Goal: Contribute content: Contribute content

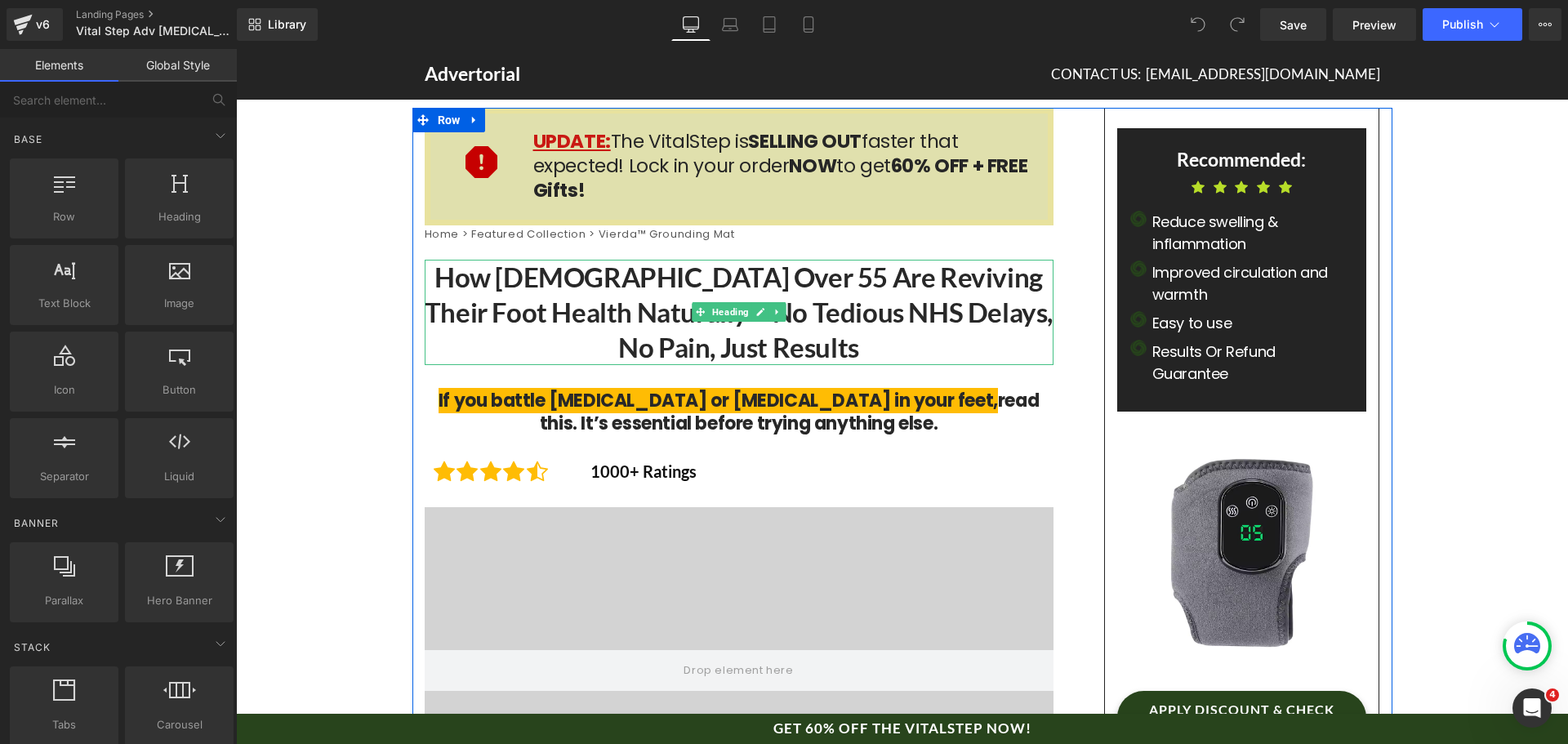
click at [982, 301] on h1 "How [DEMOGRAPHIC_DATA] Over 55 Are Reviving Their Foot Health Naturally – No Te…" at bounding box center [739, 312] width 629 height 105
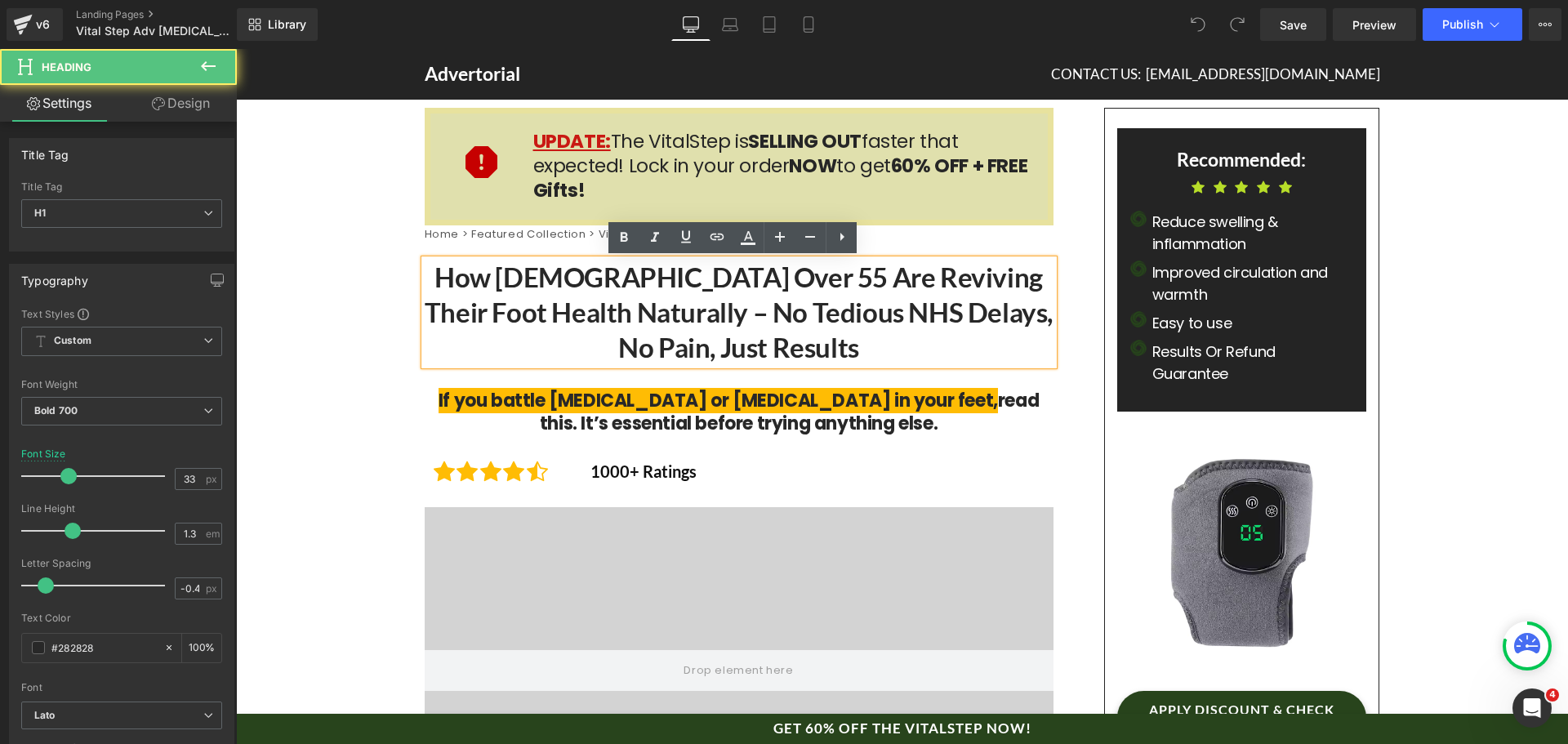
click at [690, 309] on h1 "How [DEMOGRAPHIC_DATA] Over 55 Are Reviving Their Foot Health Naturally – No Te…" at bounding box center [739, 312] width 629 height 105
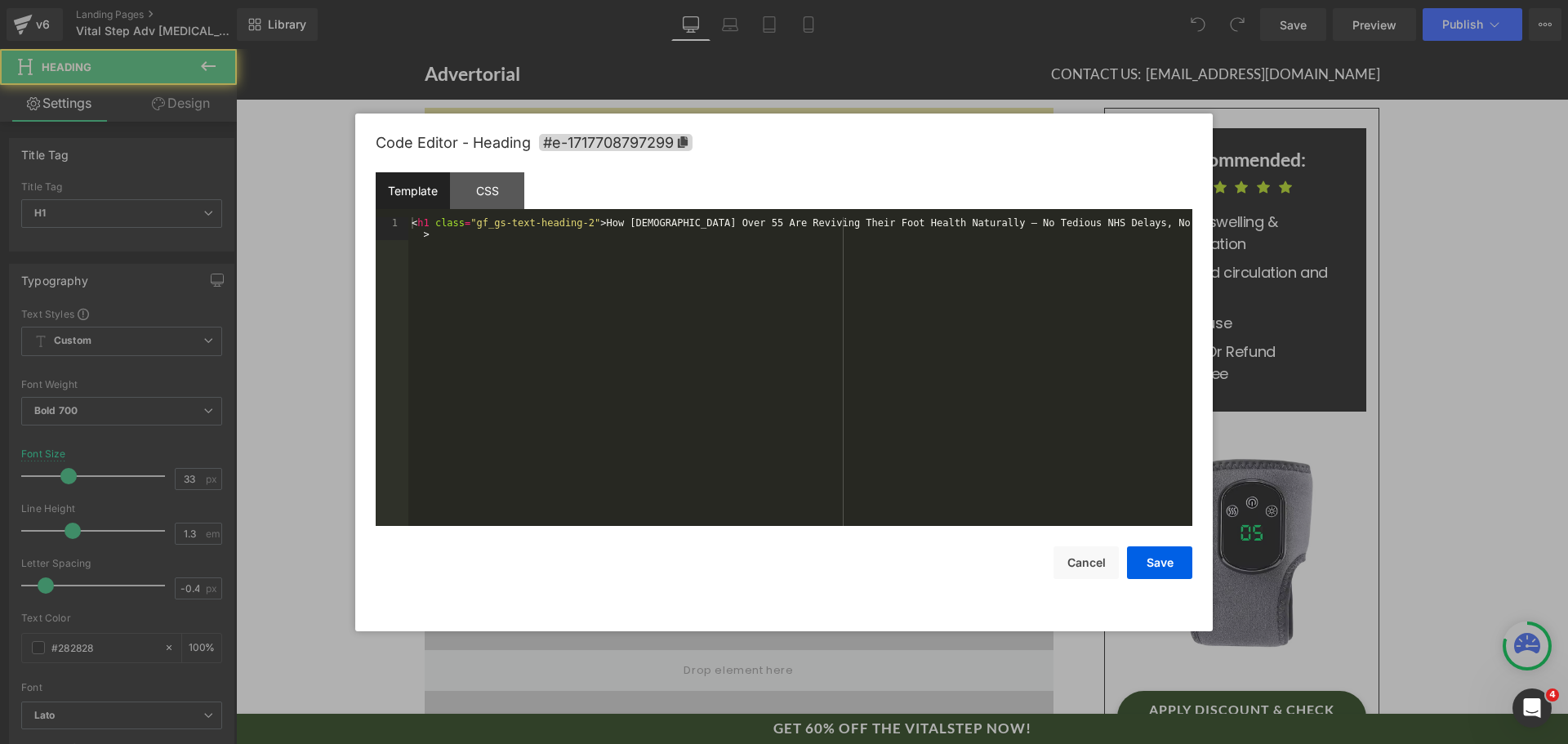
click at [682, 0] on div "You are previewing how the will restyle your page. You can not edit Elements in…" at bounding box center [784, 0] width 1568 height 0
click at [665, 336] on div "< h1 class = "gf_gs-text-heading-2" > How [DEMOGRAPHIC_DATA] Over 55 Are Revivi…" at bounding box center [800, 394] width 784 height 354
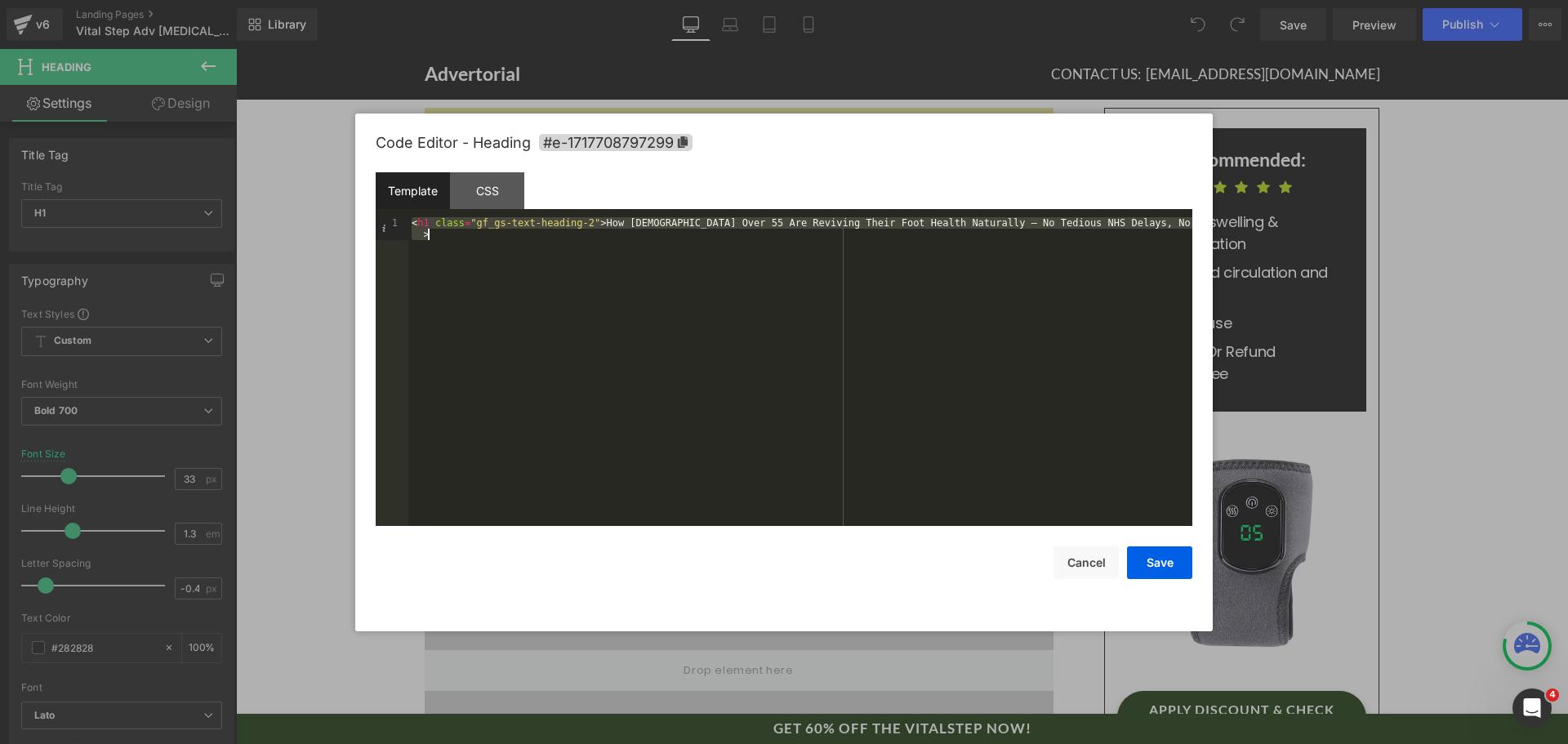
click at [801, 258] on div "< h1 class = "gf_gs-text-heading-2" > How [DEMOGRAPHIC_DATA] Over 55 Are Revivi…" at bounding box center [800, 371] width 784 height 308
drag, startPoint x: 644, startPoint y: 569, endPoint x: 690, endPoint y: 499, distance: 83.8
click at [649, 563] on div "Save Cancel" at bounding box center [784, 552] width 817 height 53
click at [758, 228] on div "< h1 class = "gf_gs-text-heading-2" > How [DEMOGRAPHIC_DATA] Over 55 Are Revivi…" at bounding box center [800, 371] width 784 height 308
drag, startPoint x: 972, startPoint y: 225, endPoint x: 1029, endPoint y: 230, distance: 57.2
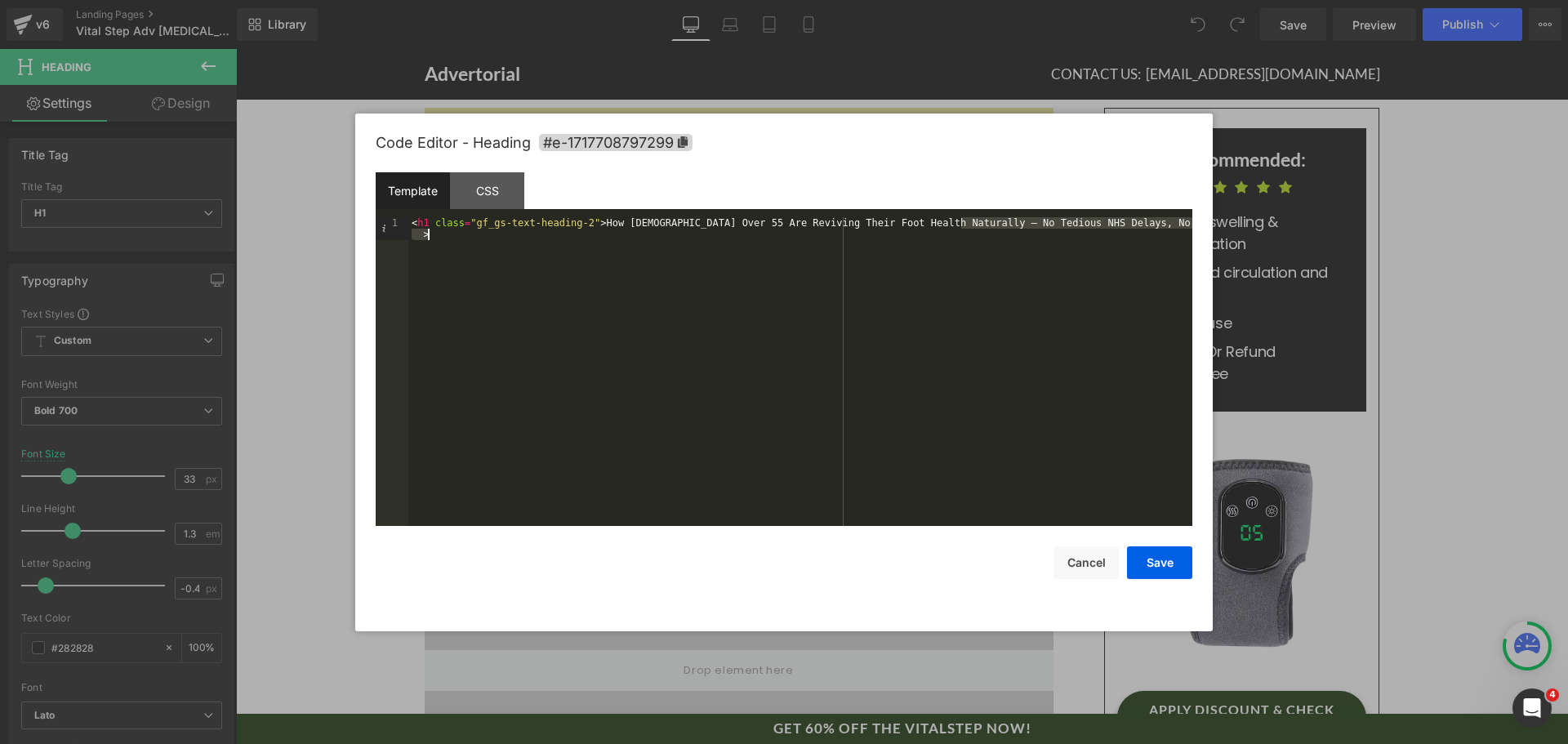
click at [1029, 230] on div "< h1 class = "gf_gs-text-heading-2" > How [DEMOGRAPHIC_DATA] Over 55 Are Revivi…" at bounding box center [800, 394] width 784 height 354
click at [1029, 230] on div "< h1 class = "gf_gs-text-heading-2" > How [DEMOGRAPHIC_DATA] Over 55 Are Revivi…" at bounding box center [800, 371] width 784 height 308
click at [734, 223] on div "< h1 class = "gf_gs-text-heading-2" > How [DEMOGRAPHIC_DATA] Over 55 Are Revivi…" at bounding box center [800, 394] width 784 height 354
drag, startPoint x: 784, startPoint y: 221, endPoint x: 881, endPoint y: 219, distance: 97.0
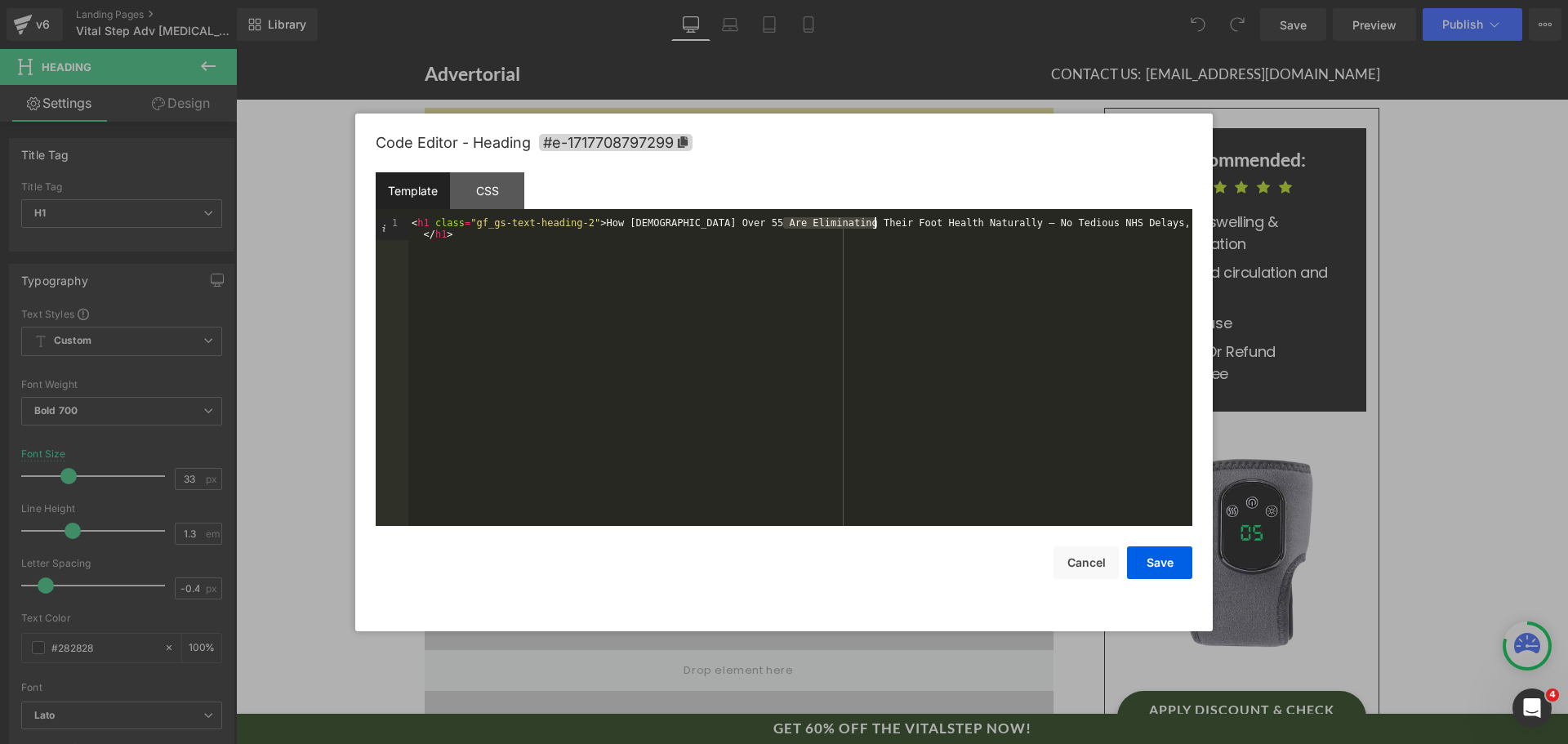
click at [874, 219] on div "< h1 class = "gf_gs-text-heading-2" > How [DEMOGRAPHIC_DATA] Over 55 Are Elimin…" at bounding box center [800, 394] width 784 height 354
drag, startPoint x: 927, startPoint y: 219, endPoint x: 1022, endPoint y: 222, distance: 95.0
click at [1022, 222] on div "< h1 class = "gf_gs-text-heading-2" > How [DEMOGRAPHIC_DATA] Over 55 Are Elimin…" at bounding box center [800, 383] width 784 height 332
click at [1053, 224] on div "< h1 class = "gf_gs-text-heading-2" > How [DEMOGRAPHIC_DATA] Over 55 Are Elimin…" at bounding box center [800, 383] width 784 height 332
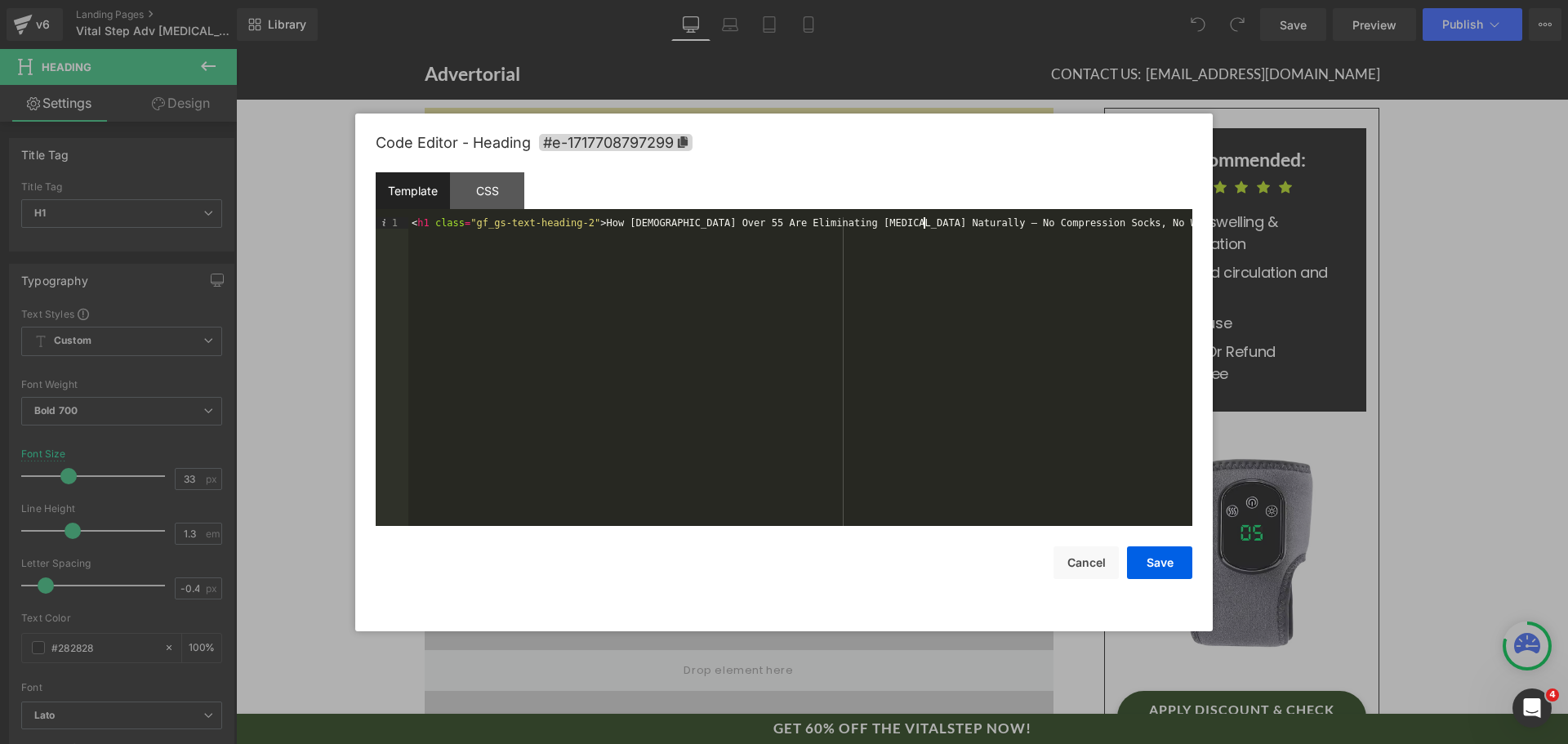
click at [924, 219] on div "< h1 class = "gf_gs-text-heading-2" > How [DEMOGRAPHIC_DATA] Over 55 Are Elimin…" at bounding box center [800, 383] width 784 height 332
click at [1128, 335] on div "< h1 class = "gf_gs-text-heading-2" > How [DEMOGRAPHIC_DATA] Over 55 Are Elimin…" at bounding box center [800, 394] width 784 height 354
click at [900, 329] on div "< h1 class = "gf_gs-text-heading-2" > How [DEMOGRAPHIC_DATA] Over 55 Are Elimin…" at bounding box center [800, 394] width 784 height 354
click at [1090, 563] on button "Cancel" at bounding box center [1086, 562] width 66 height 33
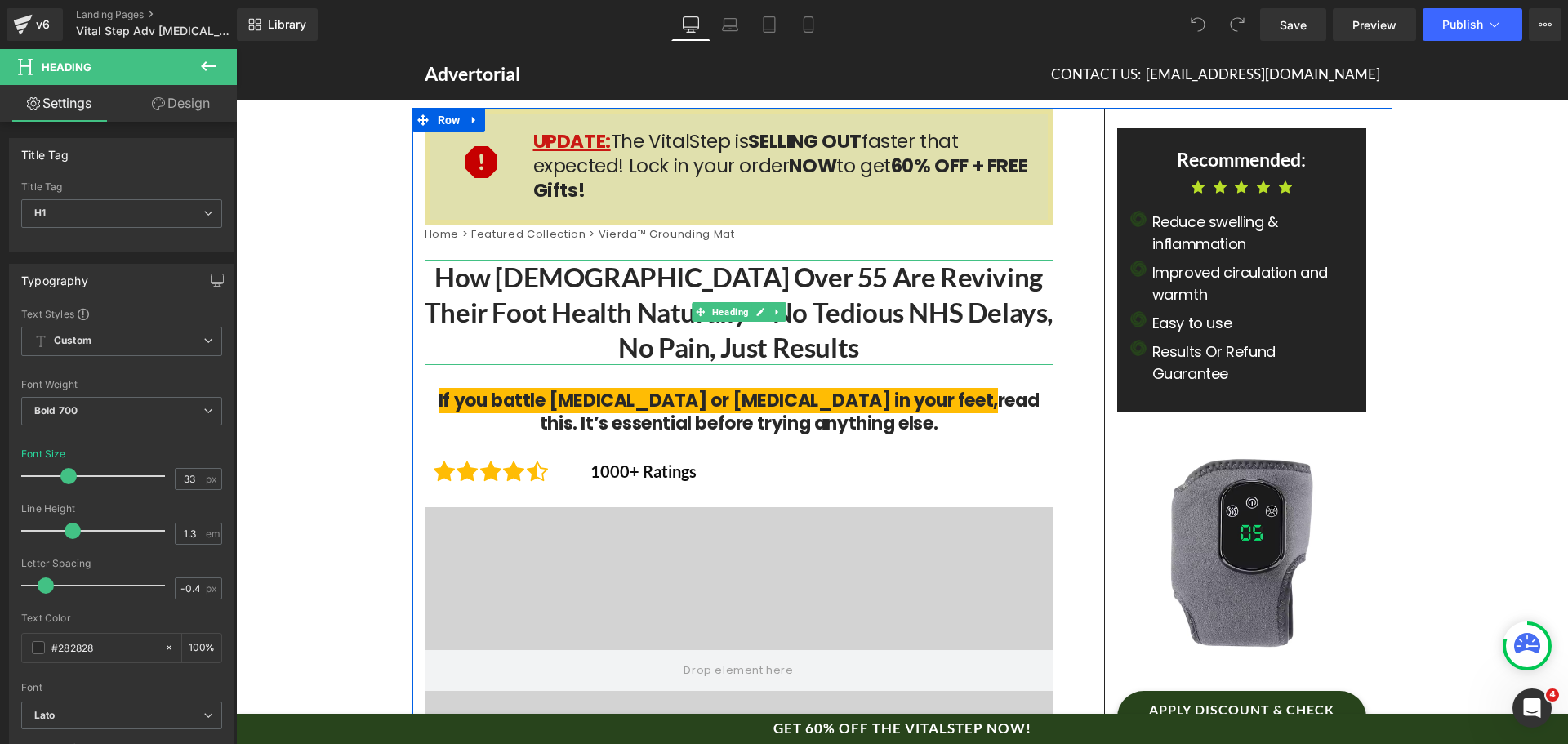
click at [912, 304] on h1 "How [DEMOGRAPHIC_DATA] Over 55 Are Reviving Their Foot Health Naturally – No Te…" at bounding box center [739, 312] width 629 height 105
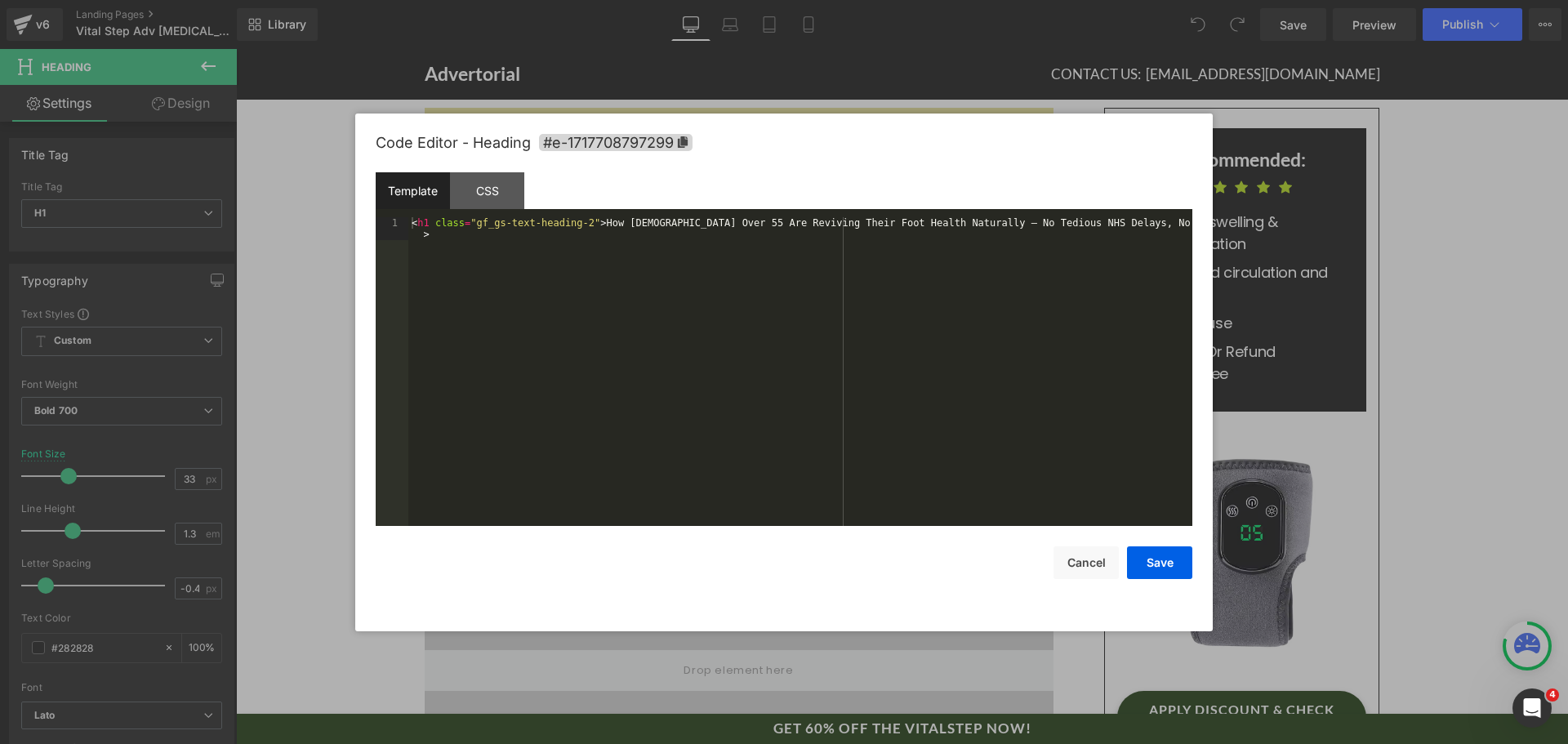
click at [939, 0] on div "You are previewing how the will restyle your page. You can not edit Elements in…" at bounding box center [784, 0] width 1568 height 0
click at [963, 253] on div "< h1 class = "gf_gs-text-heading-2" > How [DEMOGRAPHIC_DATA] Over 55 Are Revivi…" at bounding box center [800, 394] width 784 height 354
drag, startPoint x: 1185, startPoint y: 564, endPoint x: 814, endPoint y: 419, distance: 398.3
click at [1185, 564] on button "Save" at bounding box center [1160, 562] width 66 height 33
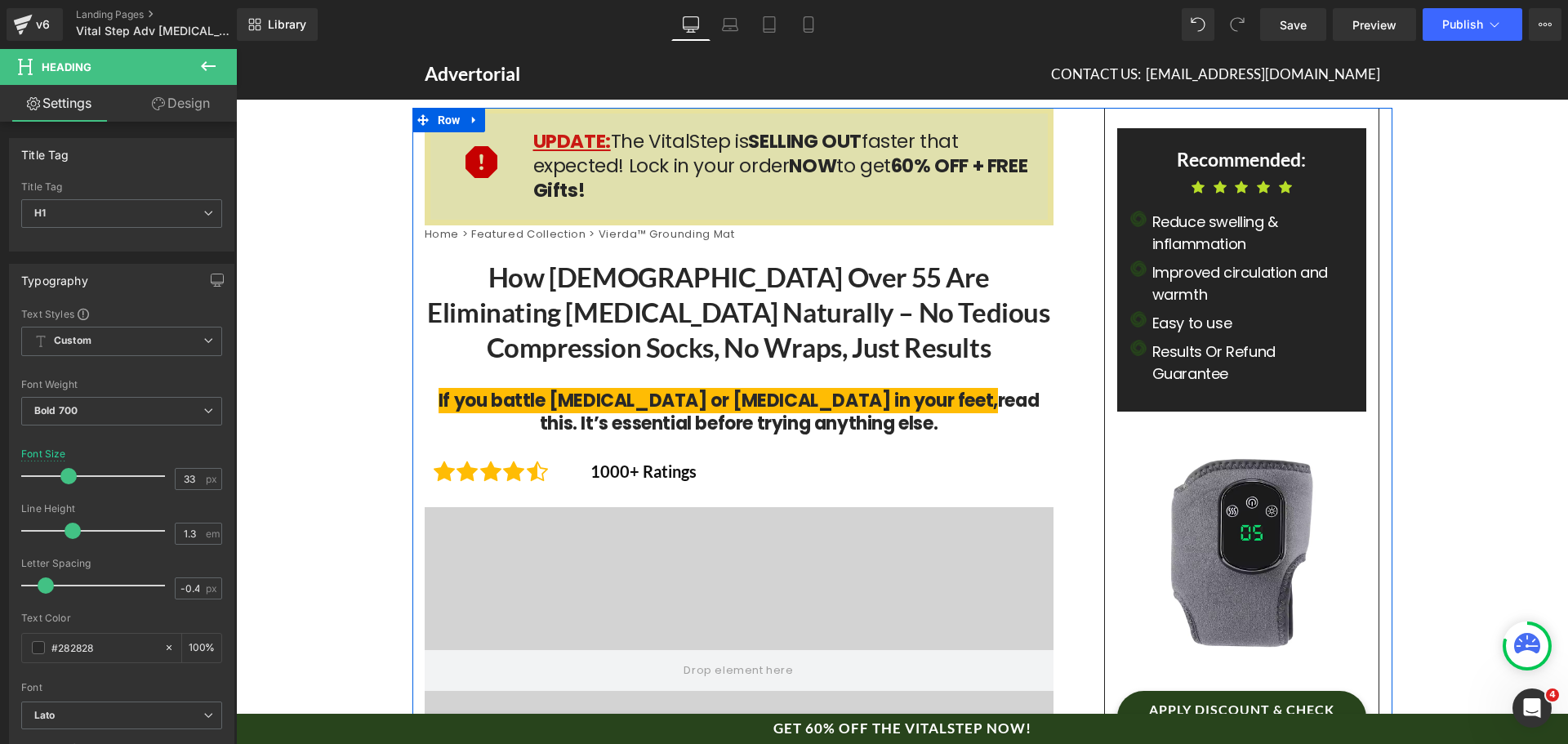
click at [622, 413] on h1 "If you battle [MEDICAL_DATA] or [MEDICAL_DATA] in your feet, read this. It’s es…" at bounding box center [739, 413] width 629 height 47
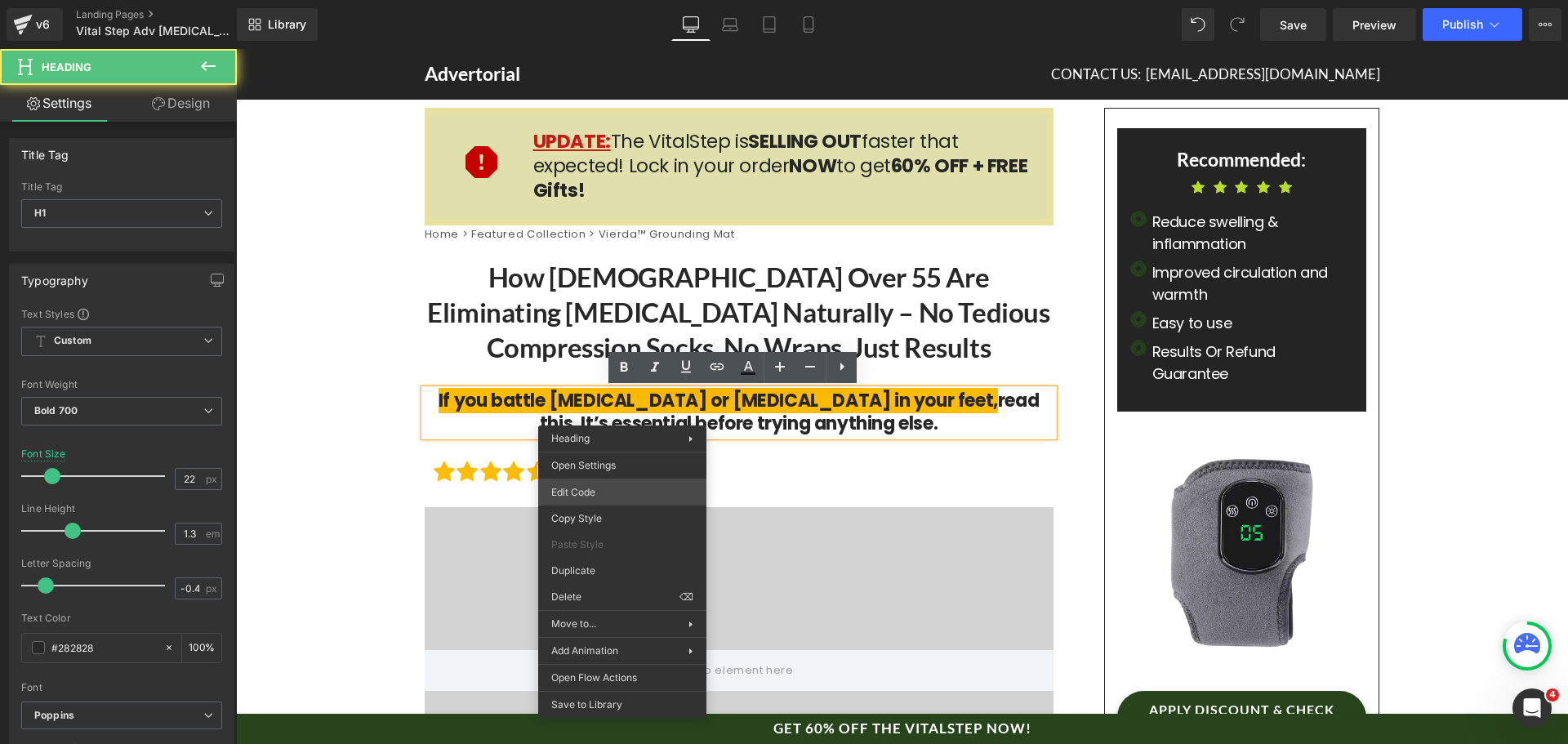
click at [633, 0] on div "You are previewing how the will restyle your page. You can not edit Elements in…" at bounding box center [784, 0] width 1568 height 0
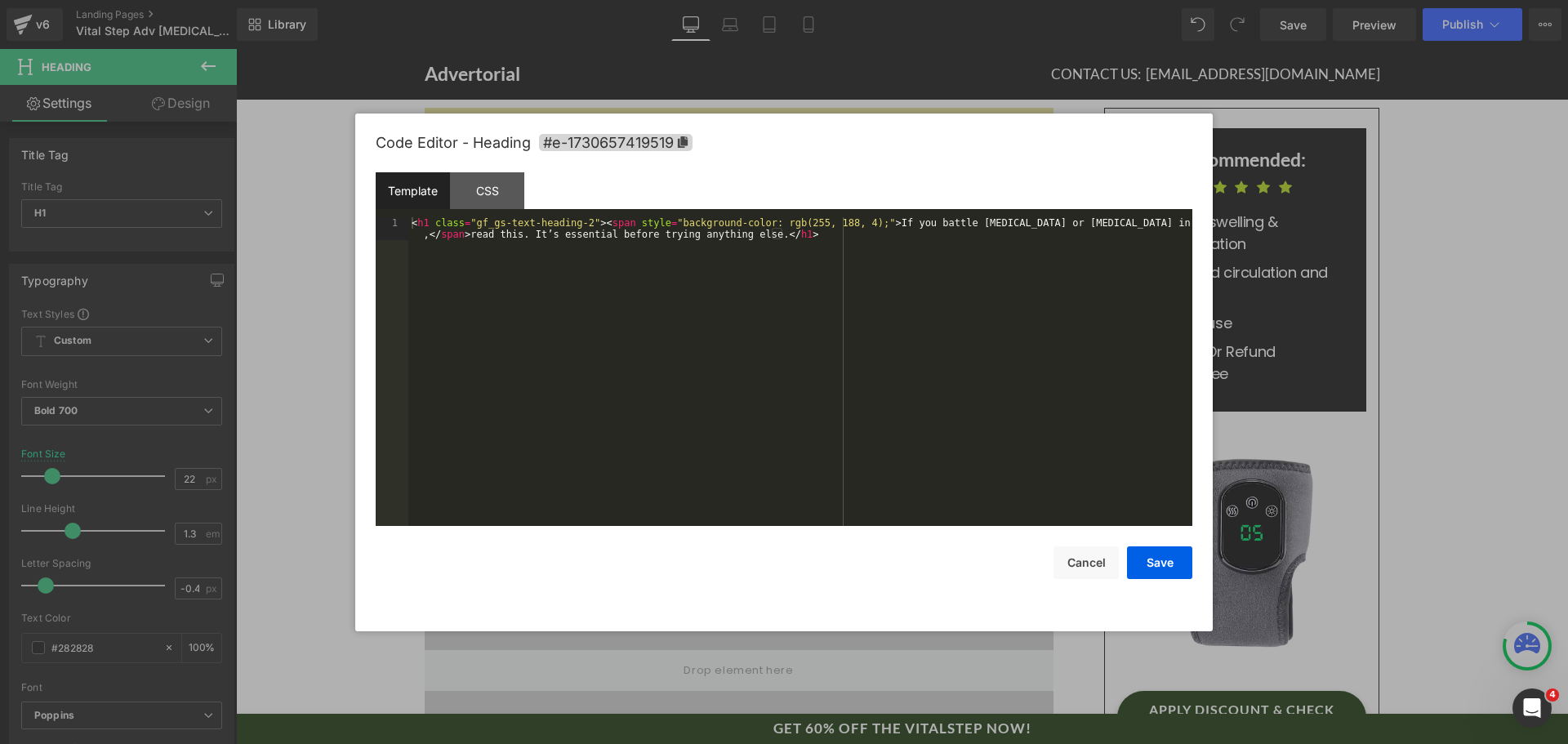
click at [725, 413] on div "< h1 class = "gf_gs-text-heading-2" > < span style = "background-color: rgb(255…" at bounding box center [800, 394] width 784 height 354
click at [1167, 573] on button "Save" at bounding box center [1160, 562] width 66 height 33
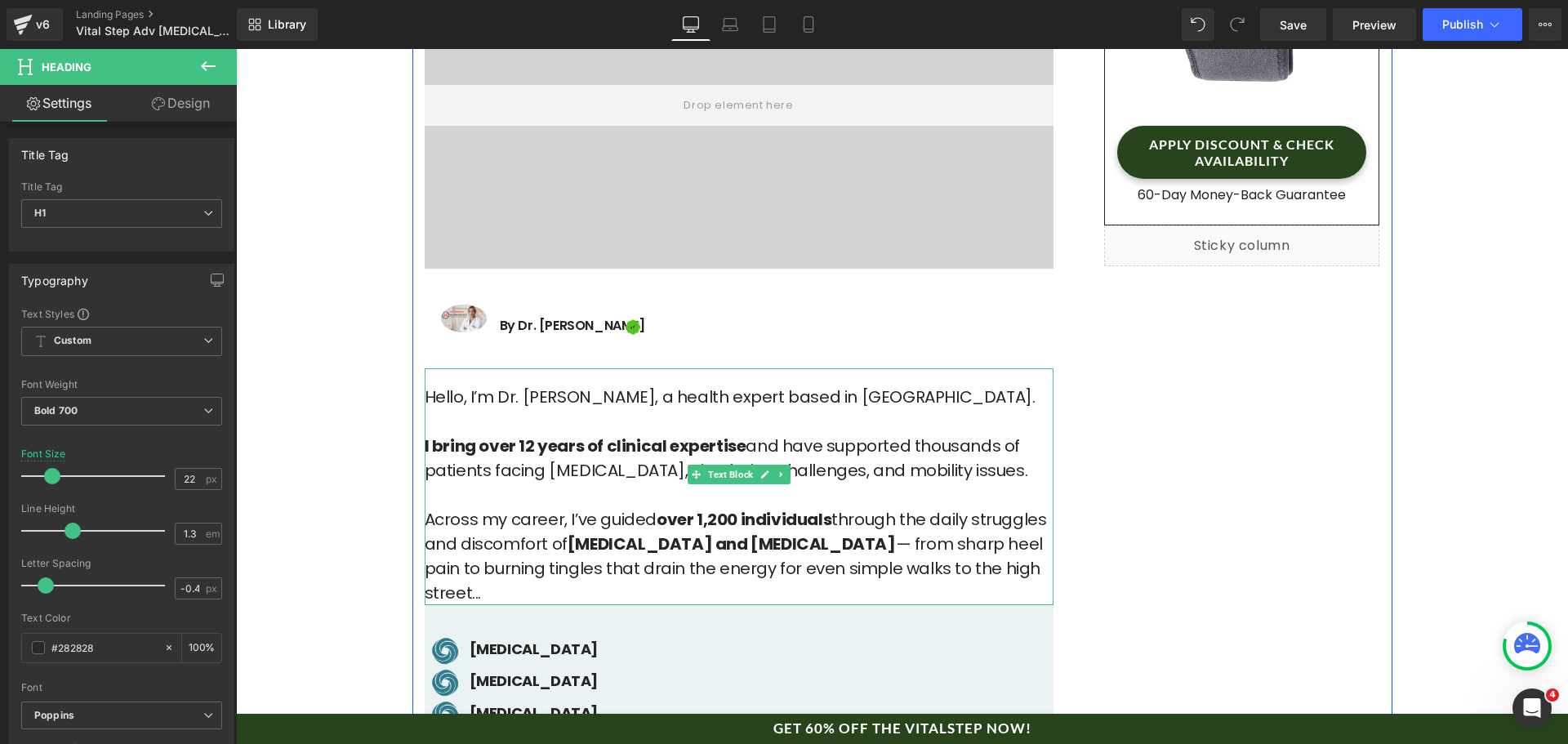
scroll to position [572, 0]
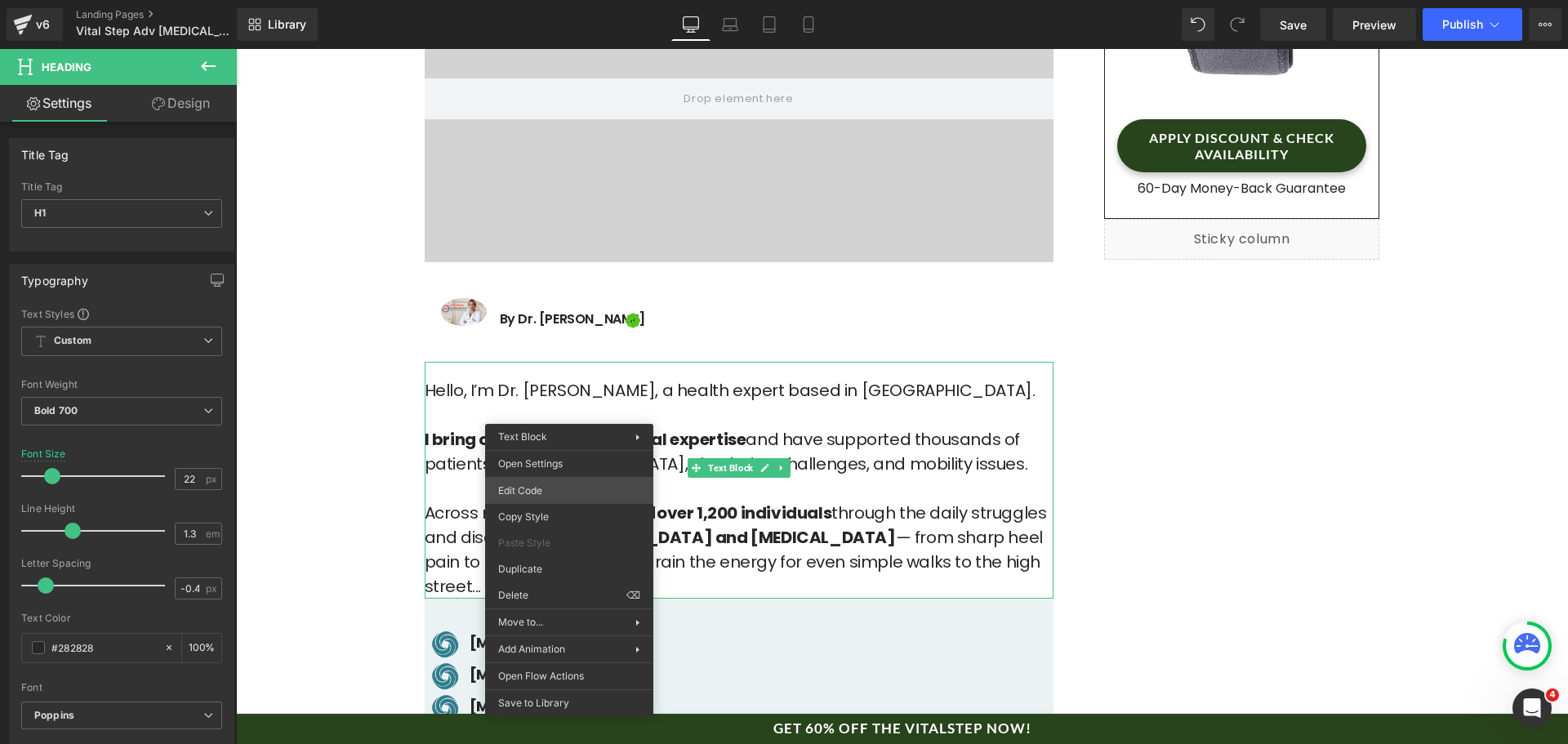
click at [595, 0] on div "You are previewing how the will restyle your page. You can not edit Elements in…" at bounding box center [784, 0] width 1568 height 0
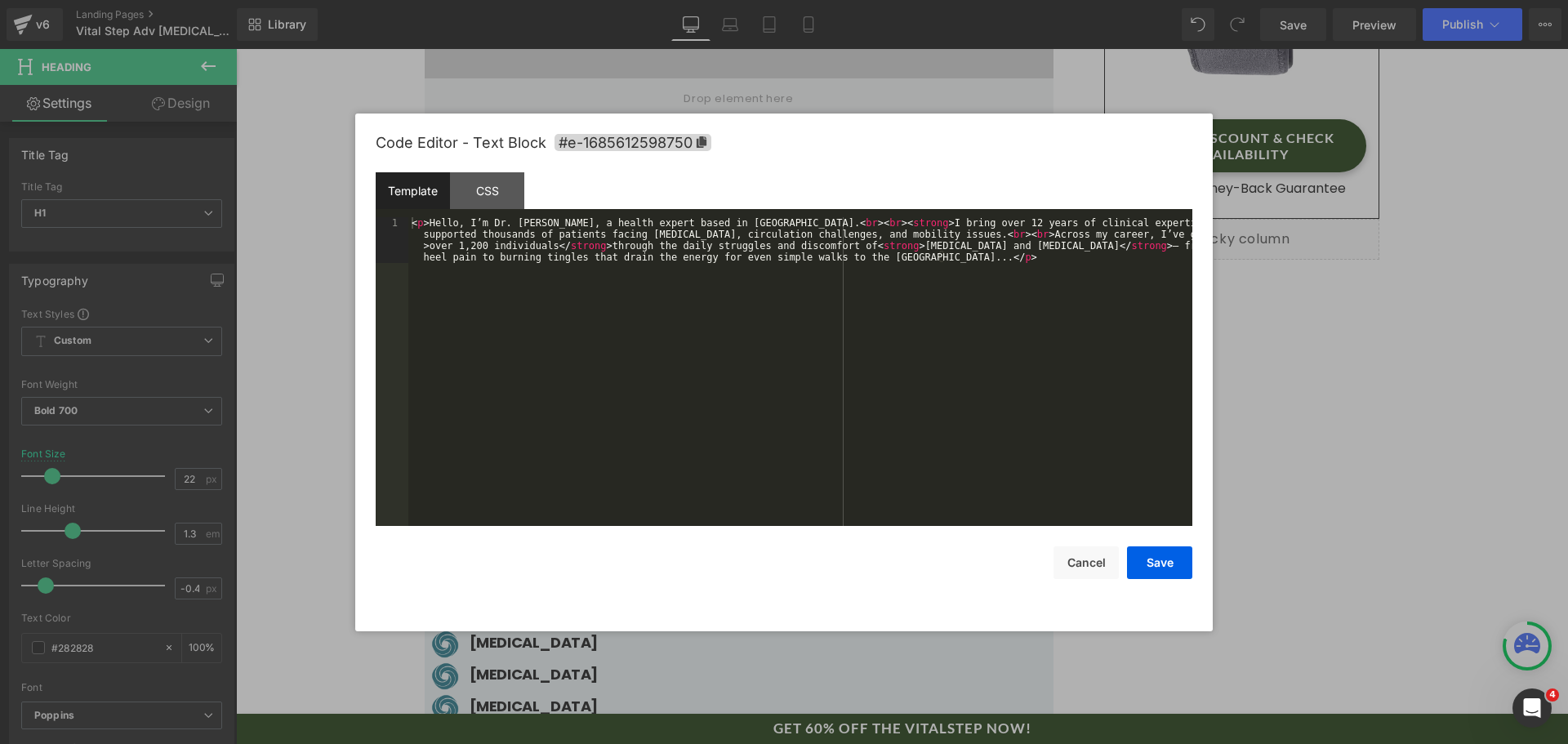
click at [677, 431] on div "< p > Hello, I’m Dr. [PERSON_NAME], a health expert based in [GEOGRAPHIC_DATA].…" at bounding box center [800, 417] width 784 height 400
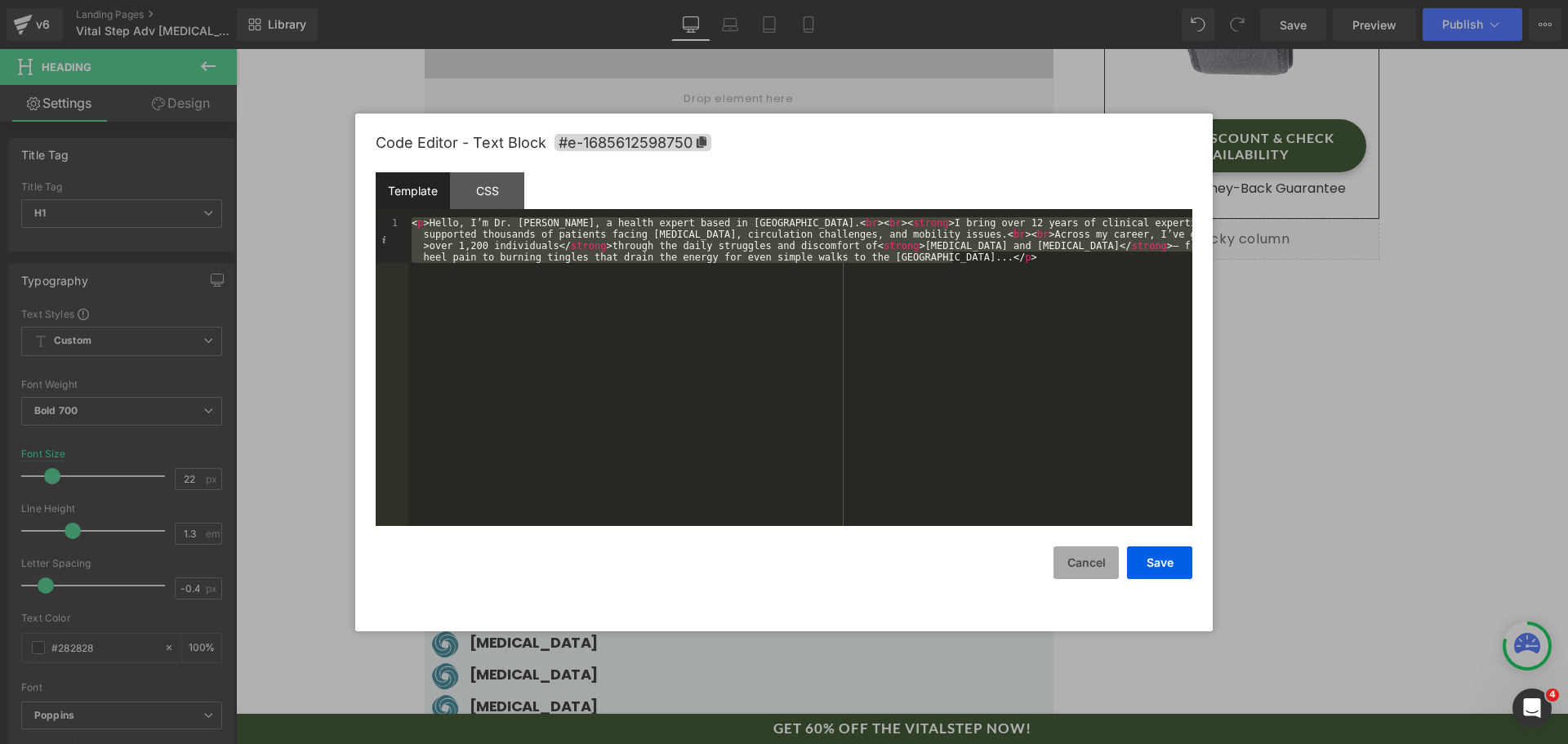
click at [1085, 557] on button "Cancel" at bounding box center [1086, 562] width 66 height 33
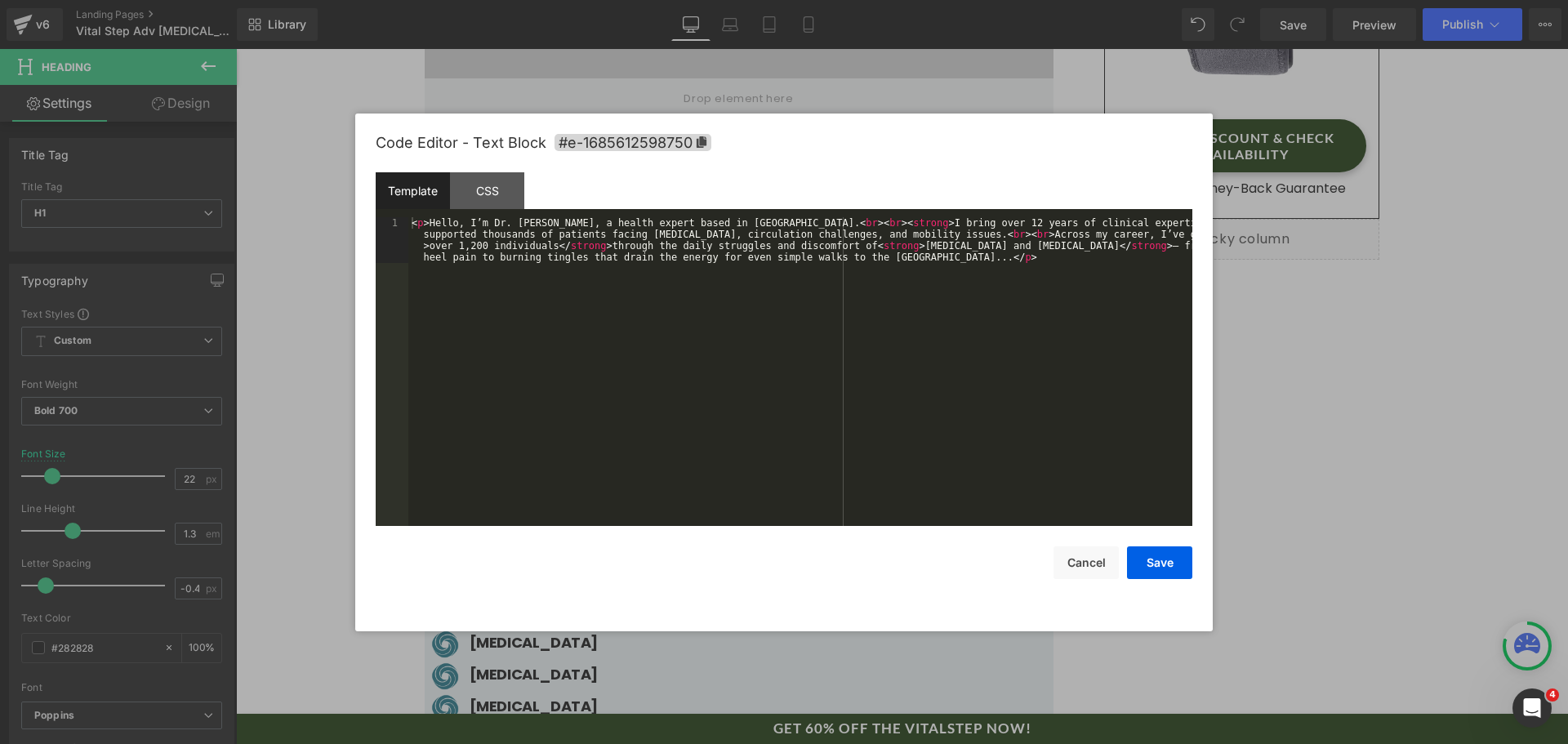
drag, startPoint x: 622, startPoint y: 513, endPoint x: 679, endPoint y: 418, distance: 110.8
click at [623, 0] on div "You are previewing how the will restyle your page. You can not edit Elements in…" at bounding box center [784, 0] width 1568 height 0
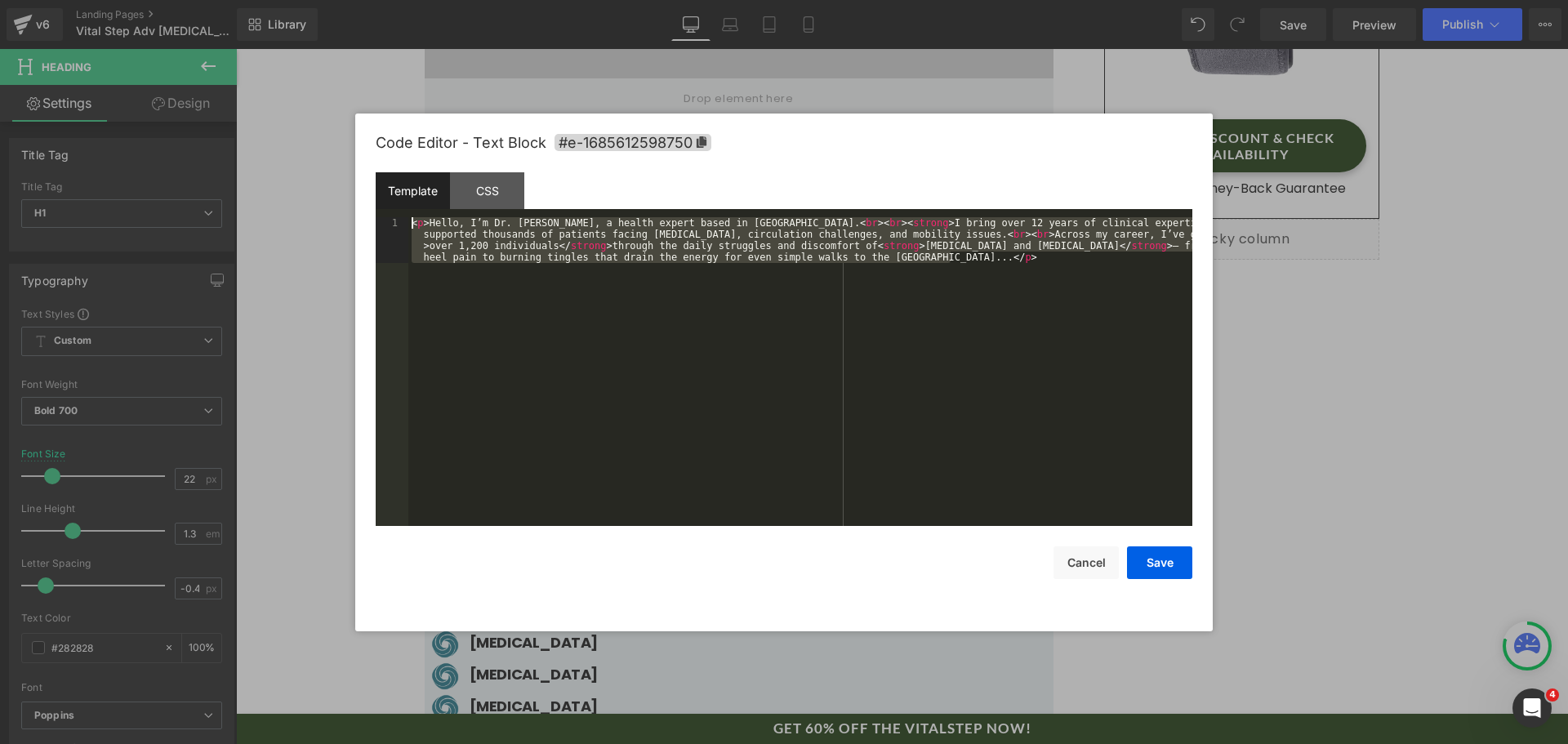
click at [679, 418] on div "< p > Hello, I’m Dr. [PERSON_NAME], a health expert based in [GEOGRAPHIC_DATA].…" at bounding box center [800, 417] width 784 height 400
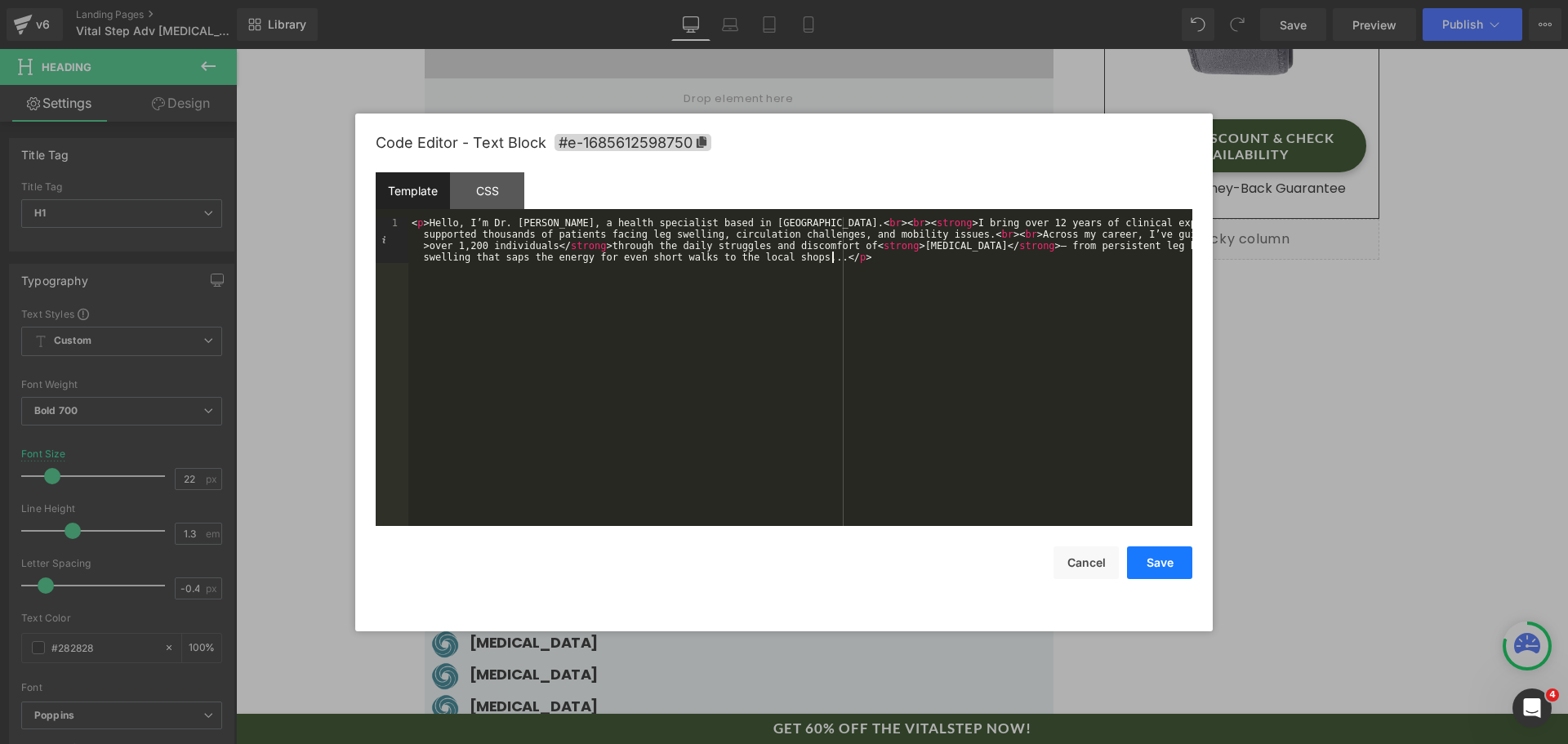
click at [1138, 565] on button "Save" at bounding box center [1160, 562] width 66 height 33
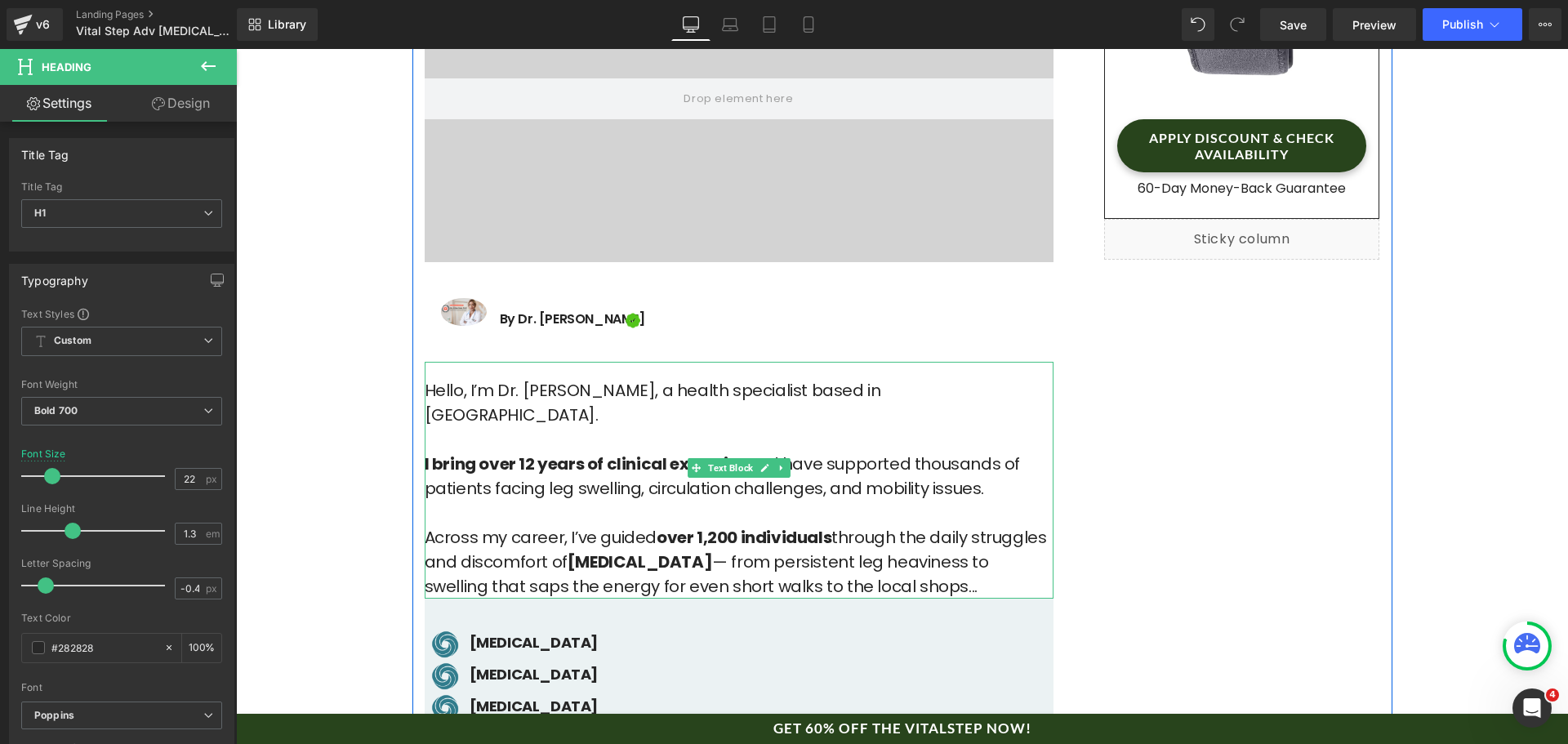
click at [515, 383] on p "Hello, I’m Dr. [PERSON_NAME], a health specialist based in [GEOGRAPHIC_DATA]. I…" at bounding box center [739, 488] width 629 height 220
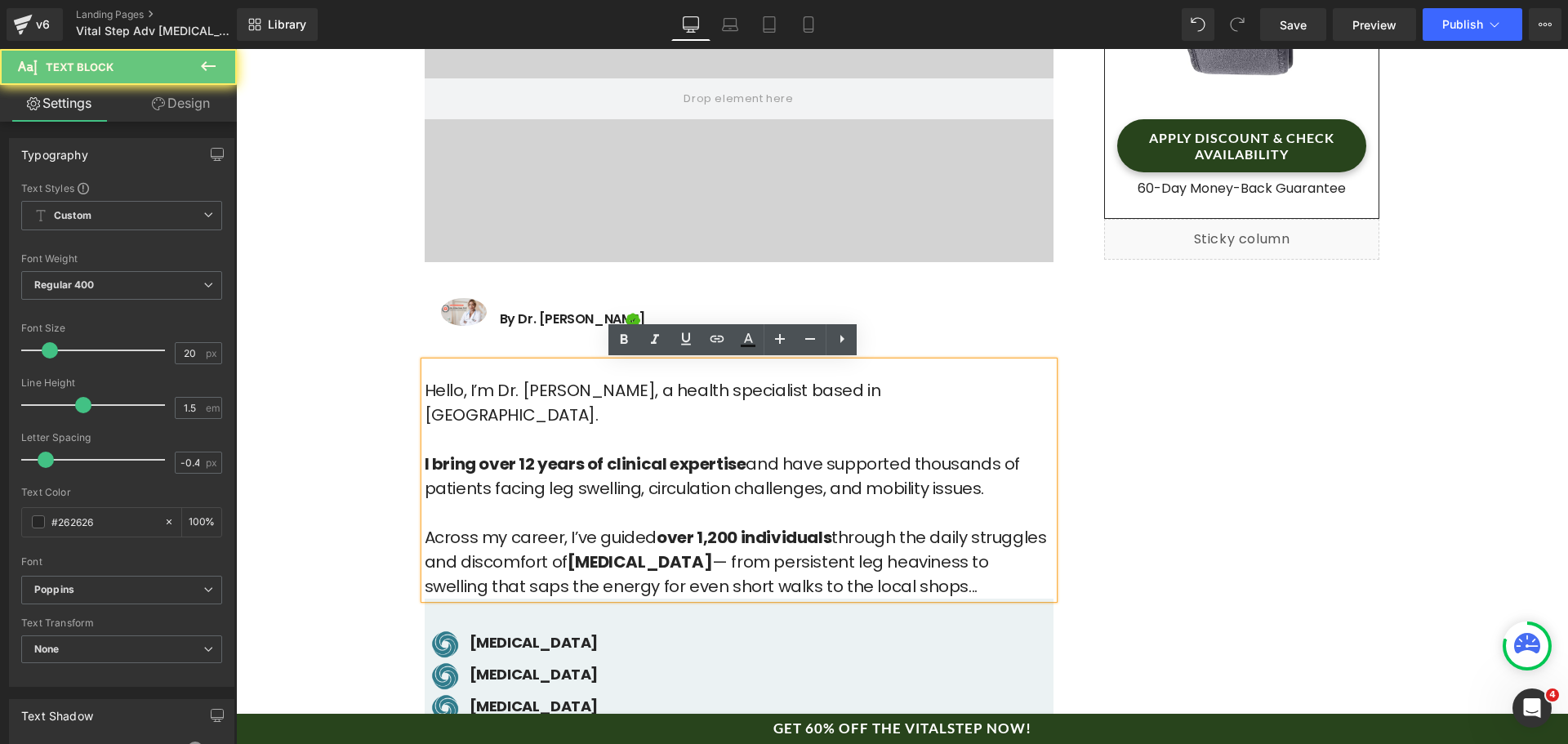
click at [523, 383] on p "Hello, I’m Dr. [PERSON_NAME], a health specialist based in [GEOGRAPHIC_DATA]. I…" at bounding box center [739, 488] width 629 height 220
click at [526, 383] on p "Hello, I’m Dr. [PERSON_NAME], a health specialist based in [GEOGRAPHIC_DATA]. I…" at bounding box center [739, 488] width 629 height 220
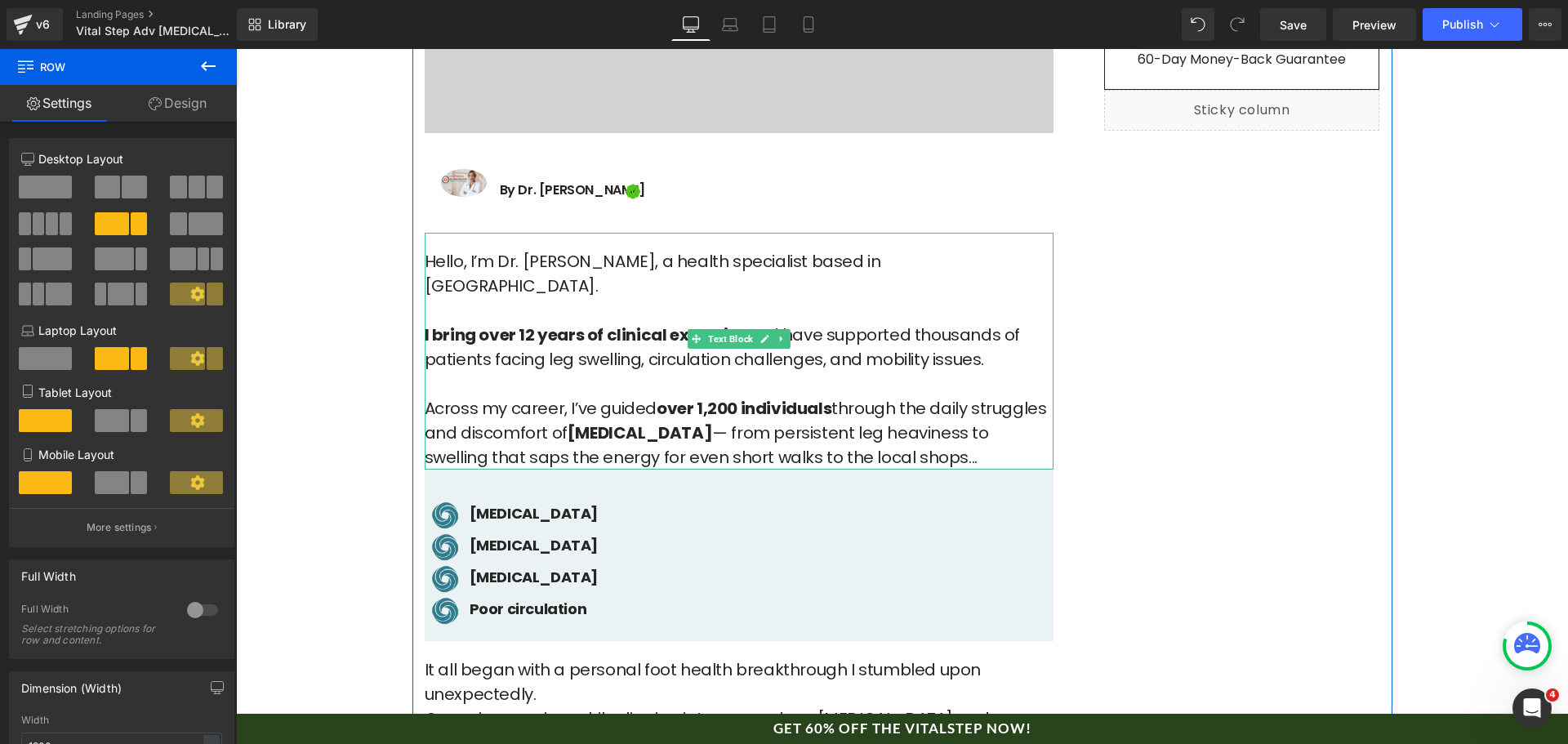
scroll to position [735, 0]
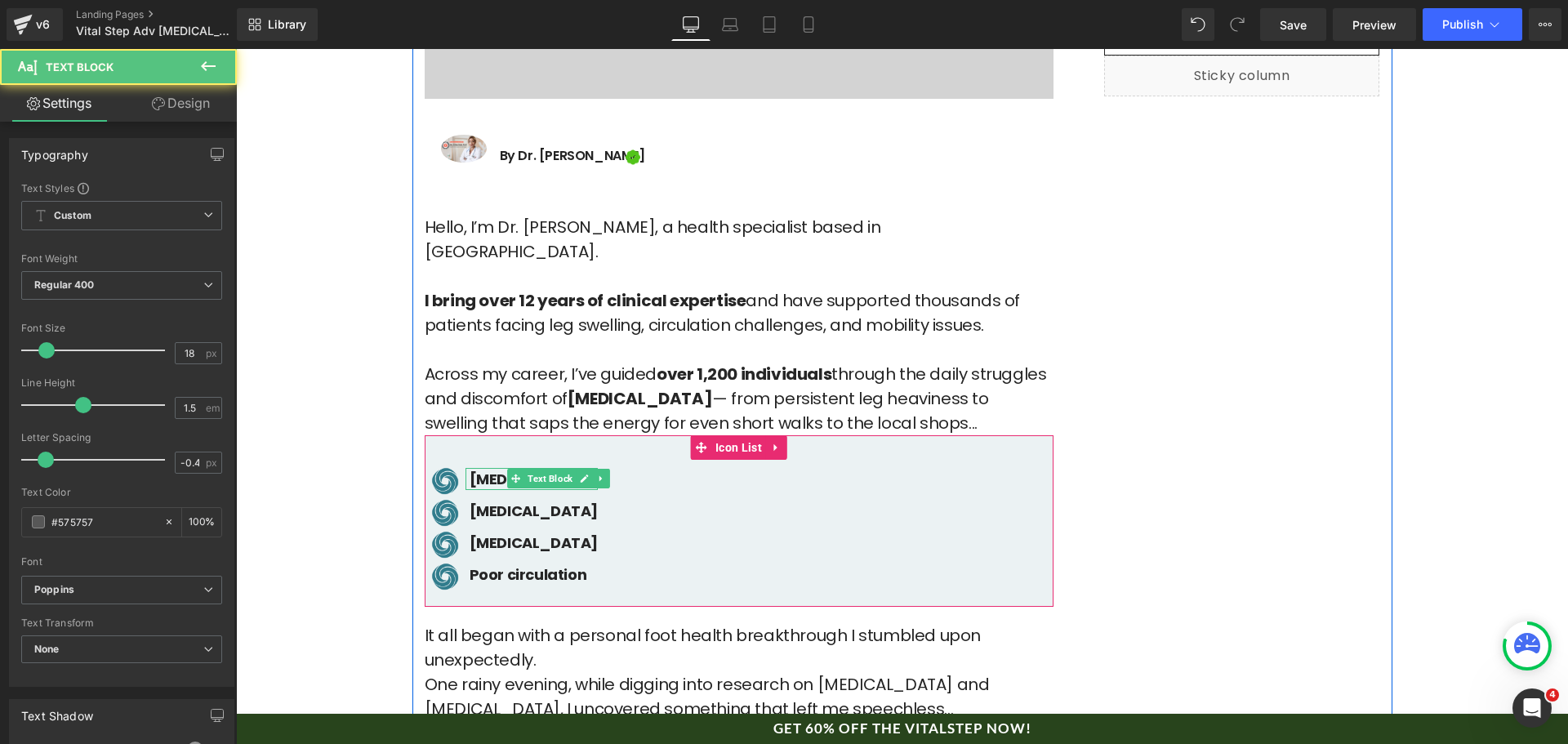
click at [598, 468] on p "[MEDICAL_DATA]" at bounding box center [533, 479] width 128 height 22
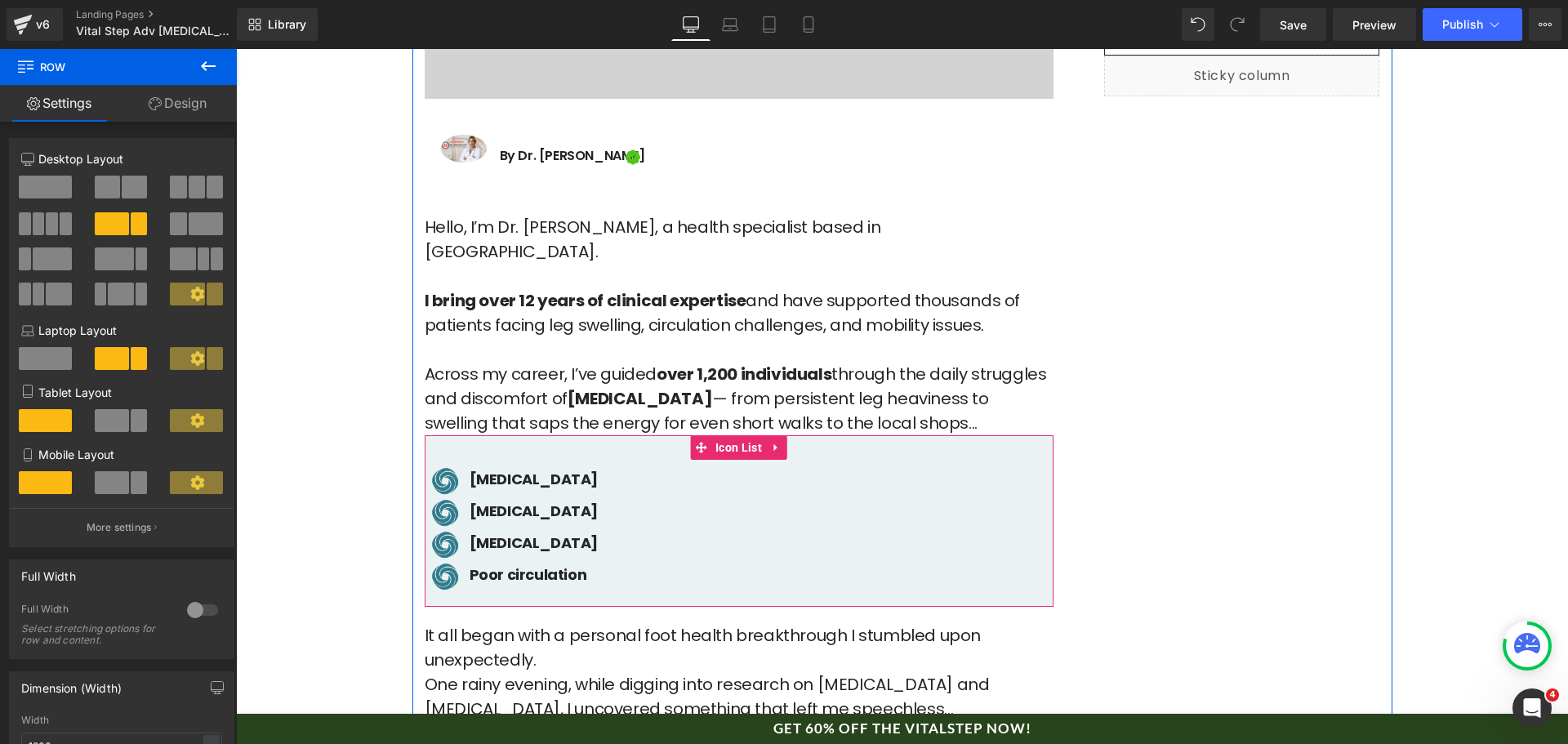
click at [521, 468] on div "[MEDICAL_DATA] Text Block" at bounding box center [531, 479] width 132 height 22
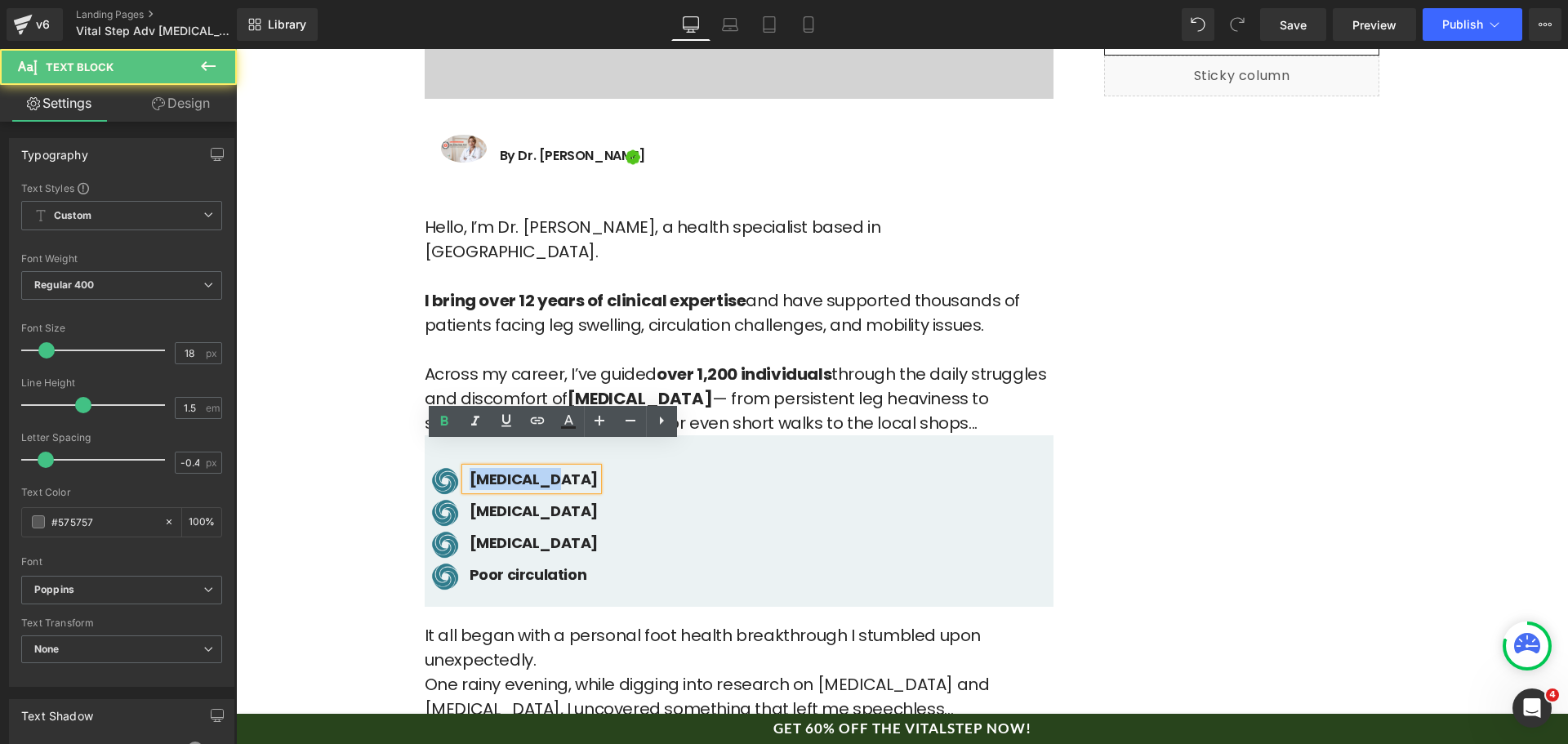
click at [521, 469] on b "[MEDICAL_DATA]" at bounding box center [533, 479] width 128 height 21
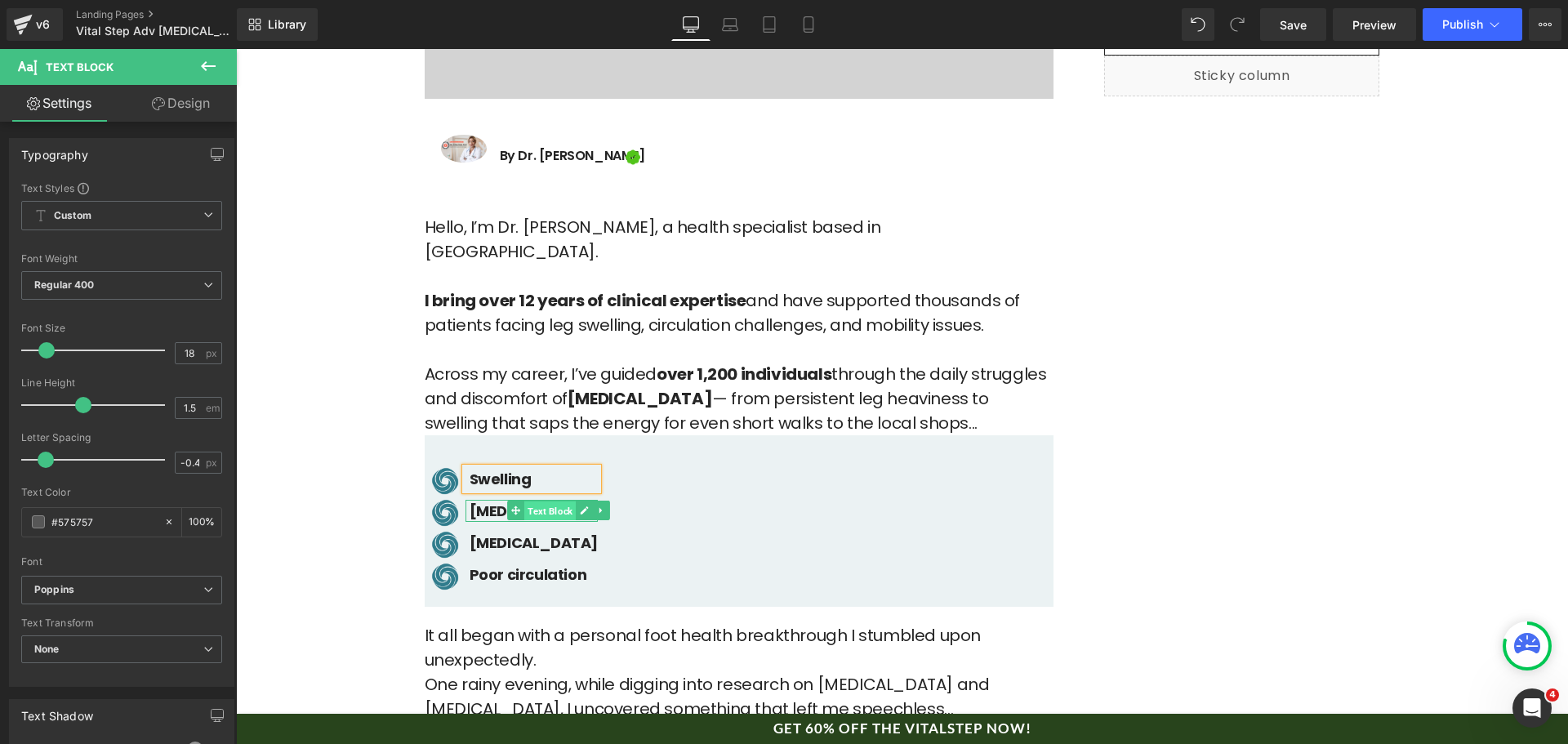
click at [569, 501] on span "Text Block" at bounding box center [550, 511] width 52 height 20
click at [581, 506] on icon at bounding box center [585, 510] width 8 height 8
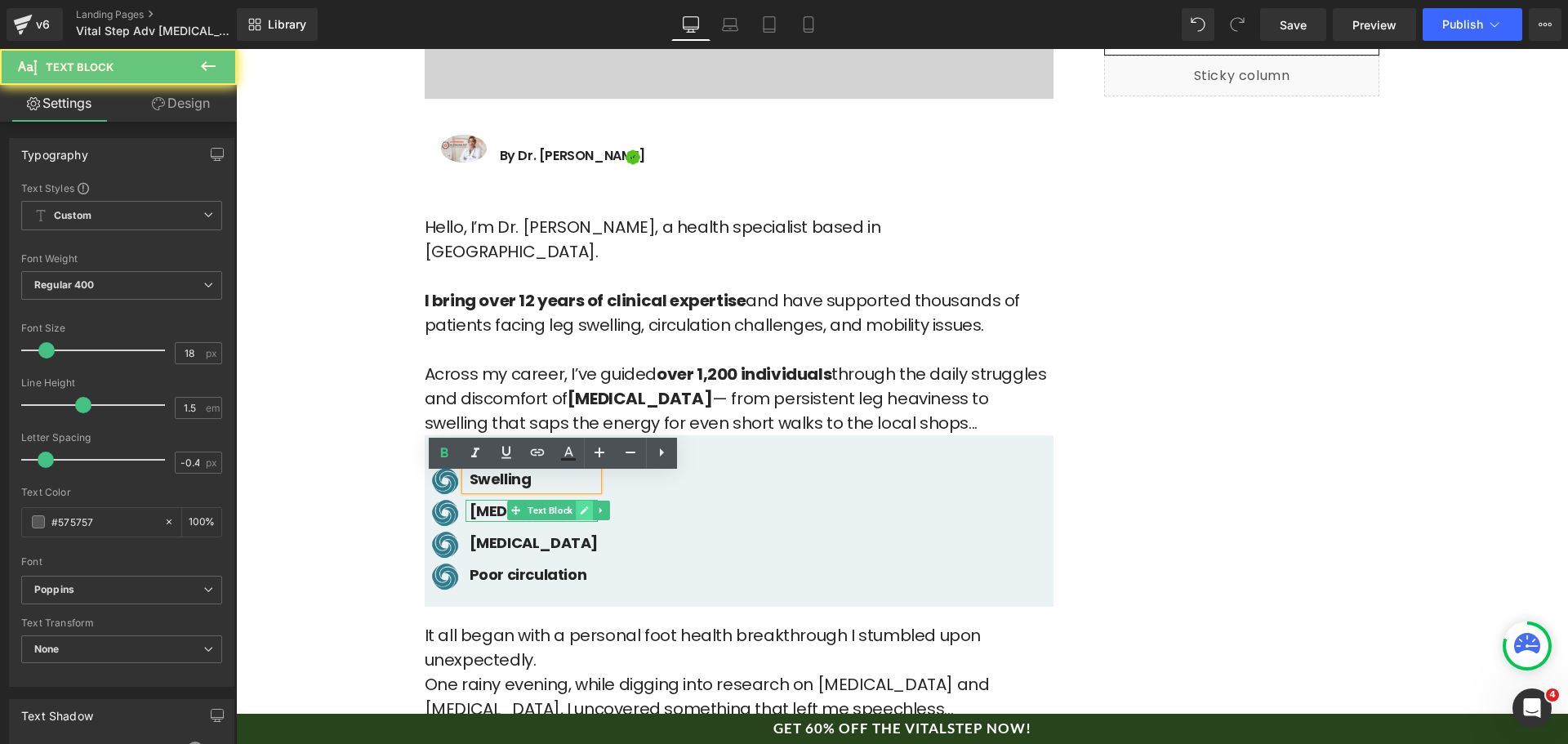
click at [578, 500] on b "[MEDICAL_DATA]" at bounding box center [533, 511] width 128 height 21
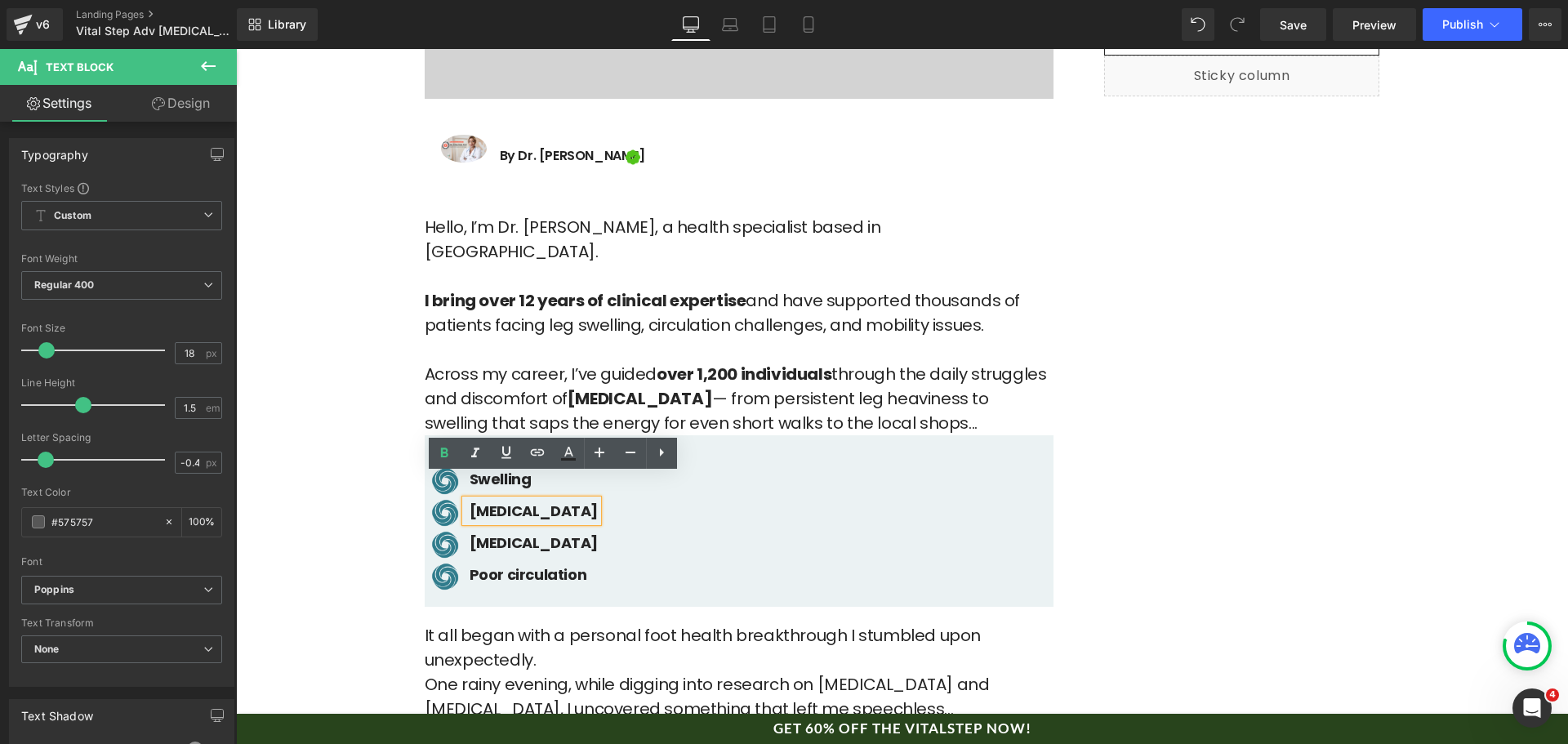
click at [578, 500] on b "[MEDICAL_DATA]" at bounding box center [533, 511] width 128 height 21
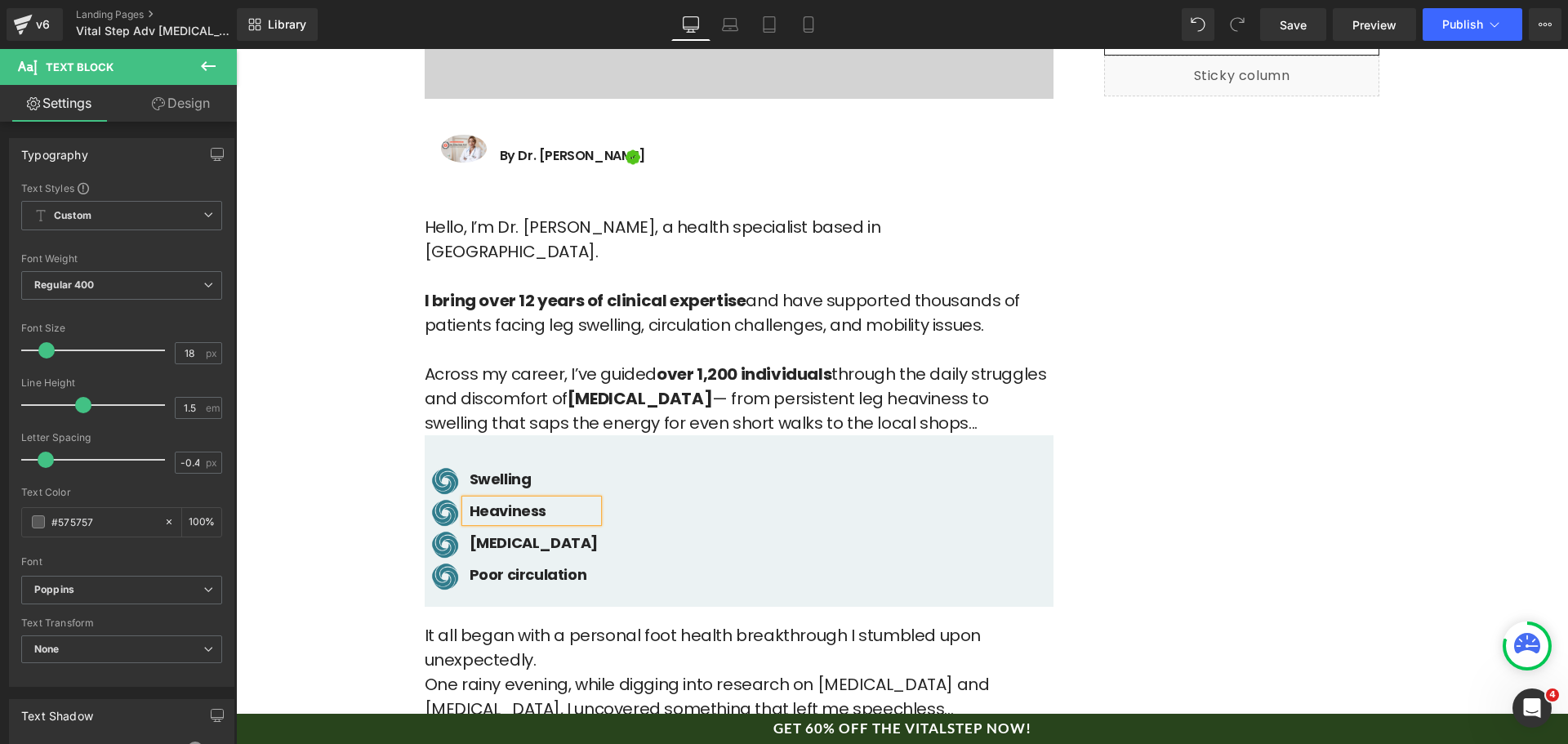
click at [236, 49] on div at bounding box center [236, 49] width 0 height 0
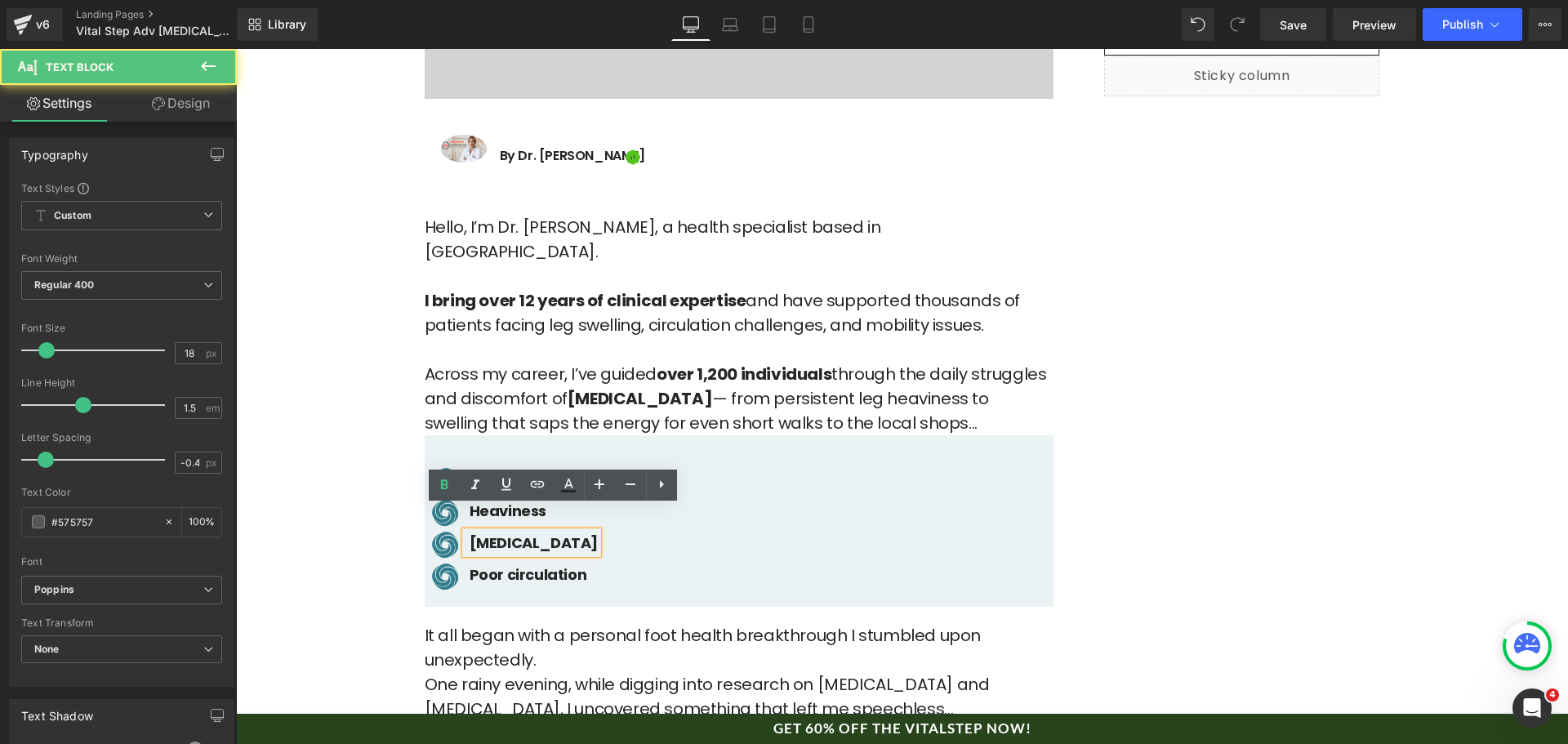
click at [598, 532] on b "[MEDICAL_DATA]" at bounding box center [533, 543] width 128 height 21
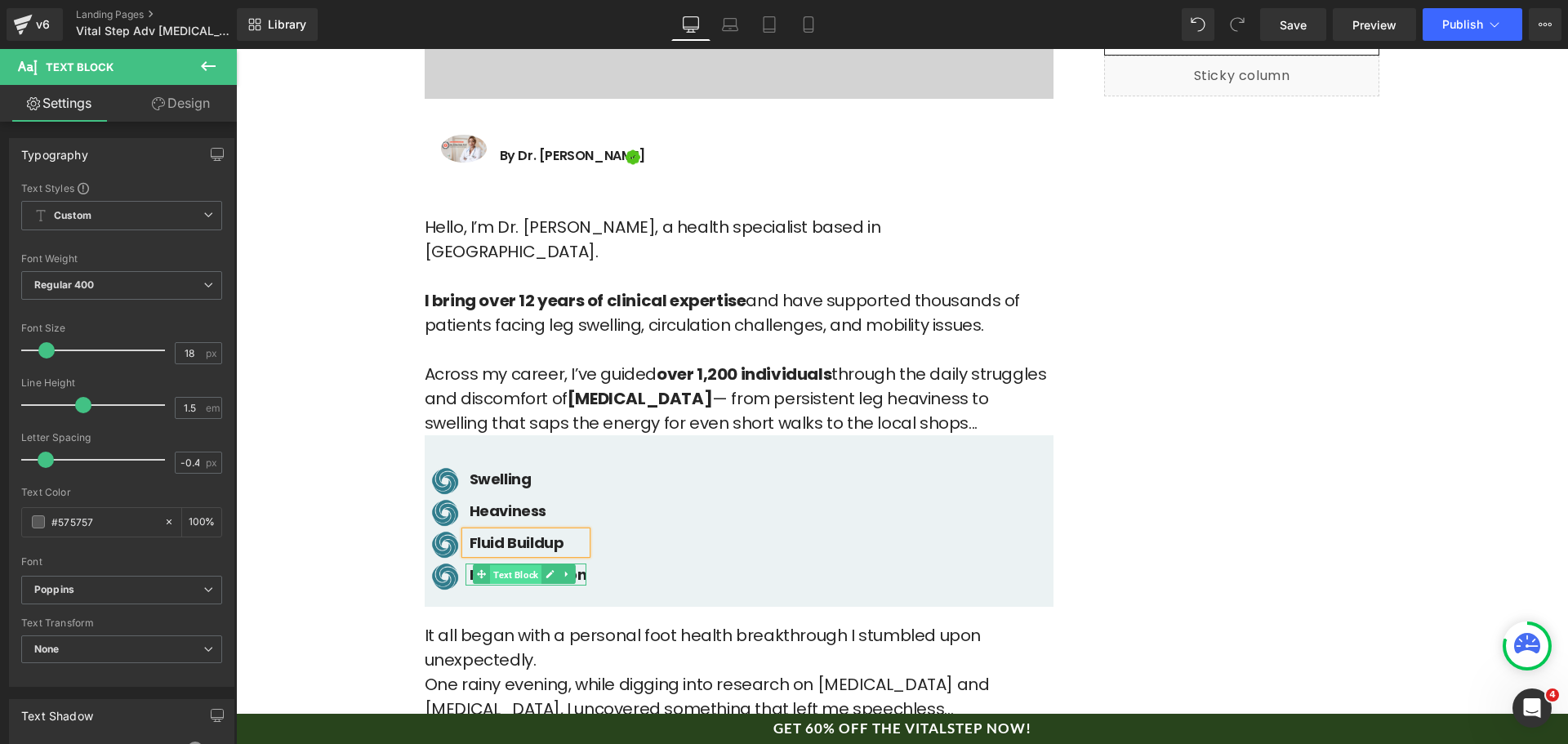
click at [532, 565] on span "Text Block" at bounding box center [515, 574] width 52 height 20
click at [546, 570] on icon at bounding box center [550, 573] width 8 height 8
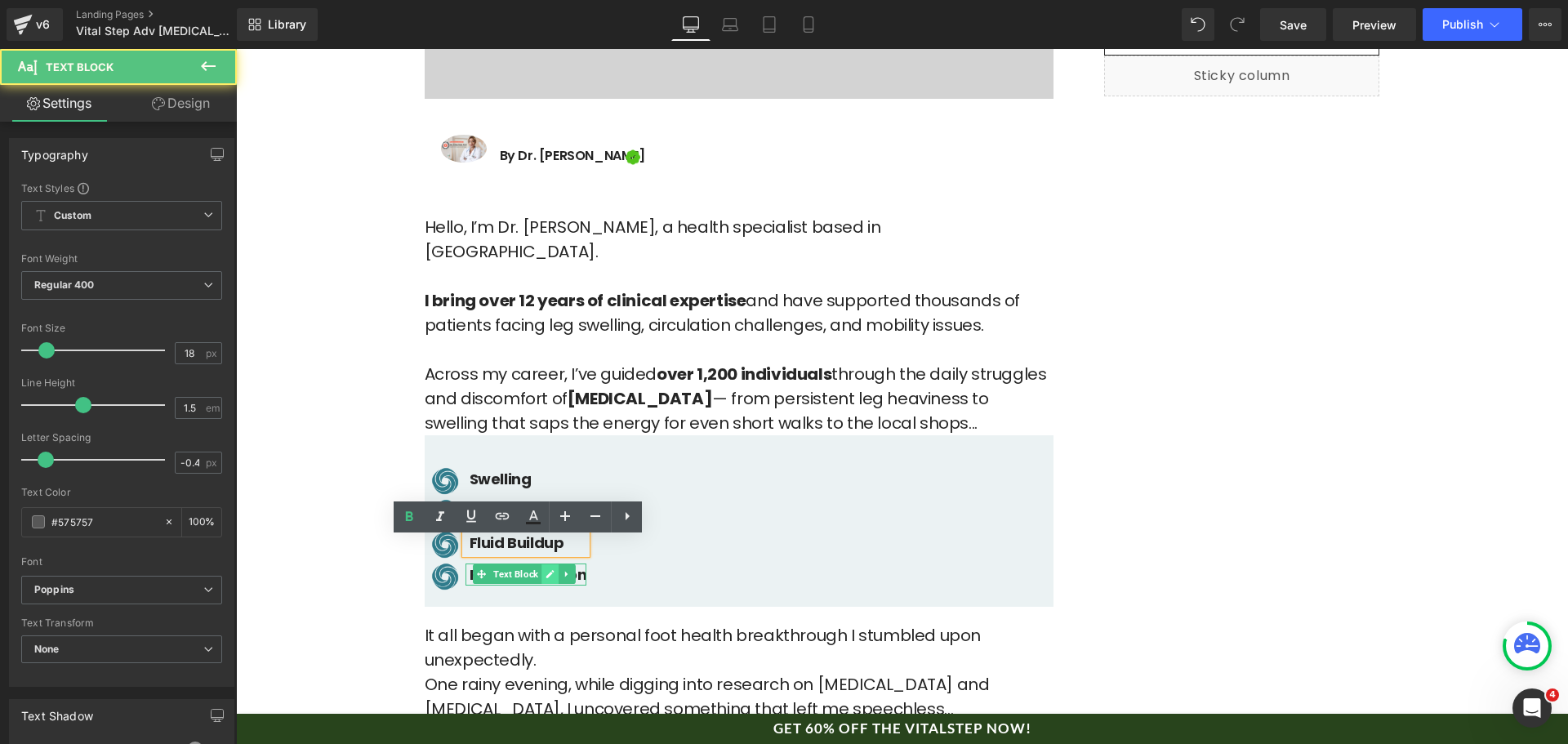
click at [544, 564] on b "Poor circulation" at bounding box center [529, 574] width 118 height 21
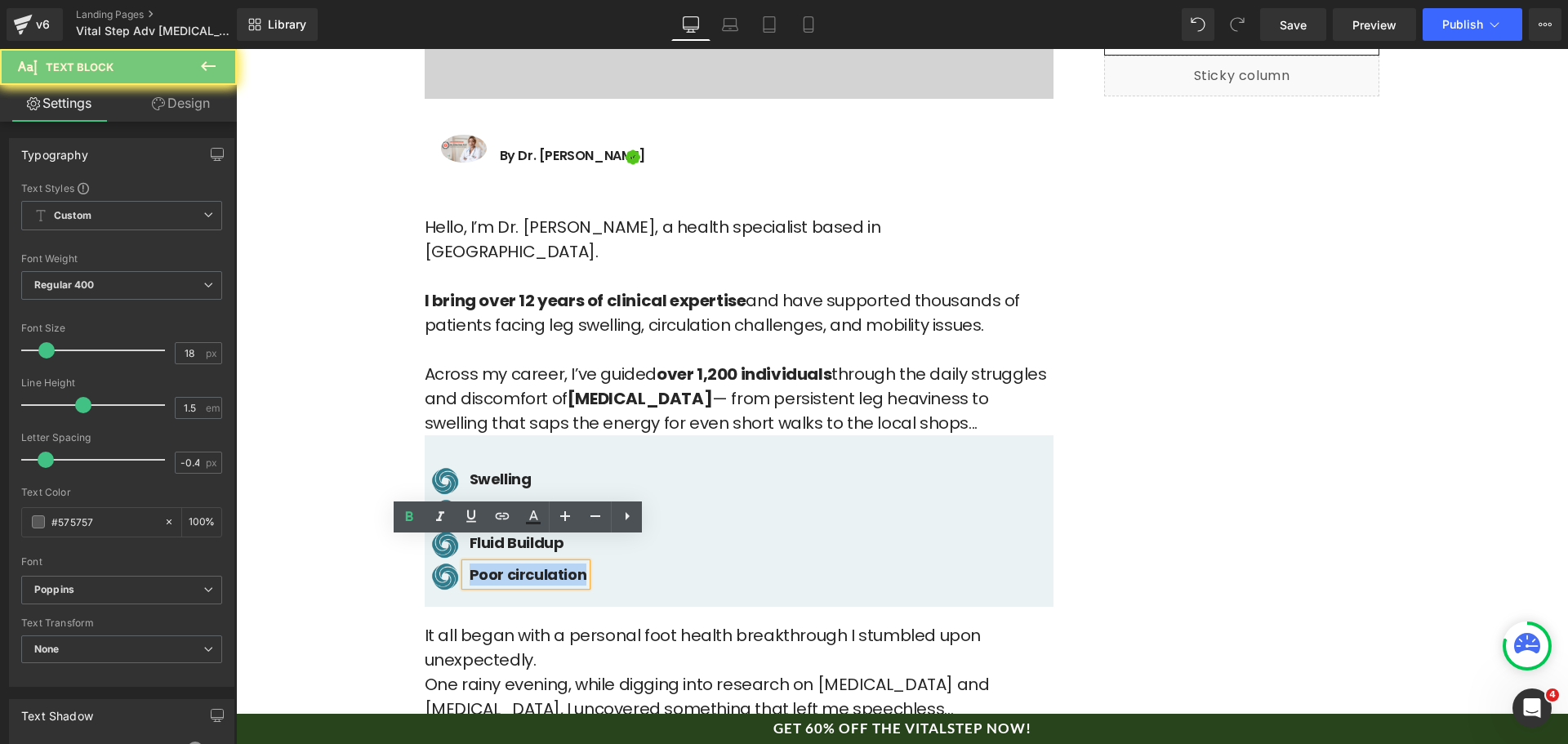
click at [544, 564] on b "Poor circulation" at bounding box center [529, 574] width 118 height 21
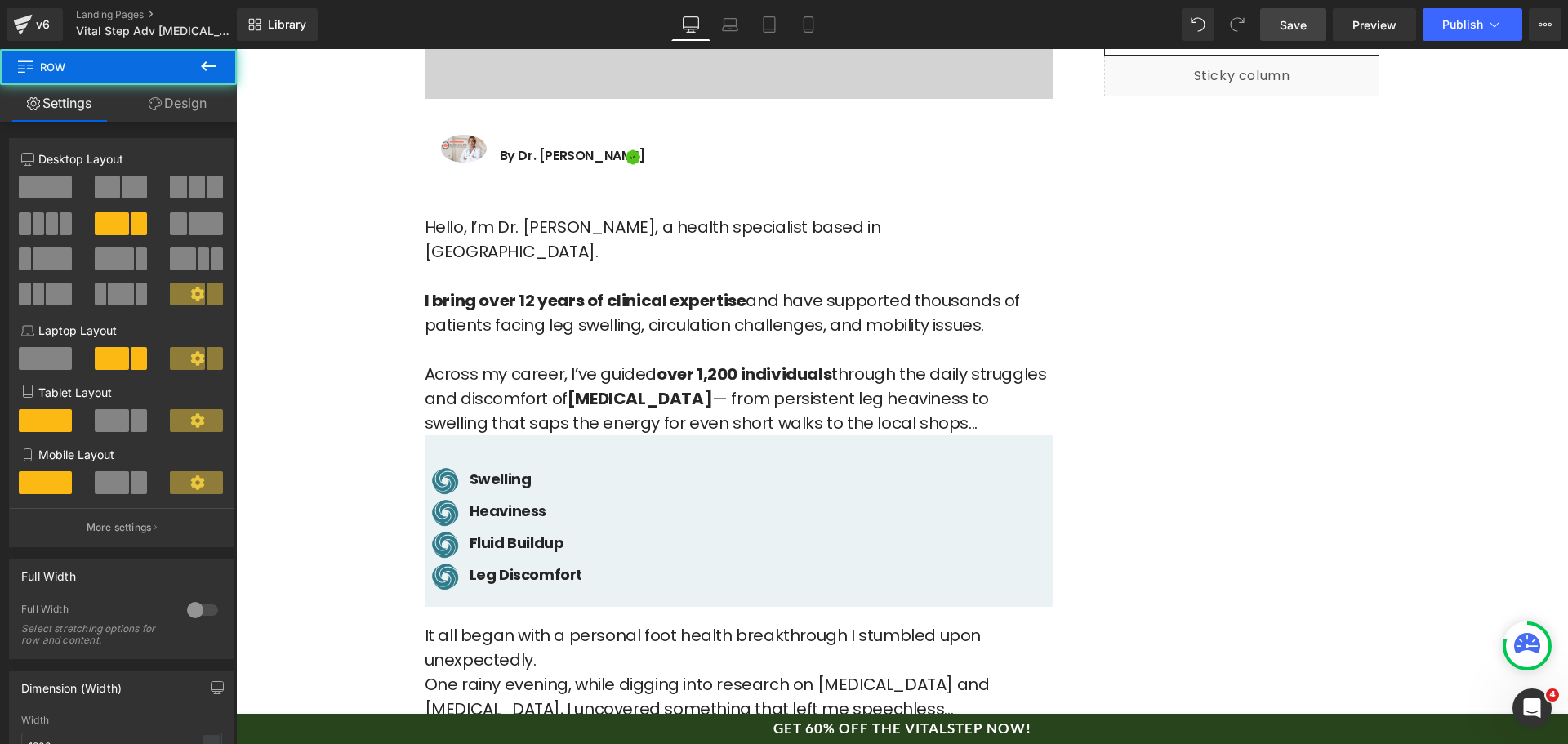
click at [1284, 30] on span "Save" at bounding box center [1293, 24] width 27 height 17
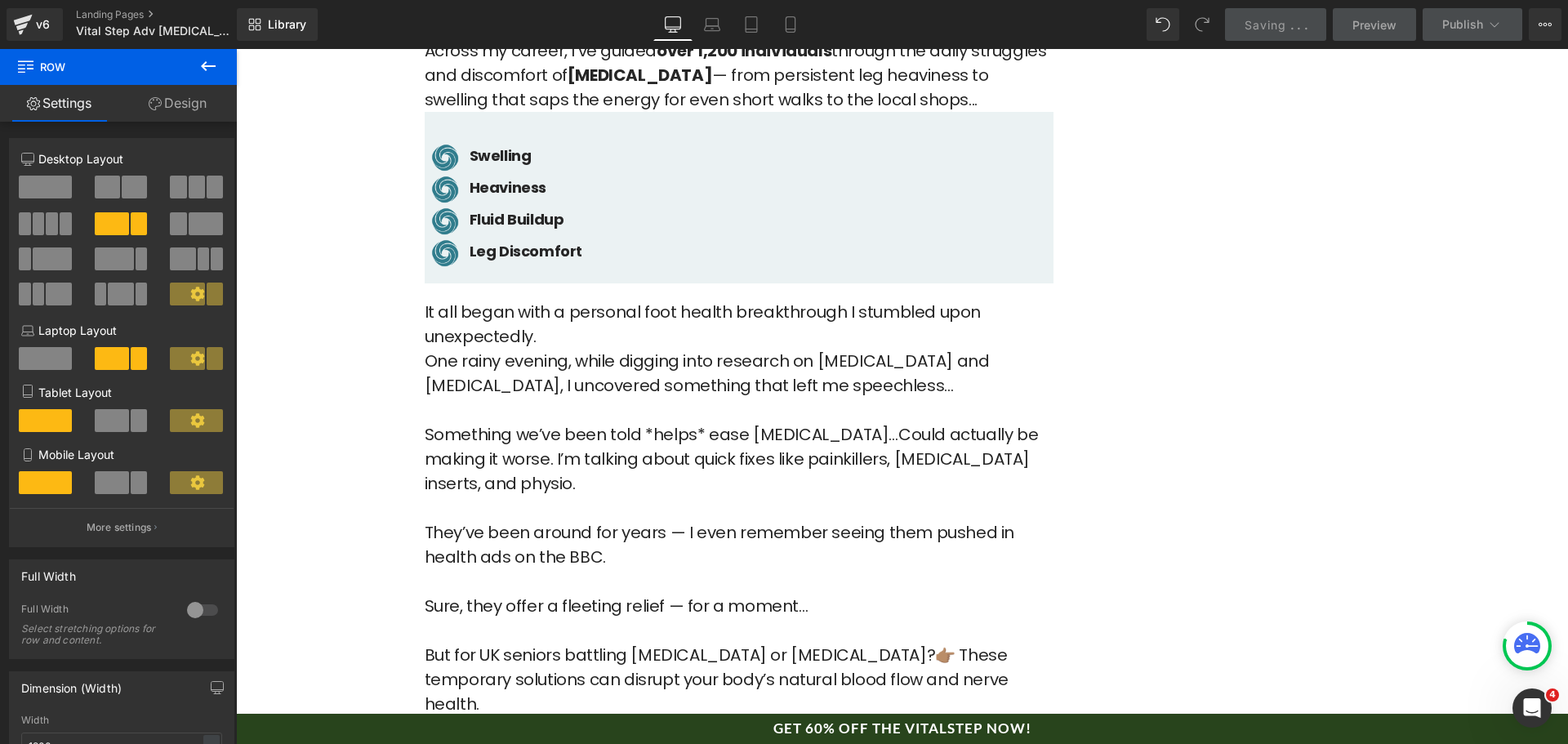
scroll to position [1062, 0]
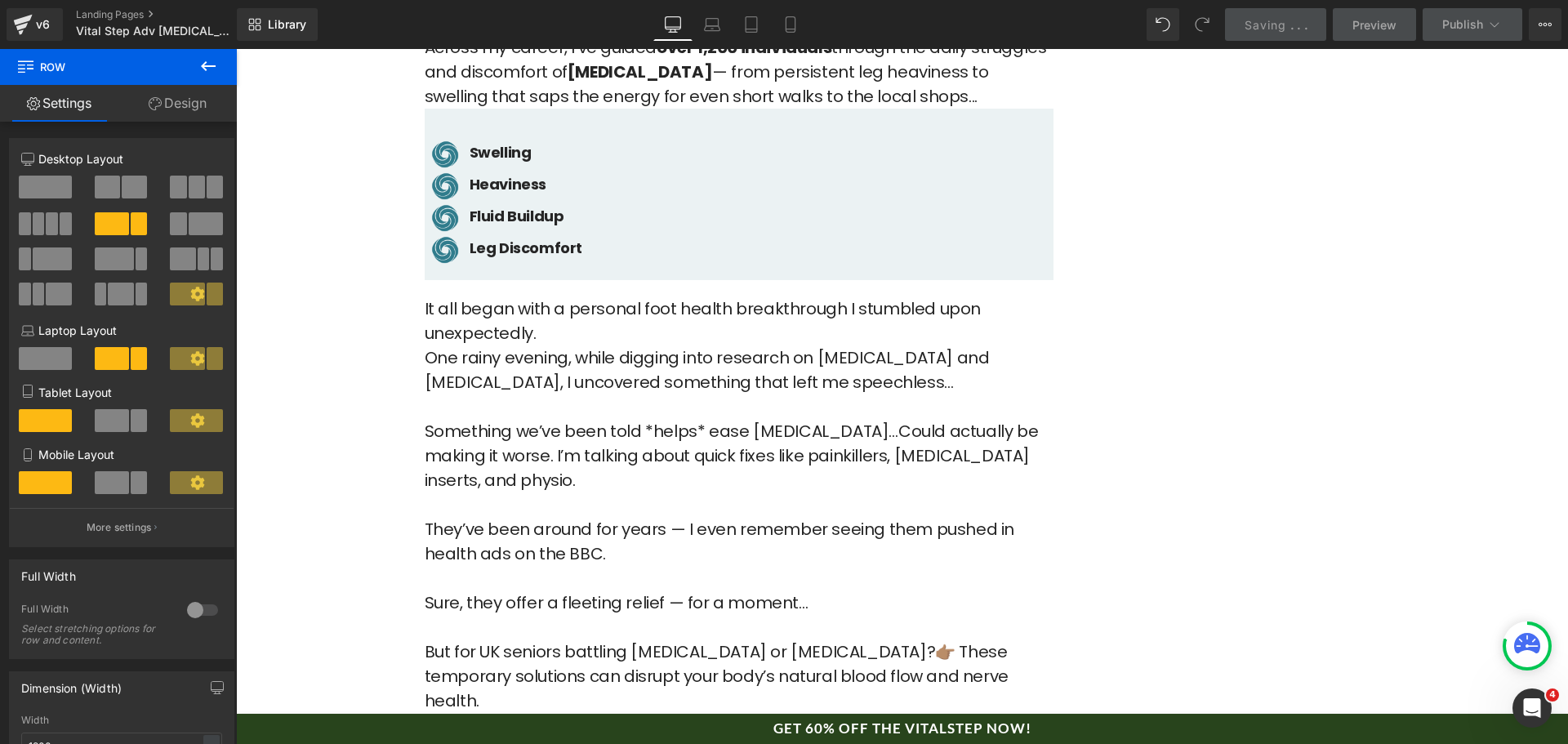
click at [696, 373] on p "One rainy evening, while digging into research on [MEDICAL_DATA] and [MEDICAL_D…" at bounding box center [739, 382] width 629 height 73
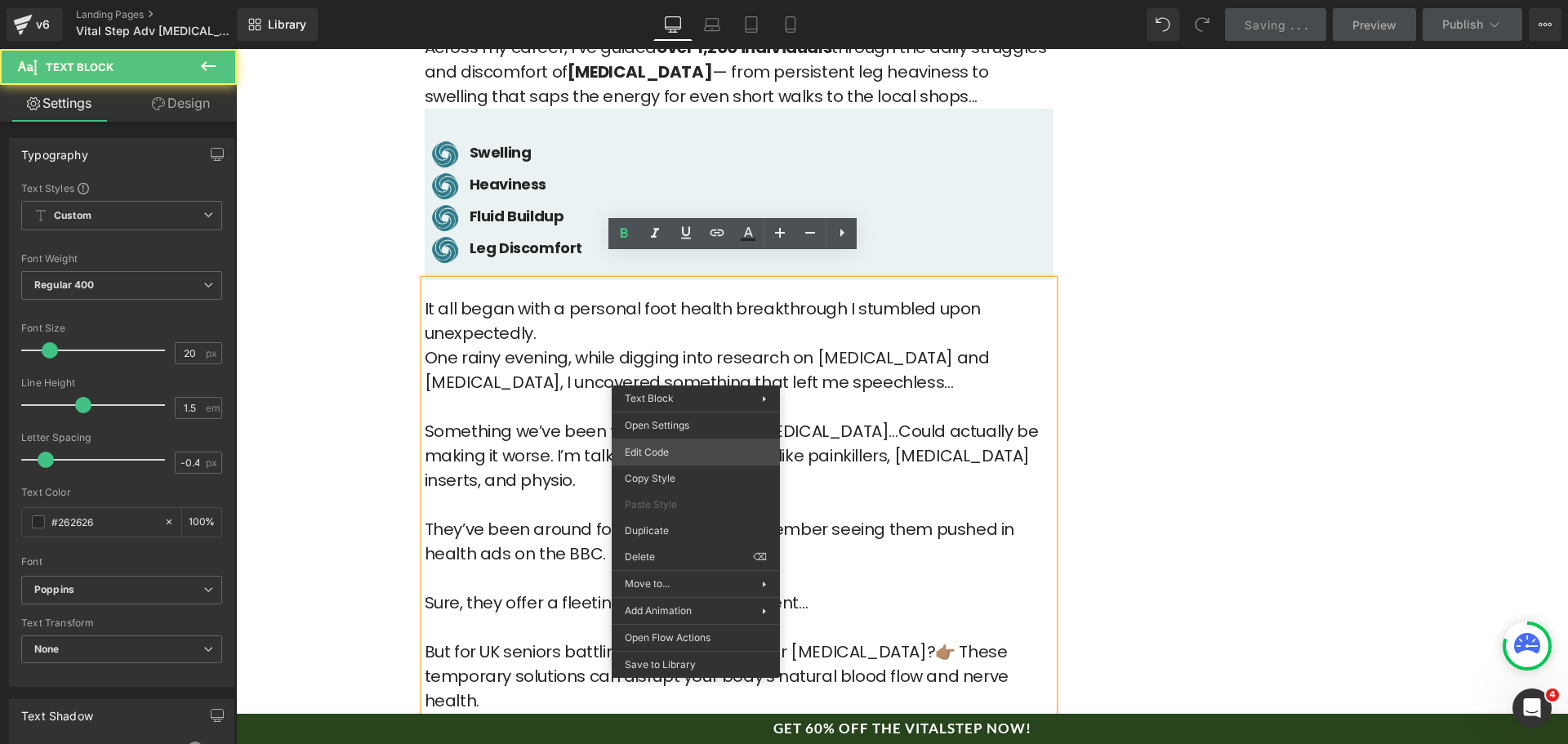
click at [701, 0] on div "Text Block You are previewing how the will restyle your page. You can not edit …" at bounding box center [784, 0] width 1568 height 0
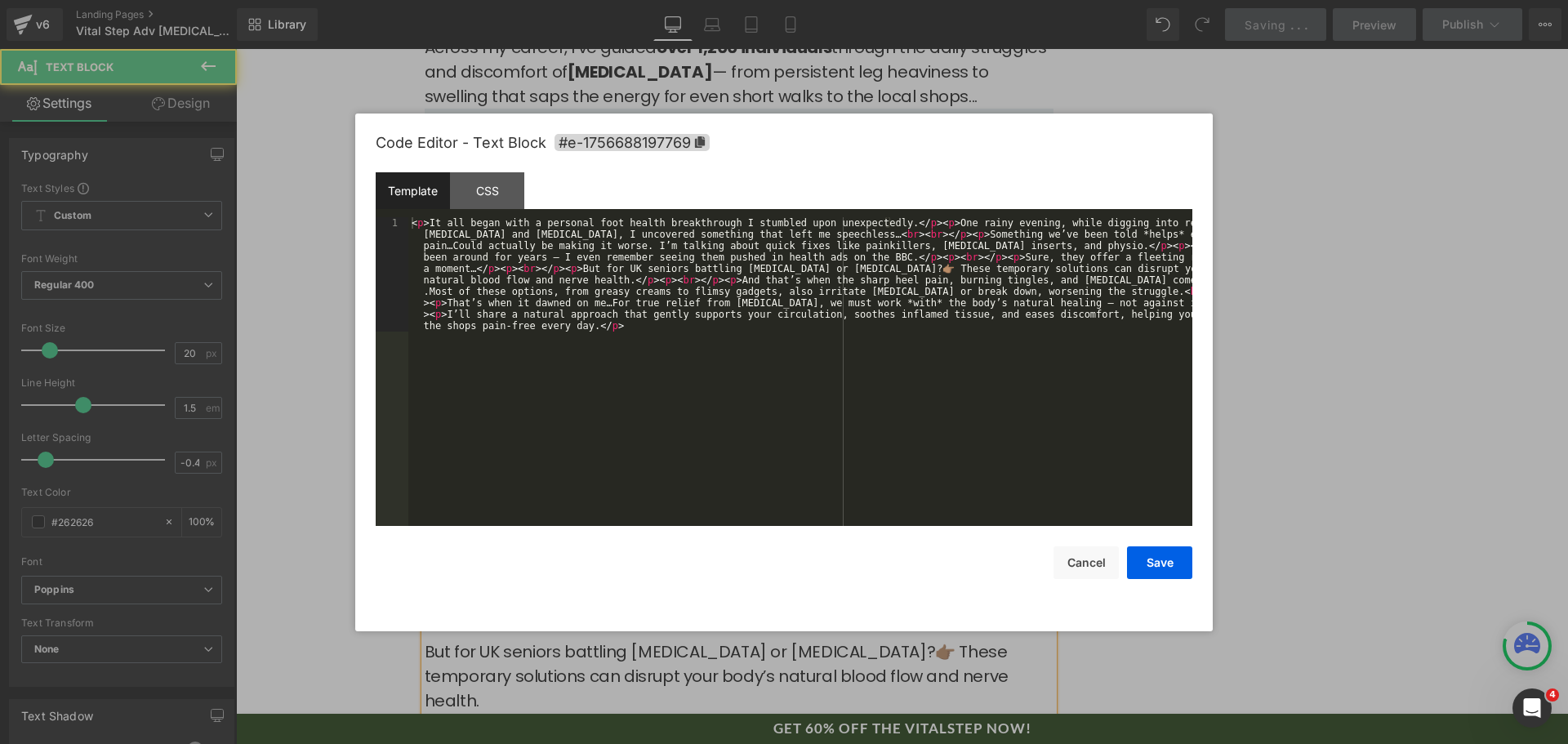
click at [739, 402] on div "< p > It all began with a personal foot health breakthrough I stumbled upon une…" at bounding box center [800, 486] width 784 height 538
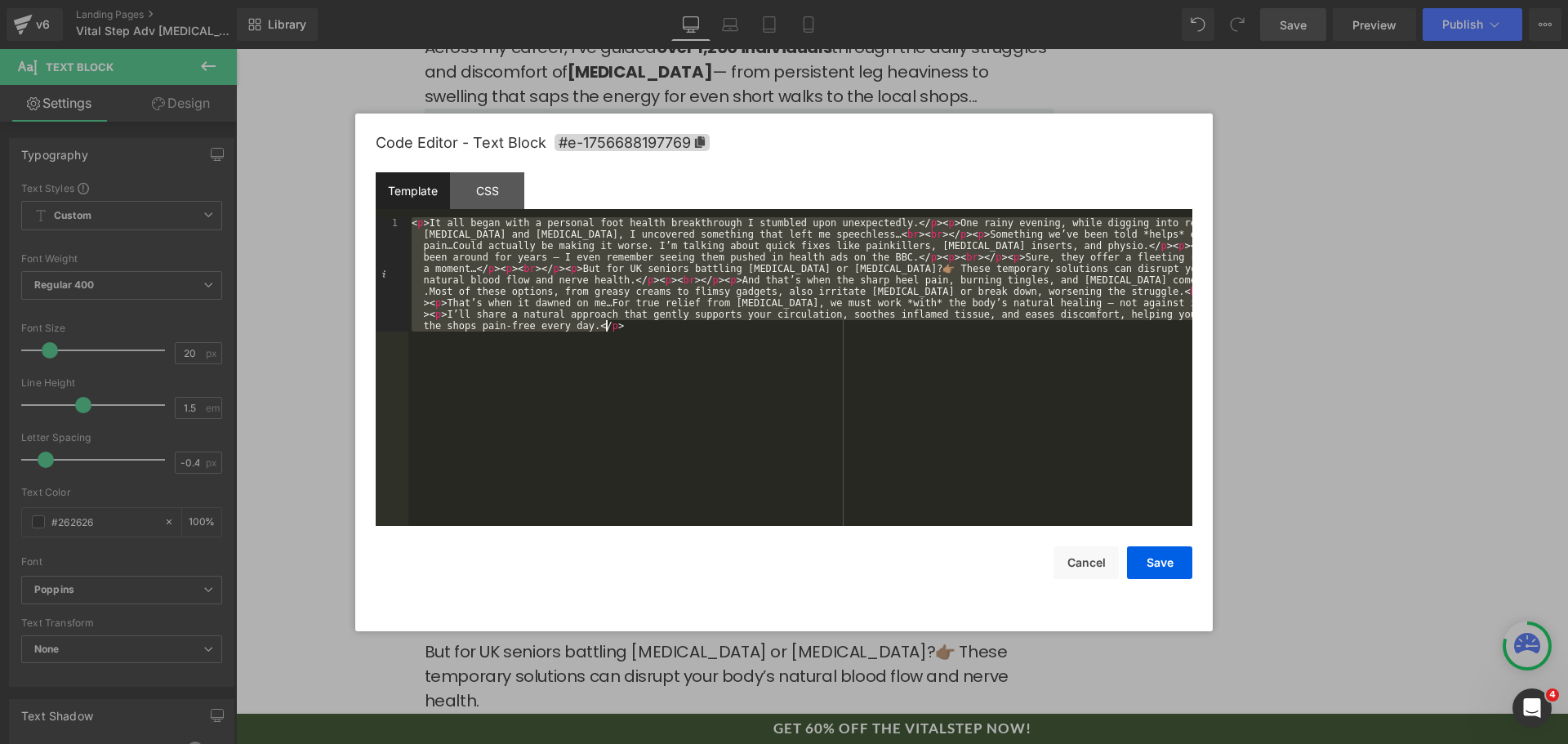
click at [811, 401] on div "< p > It all began with a personal foot health breakthrough I stumbled upon une…" at bounding box center [800, 371] width 784 height 308
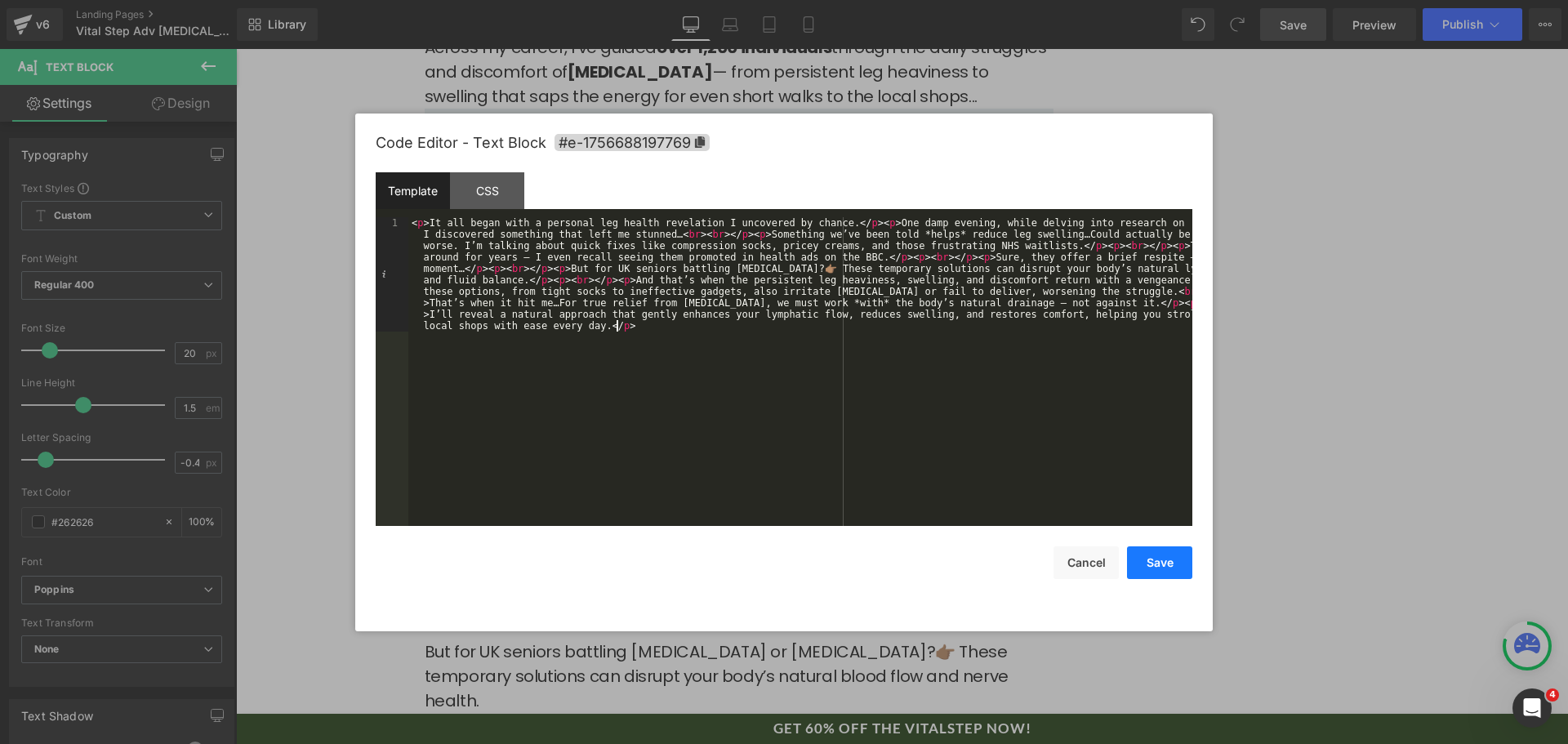
click at [1165, 567] on button "Save" at bounding box center [1160, 562] width 66 height 33
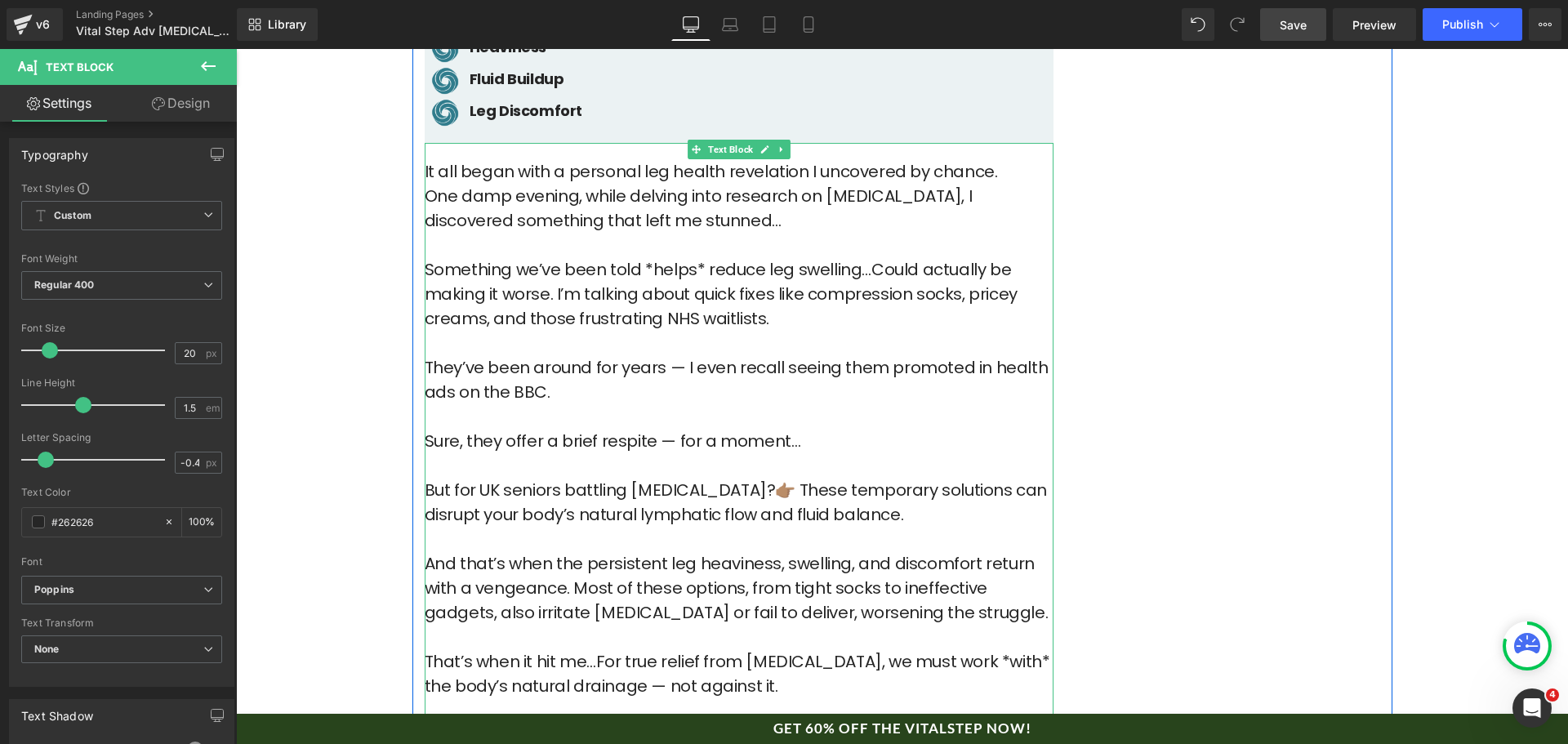
scroll to position [1225, 0]
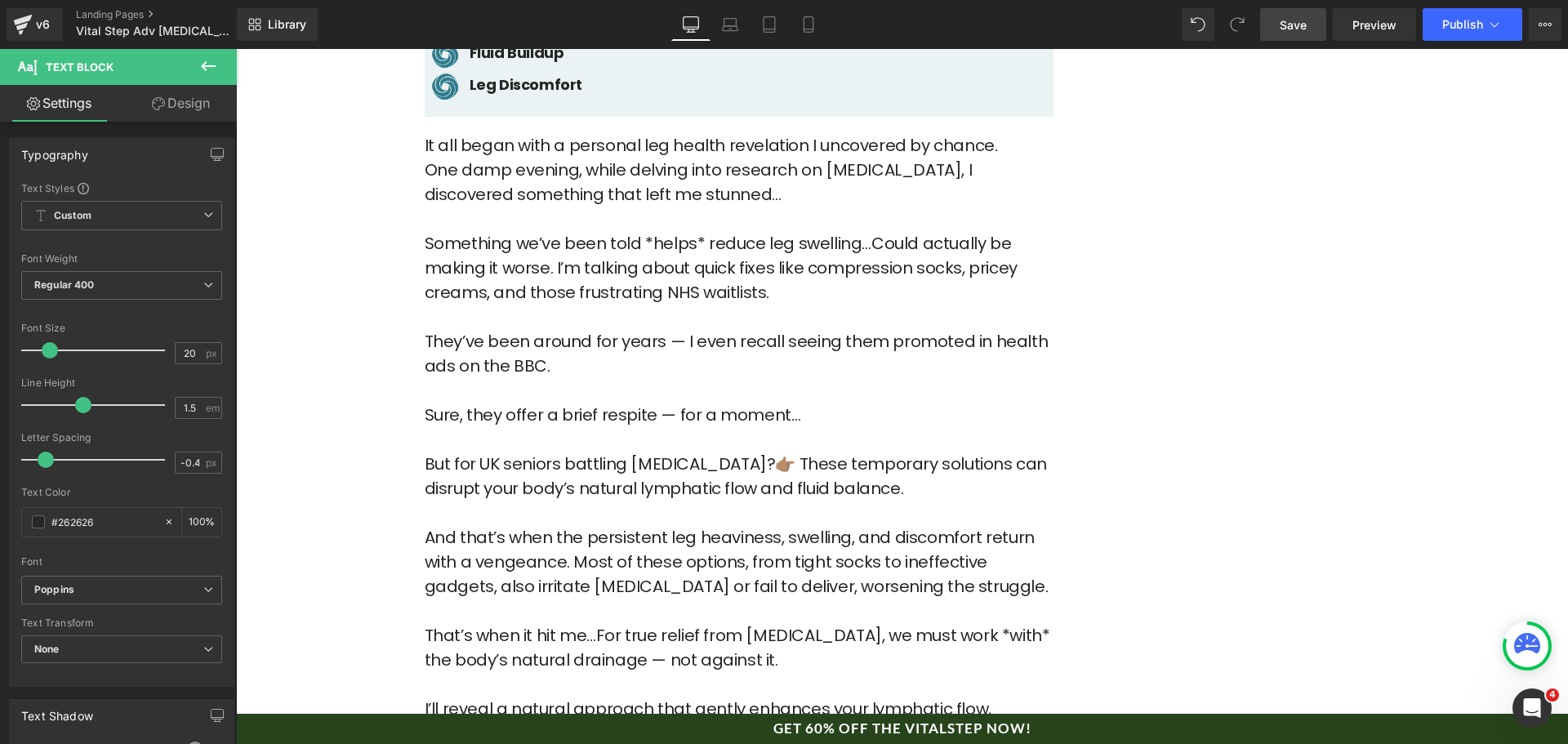
drag, startPoint x: 1302, startPoint y: 27, endPoint x: 512, endPoint y: 379, distance: 864.9
click at [1302, 27] on span "Save" at bounding box center [1293, 24] width 27 height 17
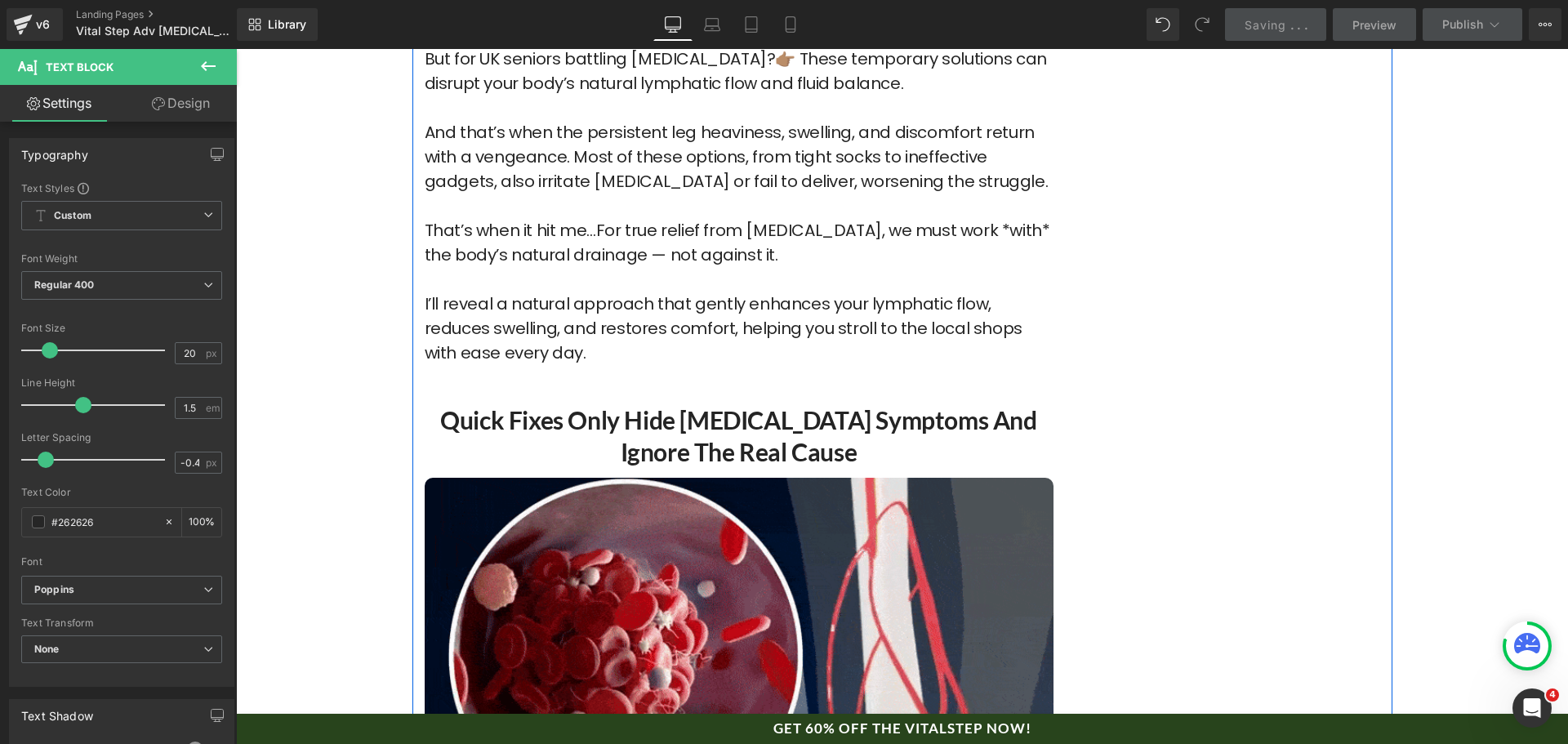
scroll to position [1633, 0]
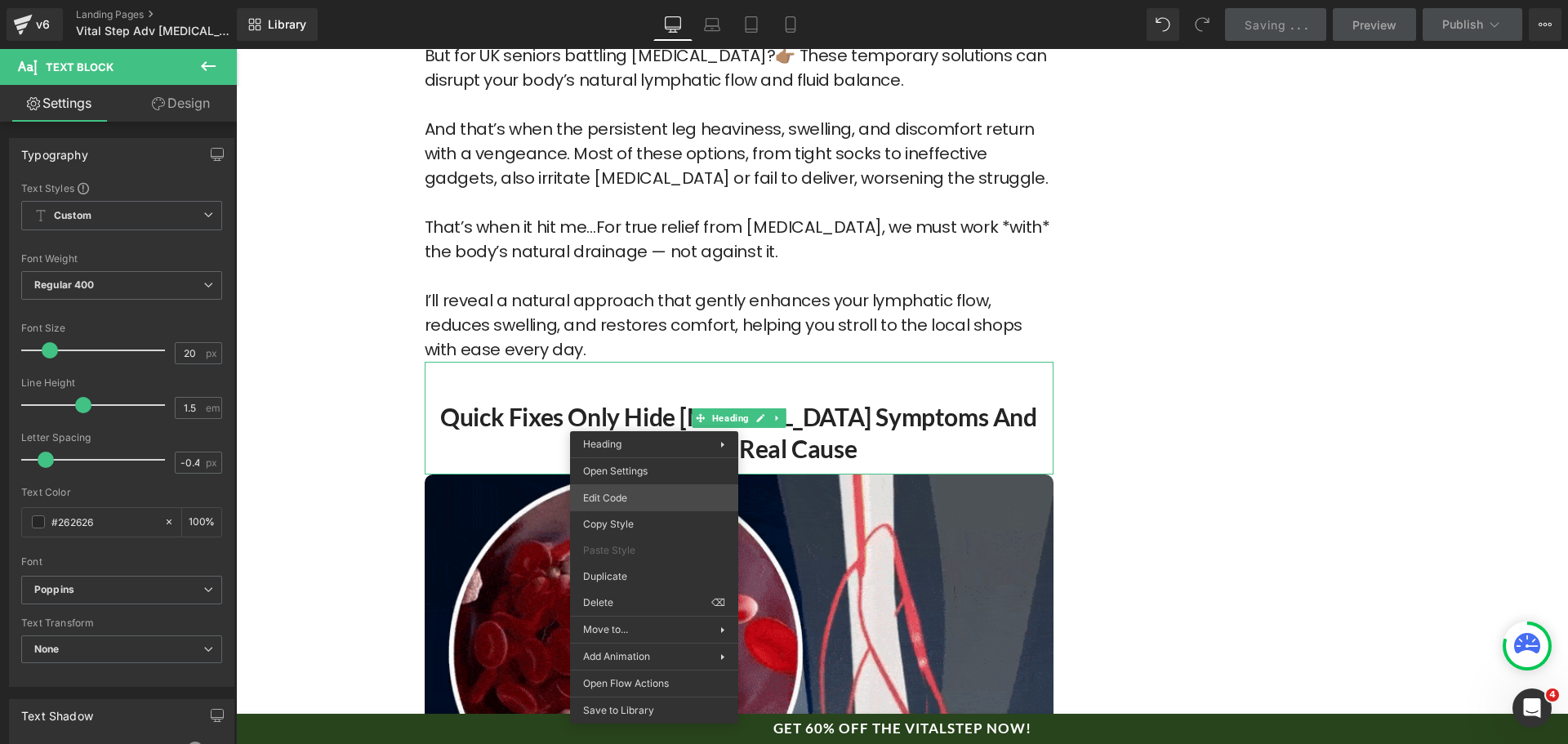
click at [624, 0] on div "Text Block You are previewing how the will restyle your page. You can not edit …" at bounding box center [784, 0] width 1568 height 0
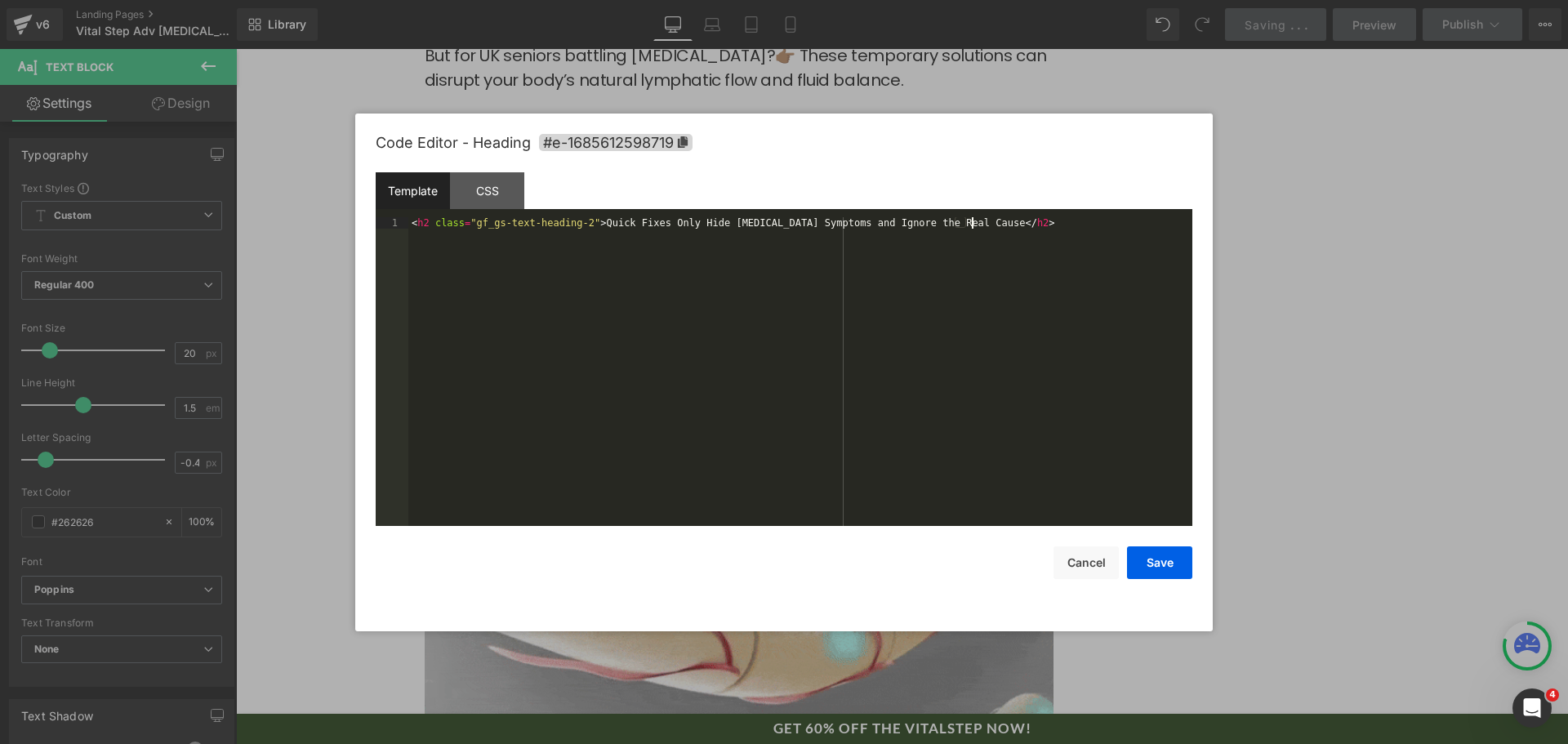
click at [659, 437] on div "< h2 class = "gf_gs-text-heading-2" > Quick Fixes Only Hide [MEDICAL_DATA] Symp…" at bounding box center [800, 383] width 784 height 332
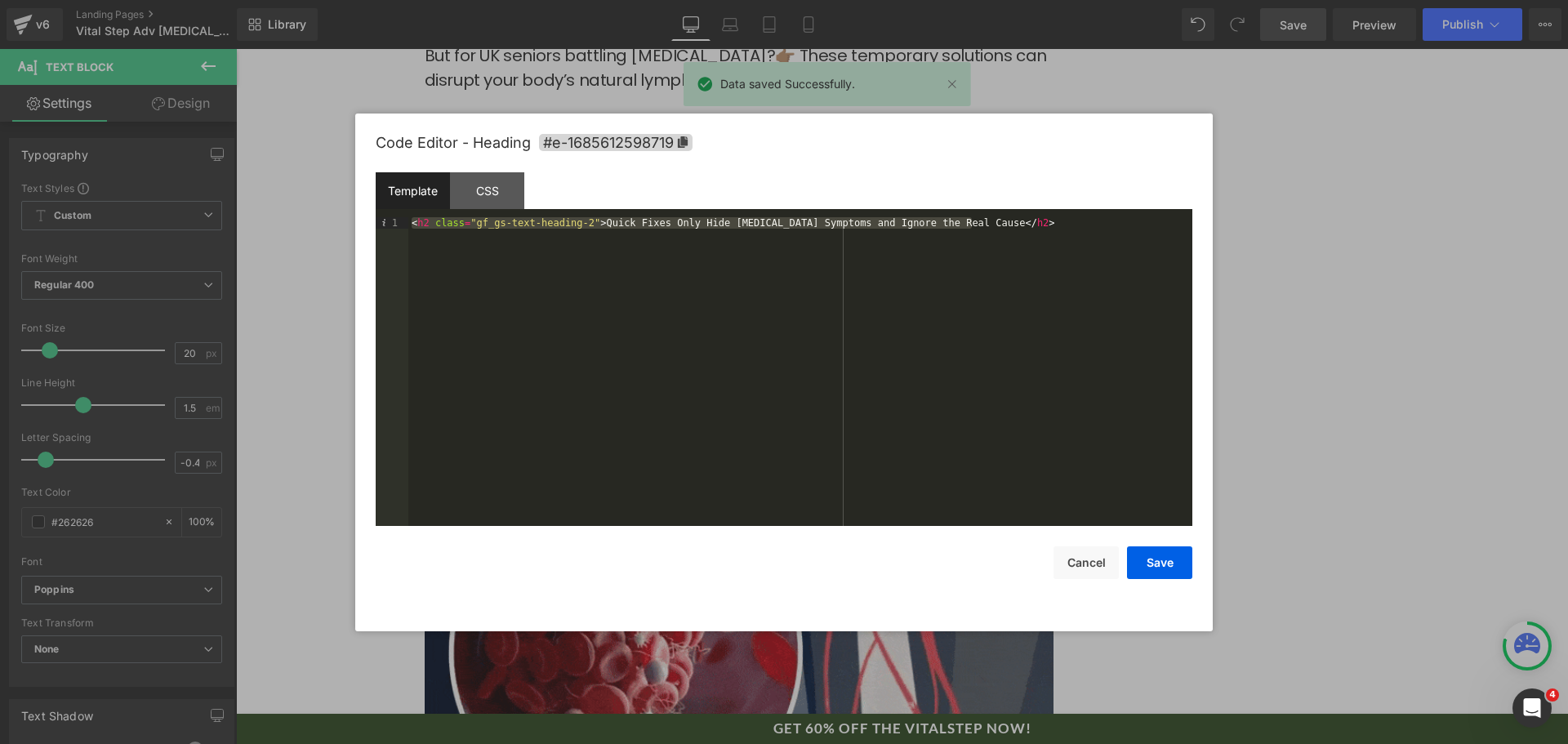
click at [1052, 559] on div "Save Cancel" at bounding box center [784, 552] width 817 height 53
click at [1076, 558] on button "Cancel" at bounding box center [1086, 562] width 66 height 33
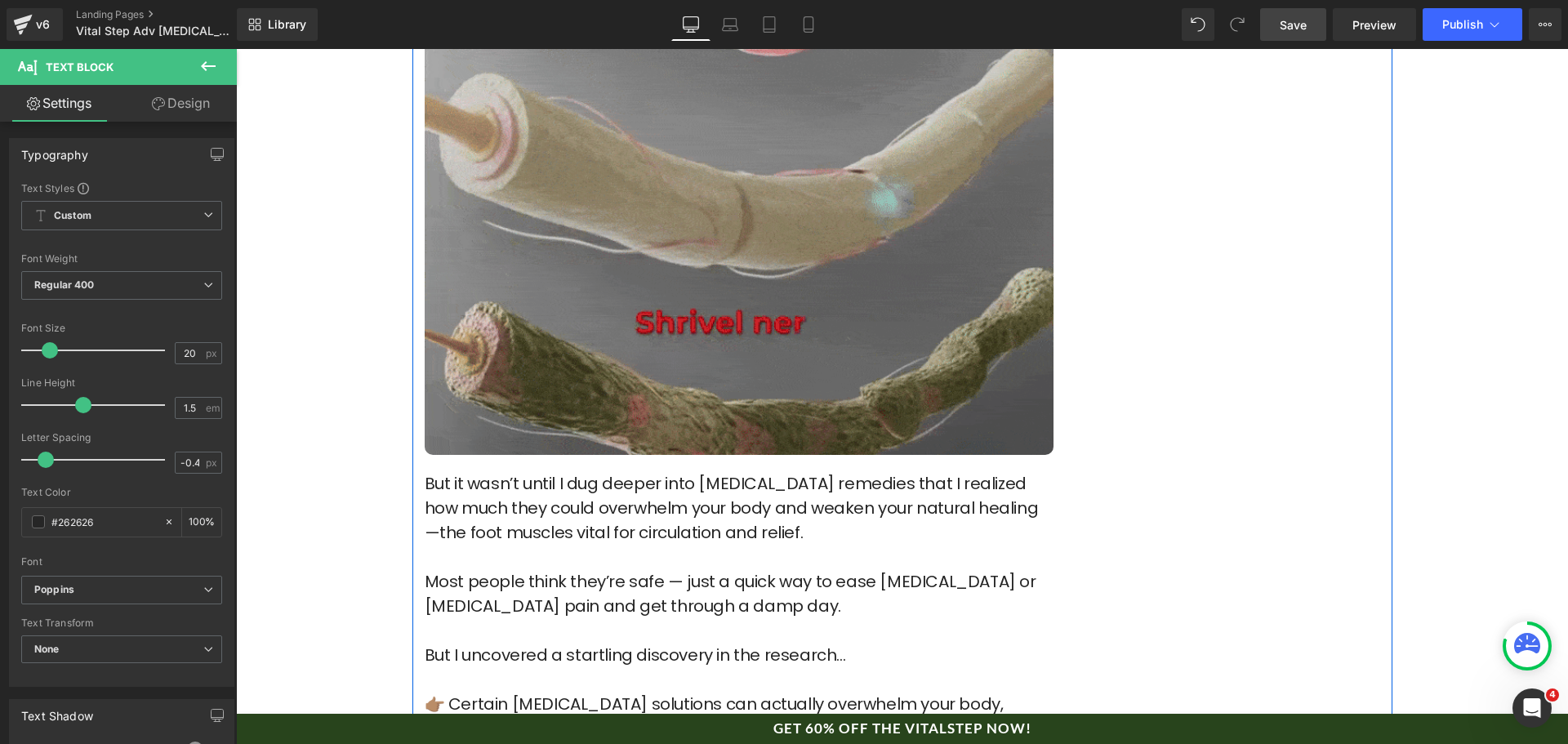
scroll to position [2286, 0]
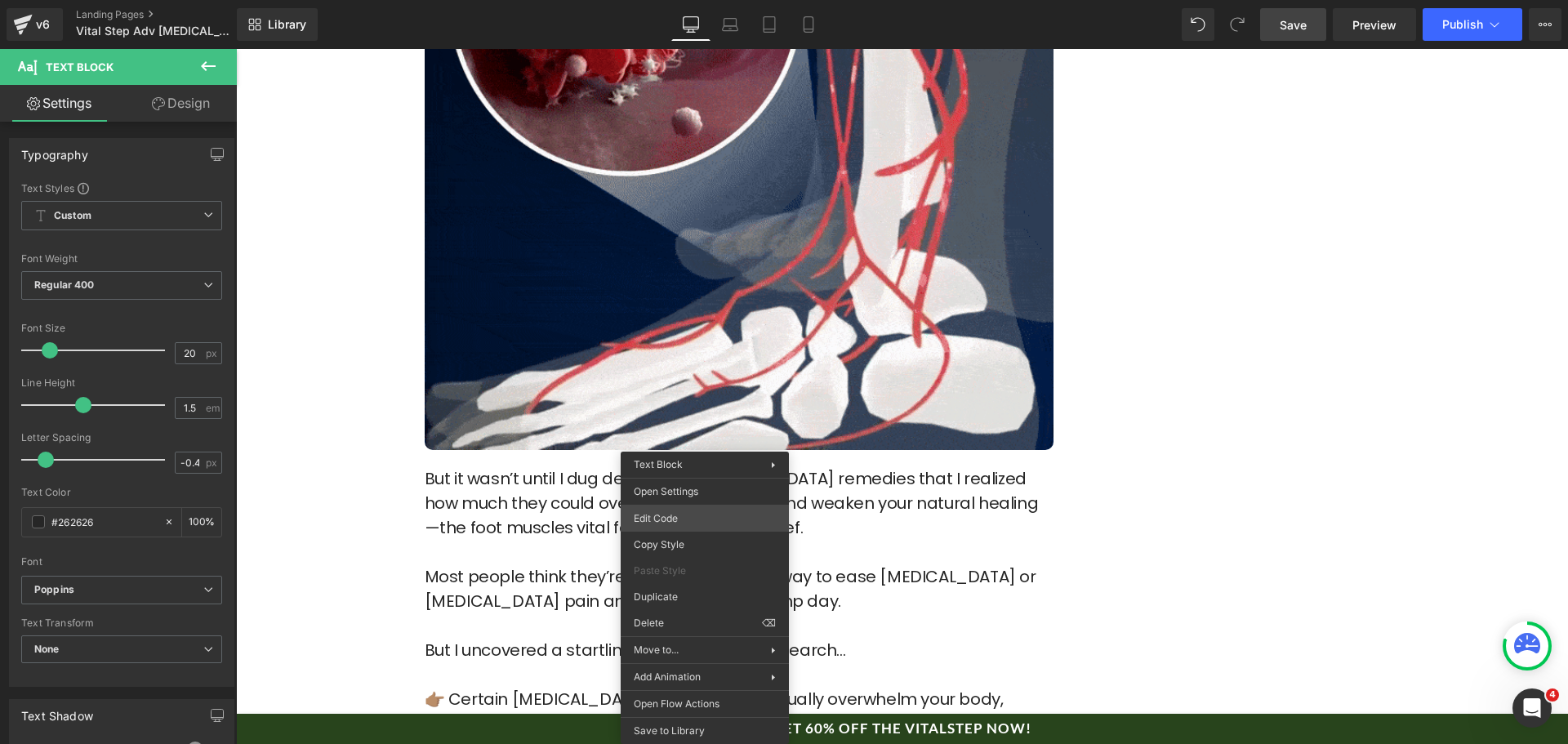
click at [687, 0] on div "Text Block You are previewing how the will restyle your page. You can not edit …" at bounding box center [784, 0] width 1568 height 0
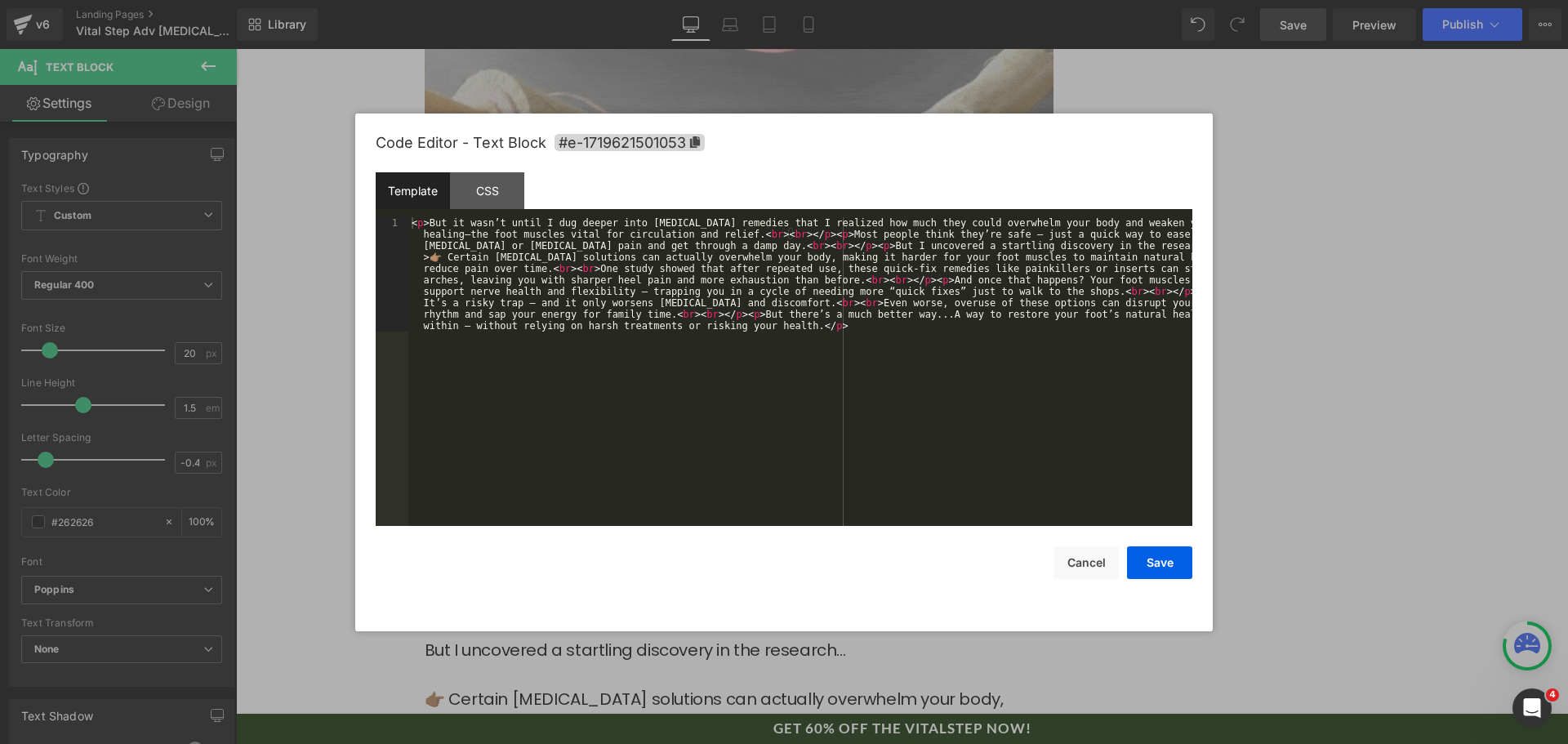
click at [710, 465] on div "< p > But it wasn’t until I dug deeper into [MEDICAL_DATA] remedies that I real…" at bounding box center [800, 486] width 784 height 538
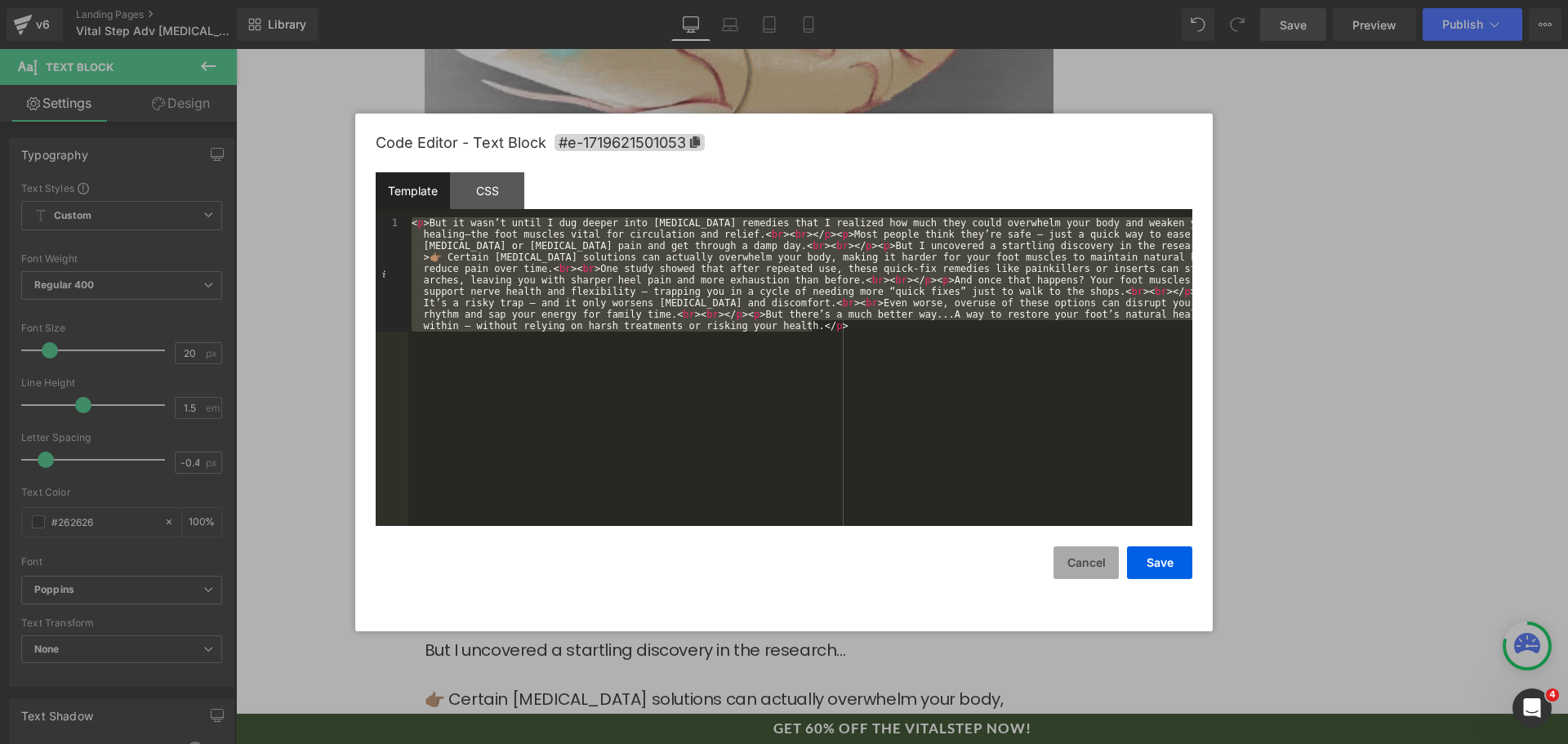
drag, startPoint x: 1087, startPoint y: 558, endPoint x: 1078, endPoint y: 551, distance: 11.4
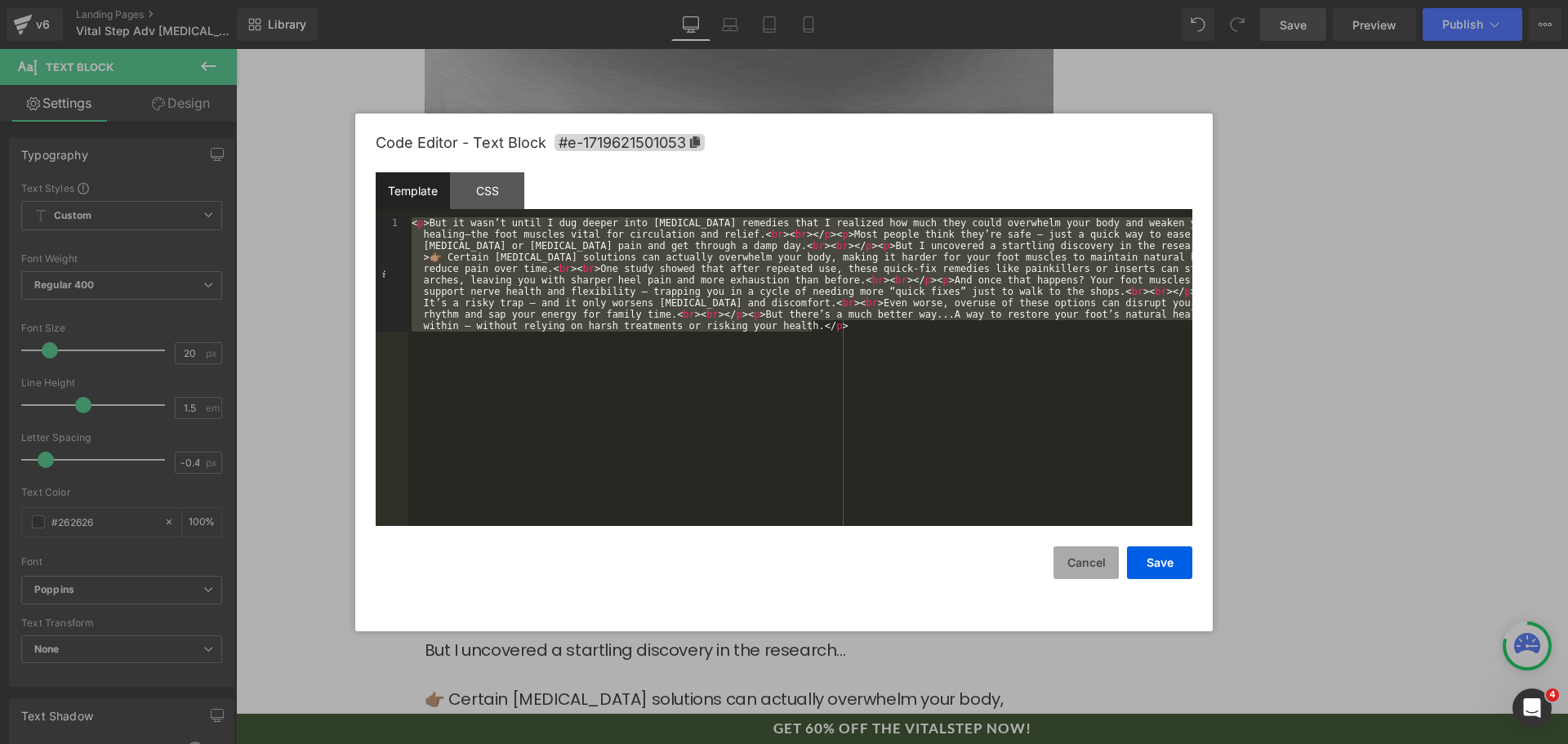
click at [1084, 557] on button "Cancel" at bounding box center [1086, 562] width 66 height 33
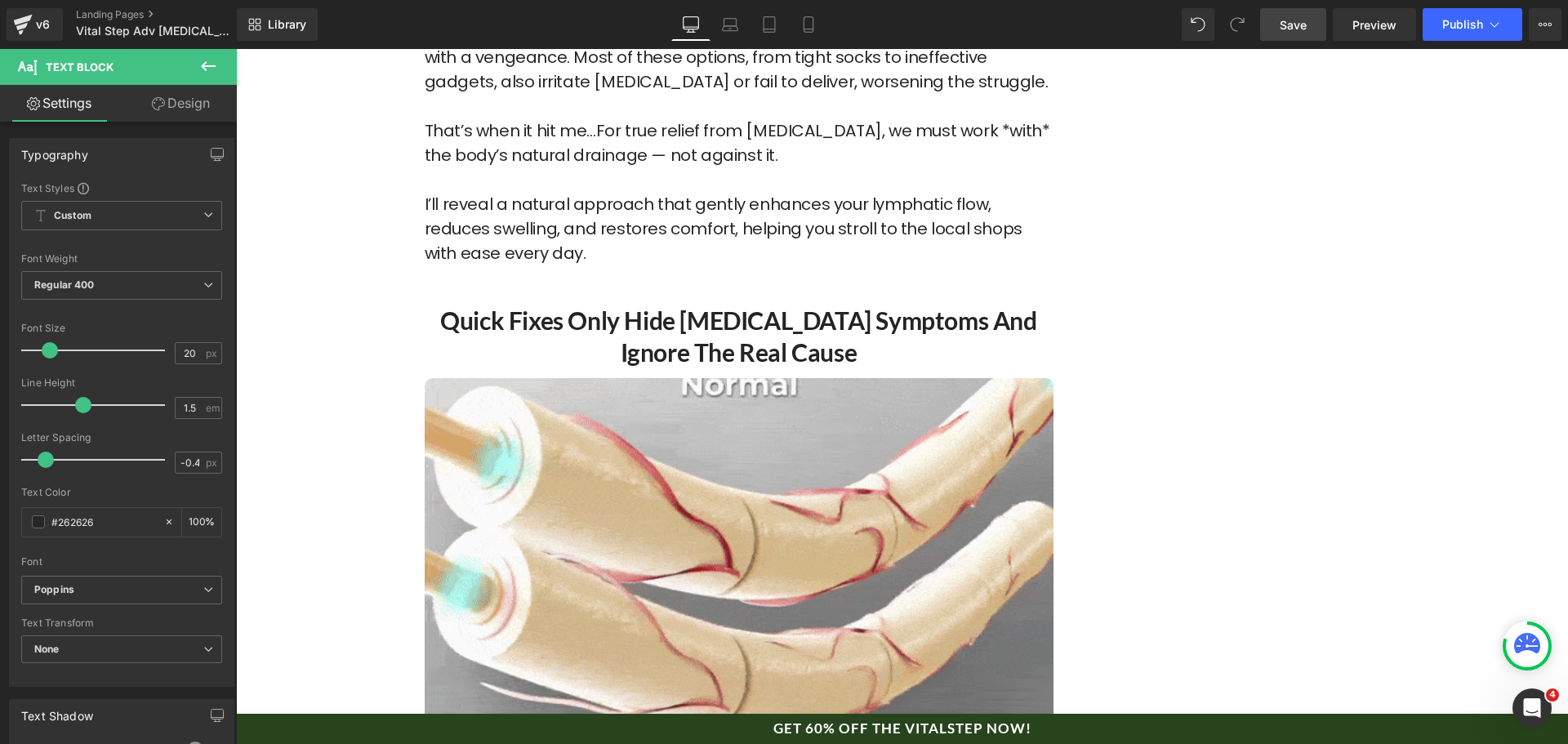
scroll to position [1715, 0]
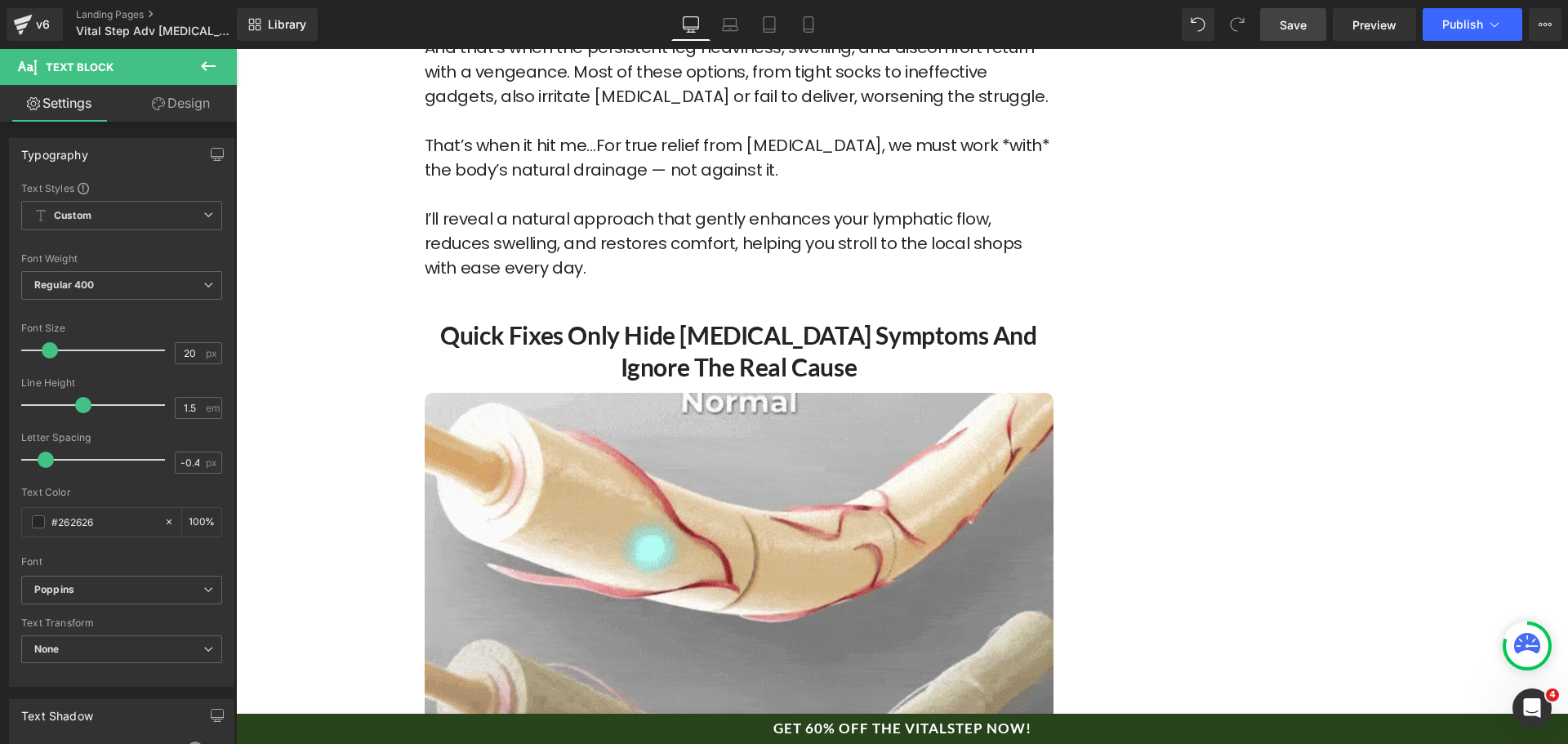
click at [715, 306] on div "Quick Fixes Only Hide [MEDICAL_DATA] Symptoms and Ignore the Real Cause Heading" at bounding box center [739, 336] width 629 height 112
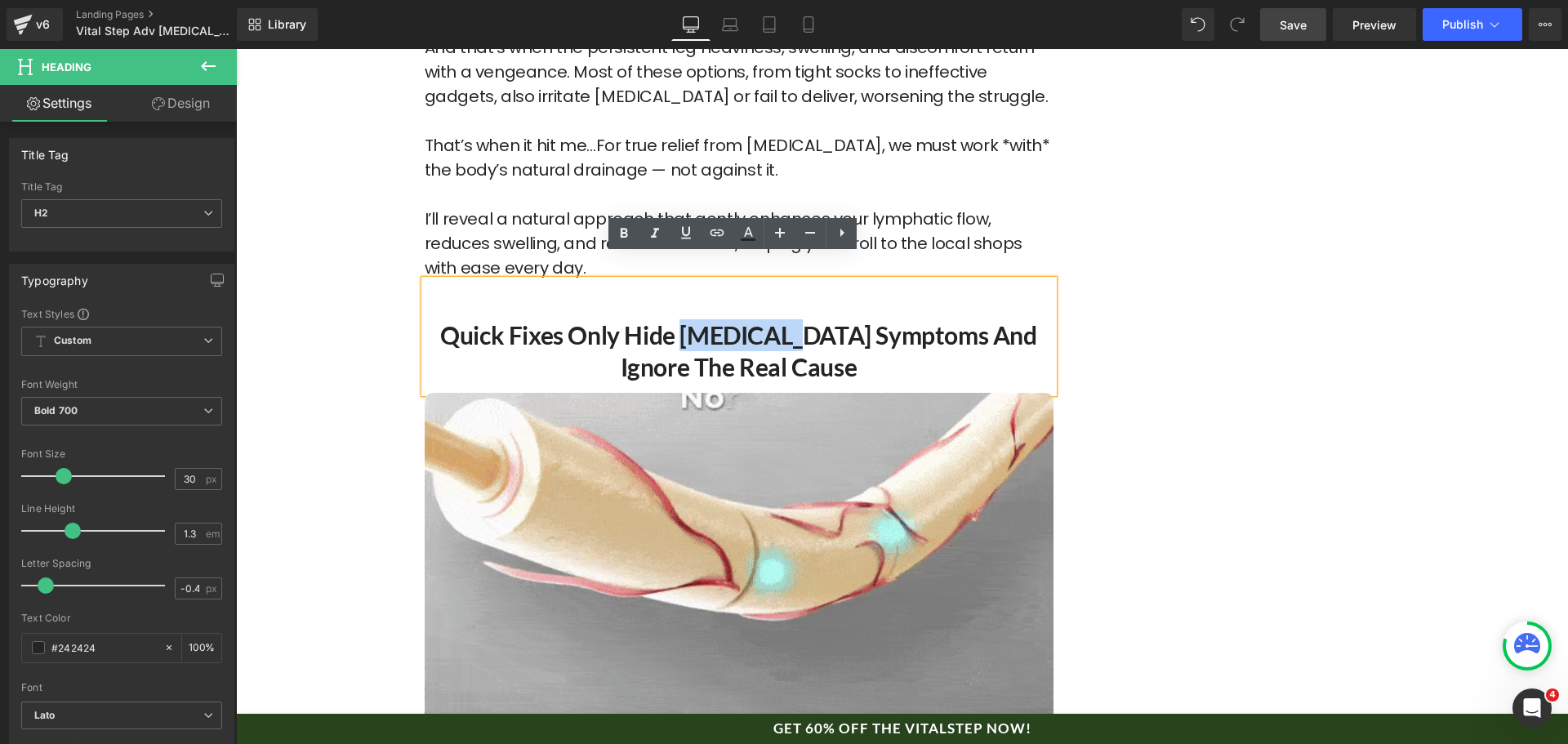
drag, startPoint x: 662, startPoint y: 309, endPoint x: 762, endPoint y: 311, distance: 100.0
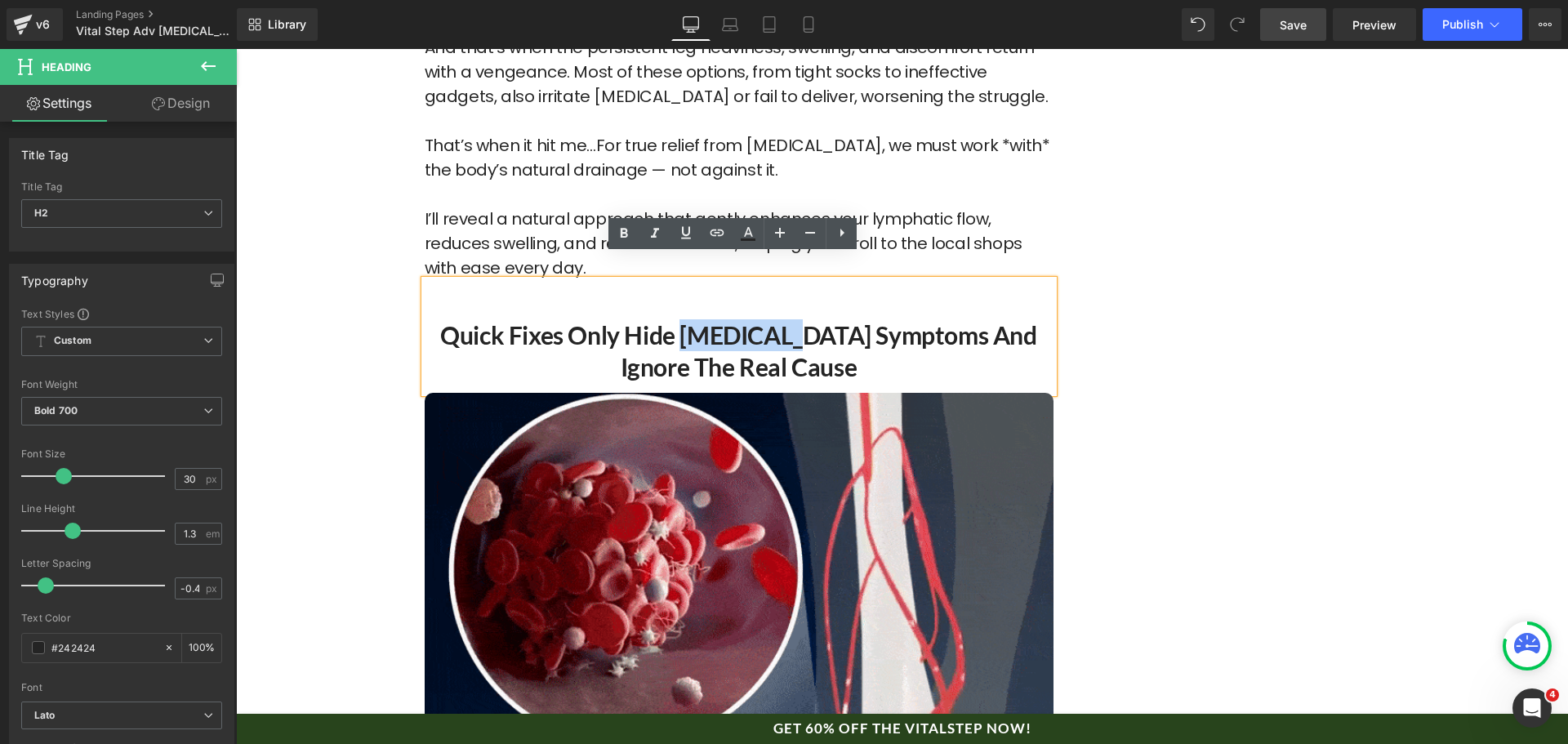
click at [762, 320] on h2 "Quick Fixes Only Hide [MEDICAL_DATA] Symptoms and Ignore the Real Cause" at bounding box center [739, 351] width 629 height 64
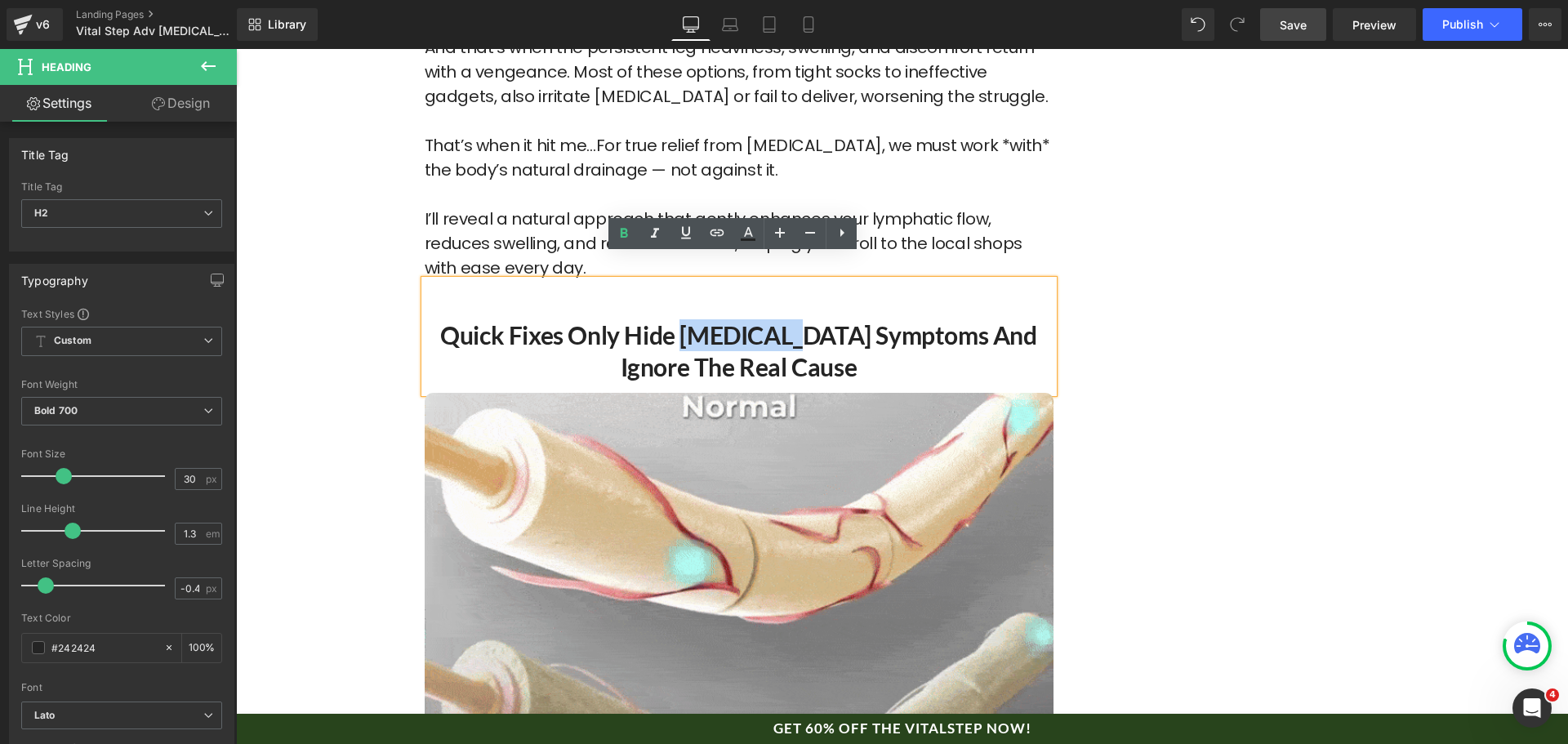
click at [681, 320] on h2 "Quick Fixes Only Hide [MEDICAL_DATA] Symptoms and Ignore the Real Cause" at bounding box center [739, 351] width 629 height 64
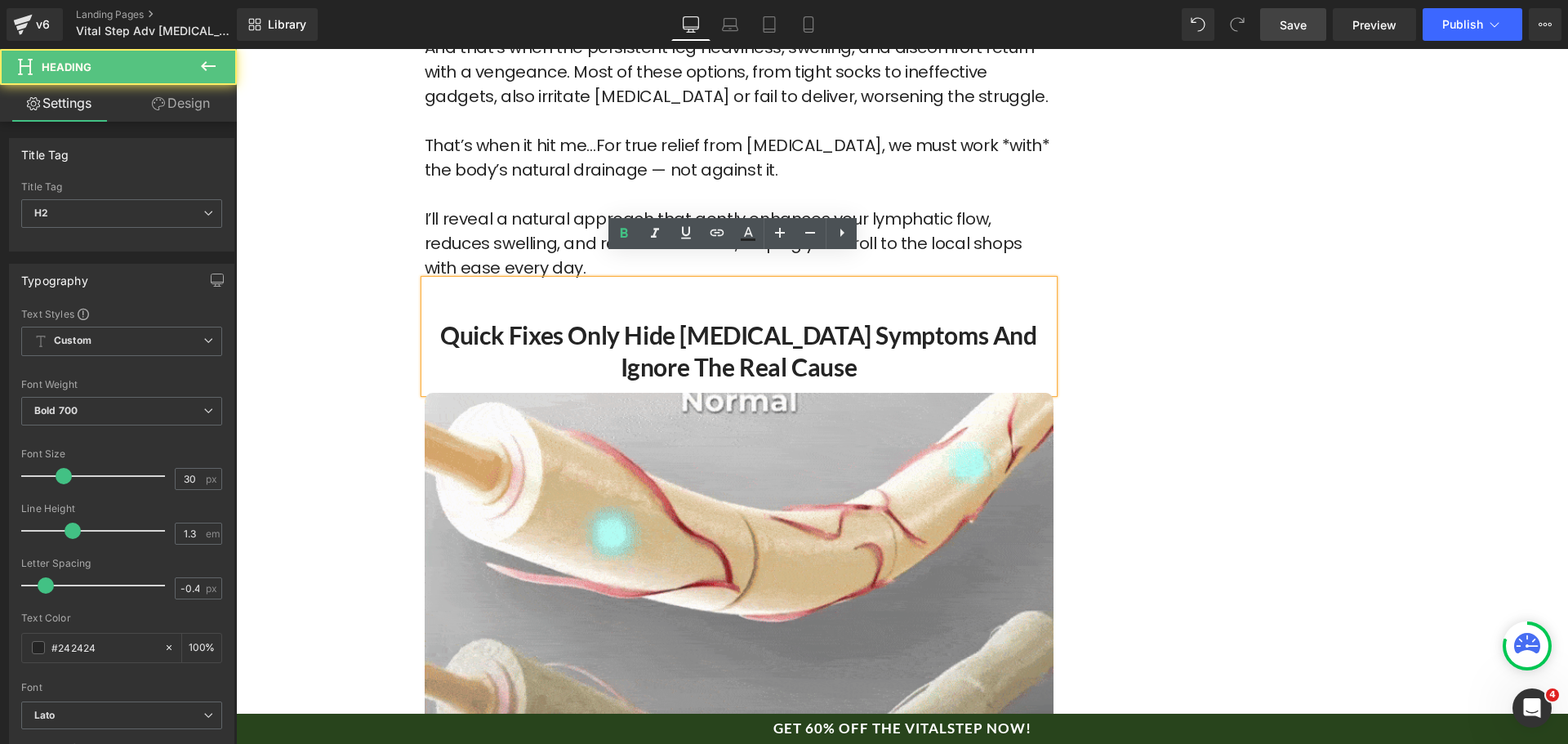
click at [634, 320] on h2 "Quick Fixes Only Hide [MEDICAL_DATA] Symptoms and Ignore the Real Cause" at bounding box center [739, 351] width 629 height 64
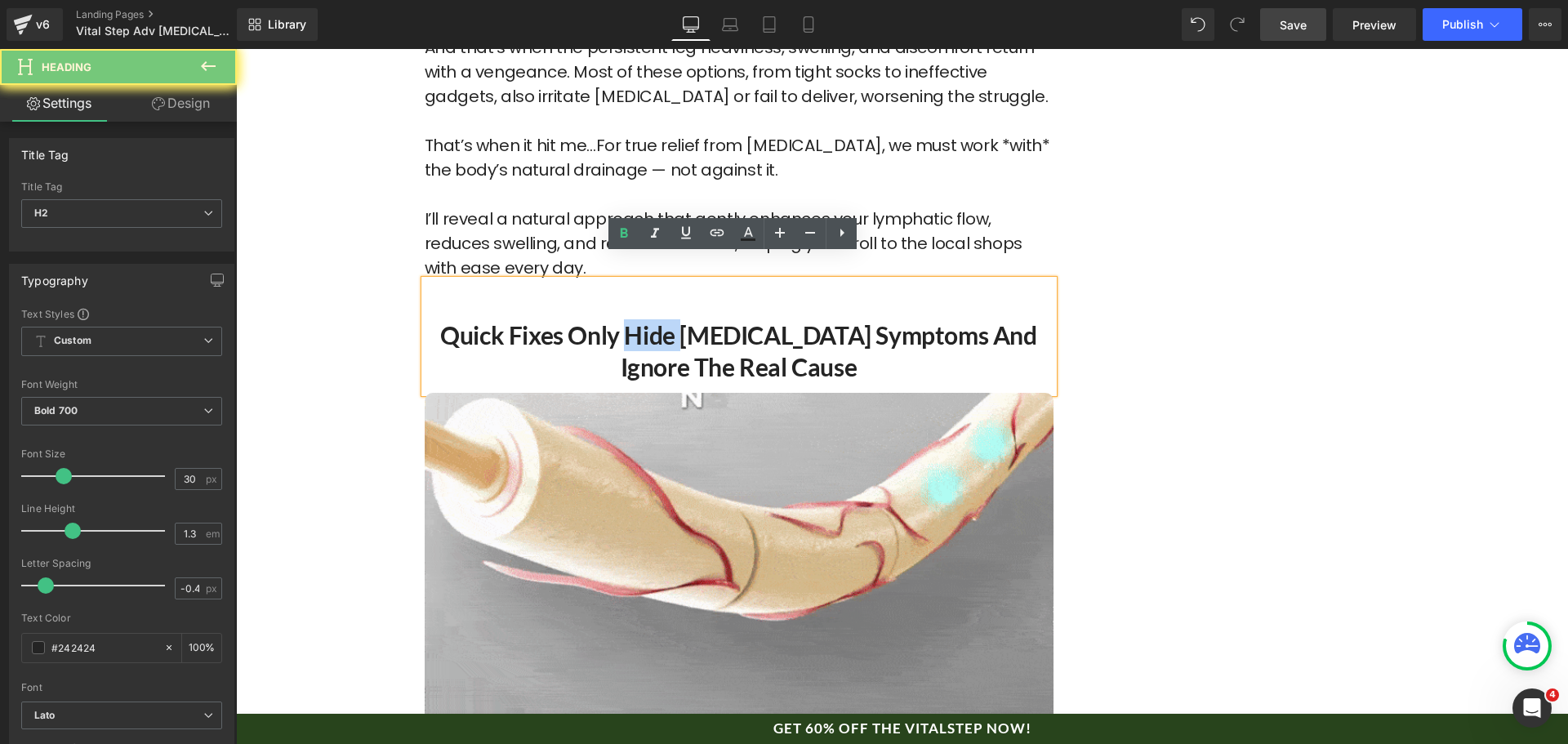
click at [634, 320] on h2 "Quick Fixes Only Hide [MEDICAL_DATA] Symptoms and Ignore the Real Cause" at bounding box center [739, 351] width 629 height 64
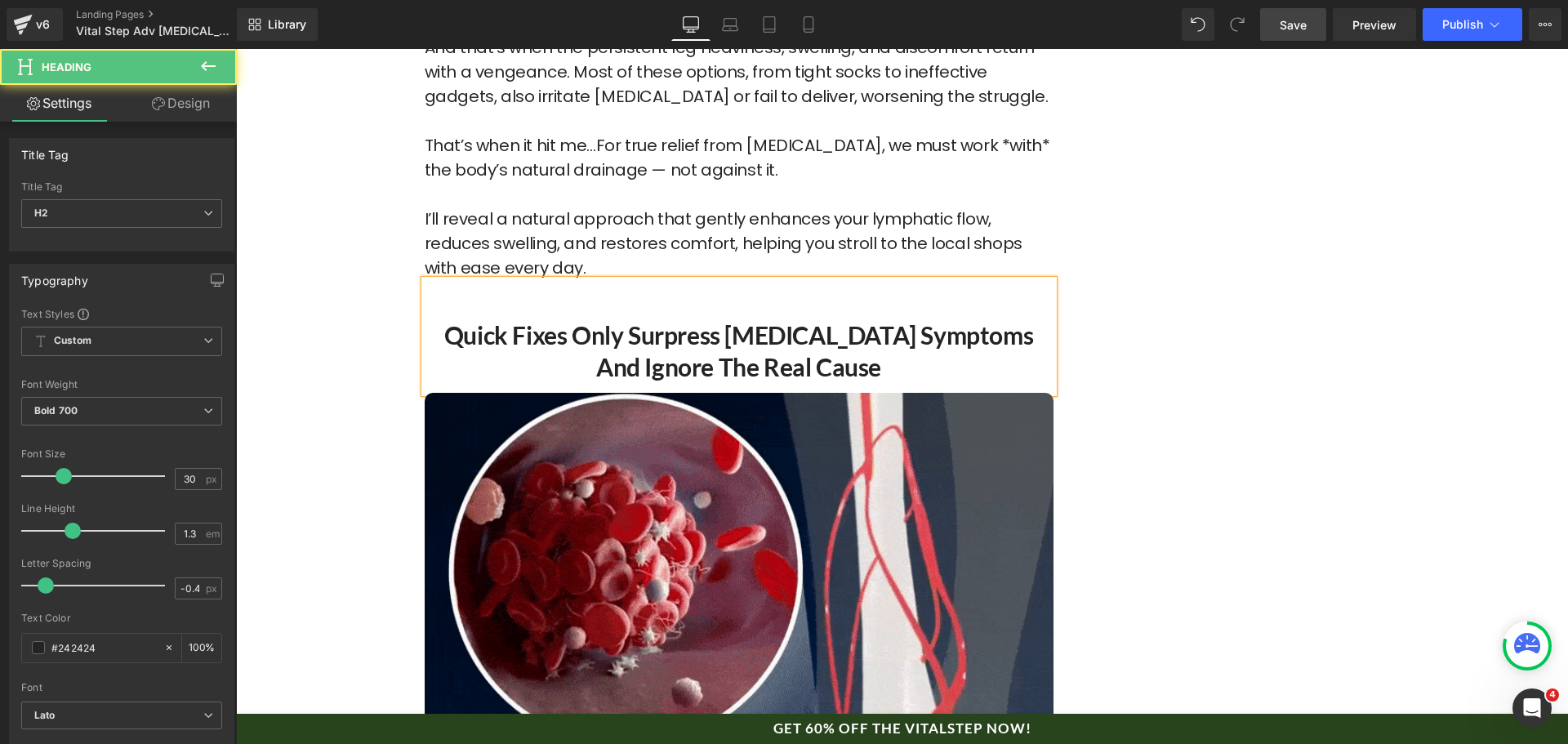
click at [717, 320] on h2 "Quick Fixes Only Surpress [MEDICAL_DATA] Symptoms and Ignore the Real Cause" at bounding box center [739, 351] width 629 height 64
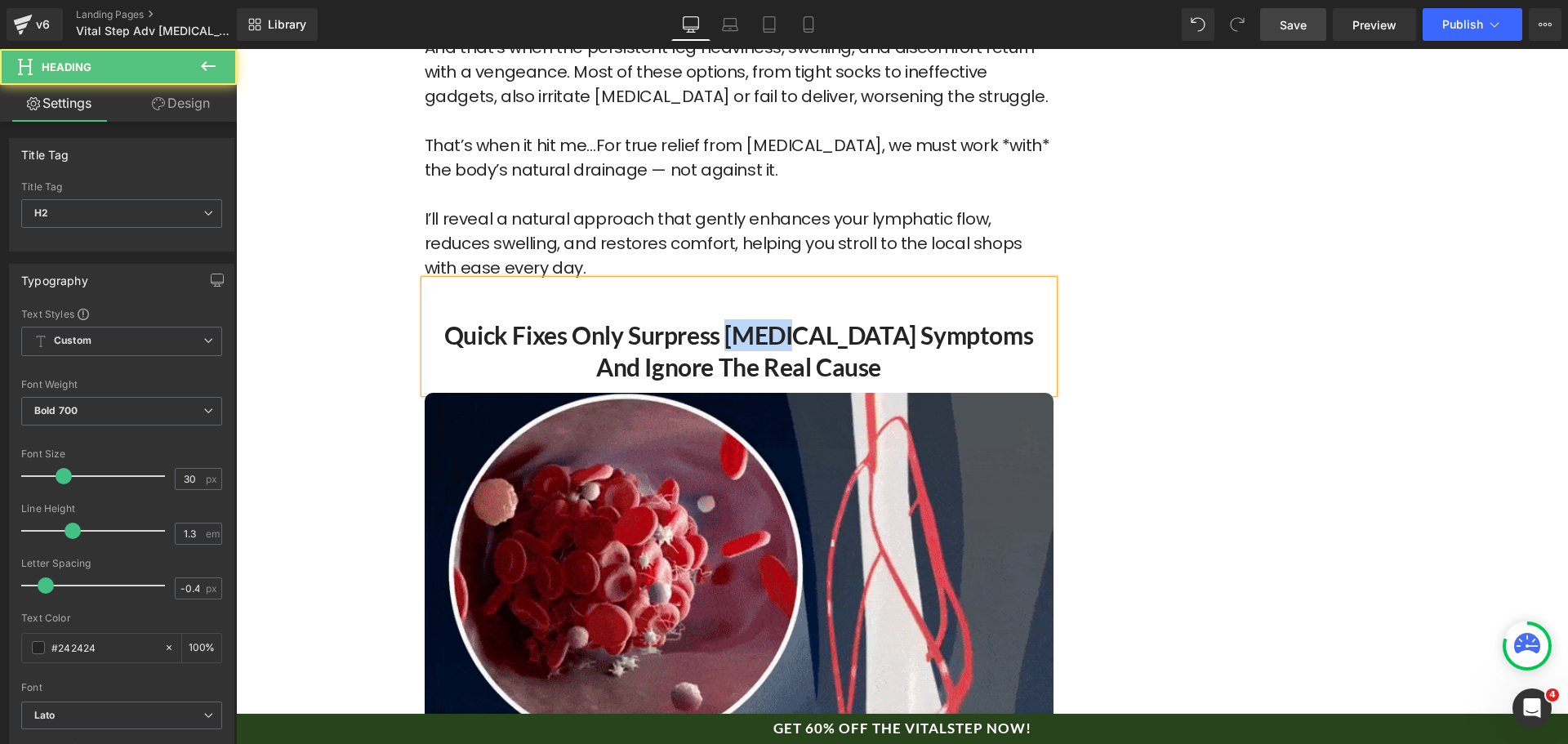
click at [717, 320] on h2 "Quick Fixes Only Surpress [MEDICAL_DATA] Symptoms and Ignore the Real Cause" at bounding box center [739, 351] width 629 height 64
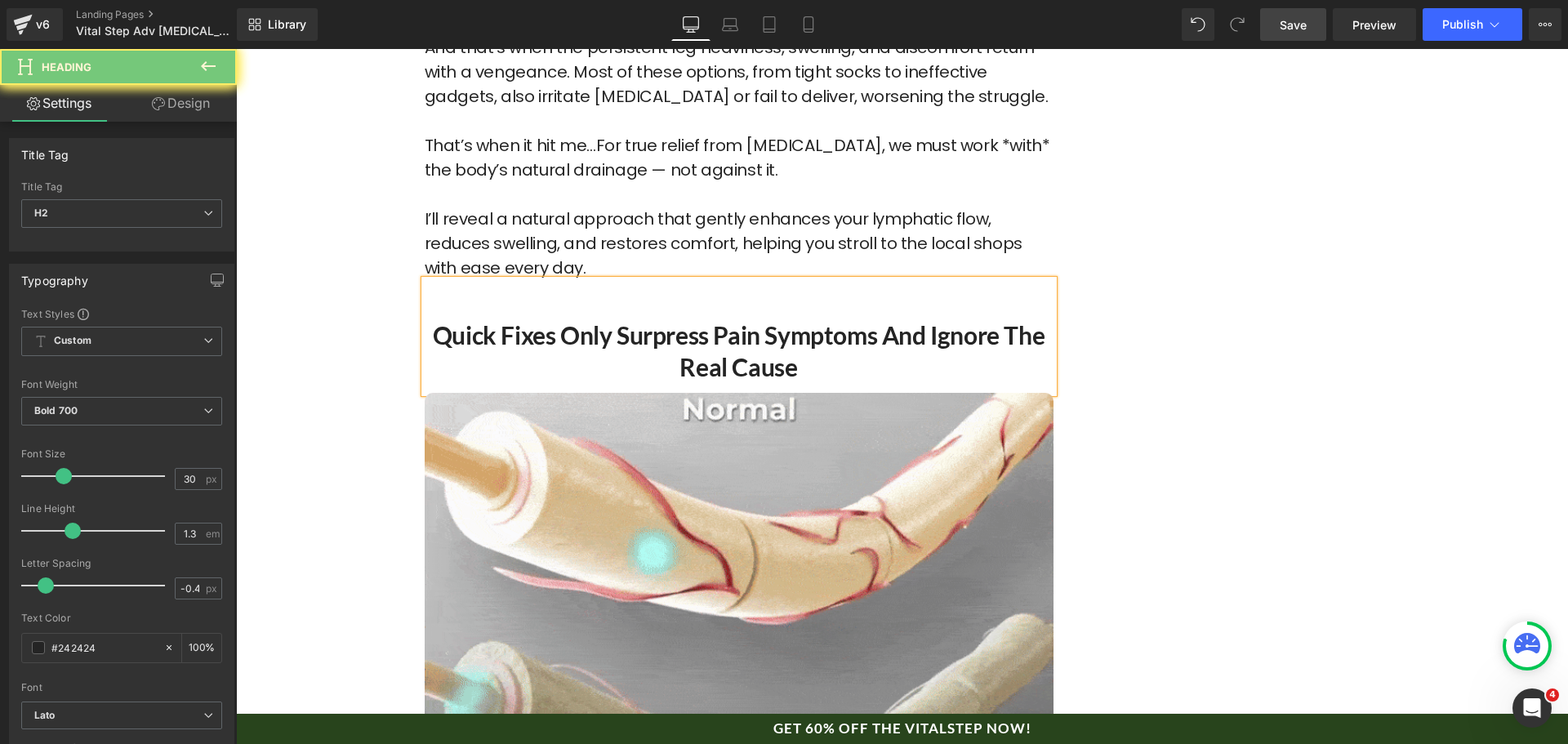
click at [676, 320] on h2 "Quick Fixes Only Surpress Pain Symptoms and Ignore the Real Cause" at bounding box center [739, 351] width 629 height 64
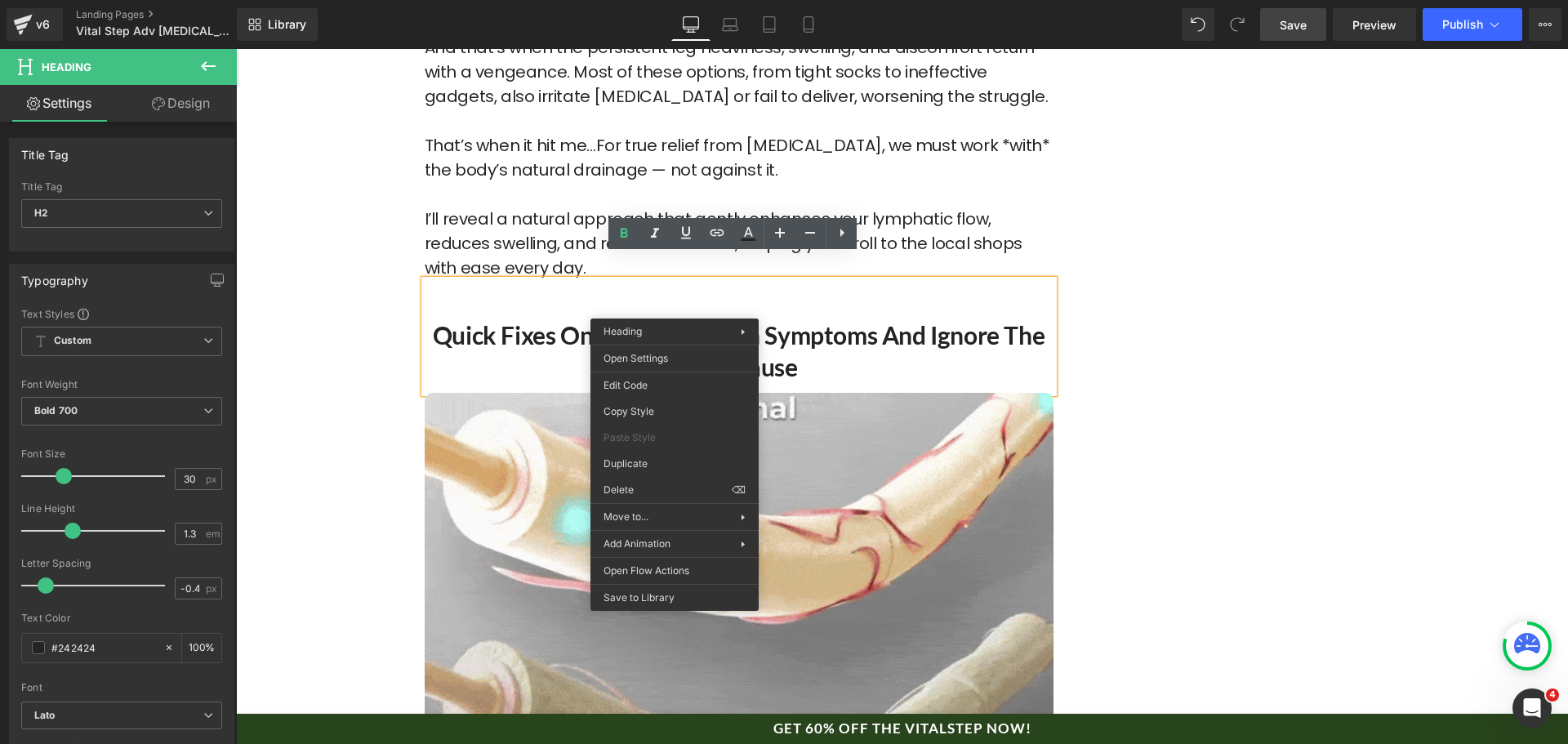
drag, startPoint x: 682, startPoint y: 303, endPoint x: 932, endPoint y: 367, distance: 258.1
click at [682, 320] on h2 "Quick Fixes Only Surpress Pain Symptoms and Ignore the Real Cause" at bounding box center [739, 351] width 629 height 64
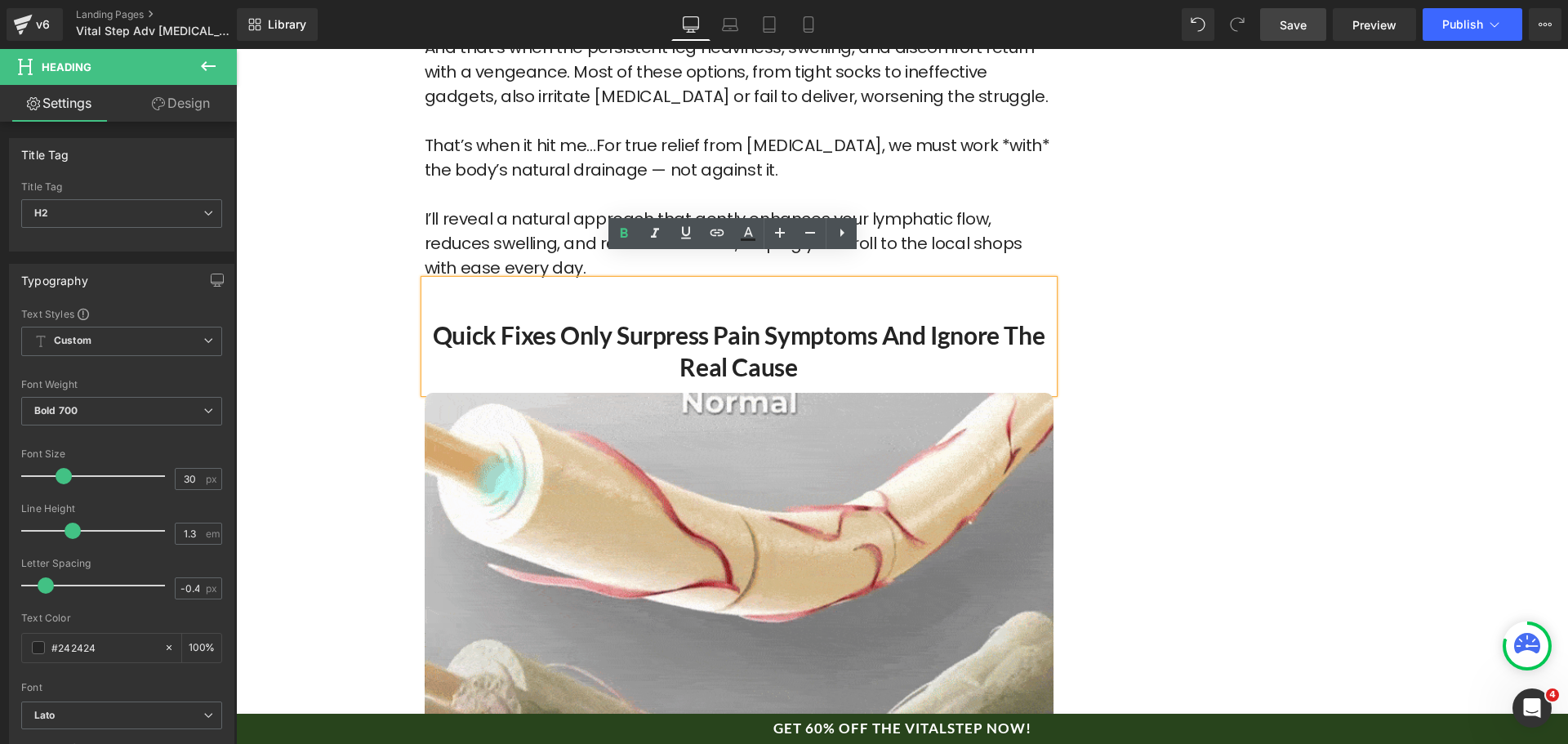
click at [658, 320] on h2 "Quick Fixes Only Surpress Pain Symptoms and Ignore the Real Cause" at bounding box center [739, 351] width 629 height 64
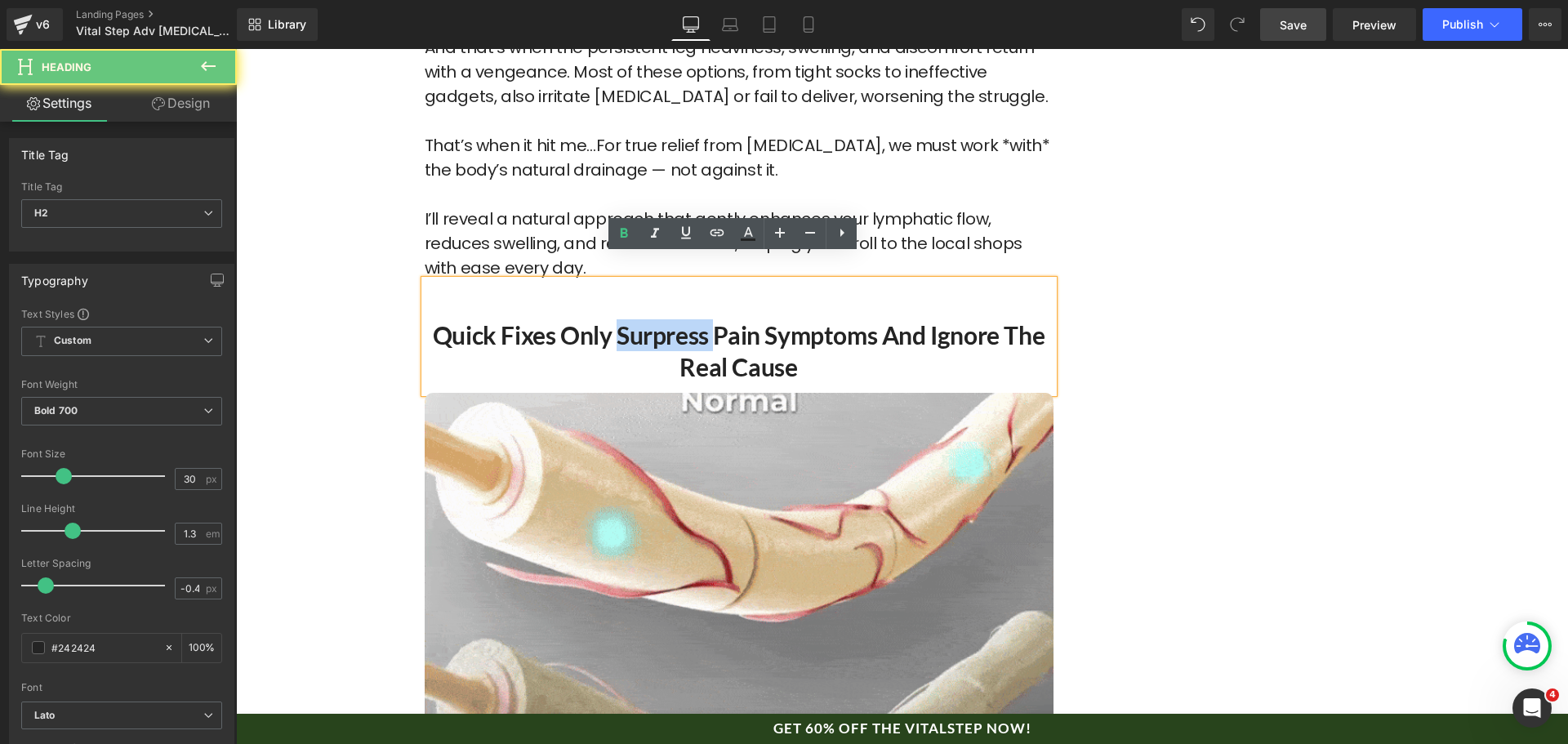
click at [658, 320] on h2 "Quick Fixes Only Surpress Pain Symptoms and Ignore the Real Cause" at bounding box center [739, 351] width 629 height 64
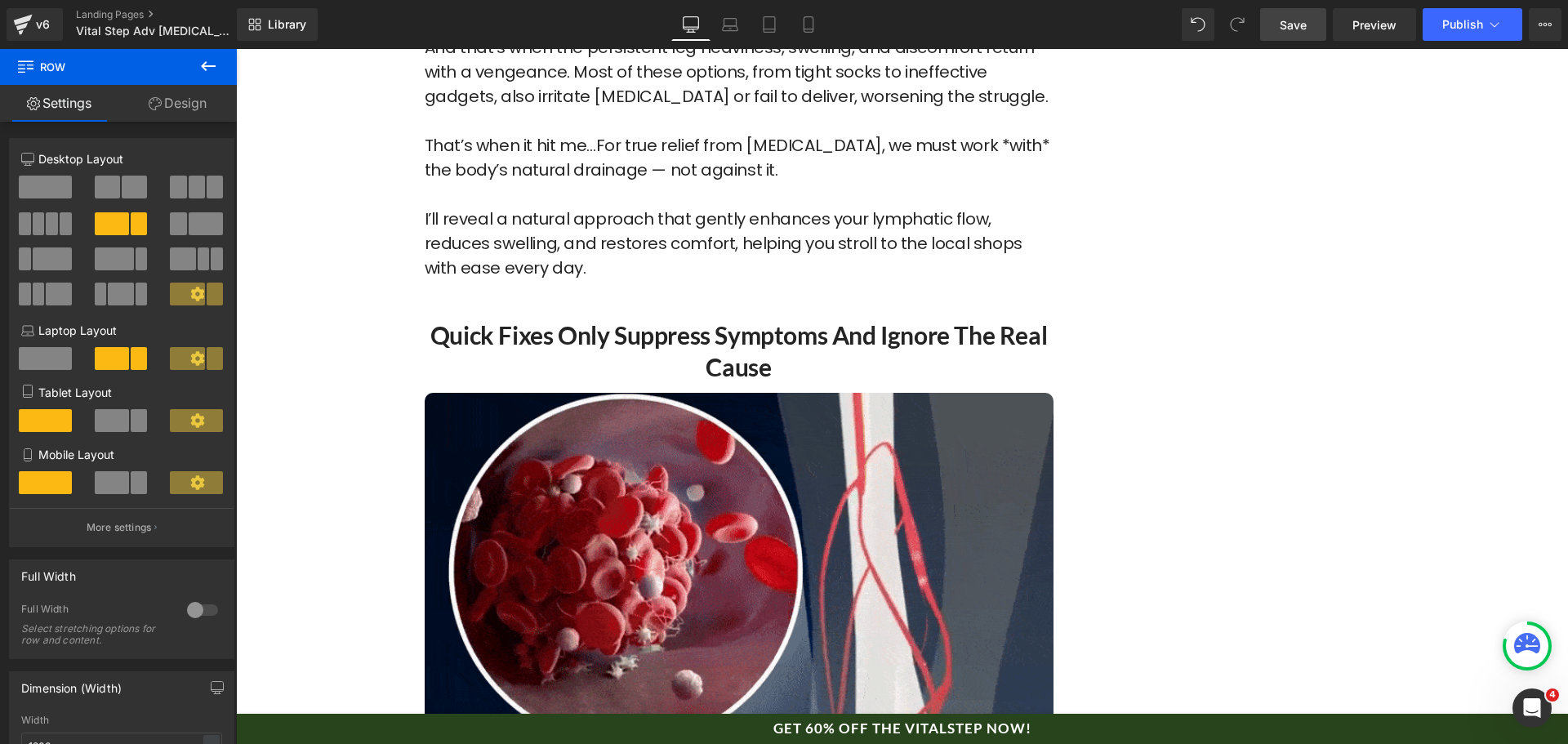
click at [1298, 20] on span "Save" at bounding box center [1293, 24] width 27 height 17
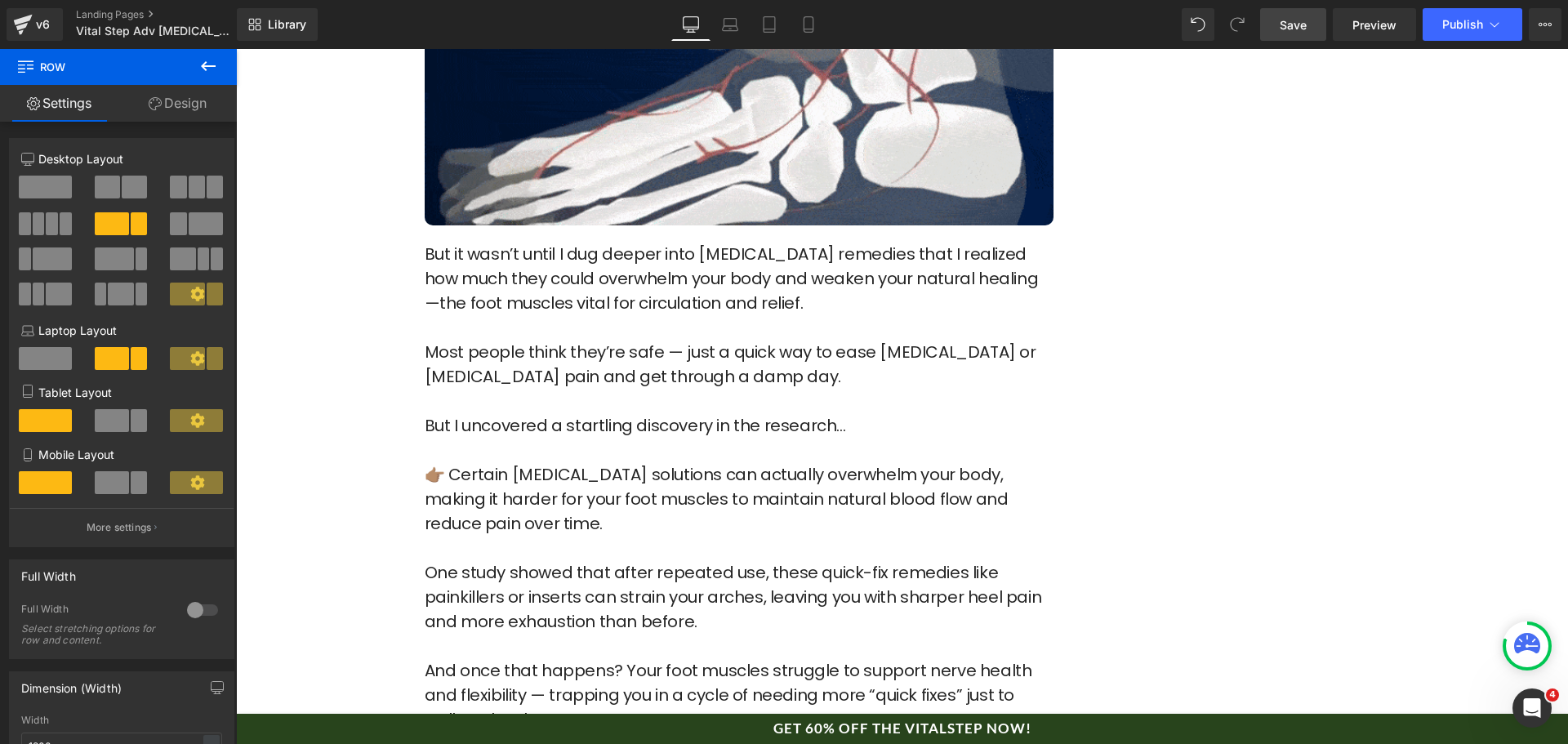
scroll to position [2532, 0]
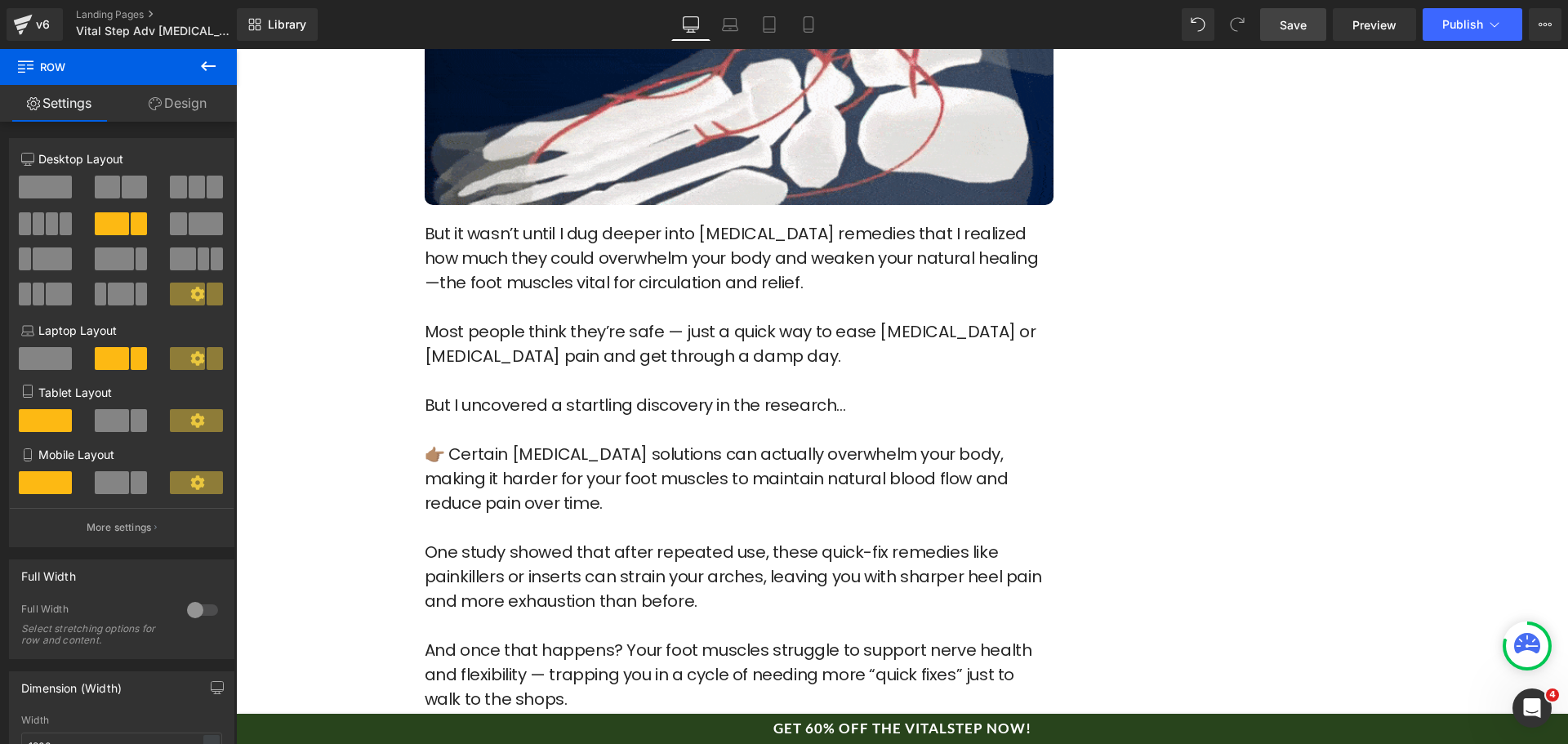
click at [774, 320] on p "Most people think they’re safe — just a quick way to ease [MEDICAL_DATA] or [ME…" at bounding box center [739, 356] width 629 height 73
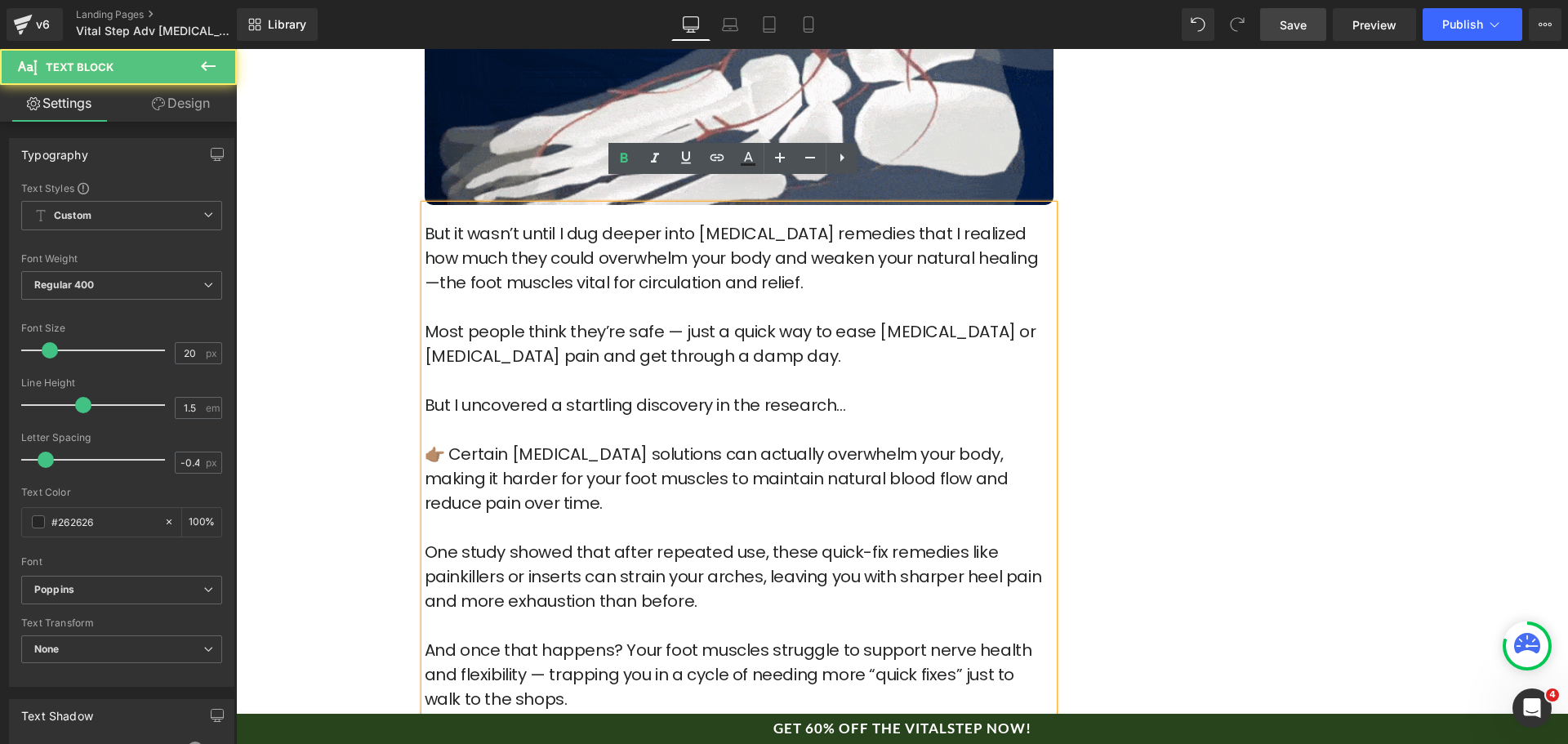
click at [788, 363] on p "Most people think they’re safe — just a quick way to ease [MEDICAL_DATA] or [ME…" at bounding box center [739, 356] width 629 height 73
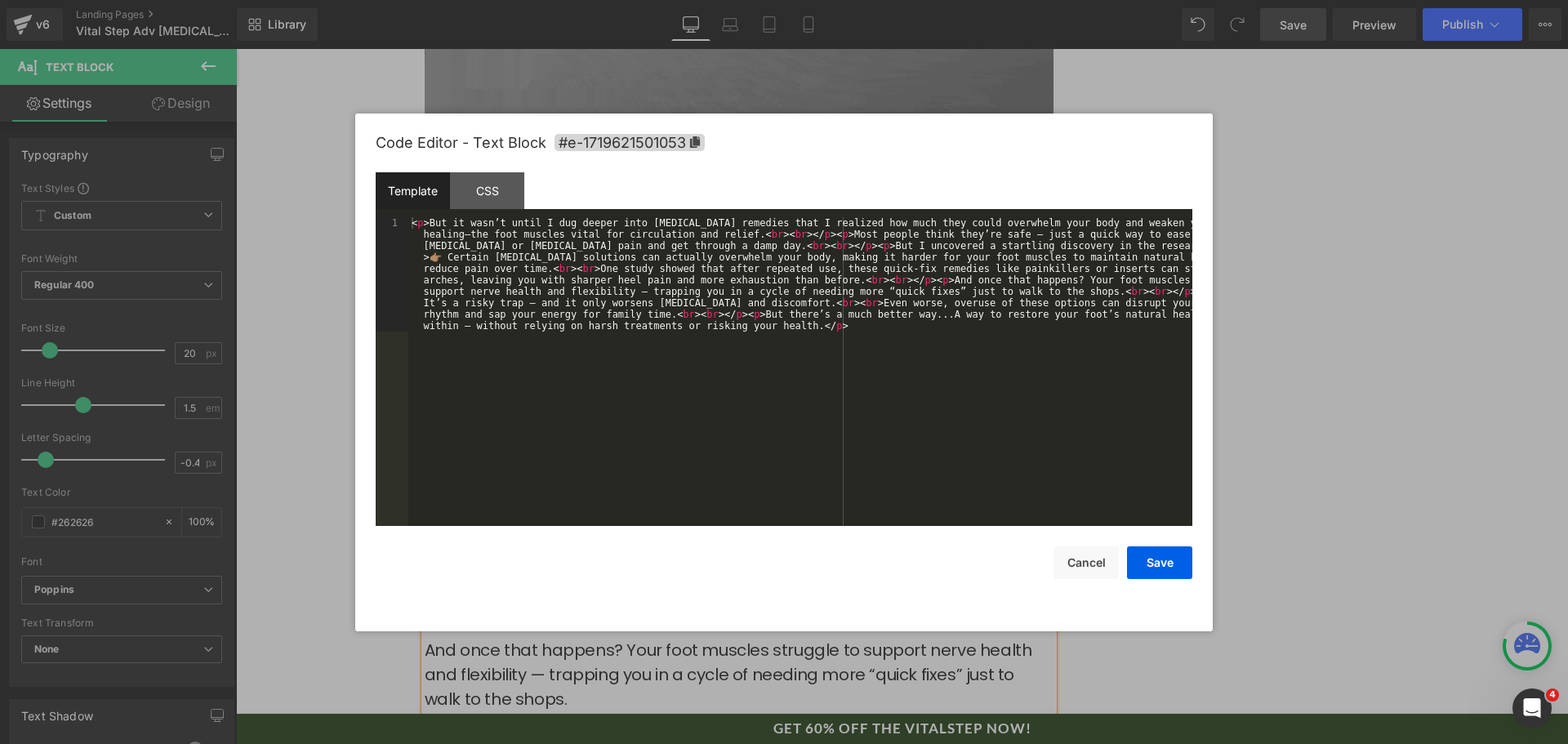
click at [754, 0] on div "Text Block You are previewing how the will restyle your page. You can not edit …" at bounding box center [784, 0] width 1568 height 0
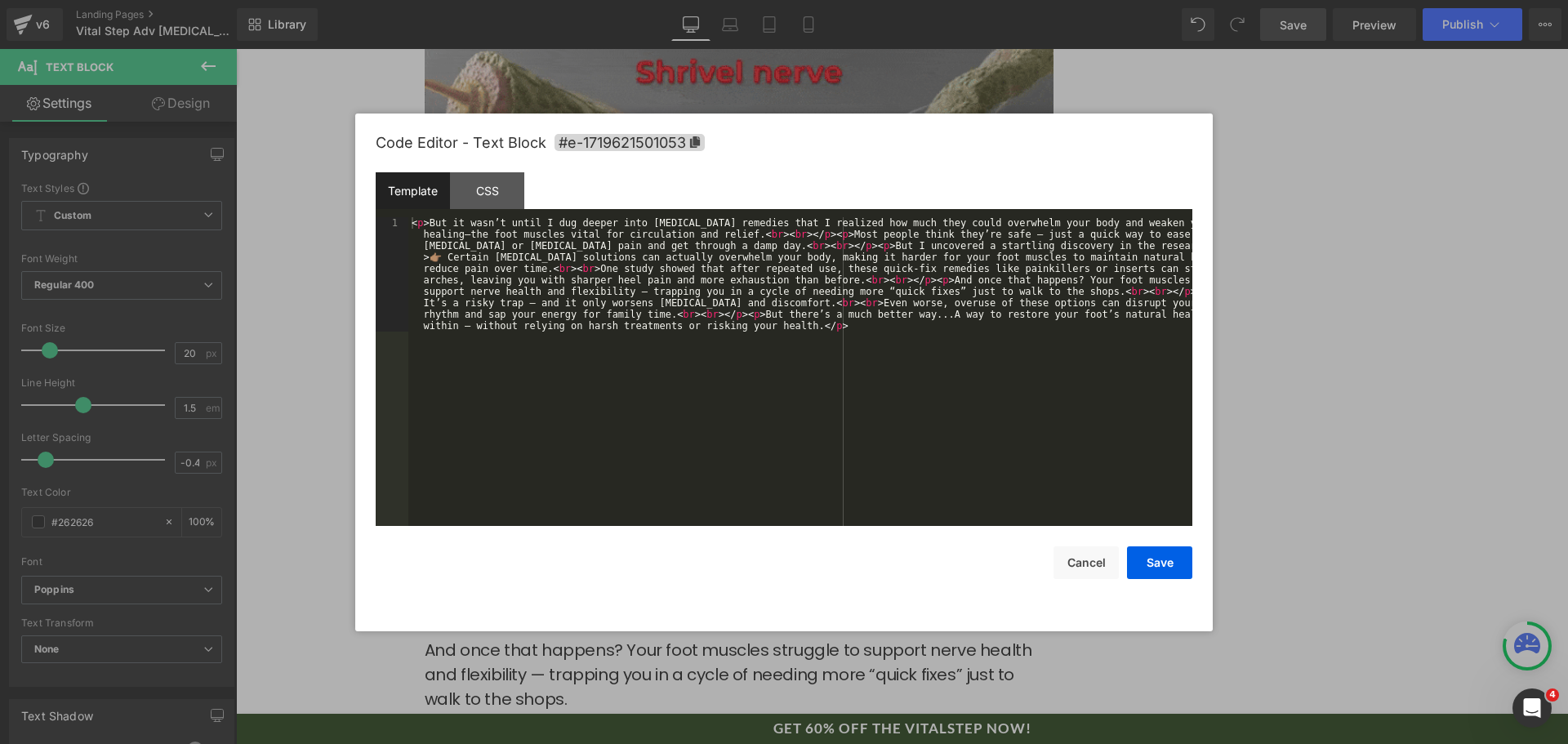
click at [774, 393] on div "< p > But it wasn’t until I dug deeper into [MEDICAL_DATA] remedies that I real…" at bounding box center [800, 486] width 784 height 538
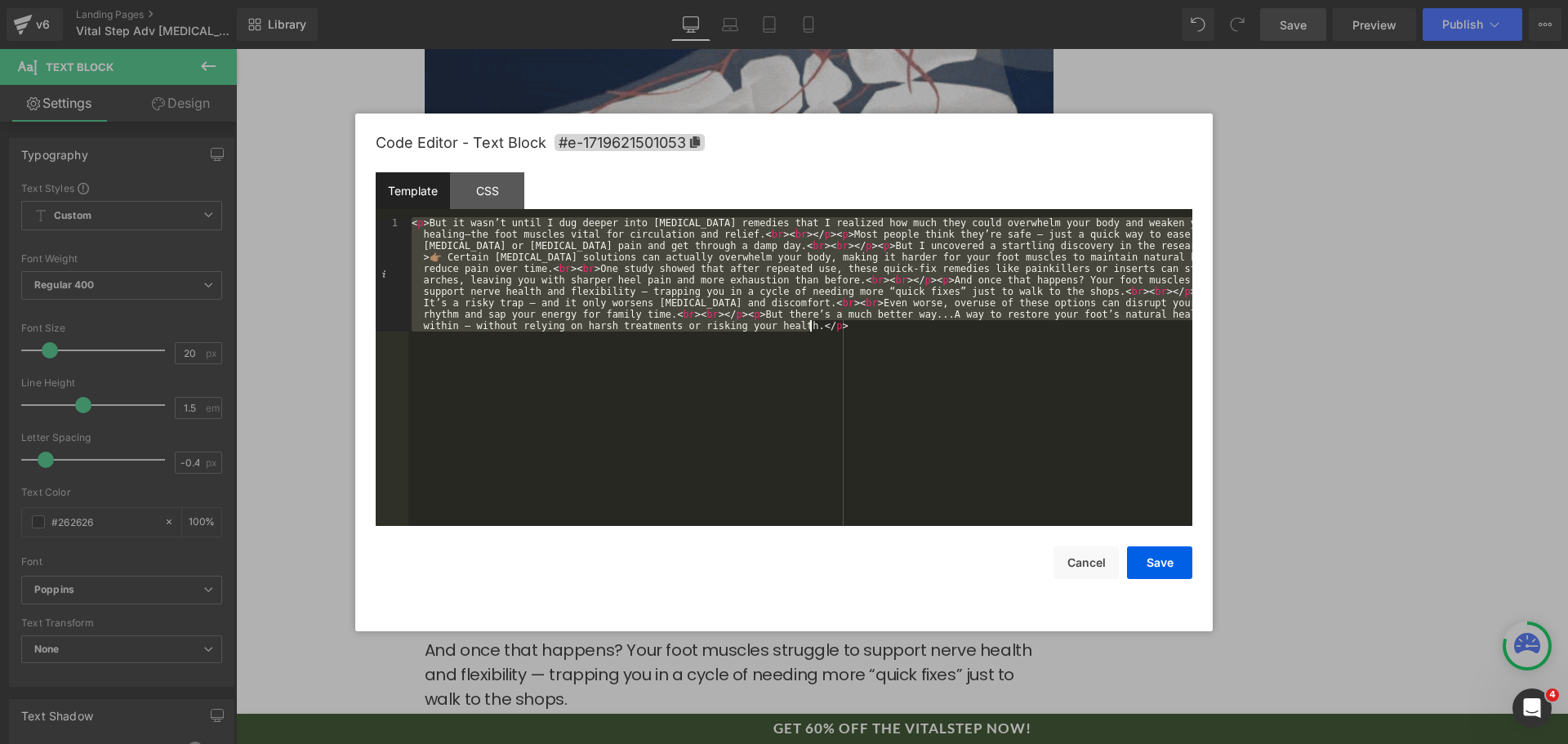
click at [817, 413] on div "< p > But it wasn’t until I dug deeper into [MEDICAL_DATA] remedies that I real…" at bounding box center [800, 371] width 784 height 308
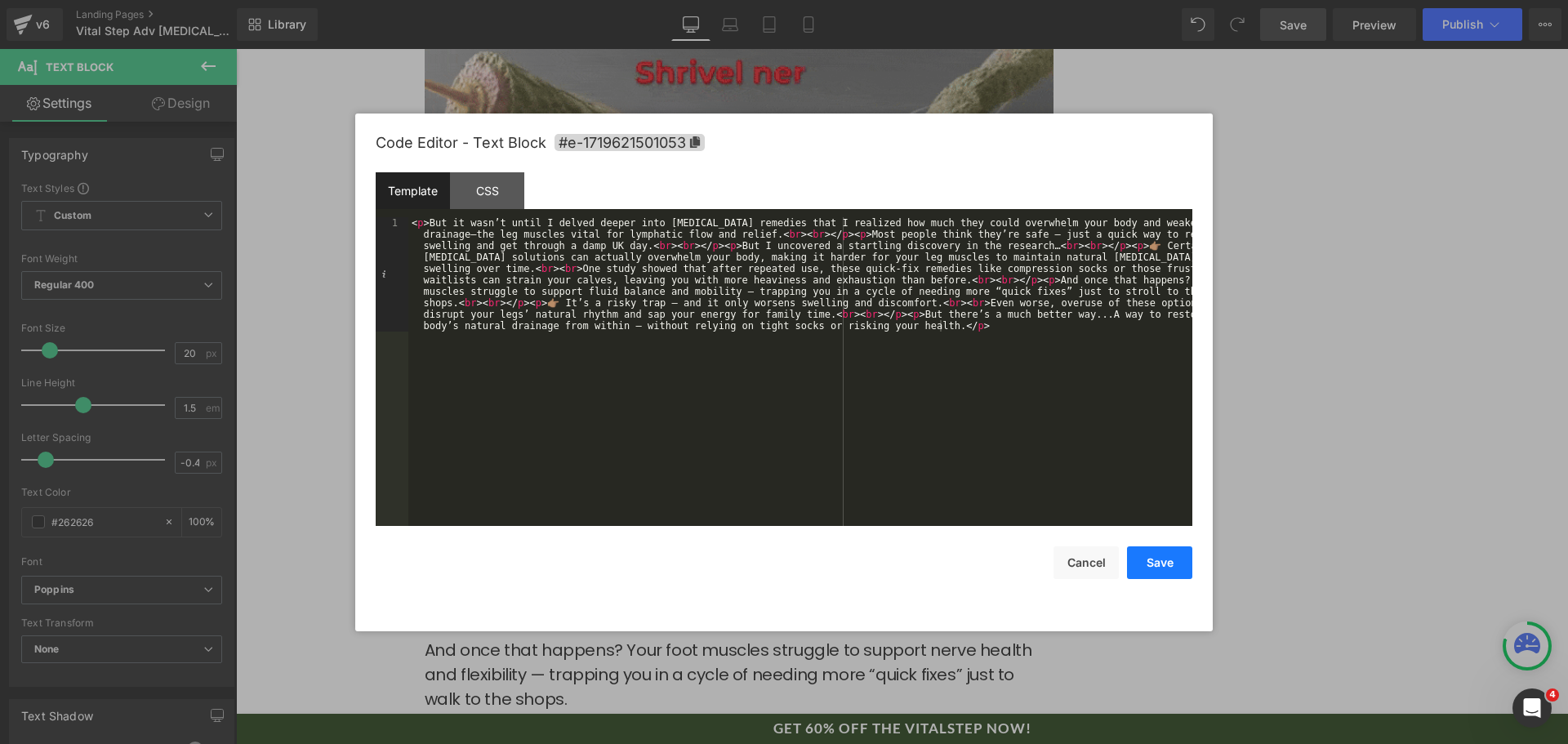
drag, startPoint x: 1148, startPoint y: 555, endPoint x: 888, endPoint y: 489, distance: 268.2
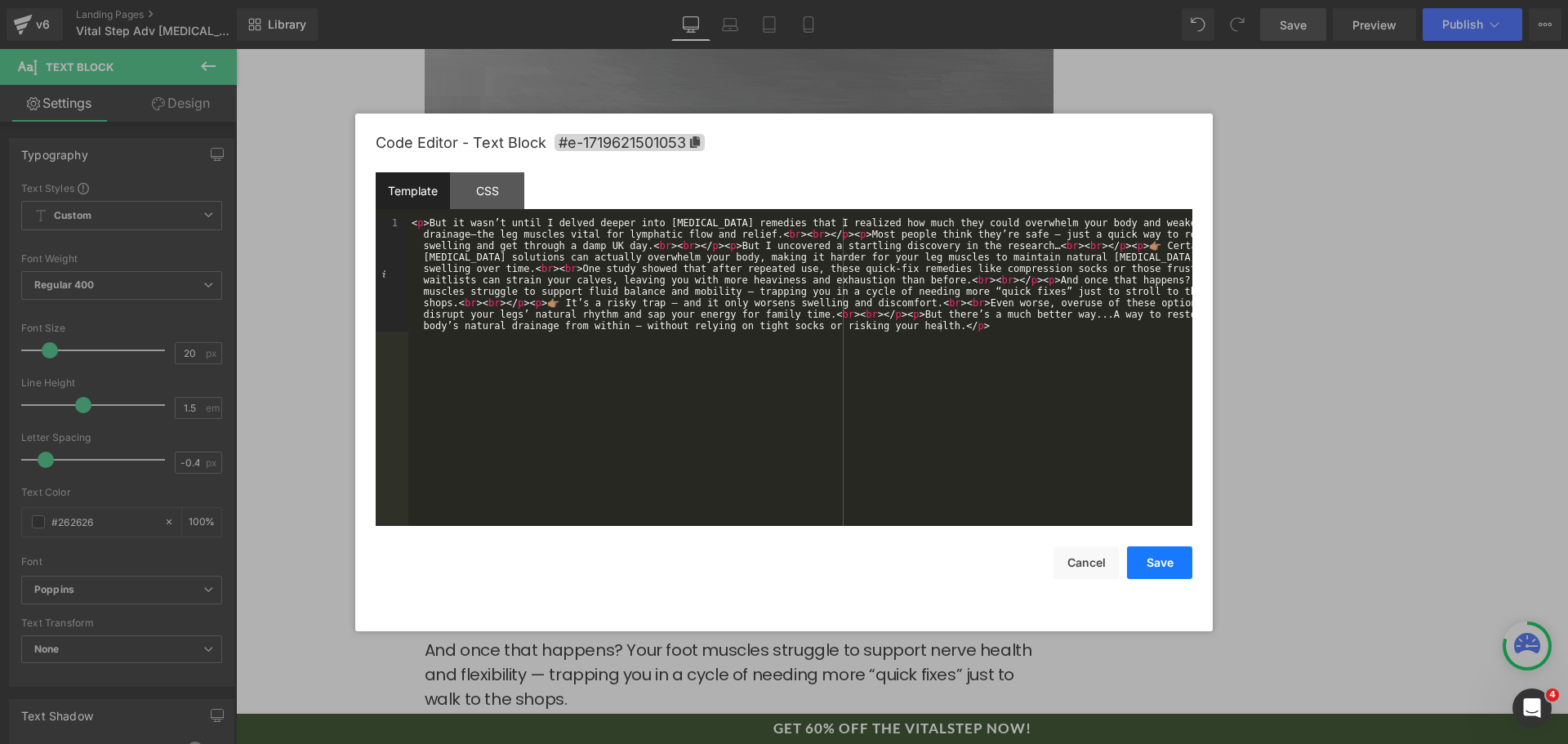
click at [1148, 555] on button "Save" at bounding box center [1160, 562] width 66 height 33
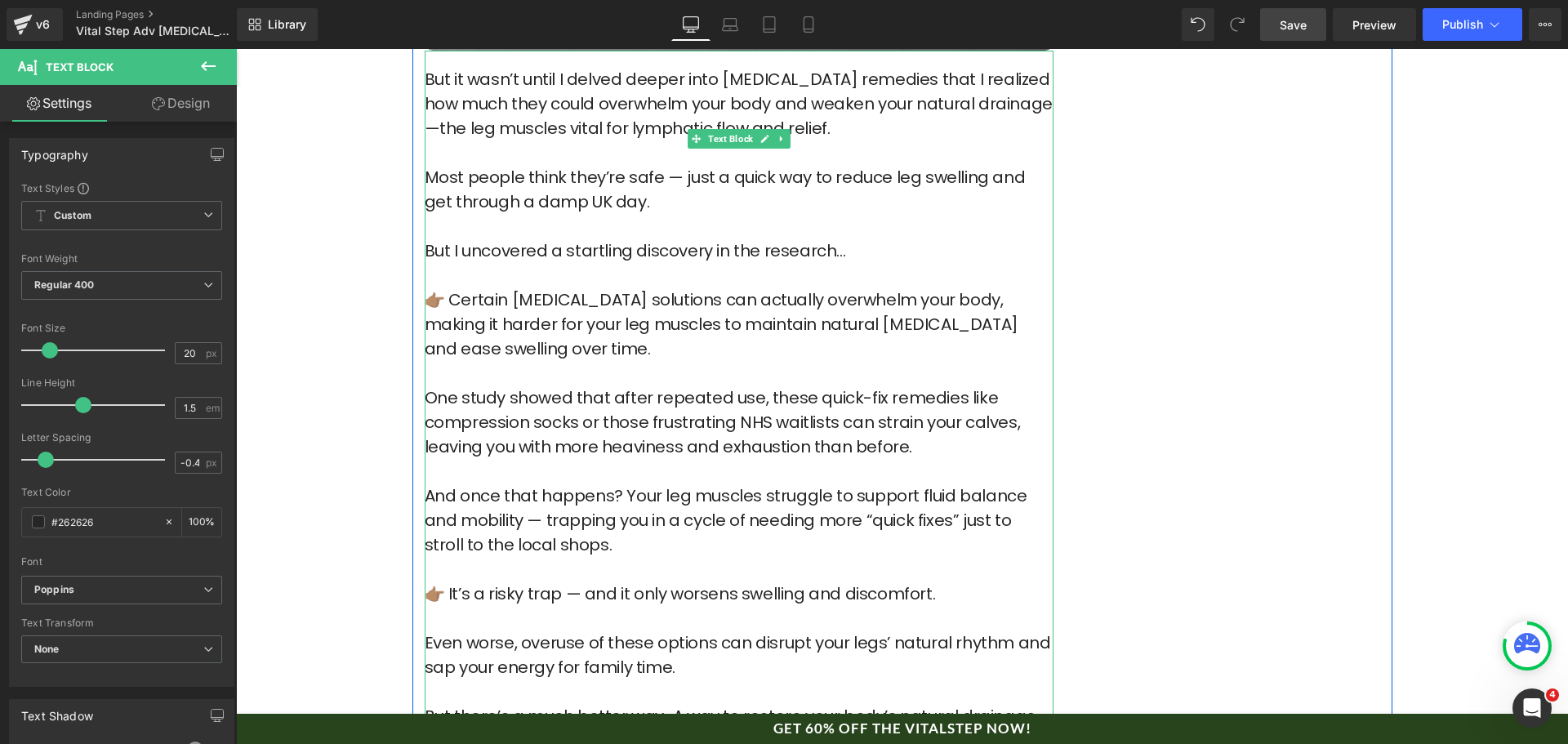
scroll to position [2613, 0]
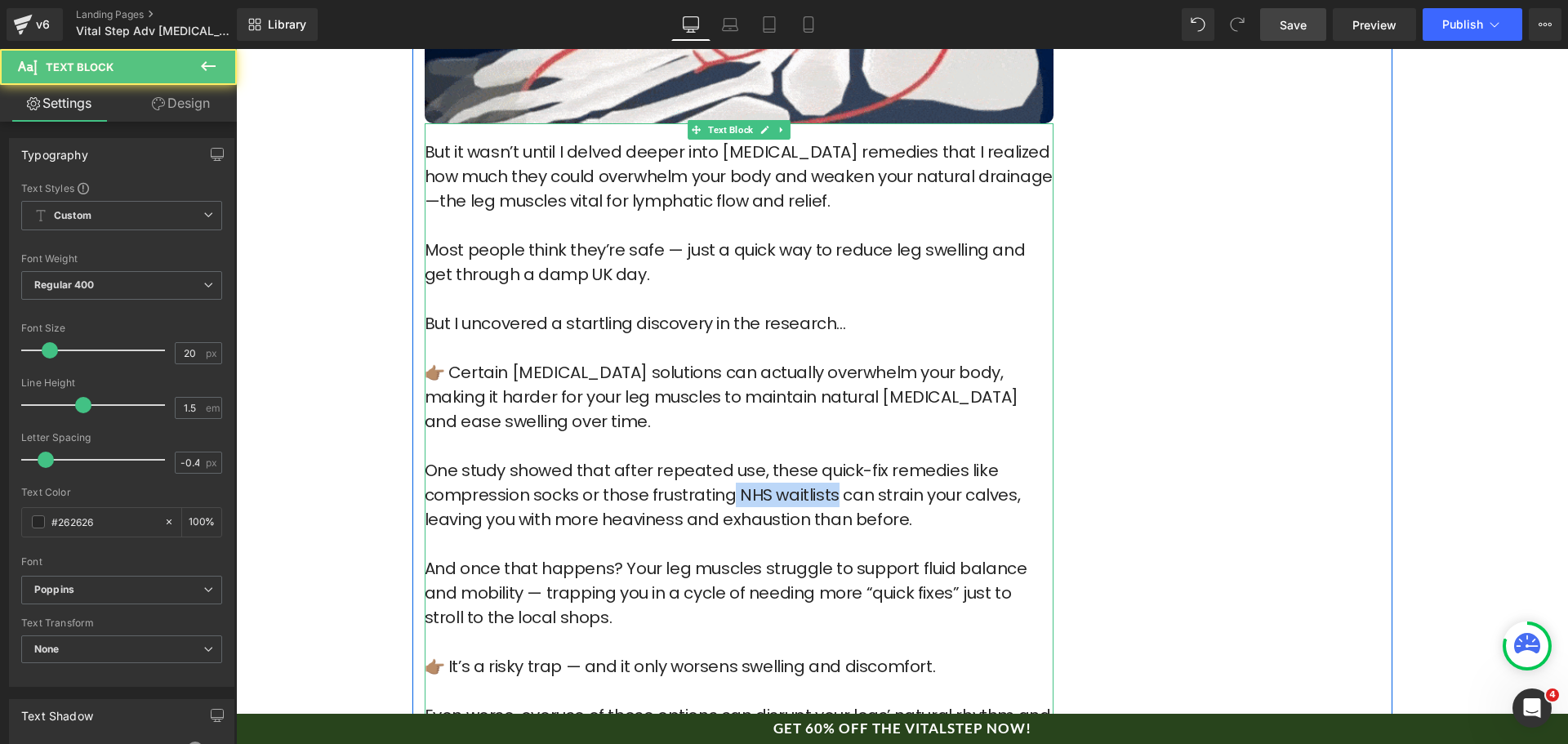
drag, startPoint x: 724, startPoint y: 473, endPoint x: 822, endPoint y: 470, distance: 98.0
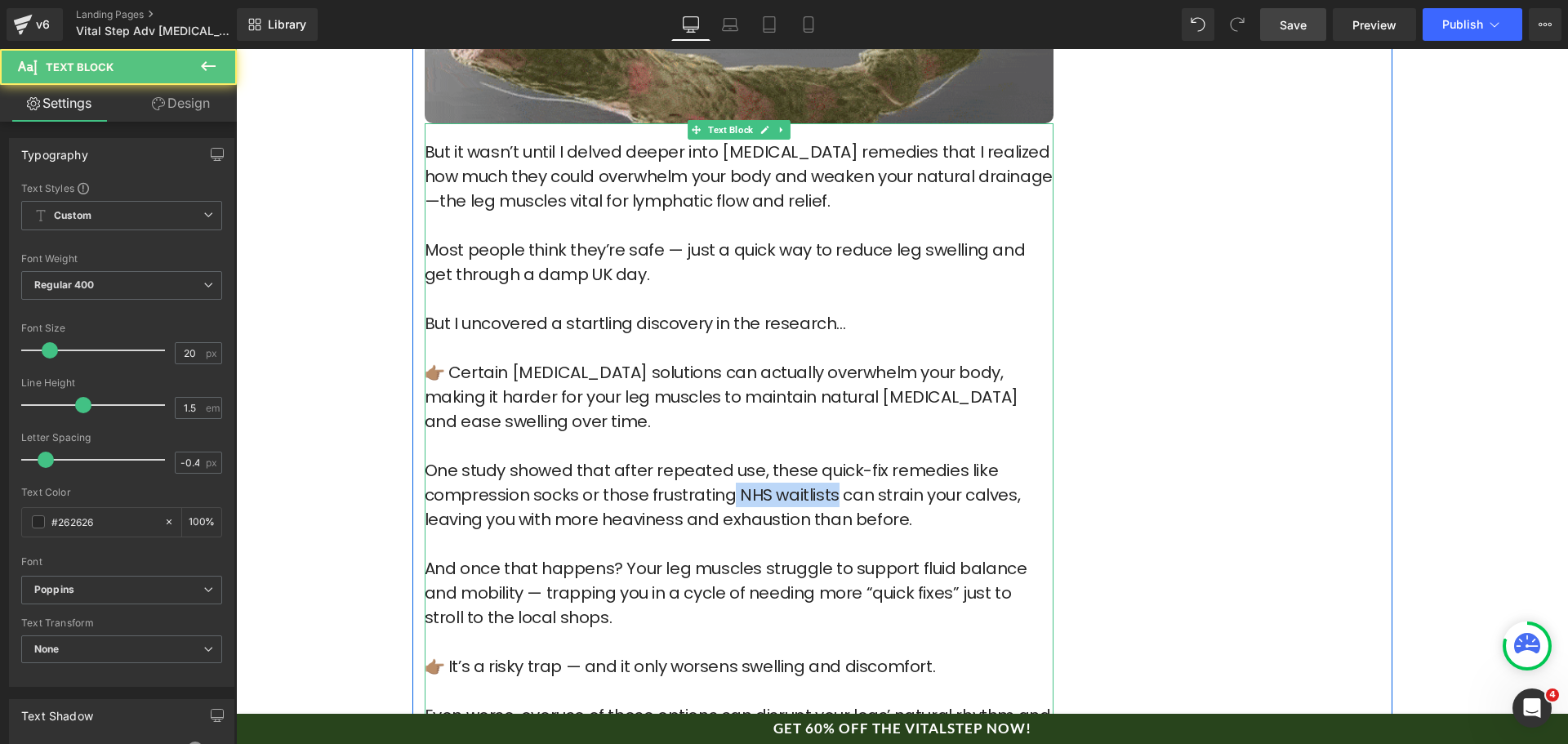
click at [822, 470] on p "👉🏽 Certain [MEDICAL_DATA] solutions can actually overwhelm your body, making it…" at bounding box center [739, 457] width 629 height 196
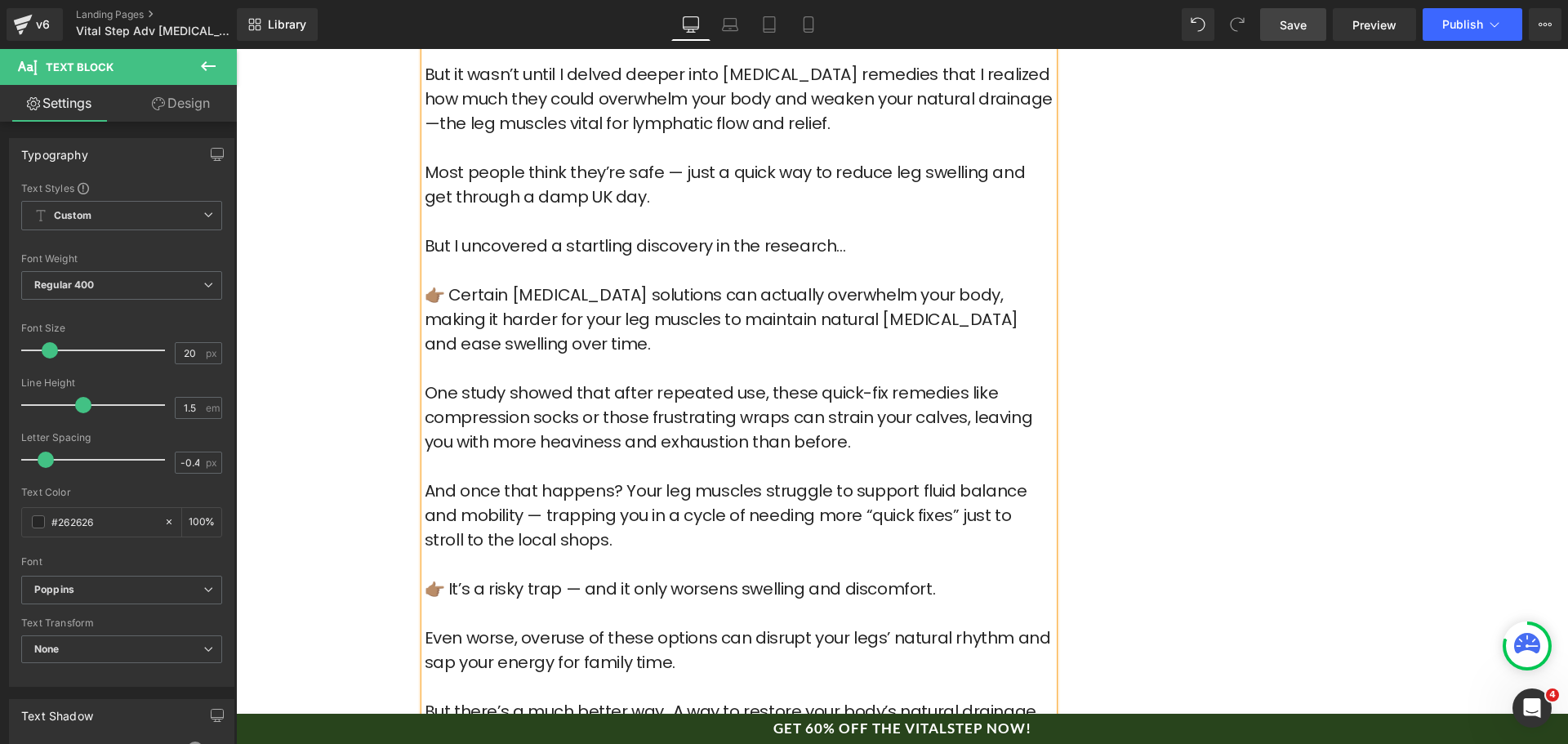
scroll to position [2695, 0]
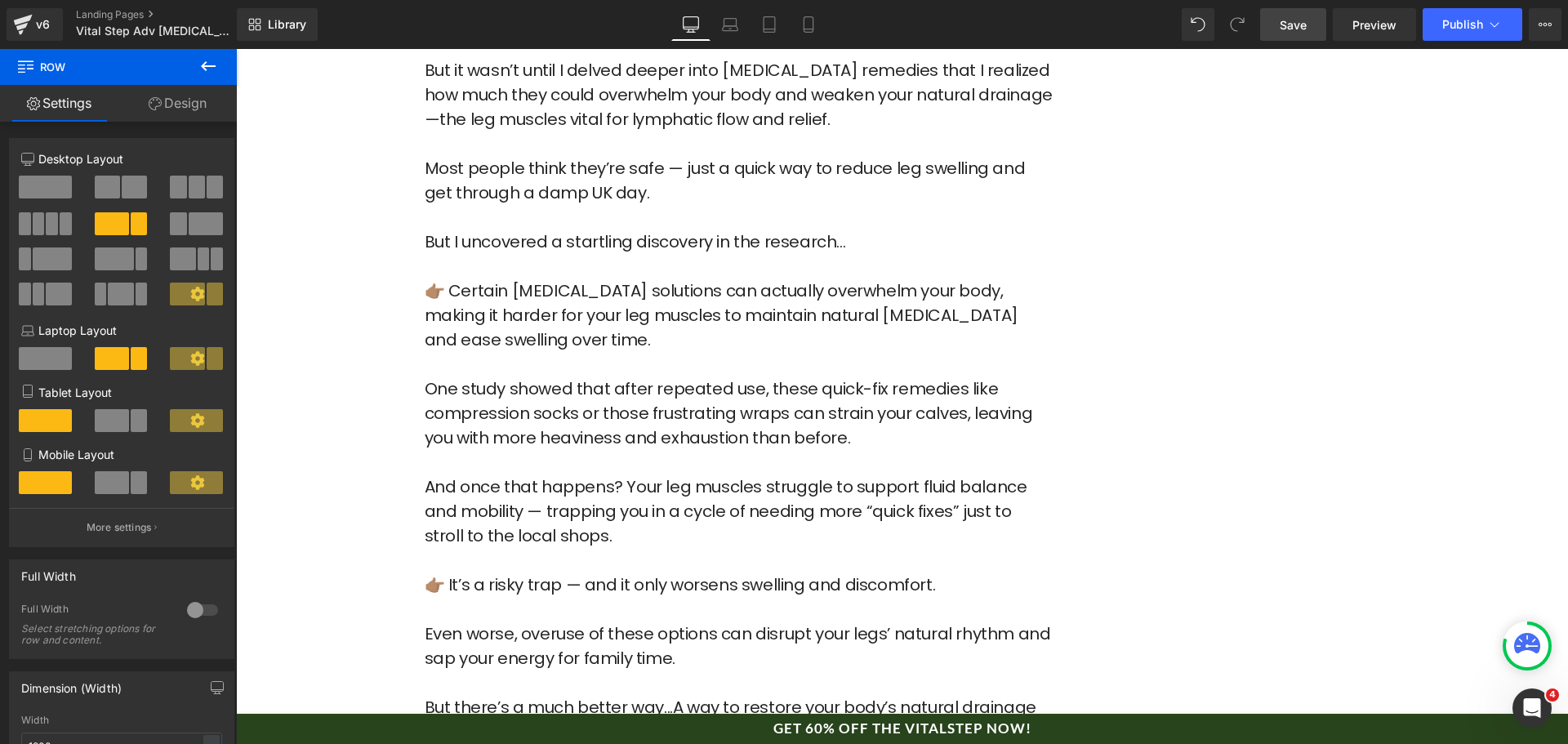
click at [1276, 15] on link "Save" at bounding box center [1293, 24] width 67 height 33
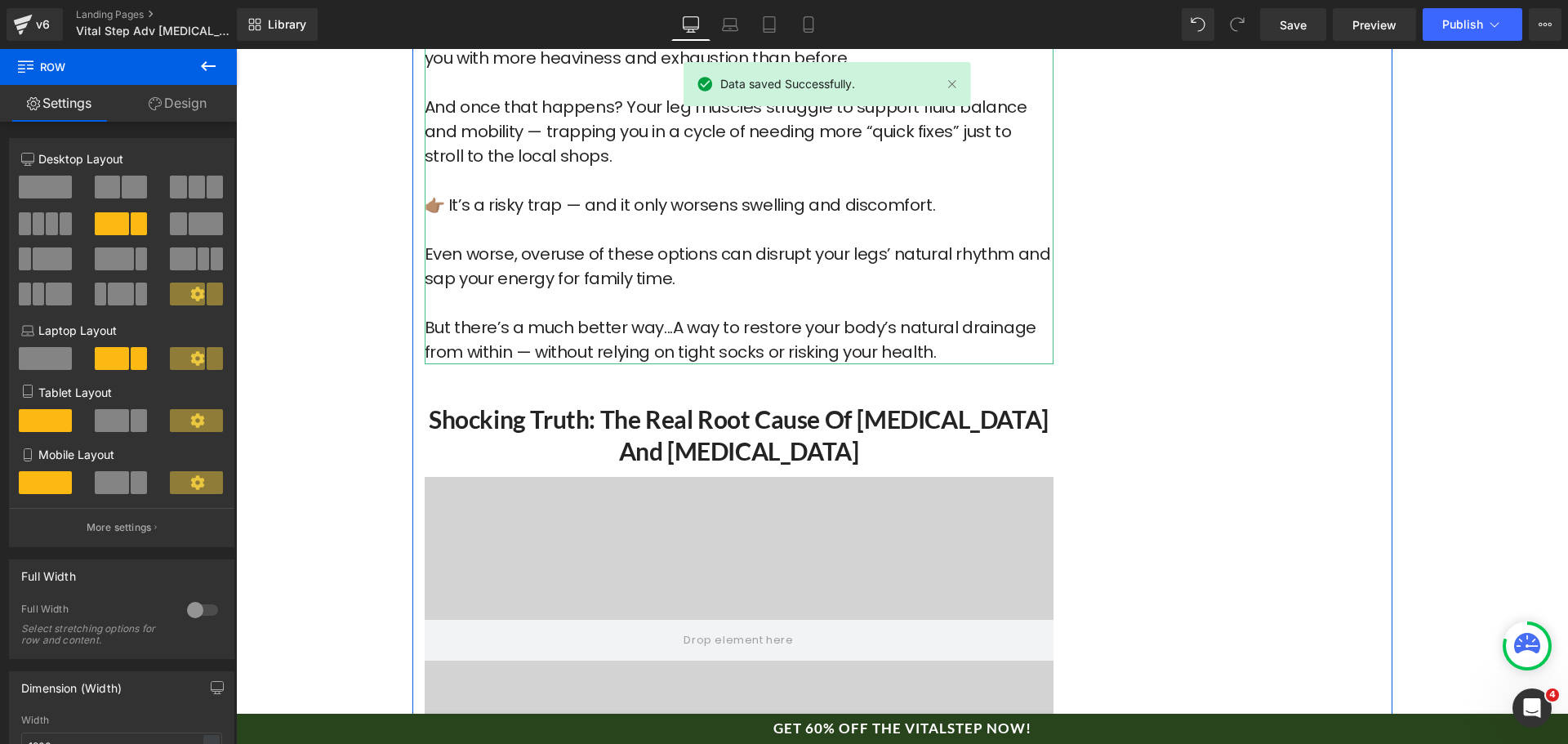
scroll to position [3185, 0]
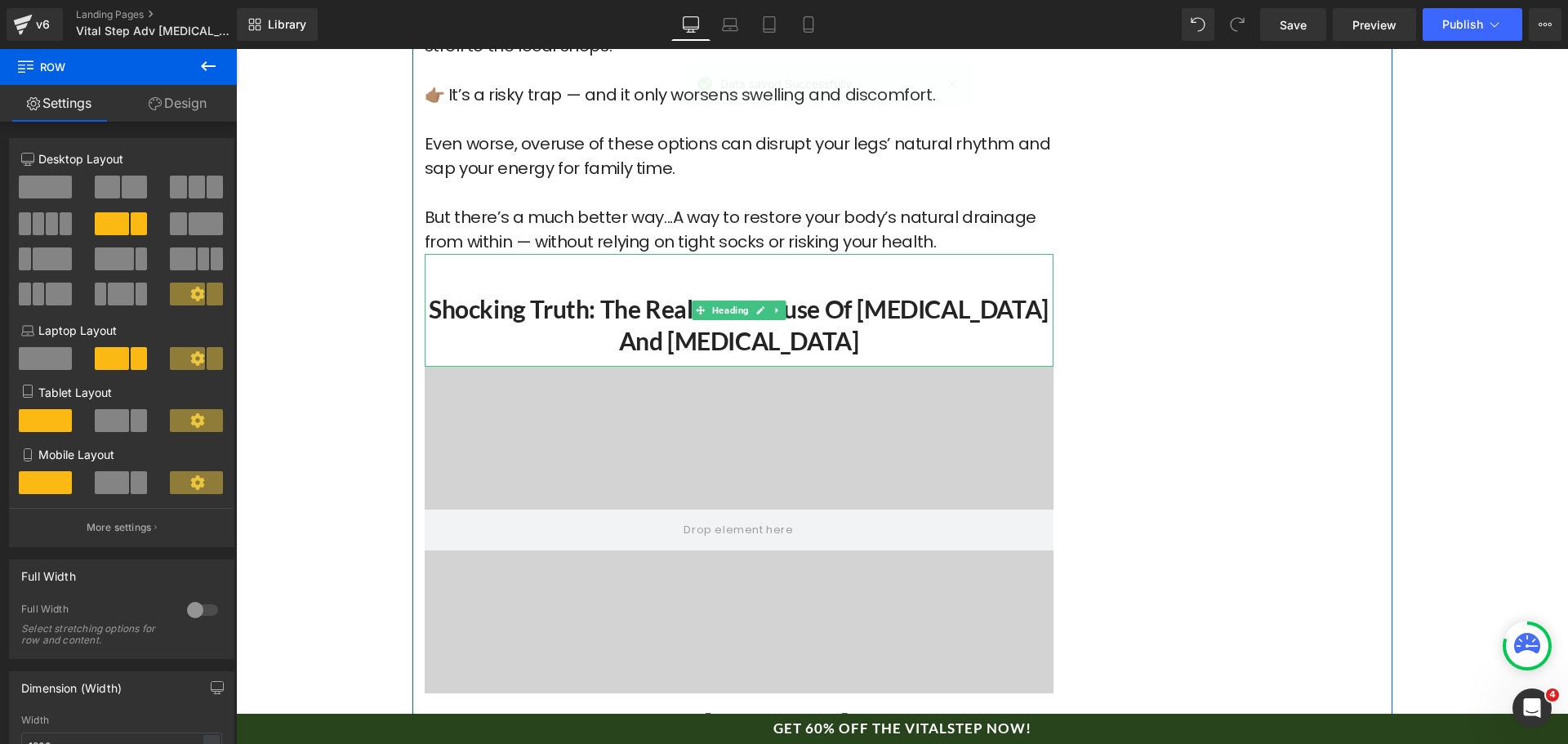
click at [612, 293] on h2 "Shocking Truth: The Real Root Cause of [MEDICAL_DATA] and [MEDICAL_DATA]" at bounding box center [739, 325] width 629 height 64
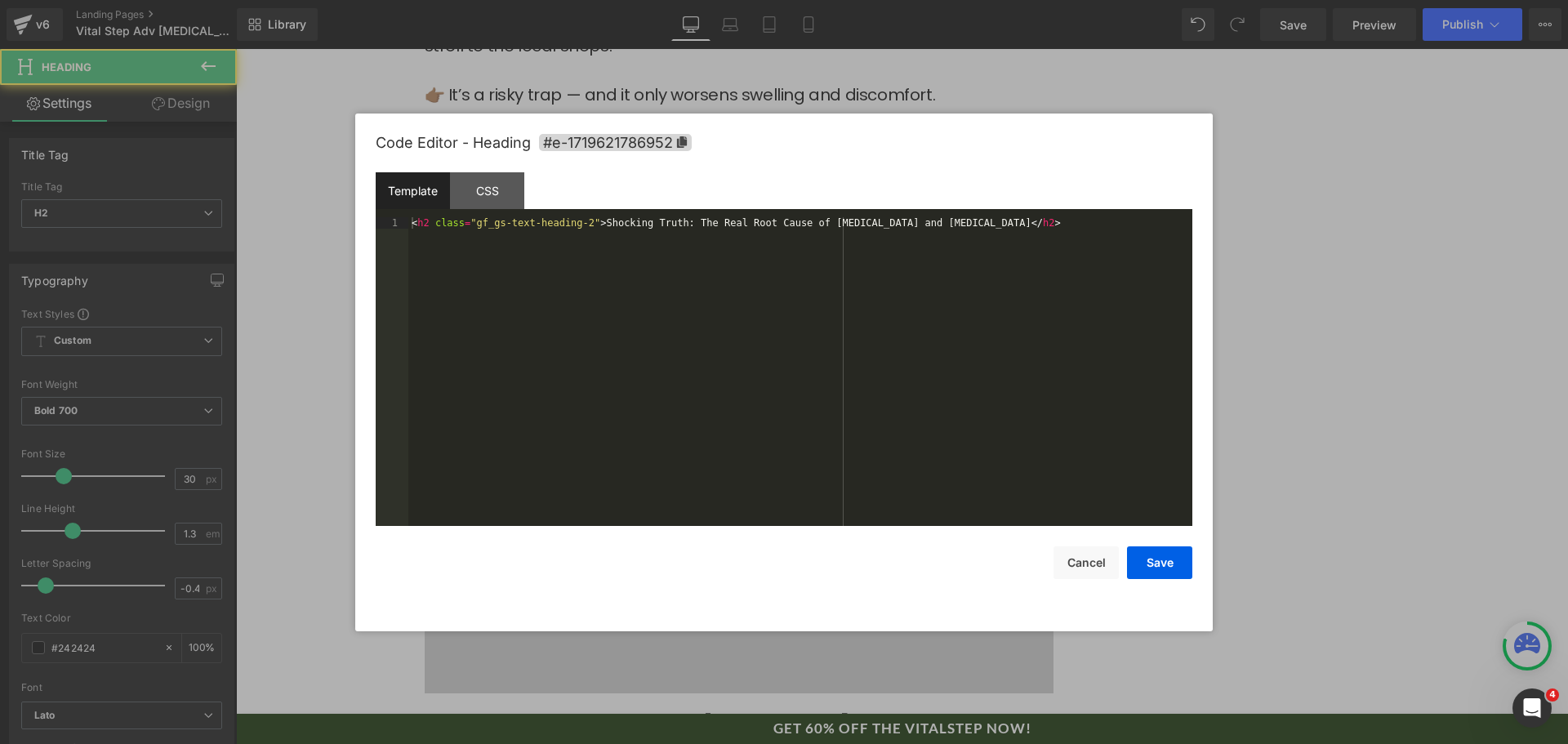
click at [618, 0] on div "Text Block You are previewing how the will restyle your page. You can not edit …" at bounding box center [784, 0] width 1568 height 0
click at [655, 348] on div "< h2 class = "gf_gs-text-heading-2" > Shocking Truth: The Real Root Cause of [M…" at bounding box center [800, 383] width 784 height 332
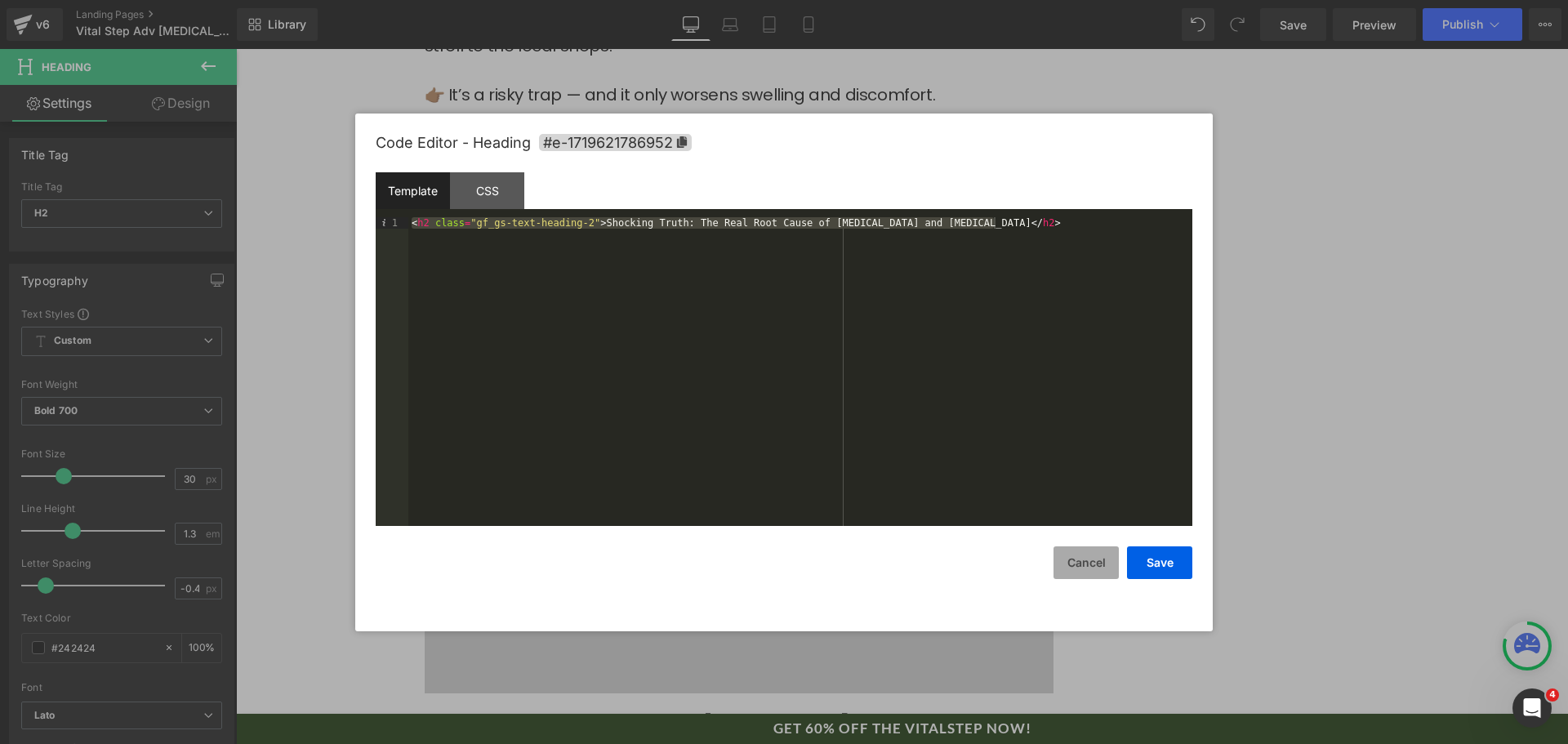
click at [1102, 577] on button "Cancel" at bounding box center [1086, 562] width 66 height 33
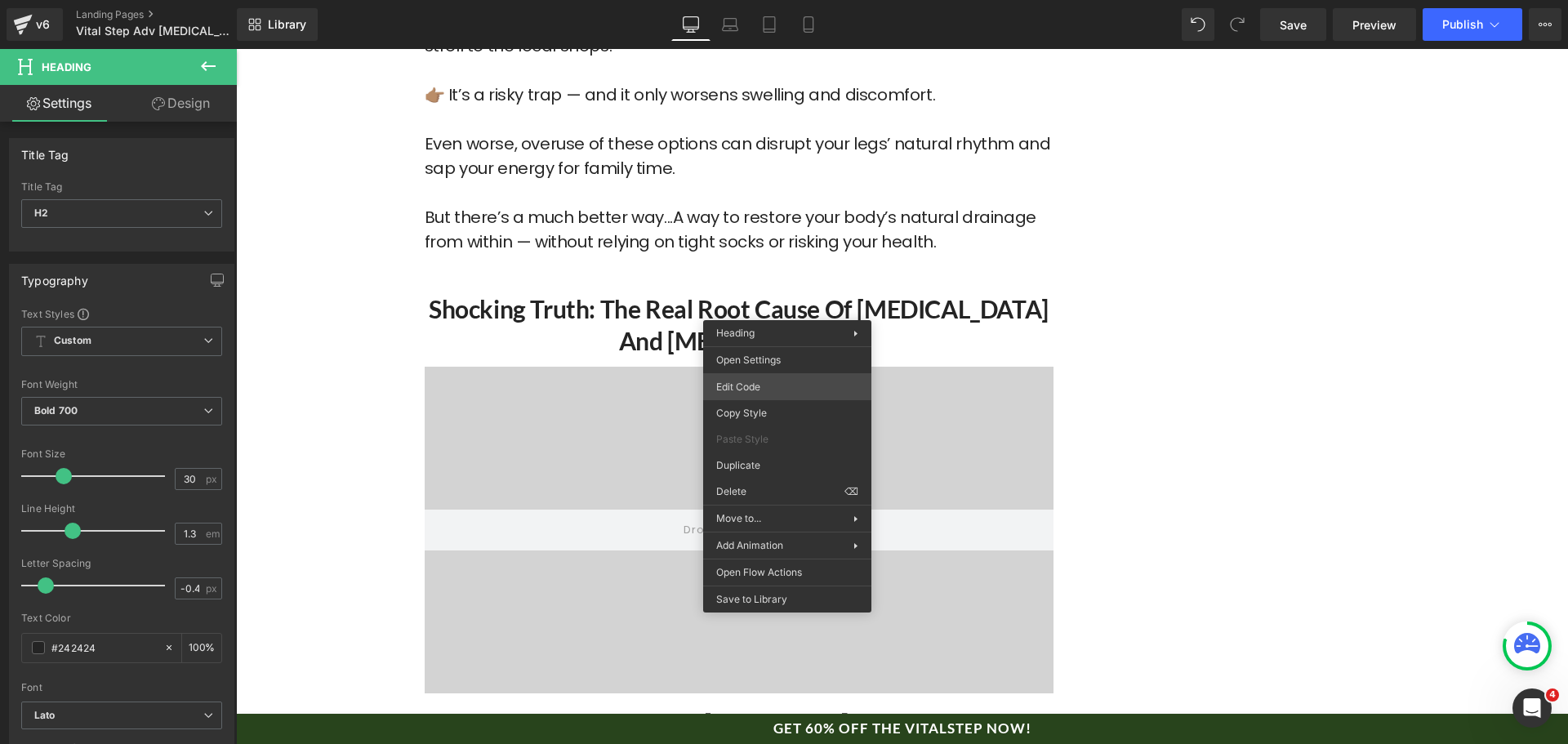
click at [791, 0] on div "Text Block You are previewing how the will restyle your page. You can not edit …" at bounding box center [784, 0] width 1568 height 0
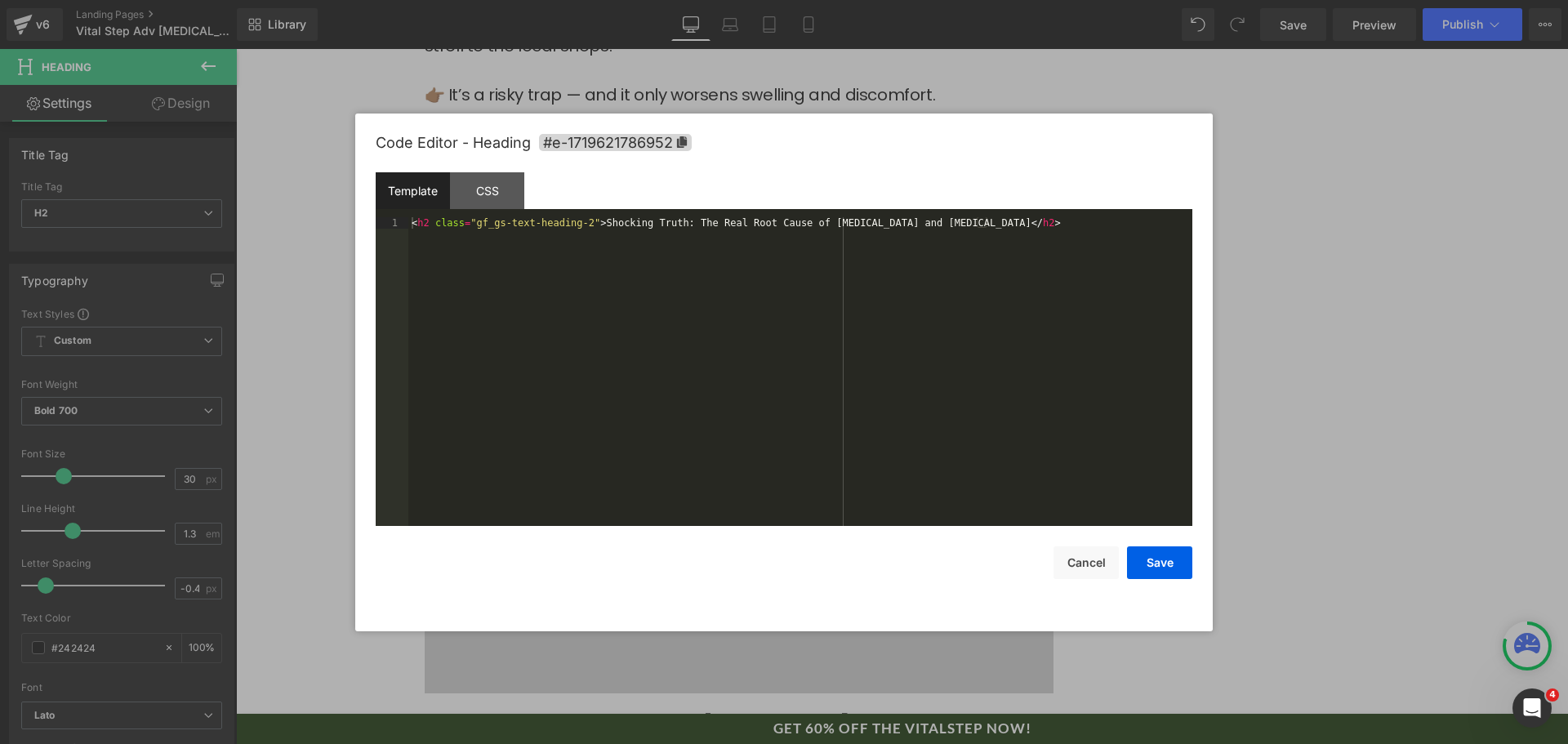
click at [797, 380] on div "< h2 class = "gf_gs-text-heading-2" > Shocking Truth: The Real Root Cause of [M…" at bounding box center [800, 383] width 784 height 332
click at [1173, 553] on button "Save" at bounding box center [1160, 562] width 66 height 33
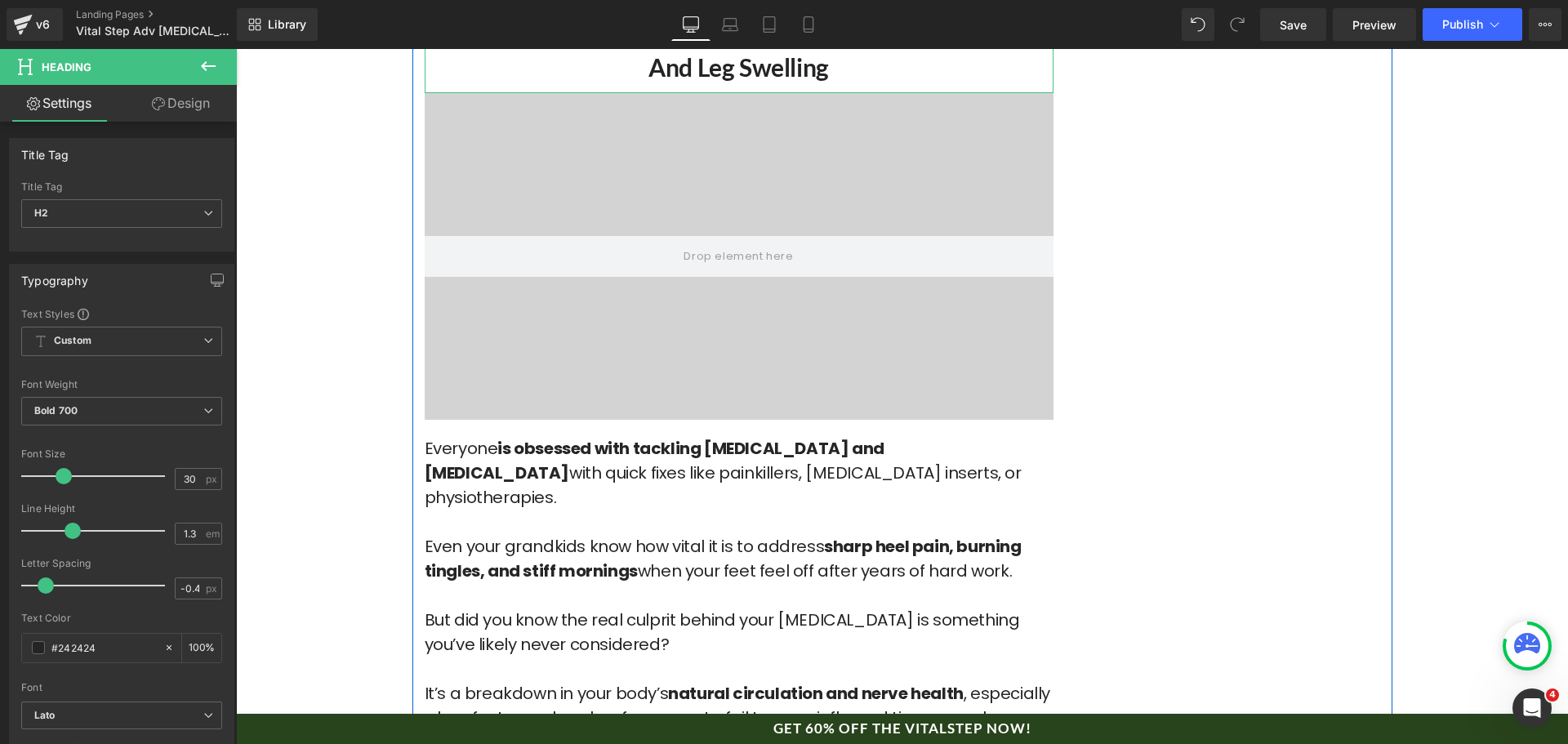
scroll to position [3512, 0]
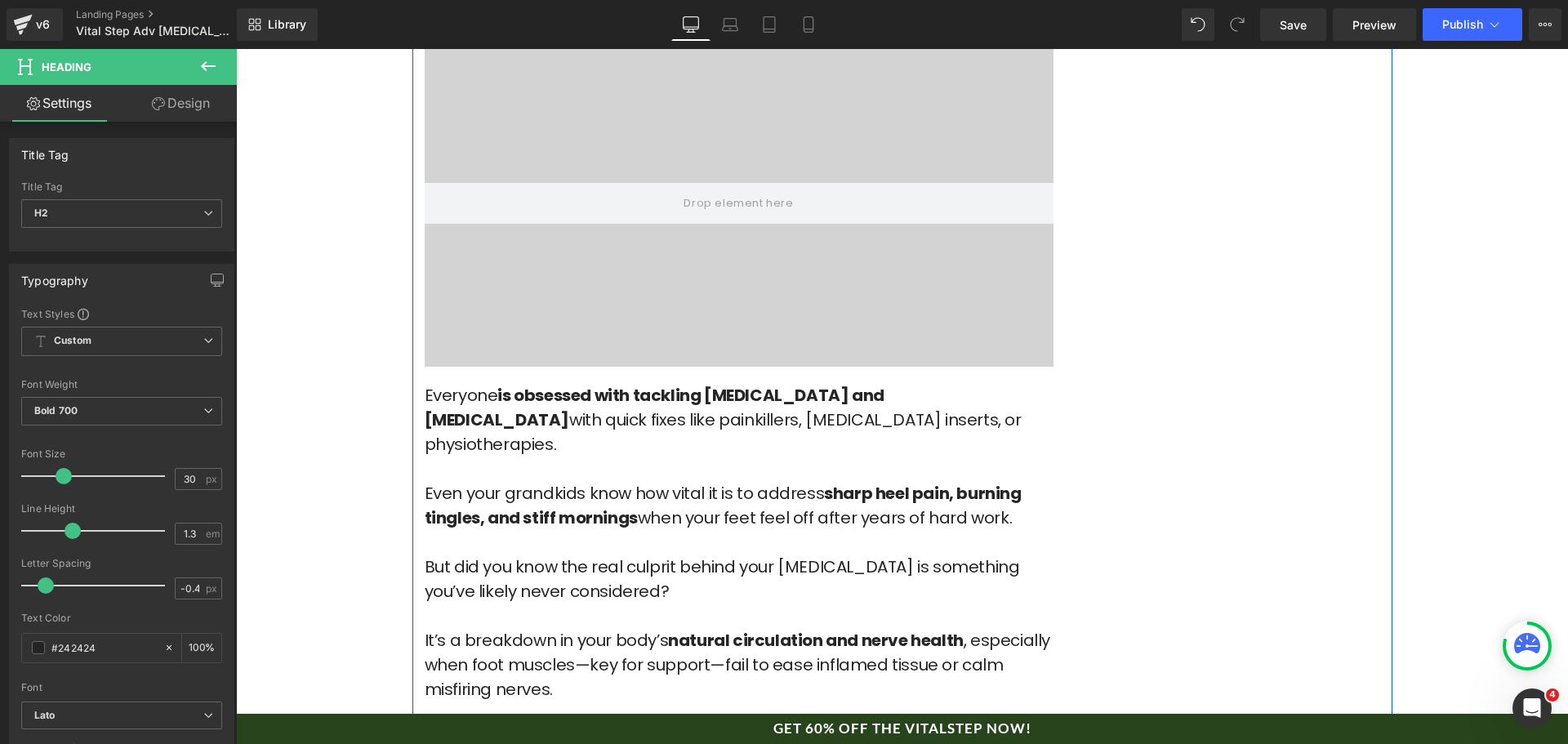
click at [679, 395] on font "Everyone is obsessed with tackling [MEDICAL_DATA] and [MEDICAL_DATA] with quick…" at bounding box center [723, 420] width 597 height 72
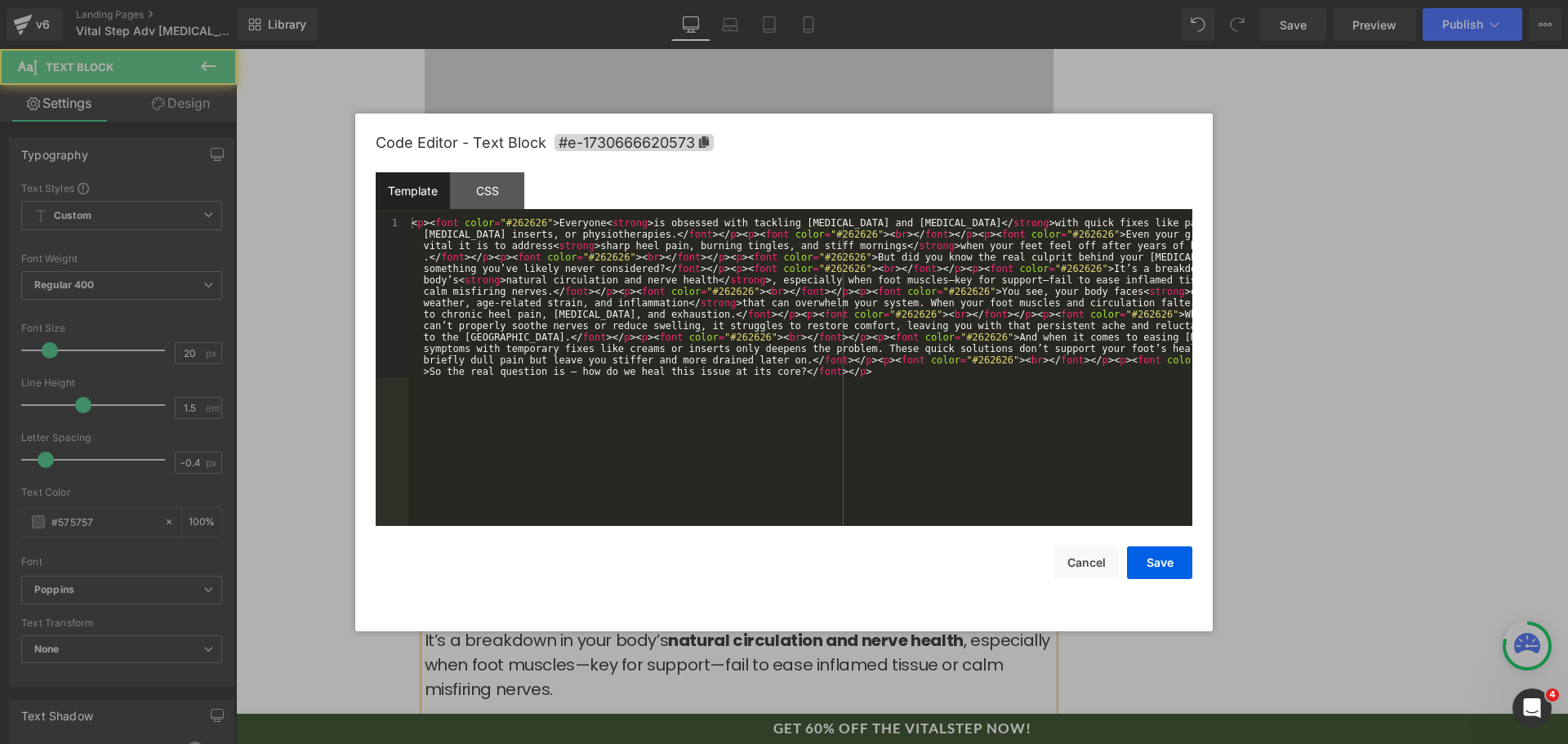
click at [689, 0] on div "Text Block You are previewing how the will restyle your page. You can not edit …" at bounding box center [784, 0] width 1568 height 0
click at [750, 397] on div "< p > < font color = "#262626" > Everyone < strong > is obsessed with tackling …" at bounding box center [800, 531] width 784 height 629
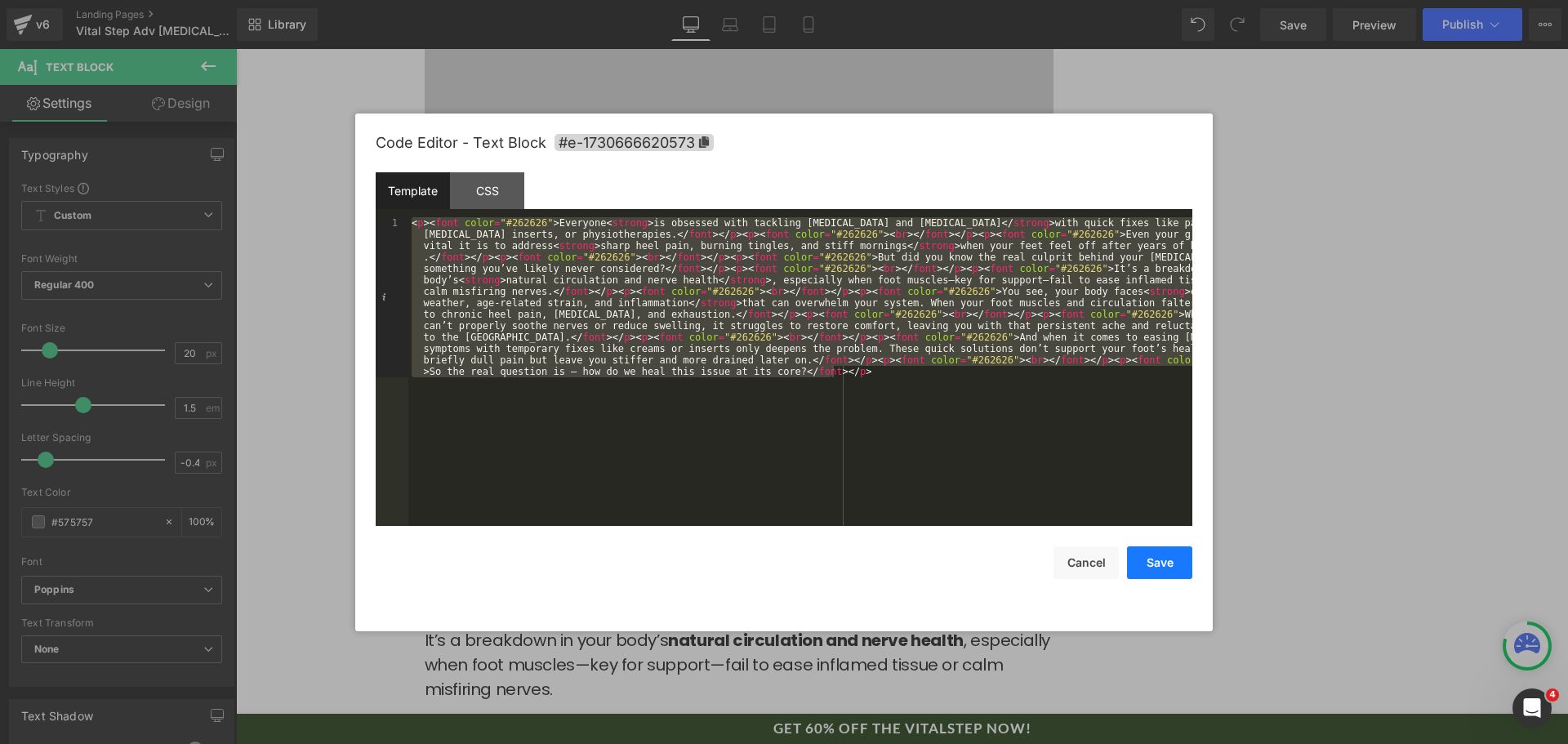
drag, startPoint x: 1066, startPoint y: 556, endPoint x: 1167, endPoint y: 566, distance: 101.5
click at [1073, 556] on button "Cancel" at bounding box center [1086, 562] width 66 height 33
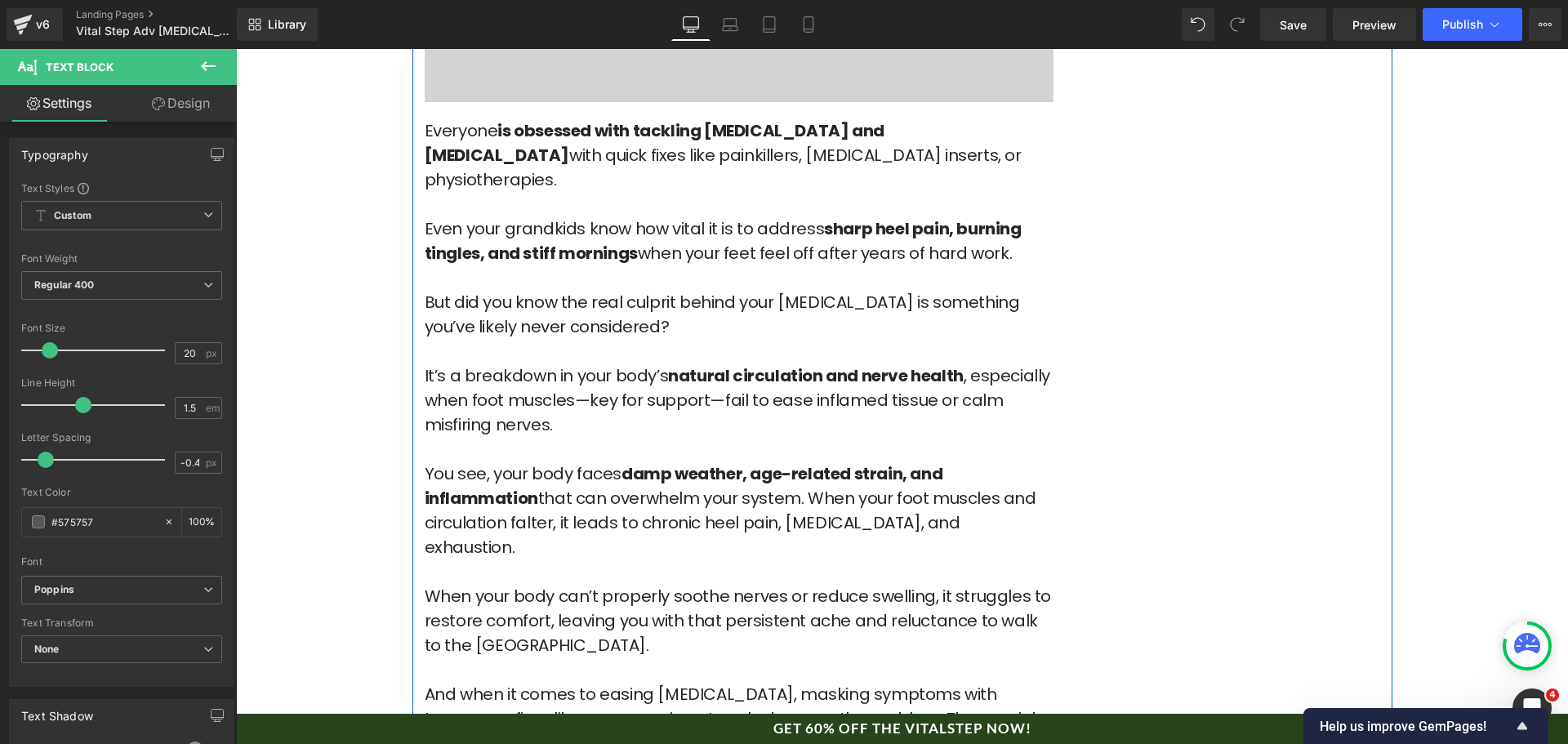
scroll to position [3757, 0]
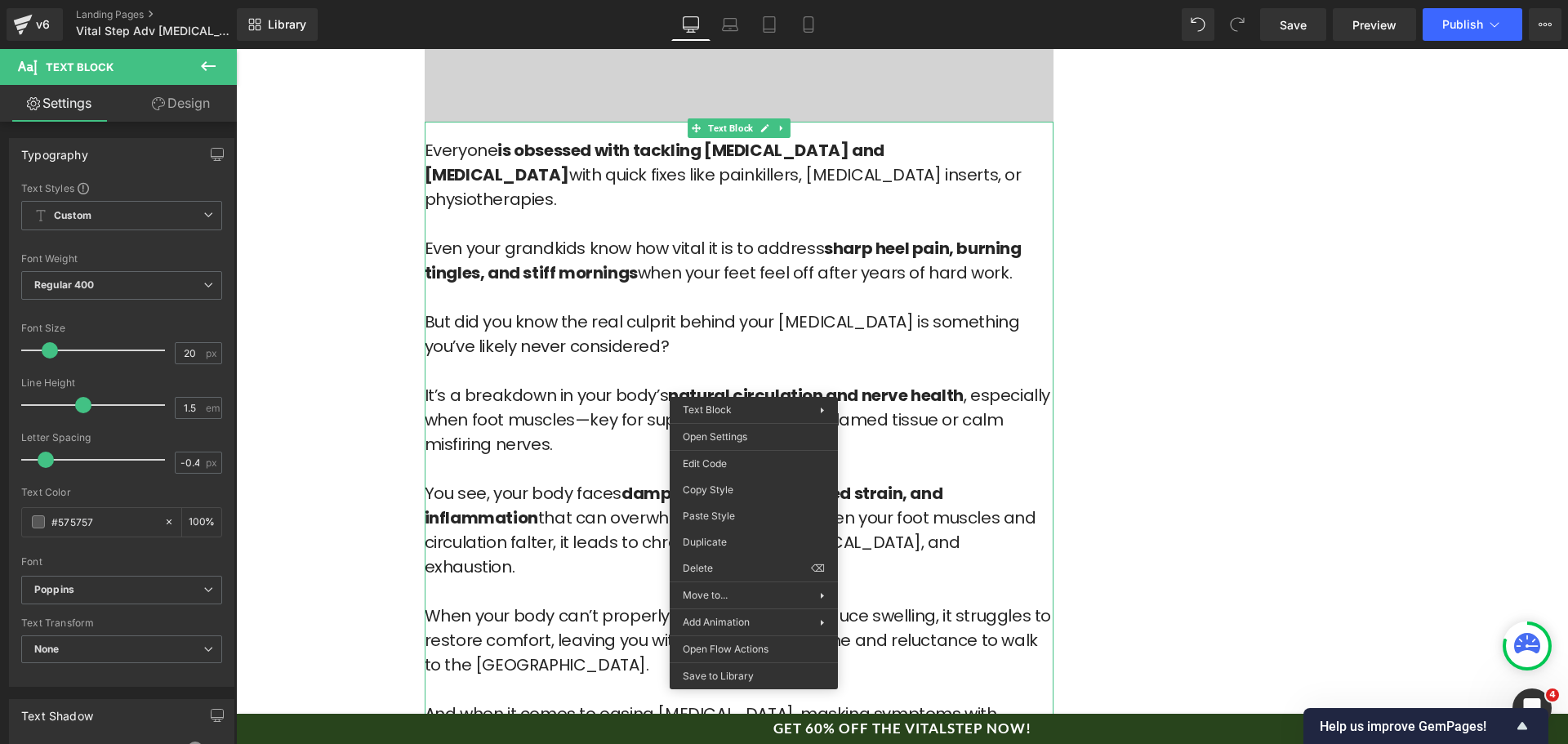
drag, startPoint x: 986, startPoint y: 488, endPoint x: 750, endPoint y: 454, distance: 238.4
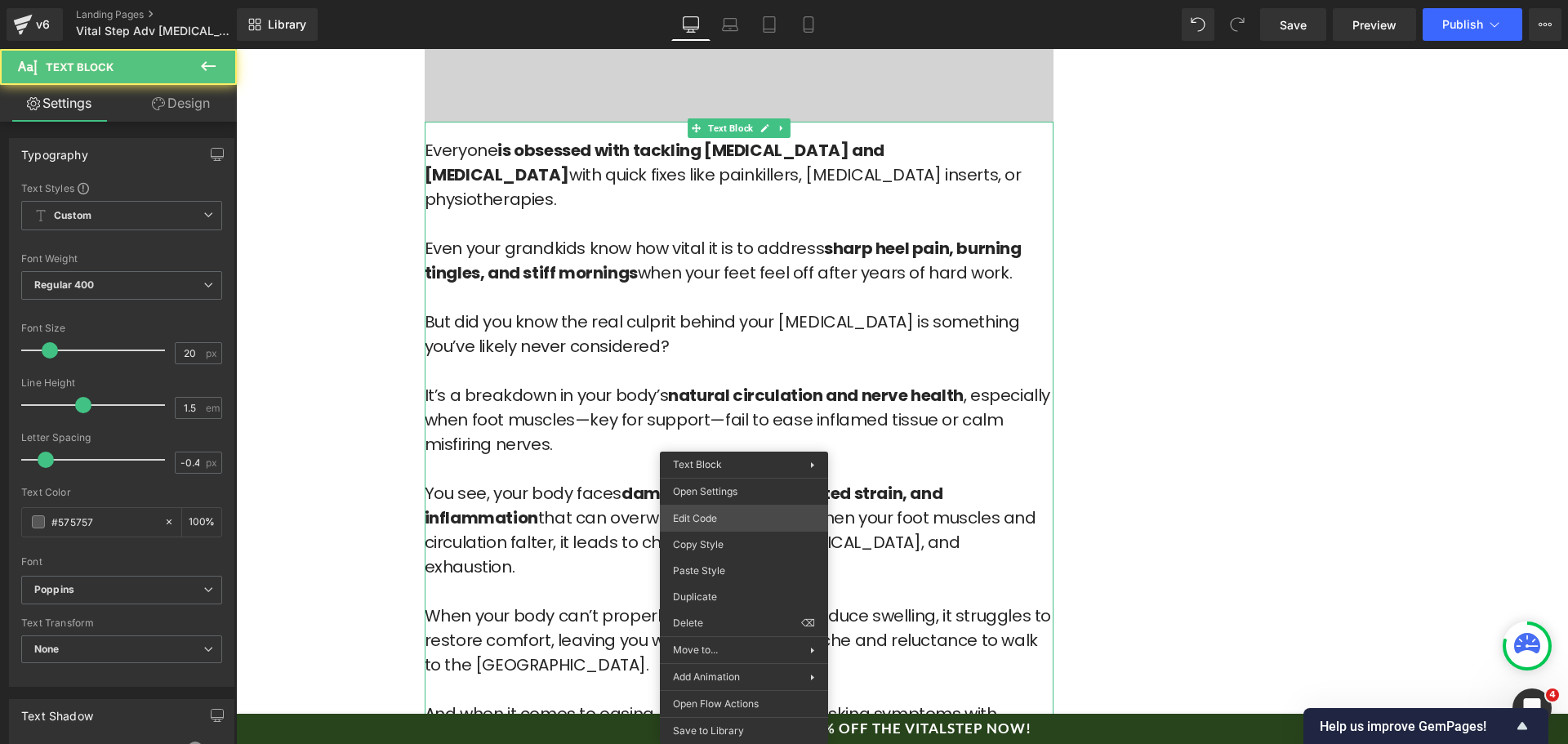
click at [727, 0] on div "Text Block You are previewing how the will restyle your page. You can not edit …" at bounding box center [784, 0] width 1568 height 0
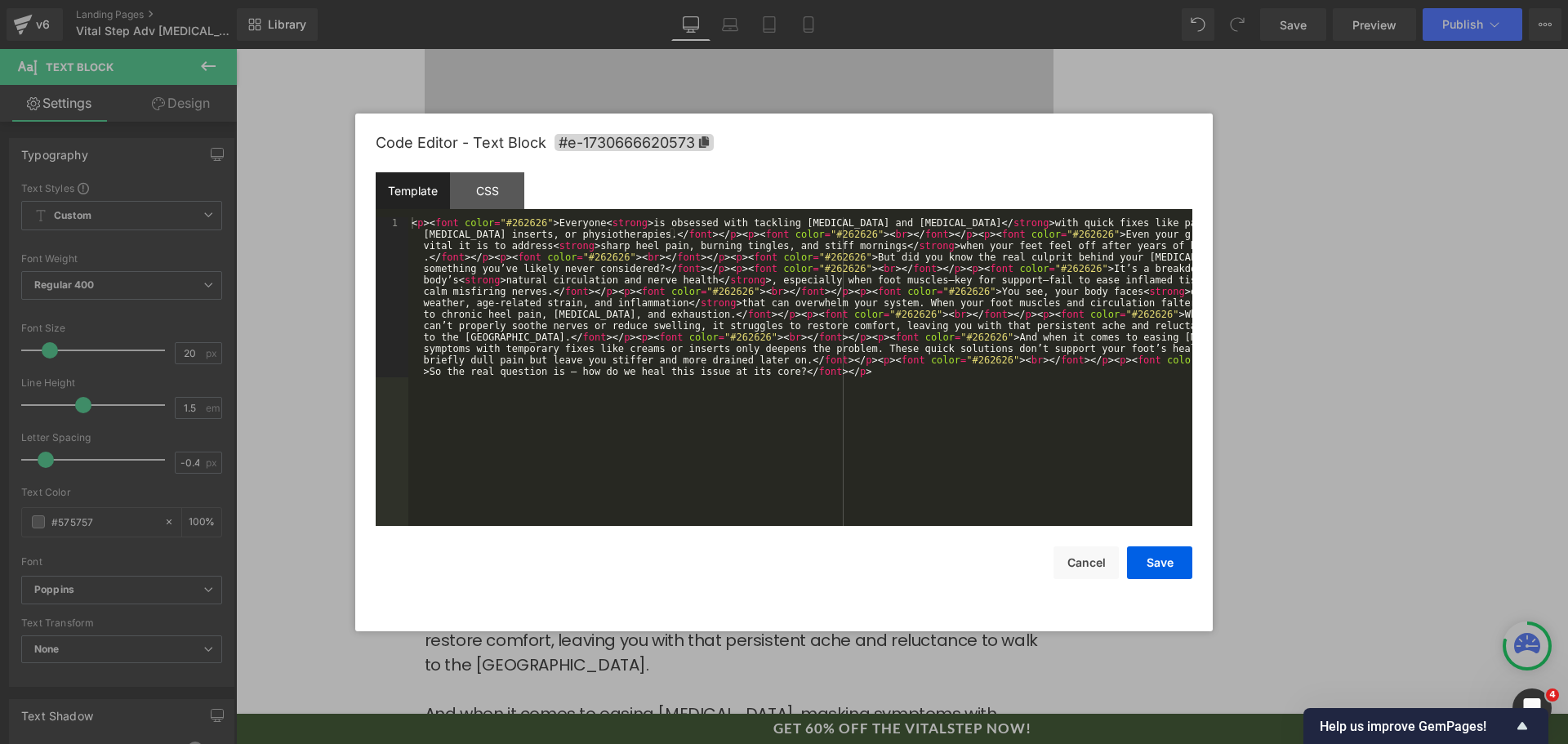
click at [748, 442] on div "< p > < font color = "#262626" > Everyone < strong > is obsessed with tackling …" at bounding box center [800, 531] width 784 height 629
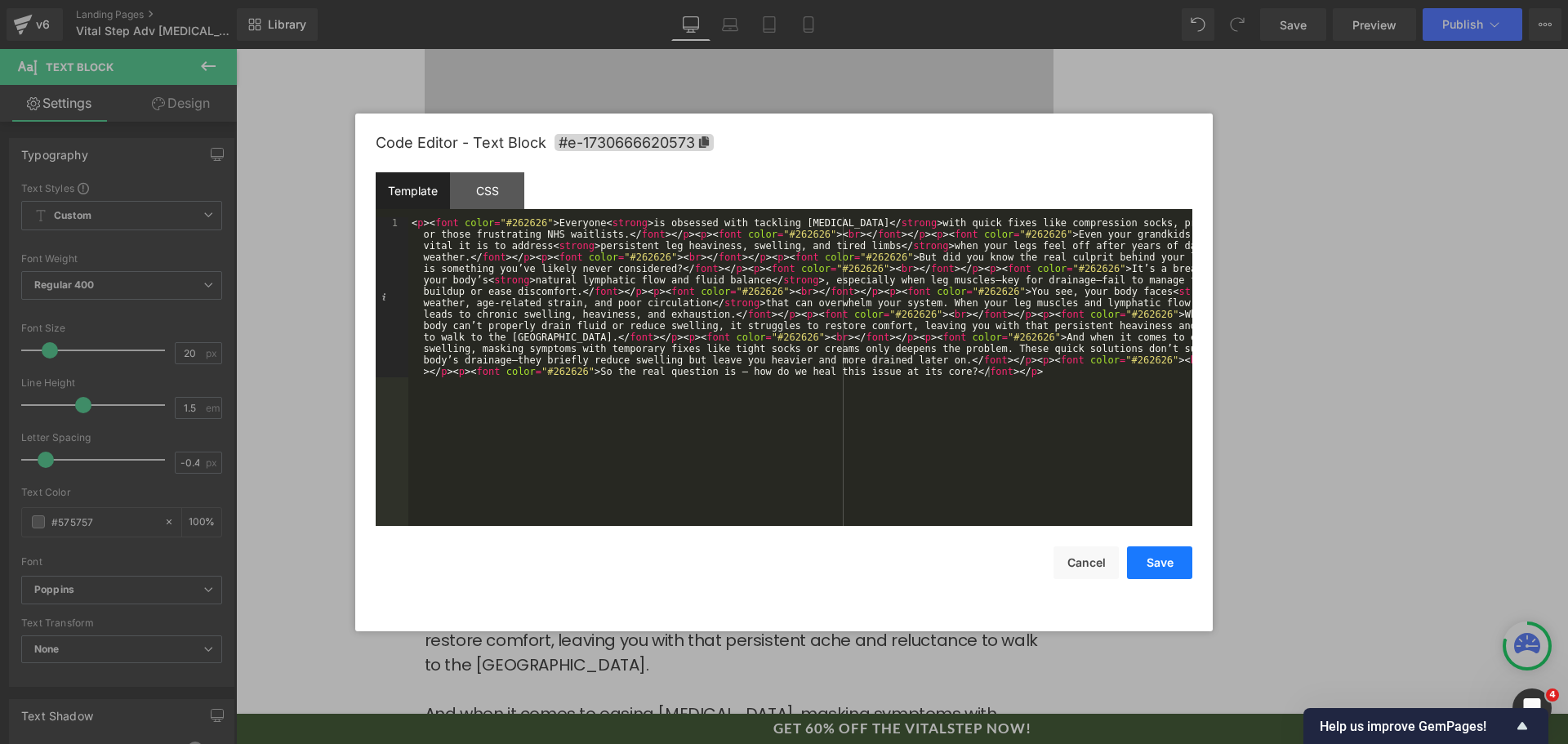
drag, startPoint x: 1155, startPoint y: 557, endPoint x: 818, endPoint y: 466, distance: 349.1
click at [1155, 557] on button "Save" at bounding box center [1160, 562] width 66 height 33
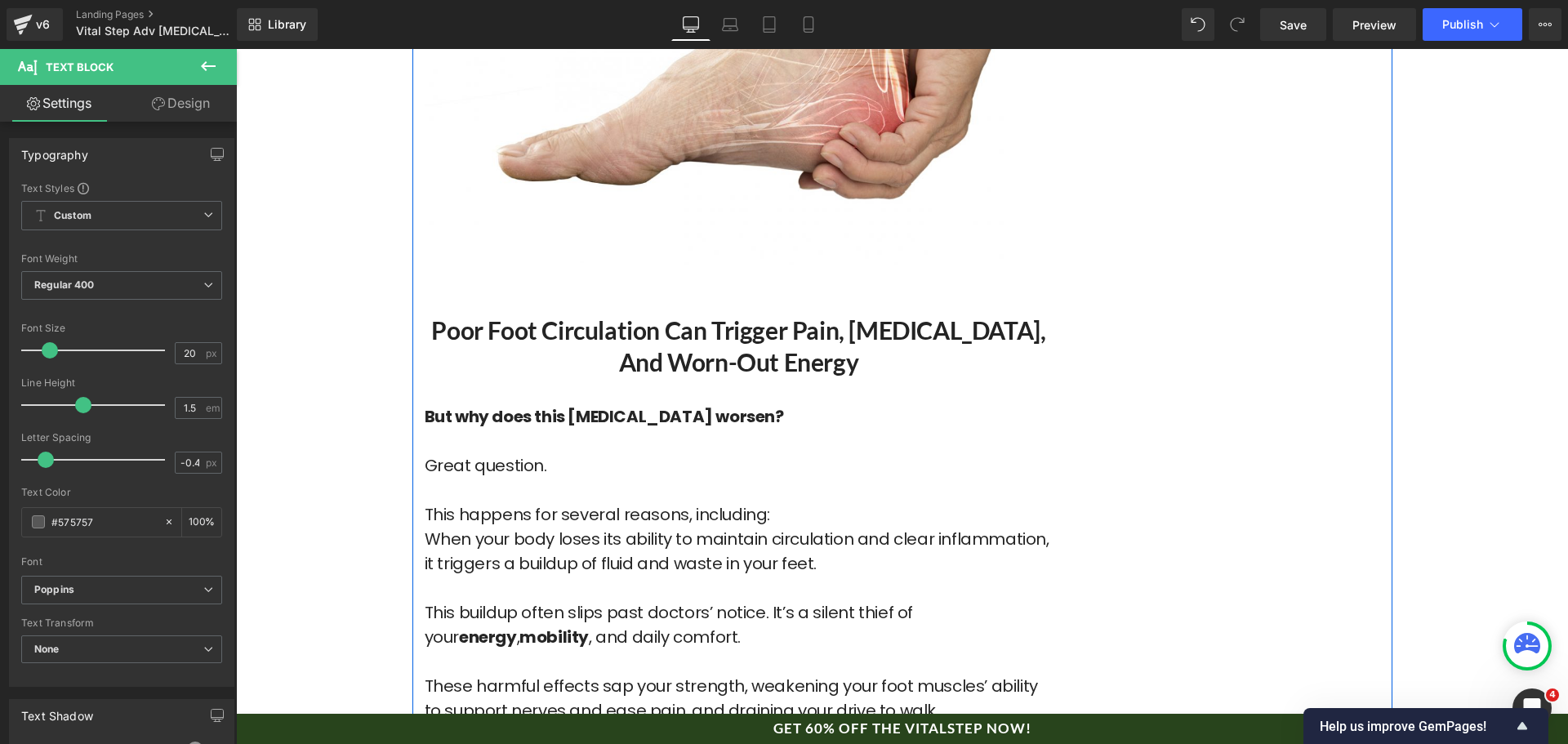
scroll to position [4737, 0]
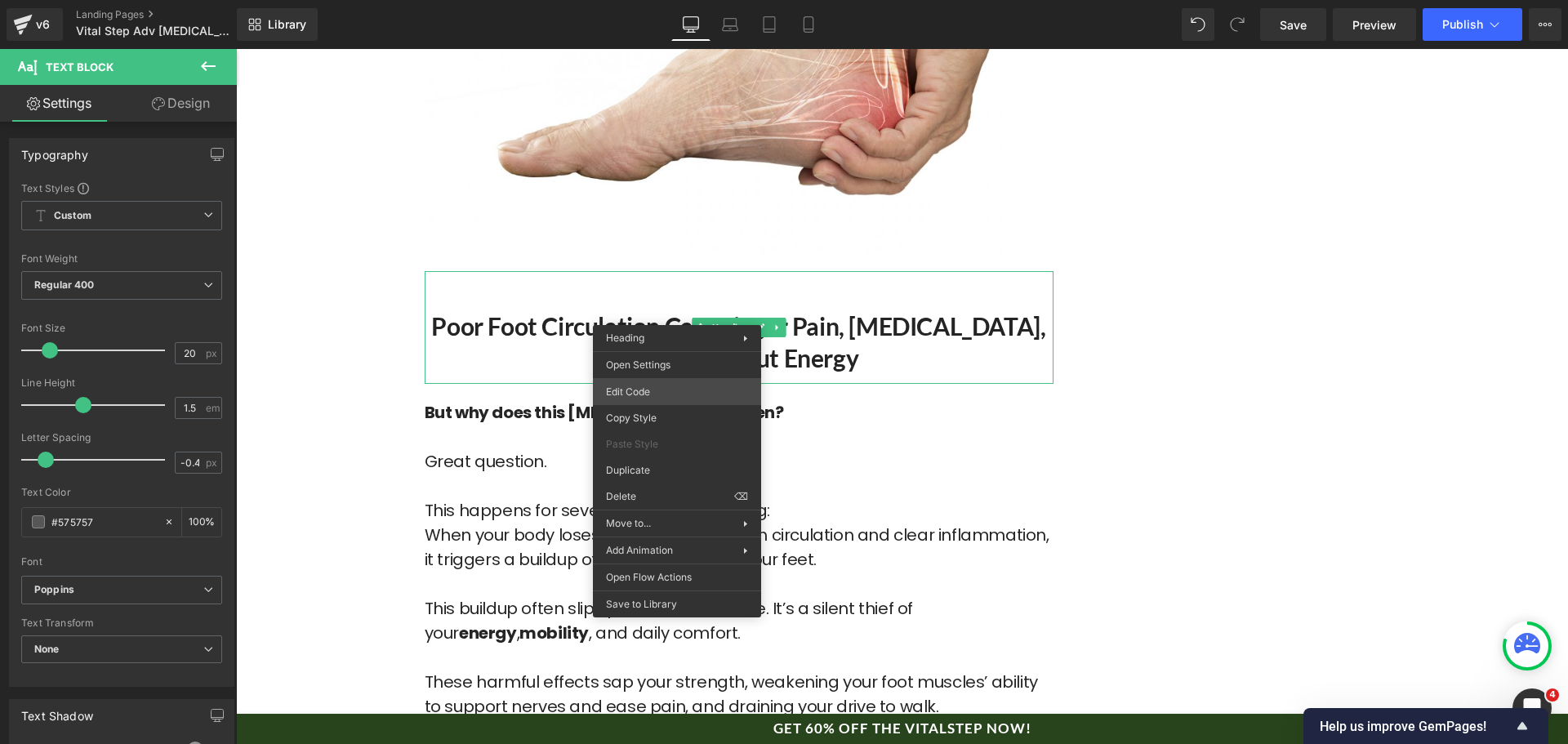
click at [684, 0] on div "Text Block You are previewing how the will restyle your page. You can not edit …" at bounding box center [784, 0] width 1568 height 0
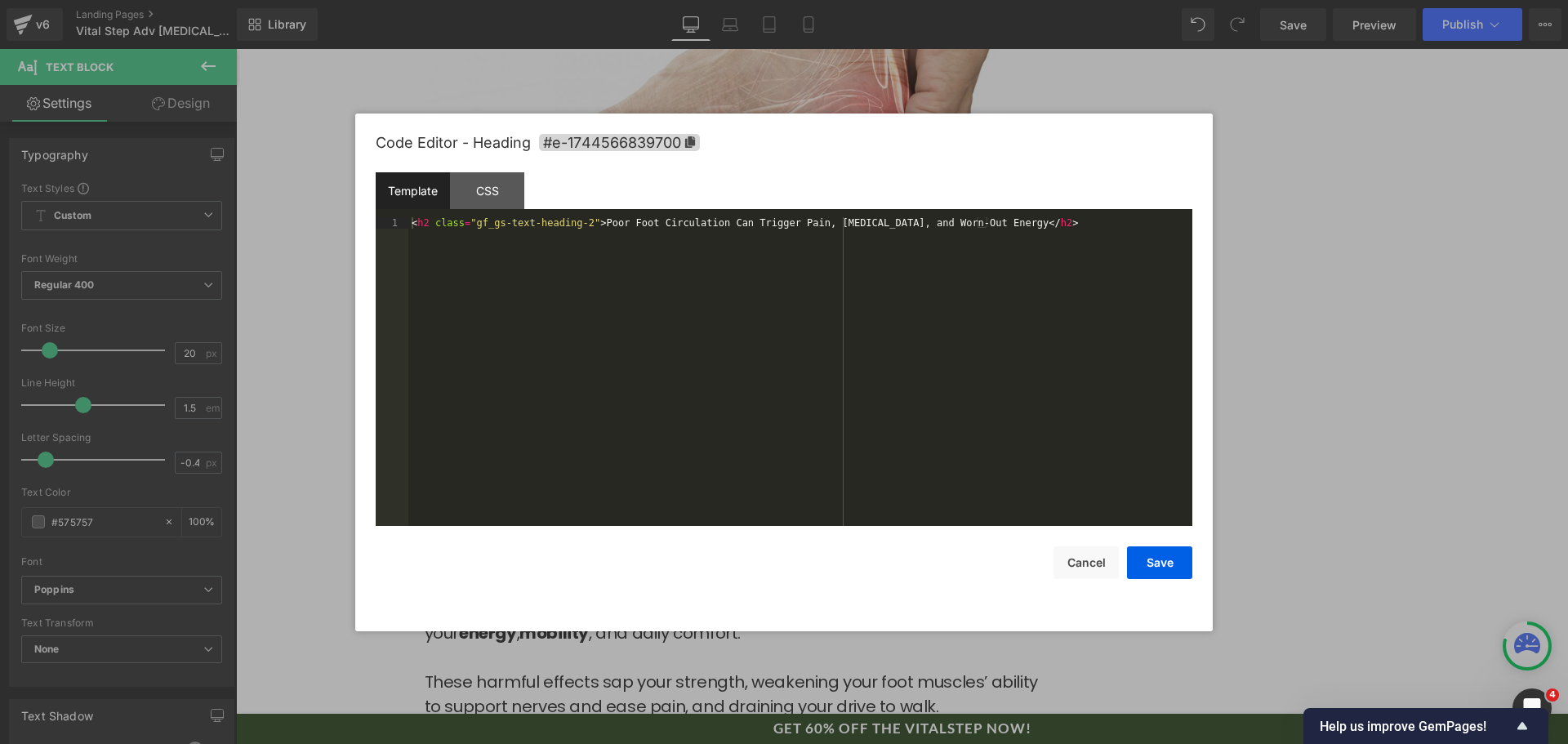
click at [684, 377] on div "< h2 class = "gf_gs-text-heading-2" > Poor Foot Circulation Can Trigger Pain, […" at bounding box center [800, 383] width 784 height 332
drag, startPoint x: 1088, startPoint y: 582, endPoint x: 1086, endPoint y: 574, distance: 8.2
click at [1088, 582] on div "Code Editor - Heading #e-1744566839700 Template CSS 1 < h2 class = "gf_gs-text-…" at bounding box center [784, 372] width 817 height 518
click at [1085, 573] on button "Cancel" at bounding box center [1086, 562] width 66 height 33
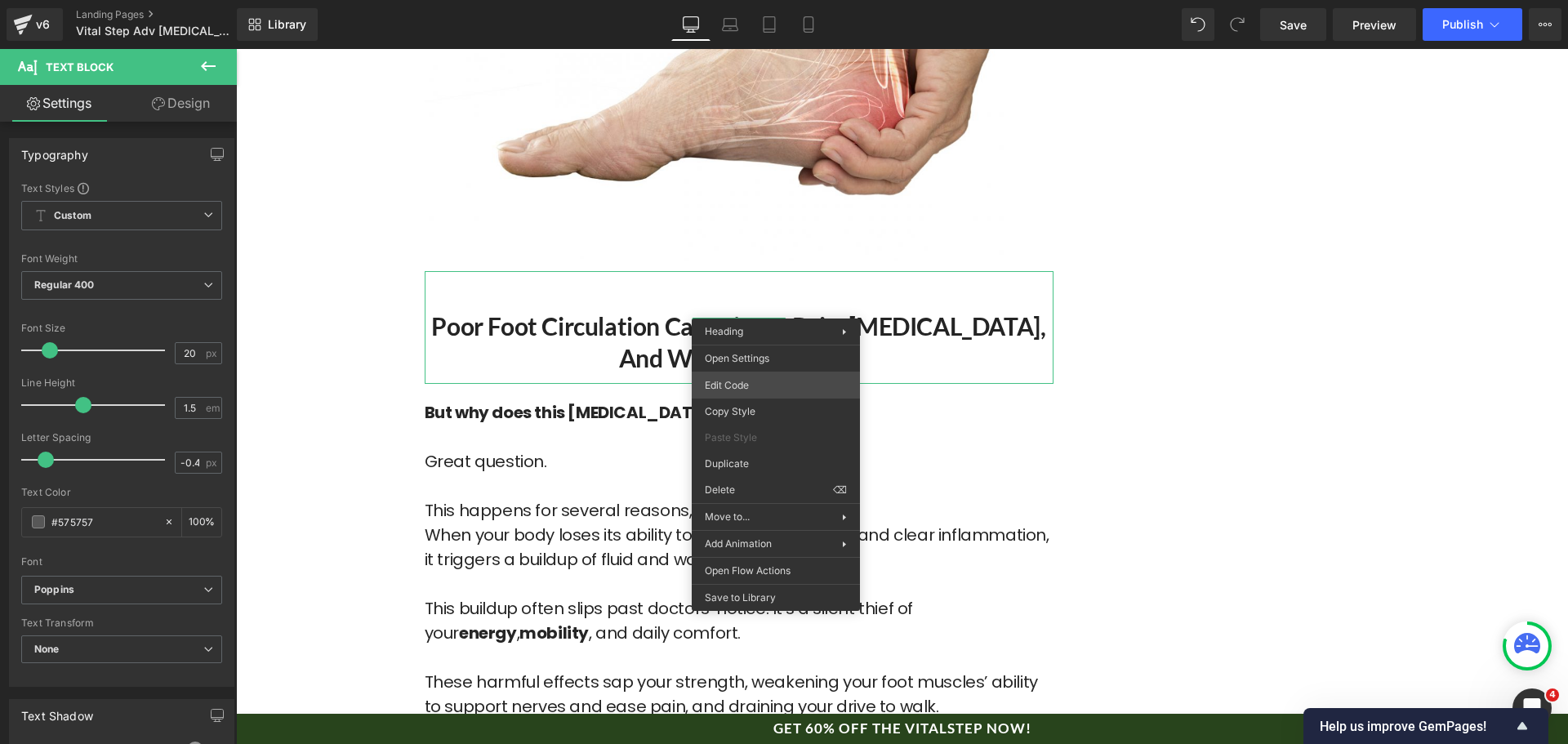
click at [793, 0] on div "Text Block You are previewing how the will restyle your page. You can not edit …" at bounding box center [784, 0] width 1568 height 0
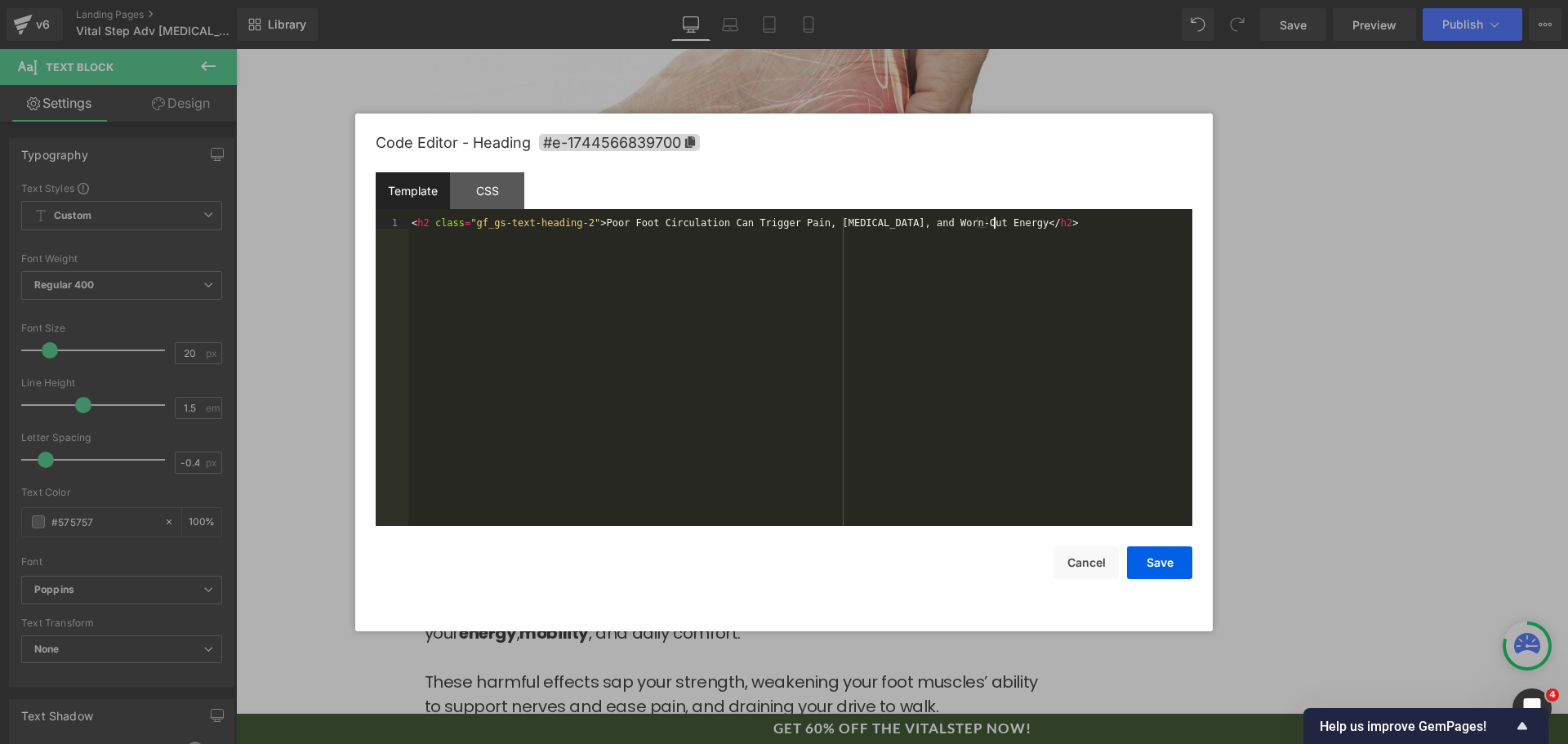
click at [805, 346] on div "< h2 class = "gf_gs-text-heading-2" > Poor Foot Circulation Can Trigger Pain, […" at bounding box center [800, 383] width 784 height 332
click at [1165, 558] on button "Save" at bounding box center [1160, 562] width 66 height 33
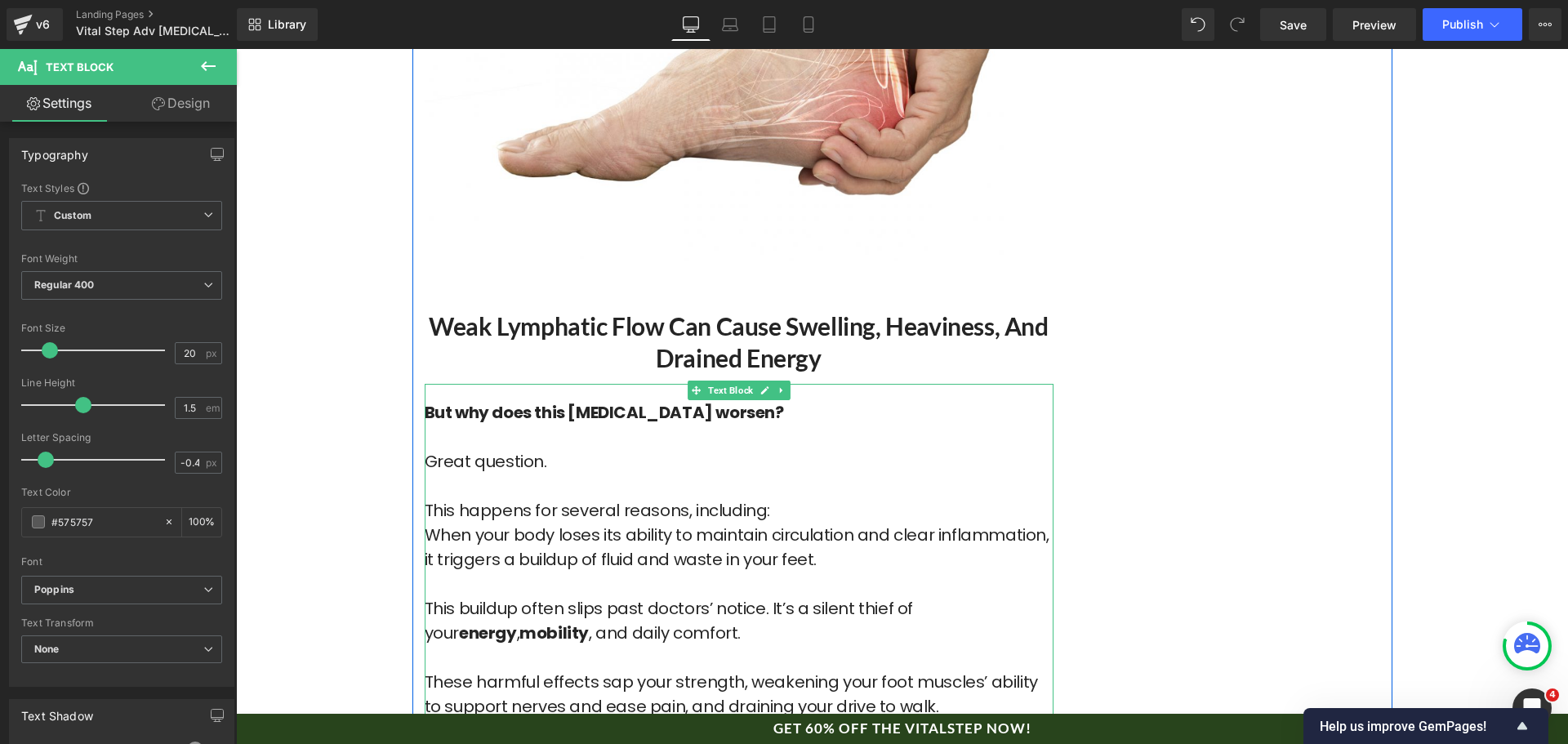
drag, startPoint x: 568, startPoint y: 429, endPoint x: 575, endPoint y: 439, distance: 12.2
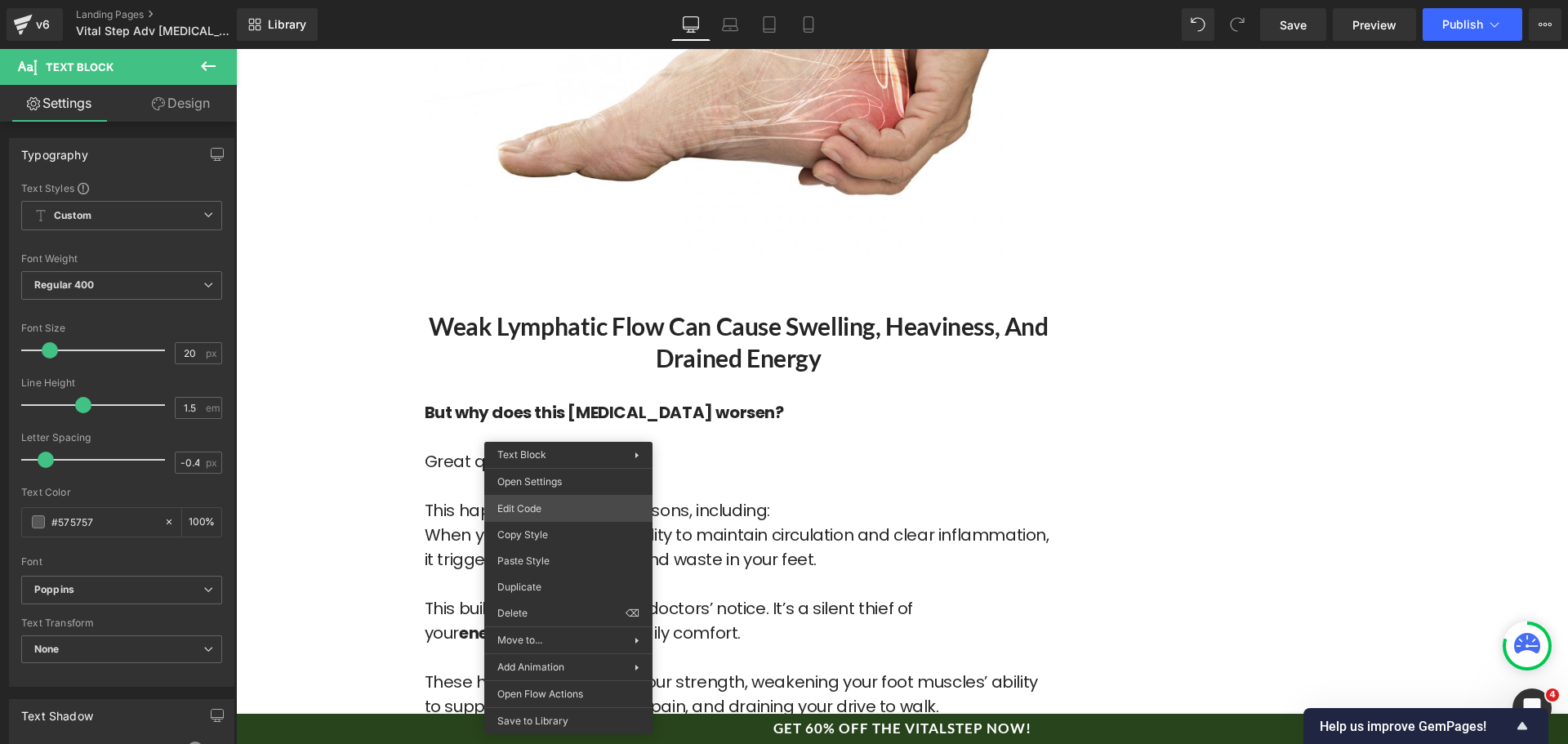
click at [614, 0] on div "Text Block You are previewing how the will restyle your page. You can not edit …" at bounding box center [784, 0] width 1568 height 0
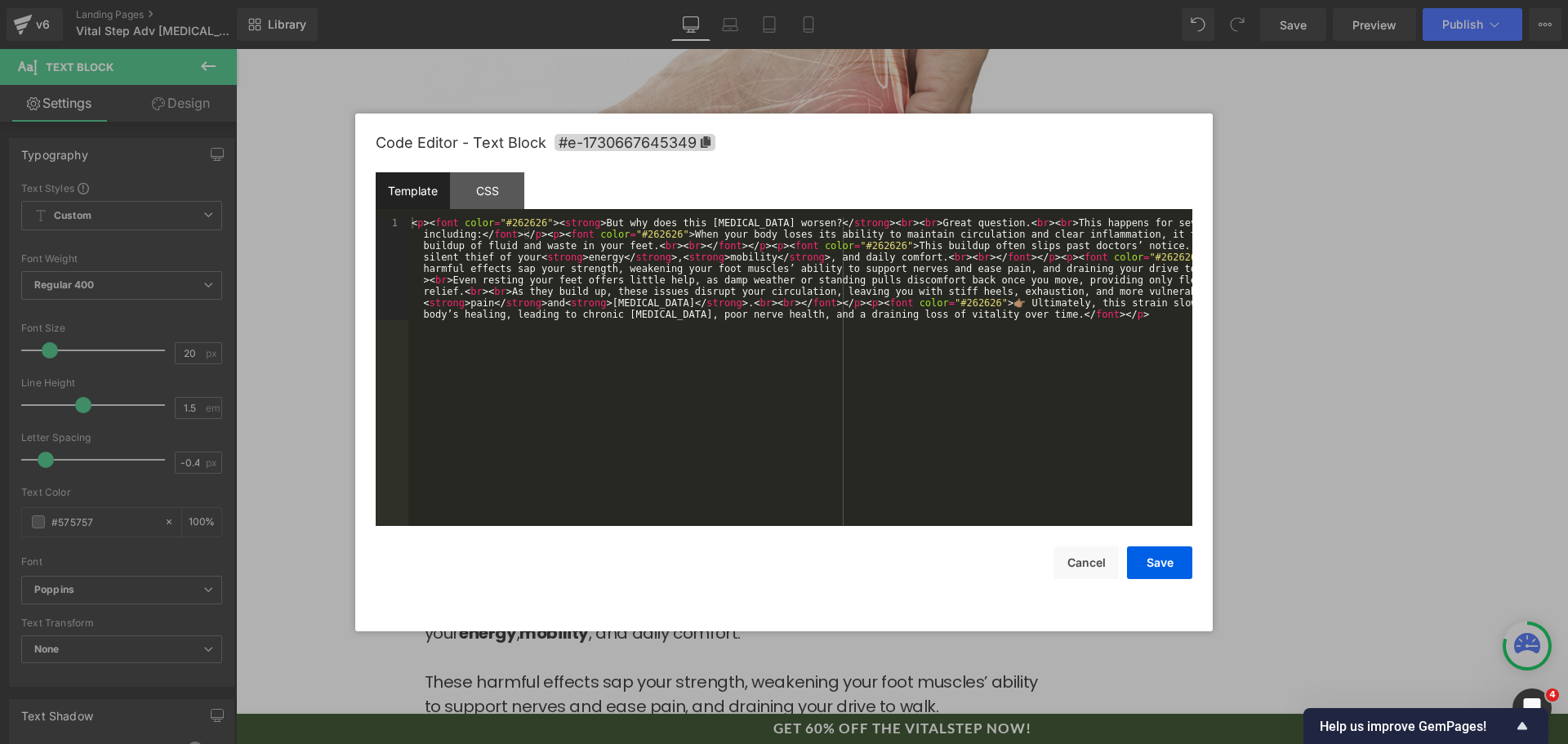
click at [734, 434] on div "< p > < font color = "#262626" > < strong > But why does this [MEDICAL_DATA] wo…" at bounding box center [800, 474] width 784 height 514
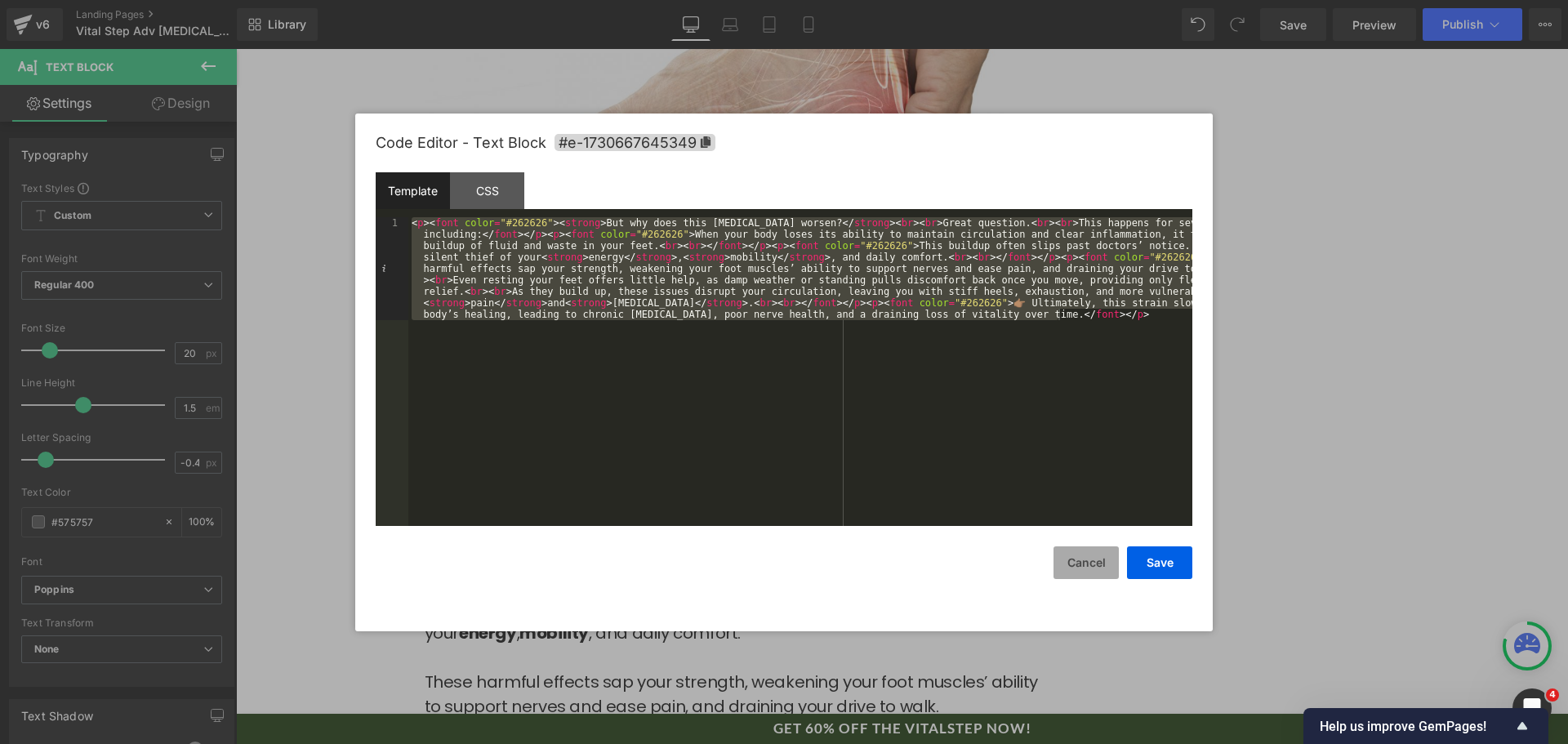
click at [1080, 558] on button "Cancel" at bounding box center [1086, 562] width 66 height 33
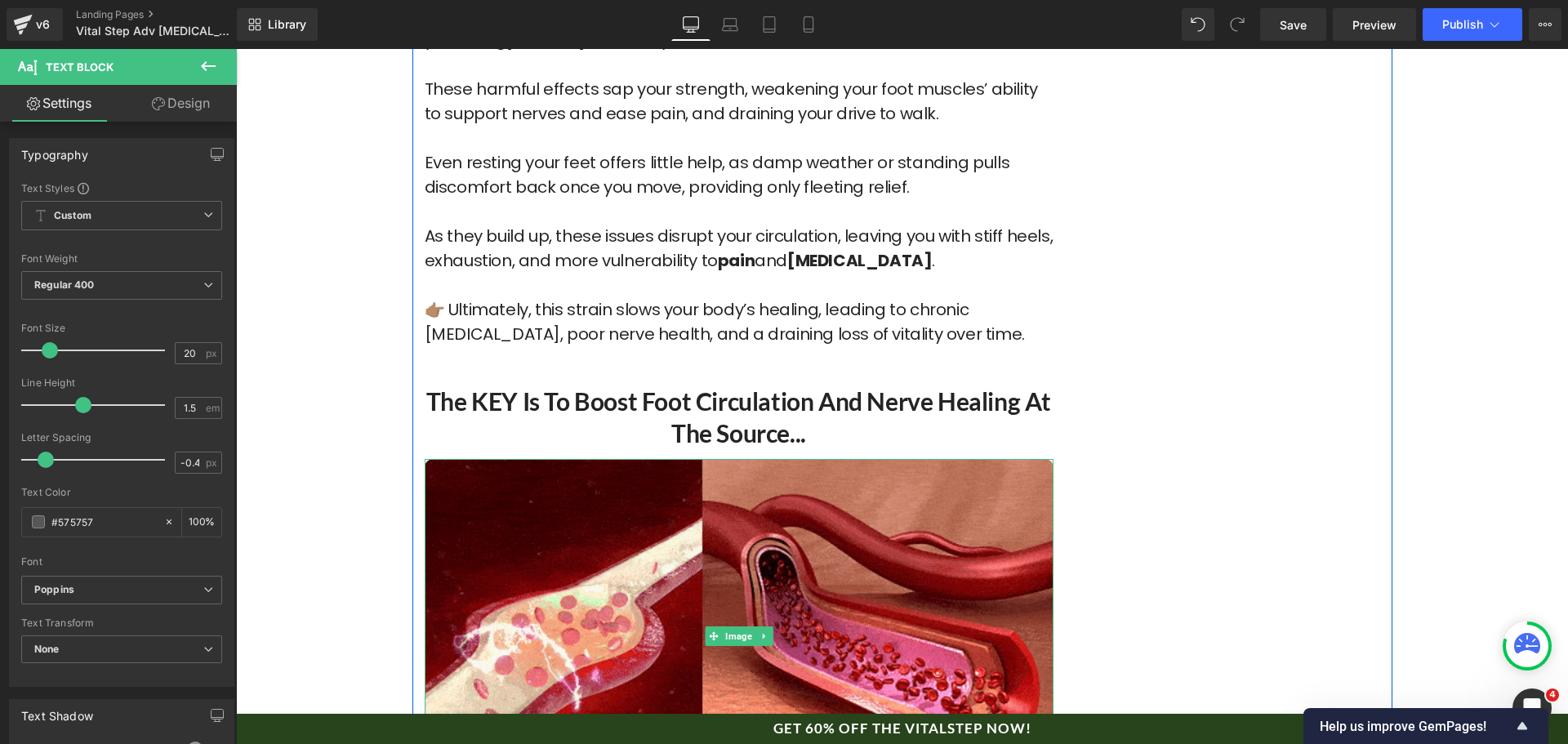
scroll to position [5308, 0]
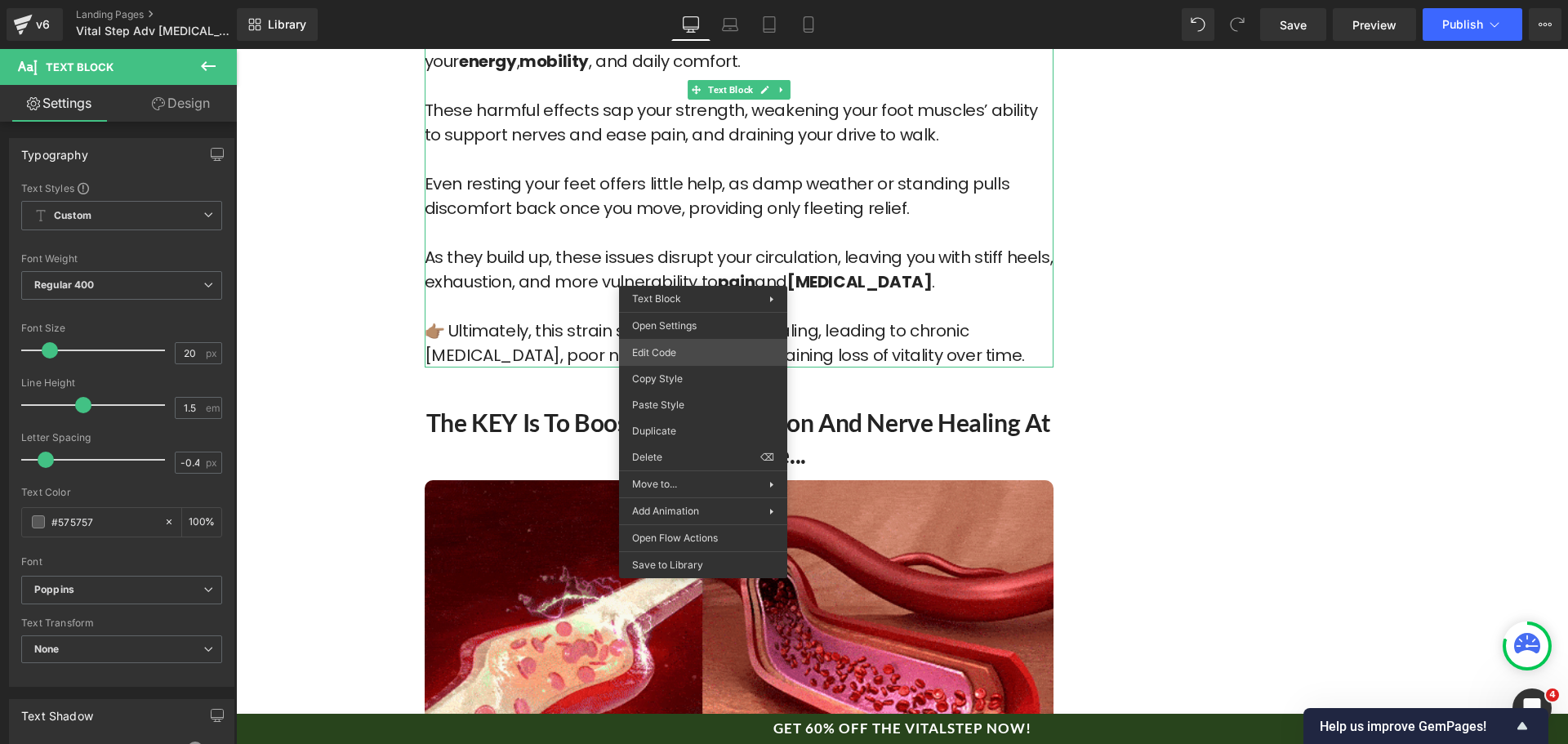
click at [724, 0] on div "Text Block You are previewing how the will restyle your page. You can not edit …" at bounding box center [784, 0] width 1568 height 0
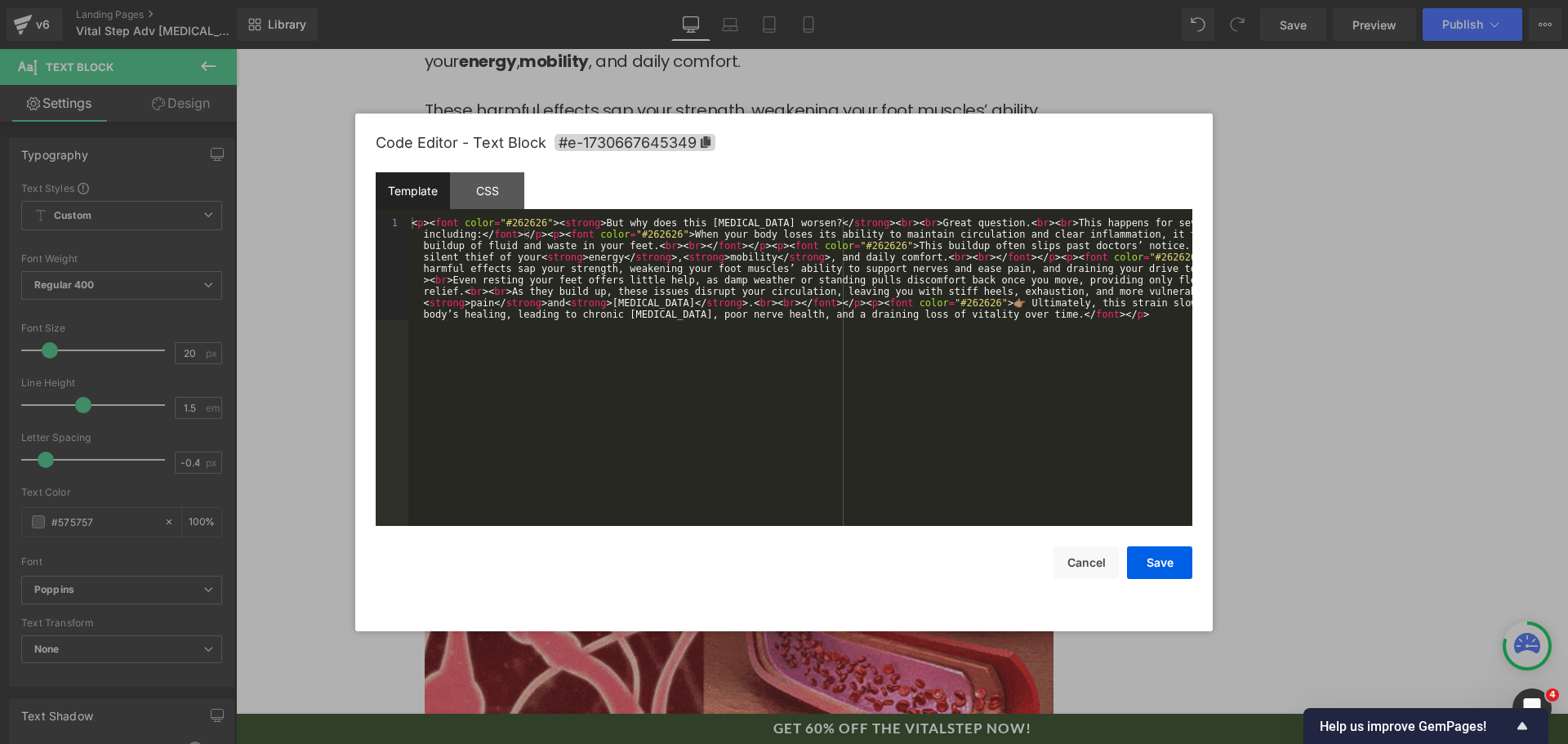
click at [725, 346] on div "< p > < font color = "#262626" > < strong > But why does this [MEDICAL_DATA] wo…" at bounding box center [800, 474] width 784 height 514
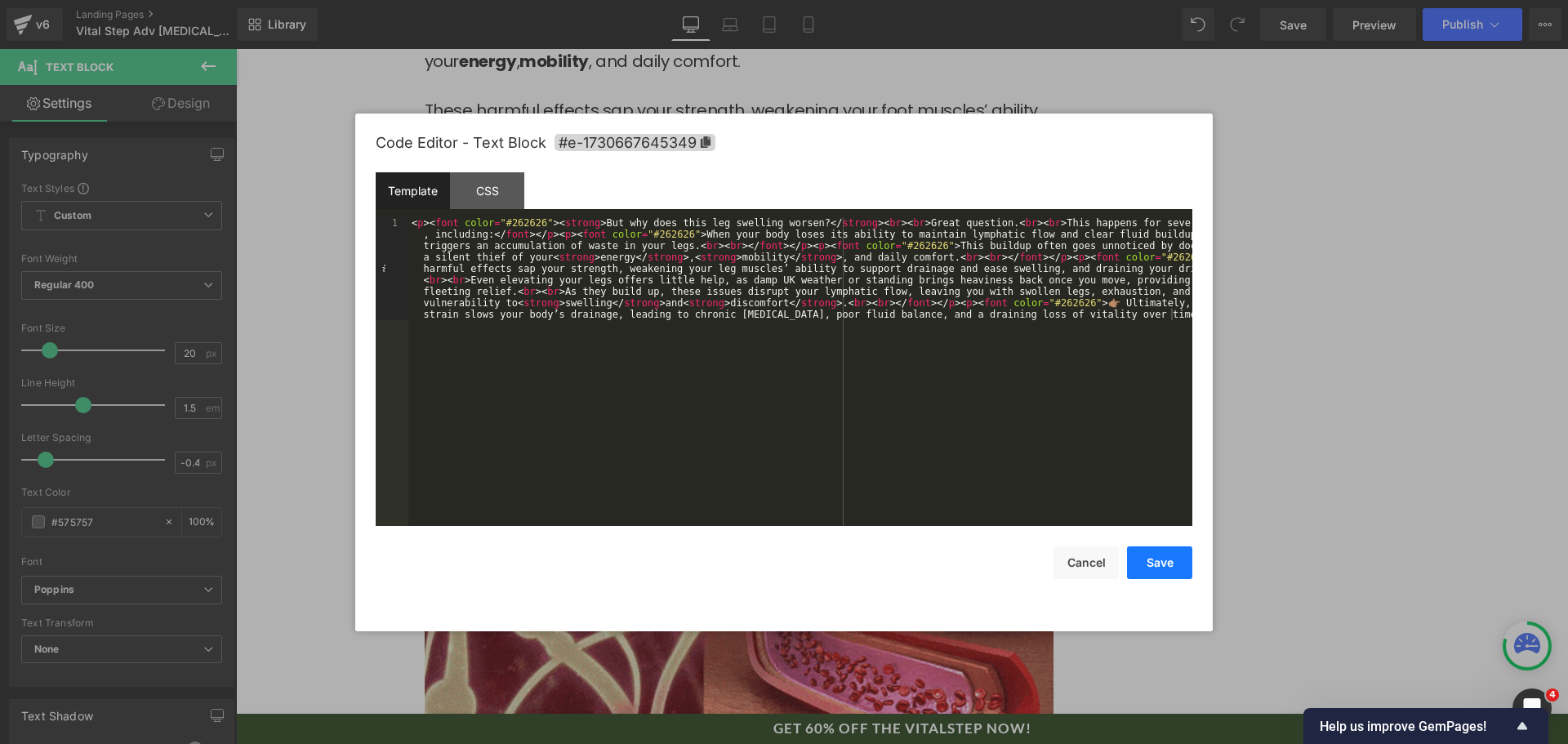
click at [1133, 558] on button "Save" at bounding box center [1160, 562] width 66 height 33
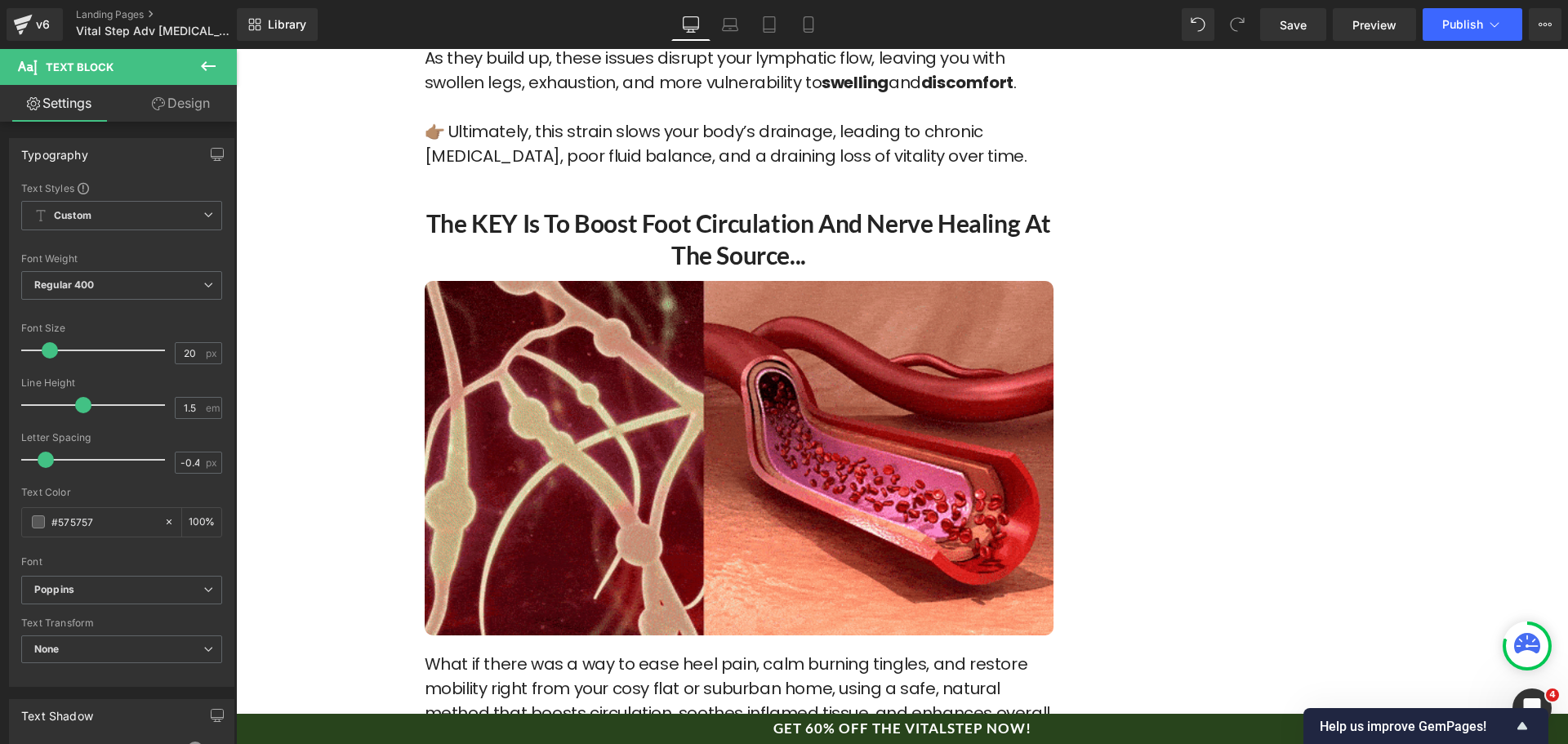
scroll to position [5390, 0]
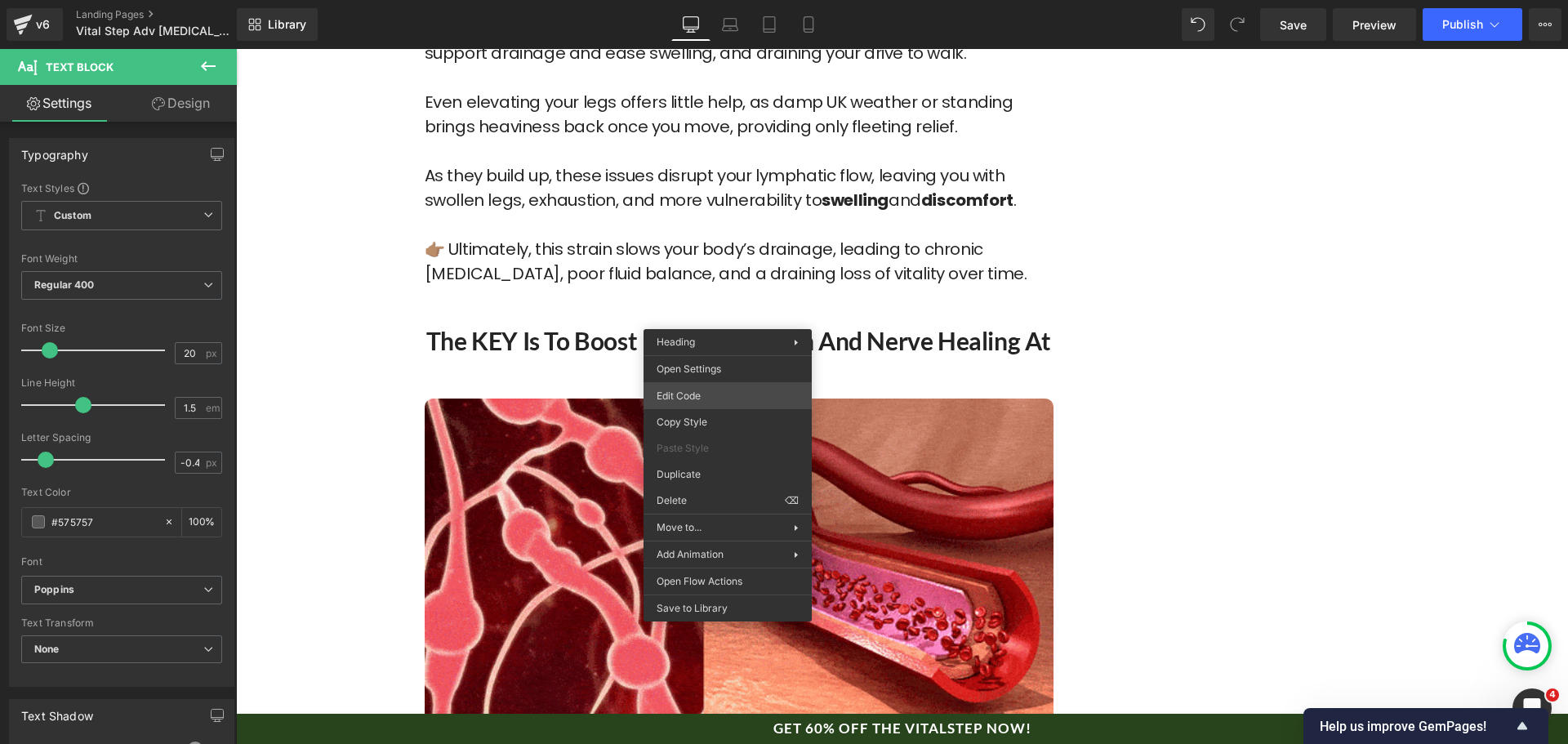
click at [735, 0] on div "Text Block You are previewing how the will restyle your page. You can not edit …" at bounding box center [784, 0] width 1568 height 0
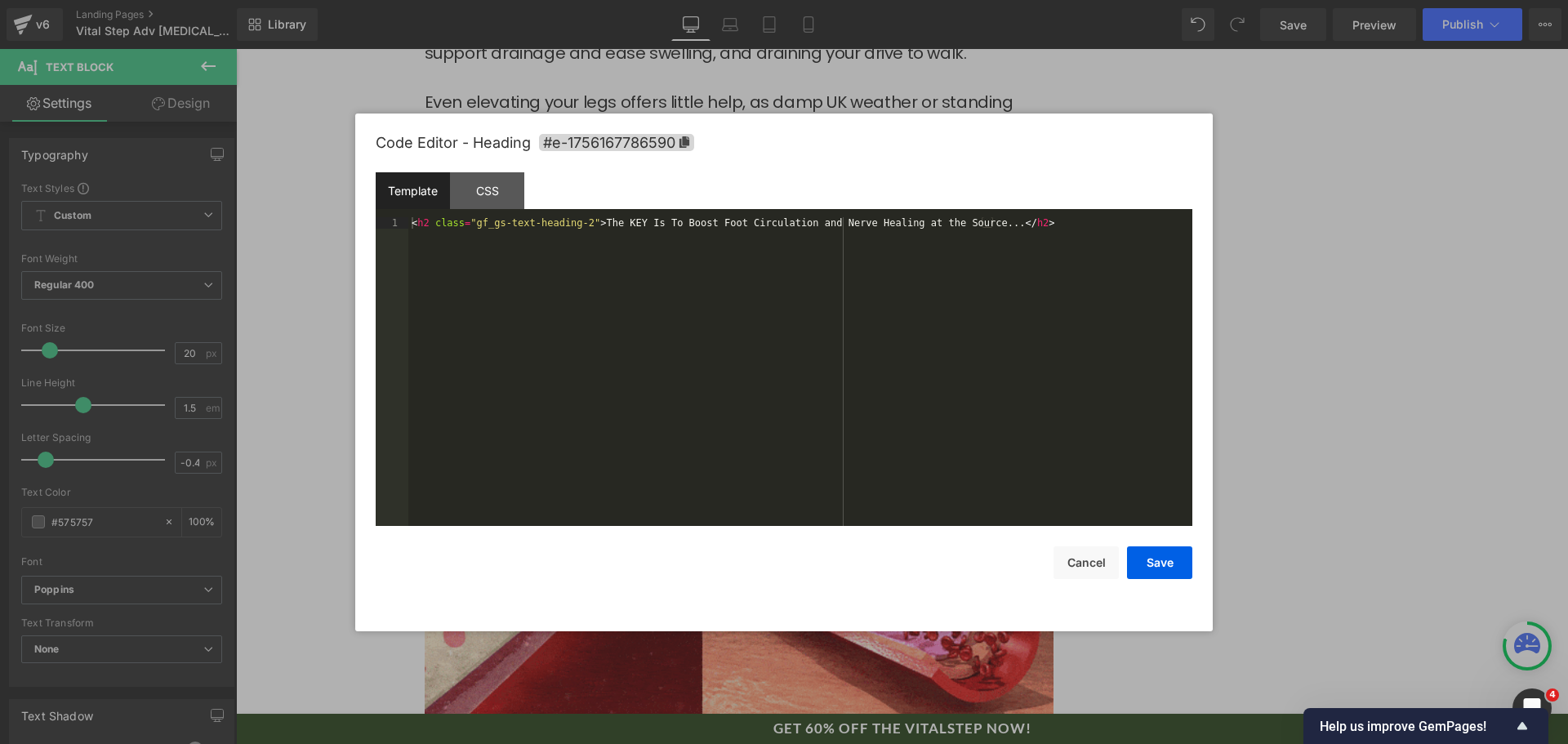
click at [754, 365] on div "< h2 class = "gf_gs-text-heading-2" > The KEY Is To Boost Foot Circulation and …" at bounding box center [800, 383] width 784 height 332
drag, startPoint x: 1156, startPoint y: 572, endPoint x: 919, endPoint y: 522, distance: 242.2
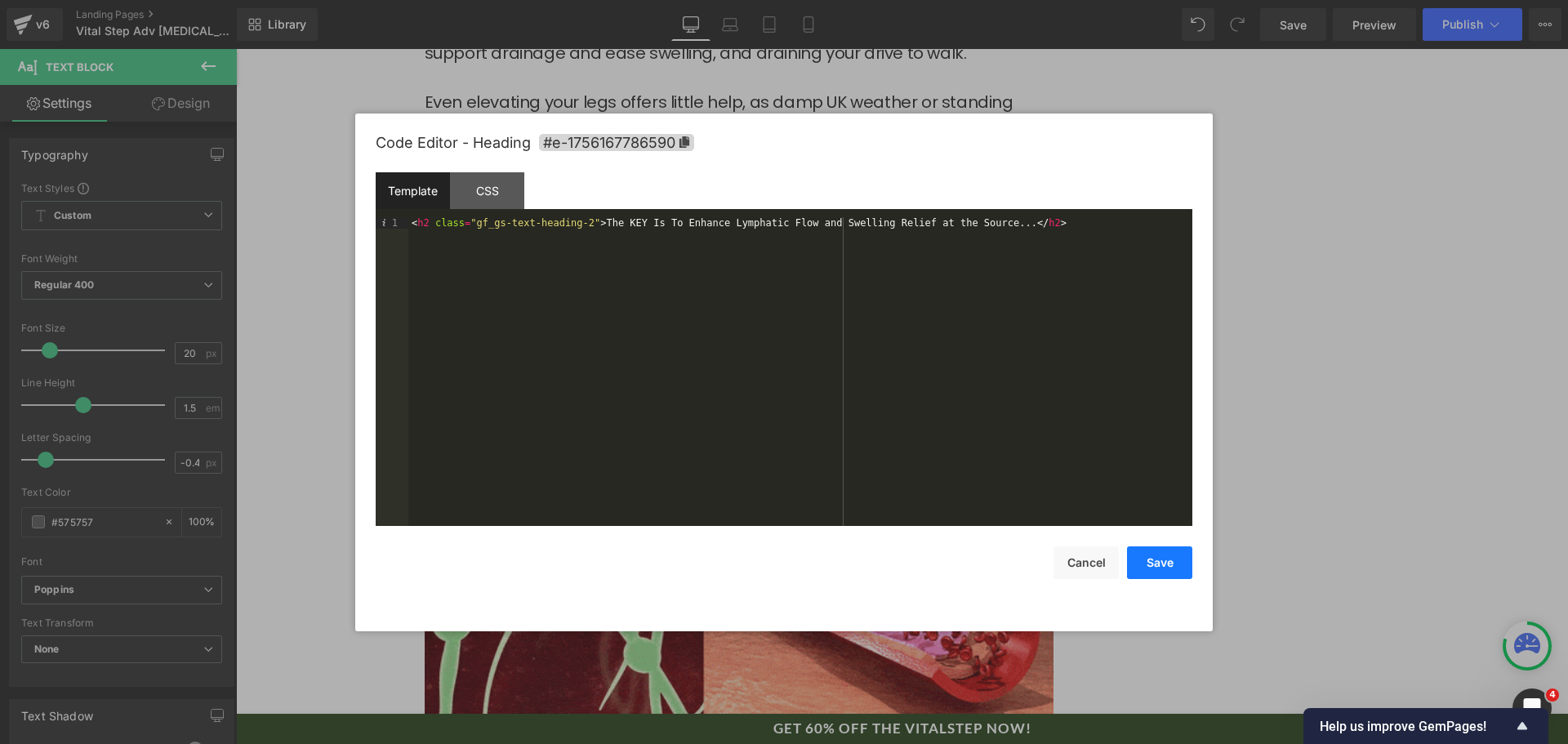
click at [1156, 572] on button "Save" at bounding box center [1160, 562] width 66 height 33
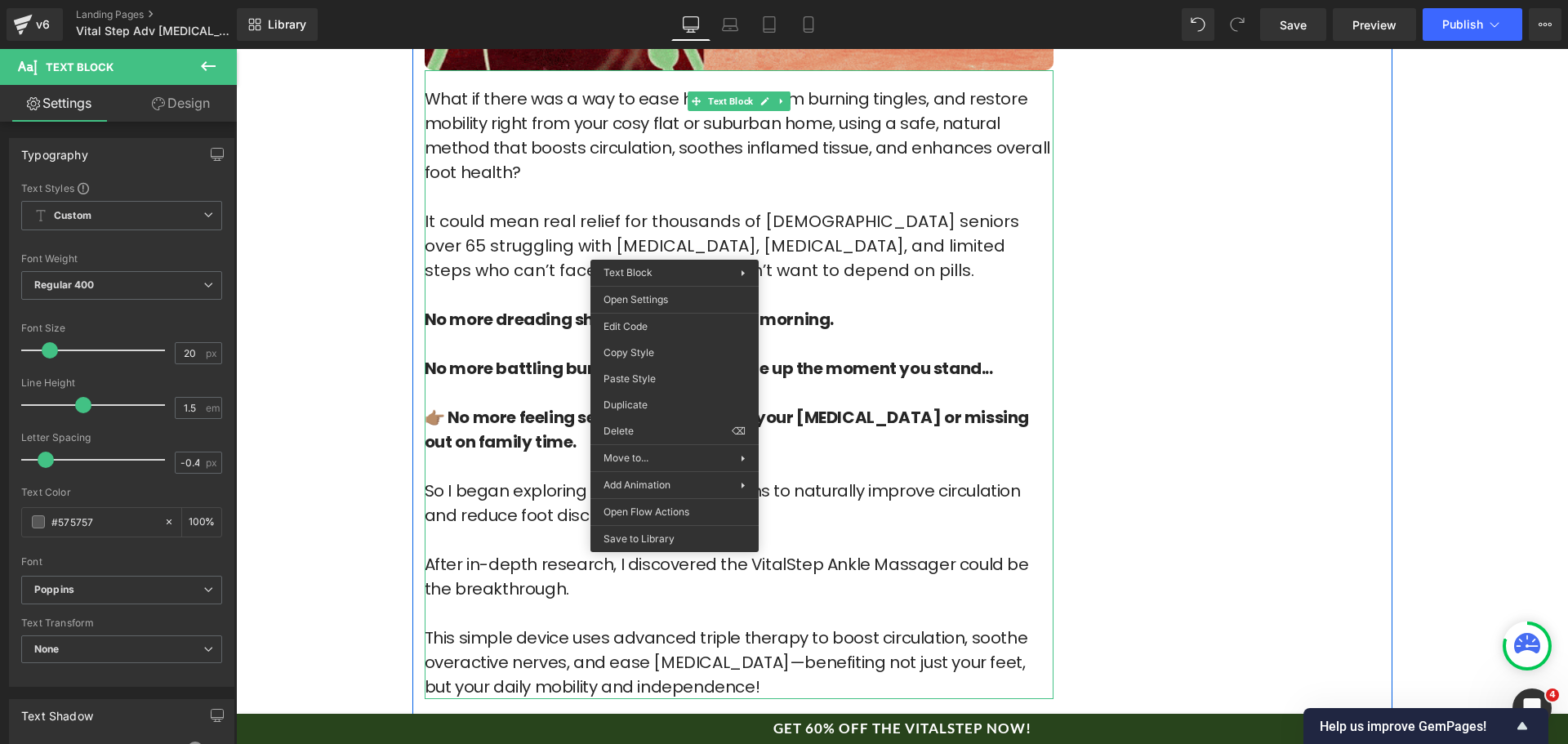
scroll to position [5880, 0]
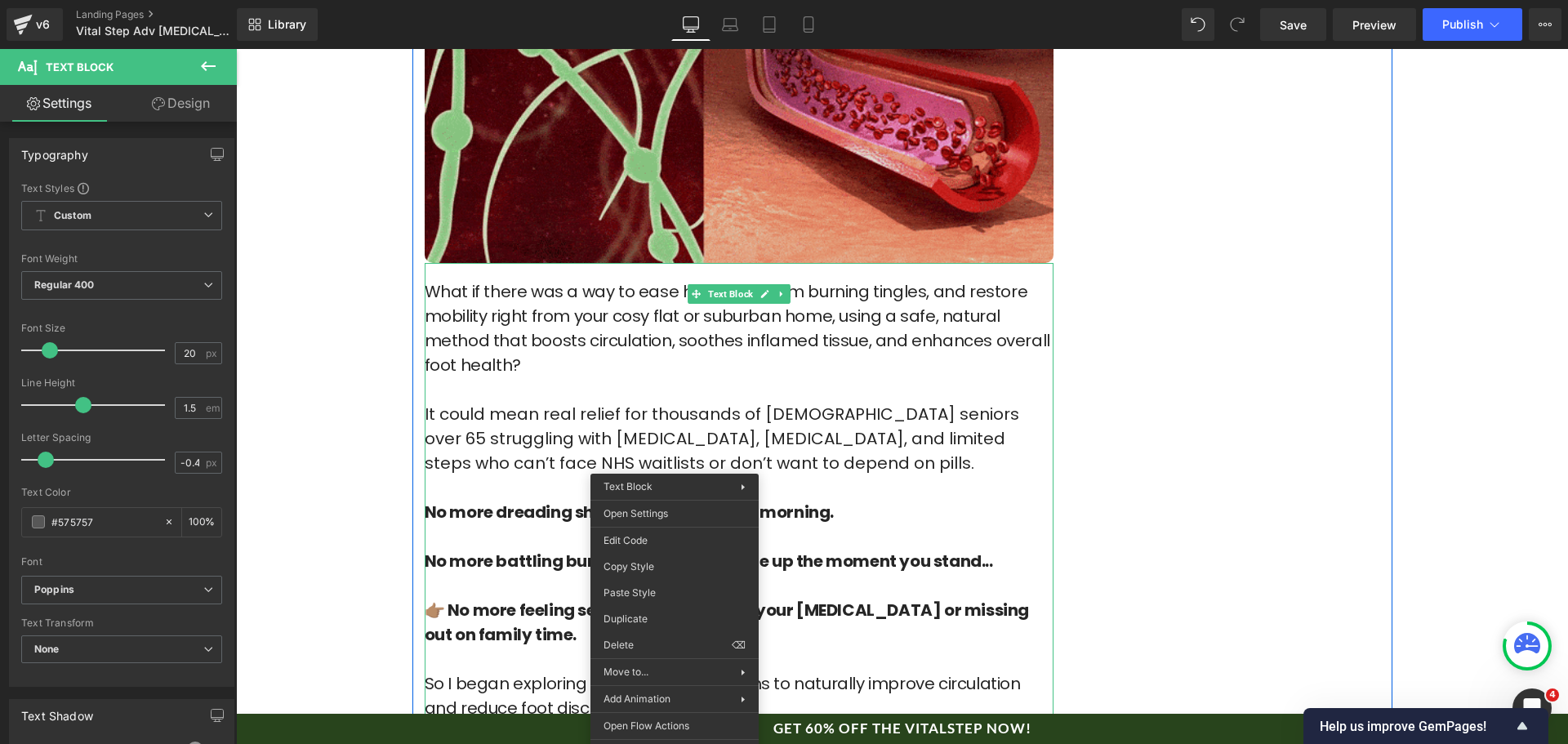
click at [715, 204] on img at bounding box center [739, 85] width 629 height 354
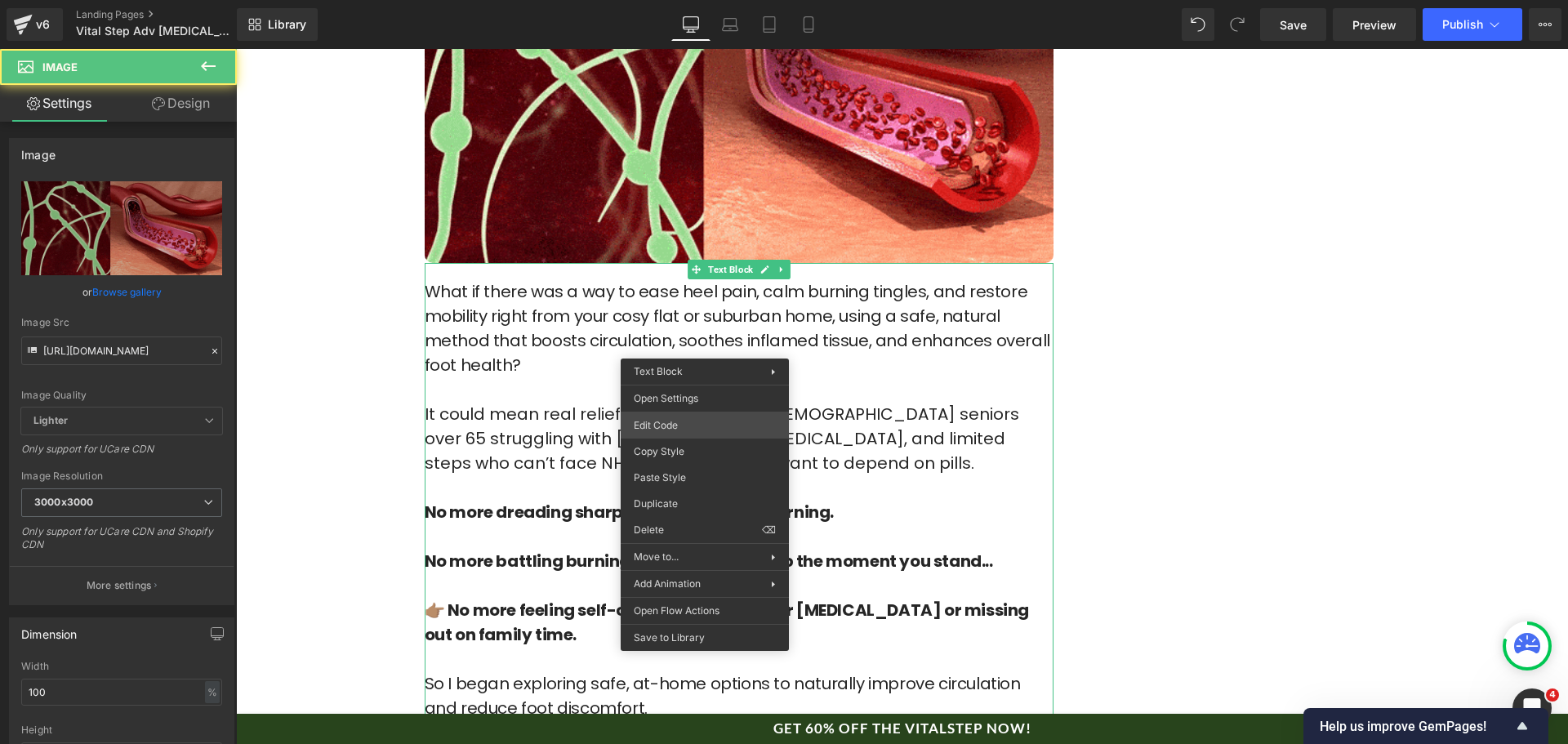
click at [727, 0] on div "Text Block You are previewing how the will restyle your page. You can not edit …" at bounding box center [784, 0] width 1568 height 0
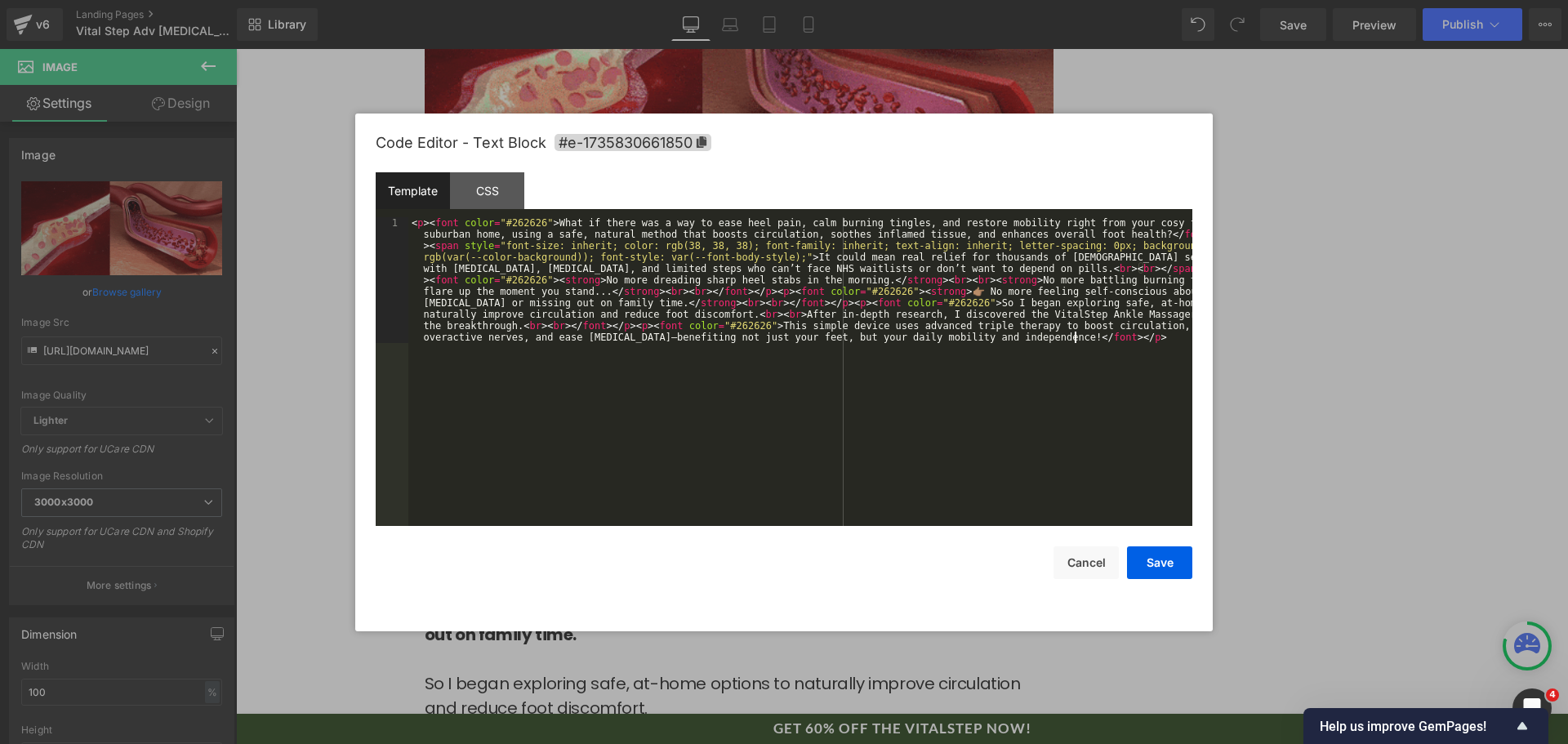
click at [745, 351] on div "< p > < font color = "#262626" > What if there was a way to ease heel pain, cal…" at bounding box center [800, 498] width 784 height 560
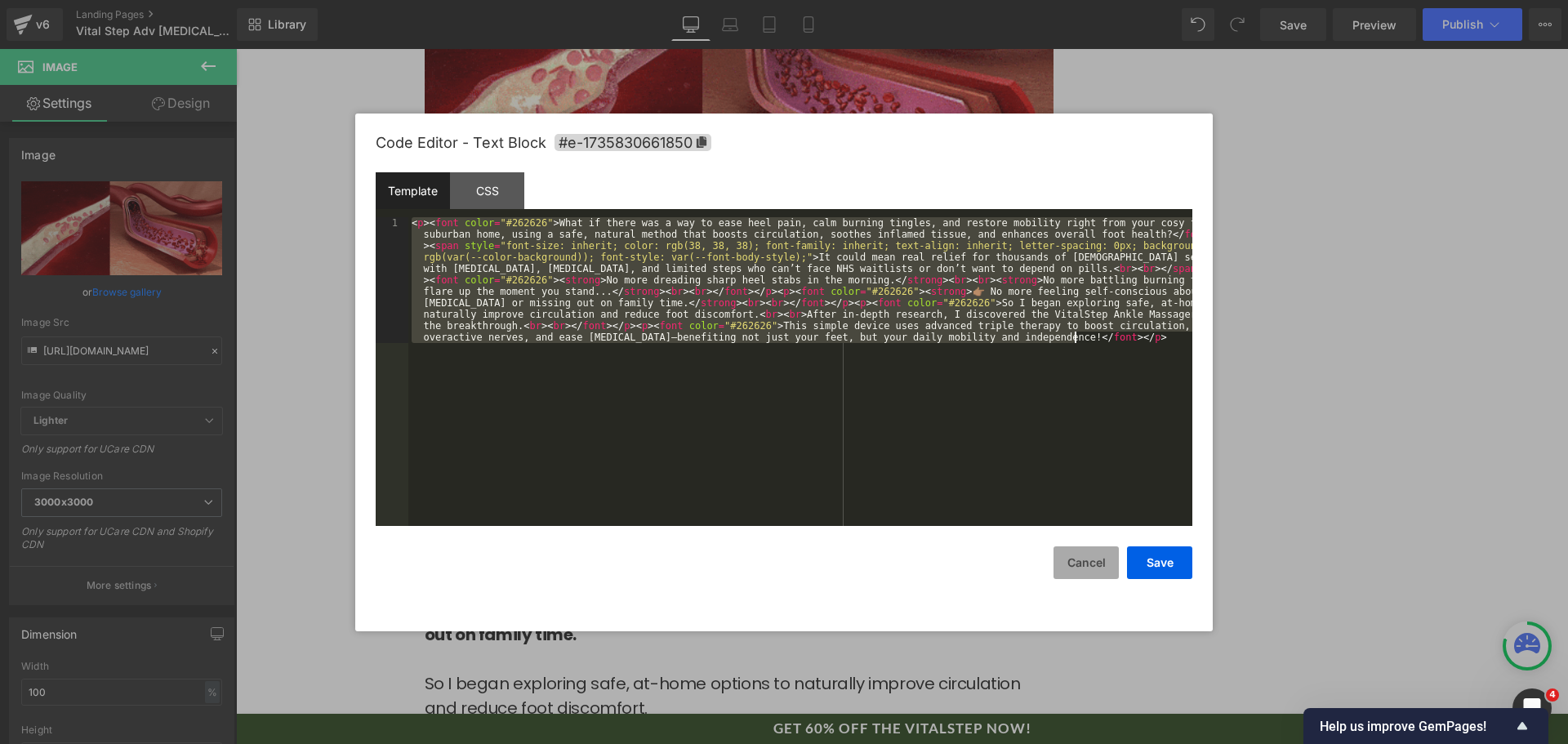
click at [1088, 564] on button "Cancel" at bounding box center [1086, 562] width 66 height 33
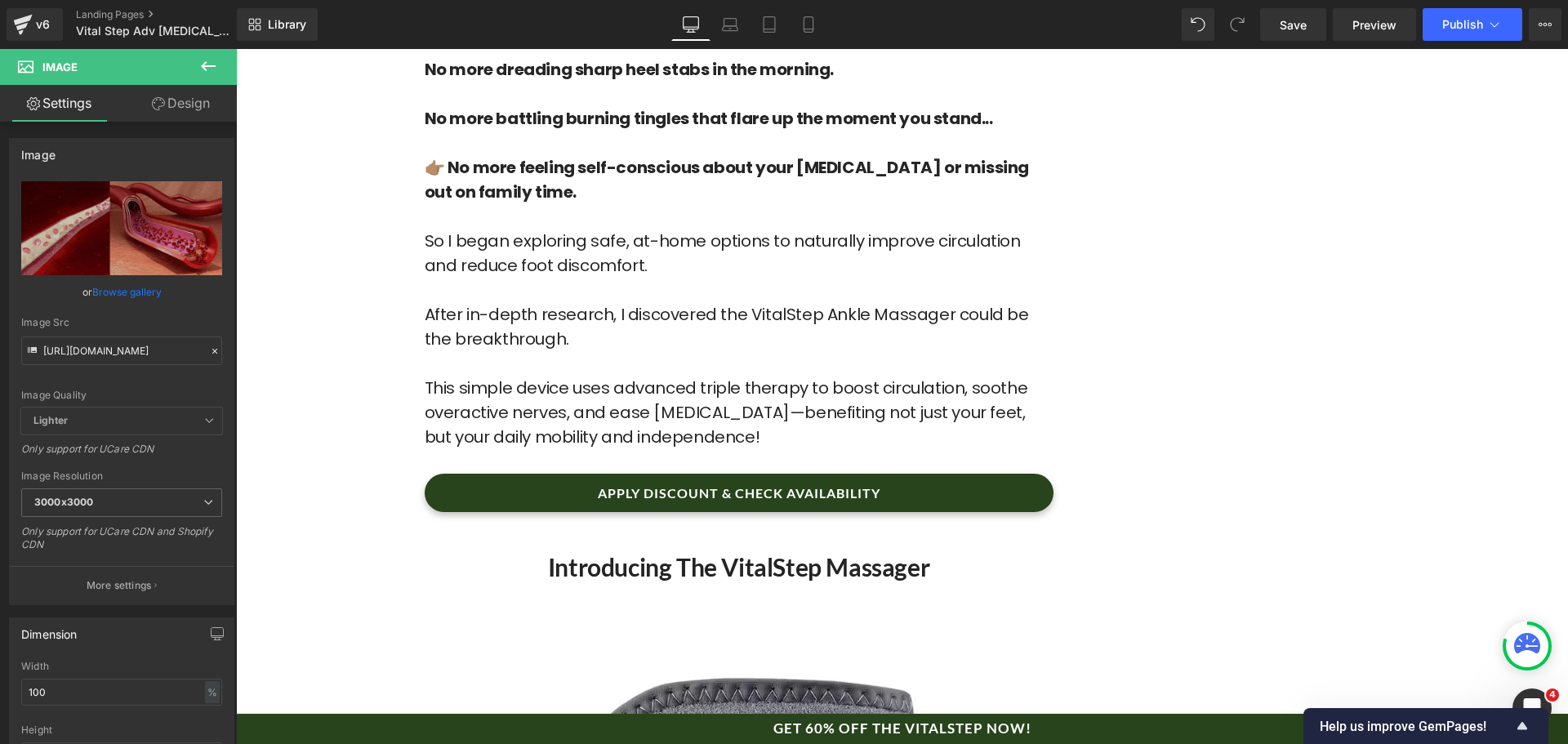
scroll to position [6534, 0]
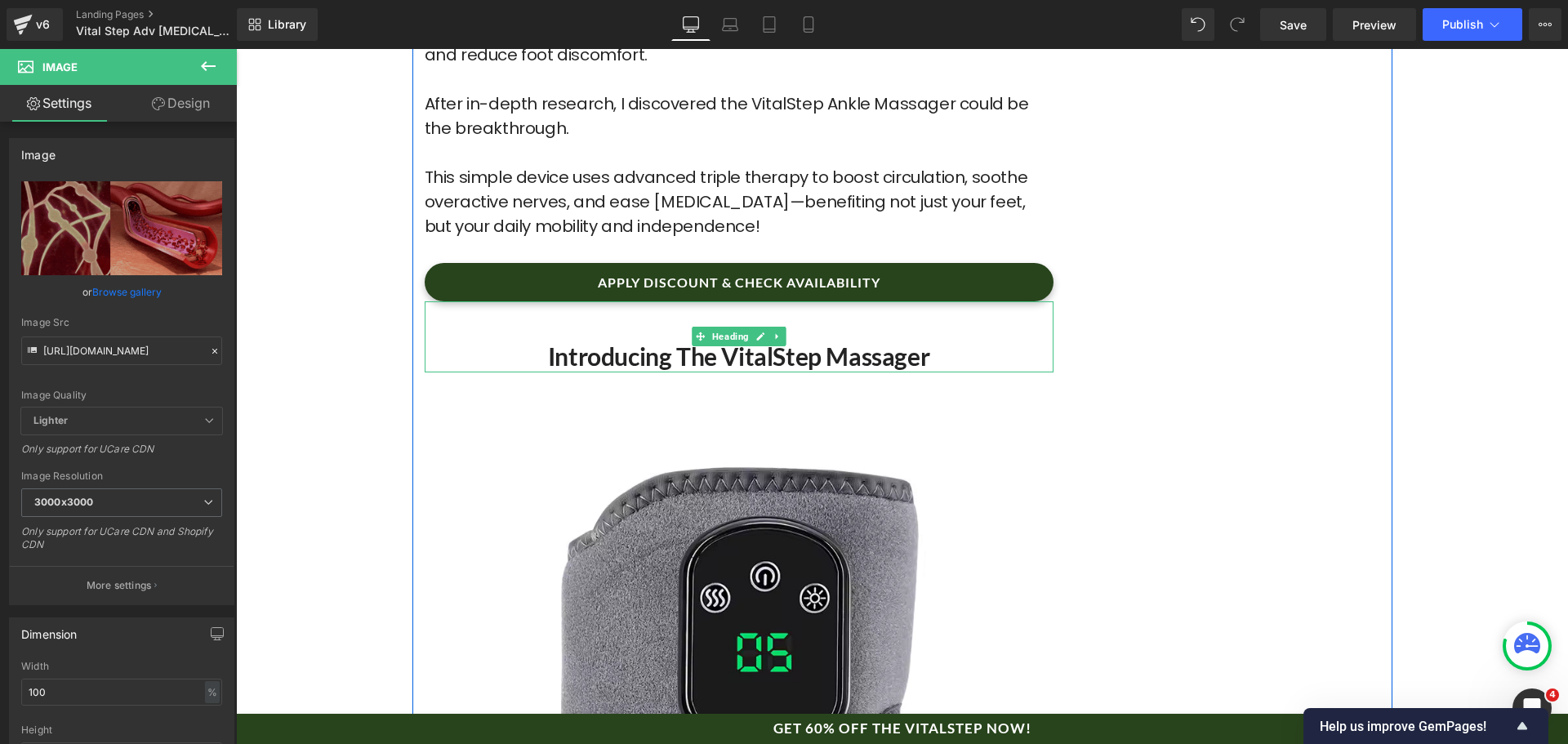
click at [790, 340] on h2 "Introducing the VitalStep Massager" at bounding box center [739, 356] width 629 height 32
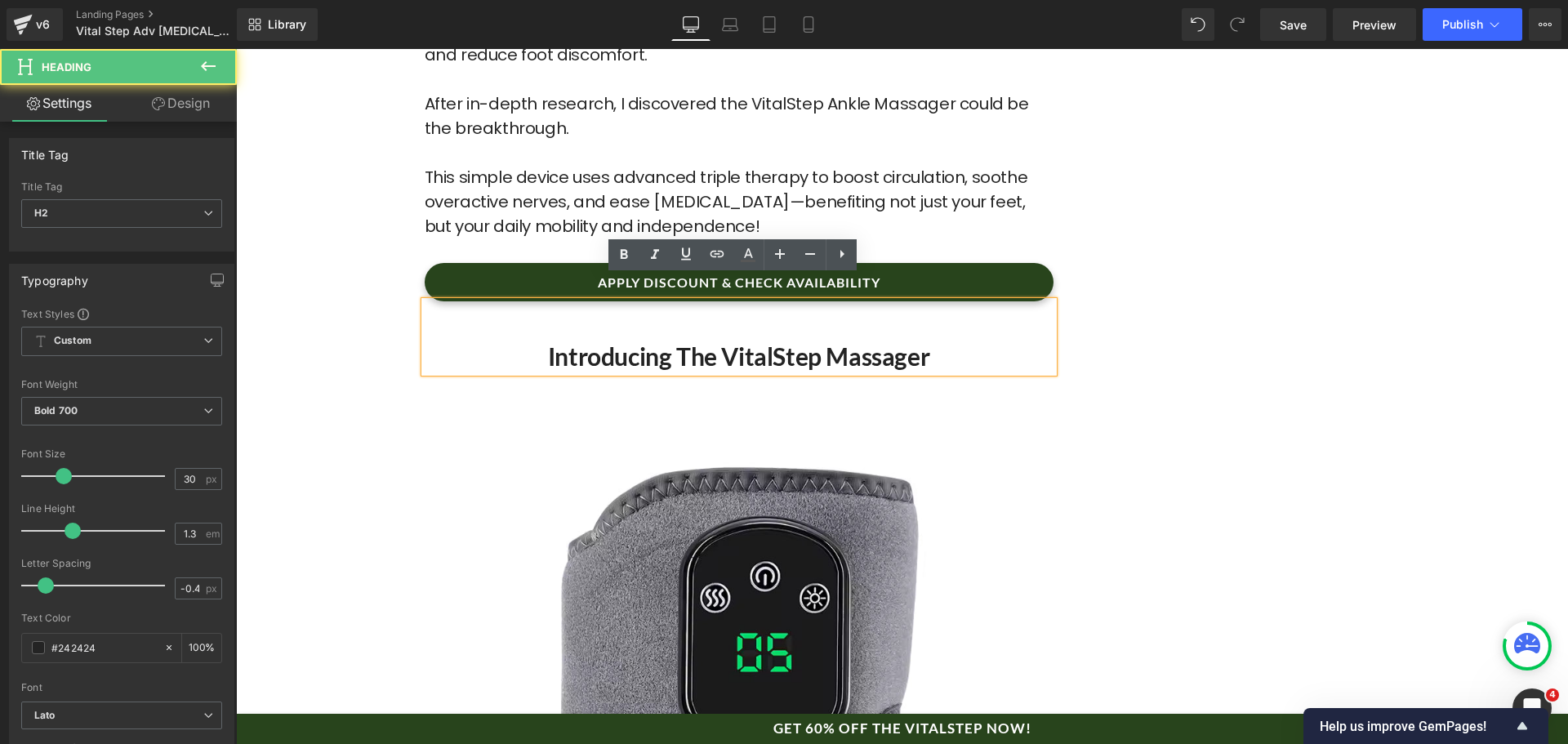
click at [842, 340] on h2 "Introducing the VitalStep Massager" at bounding box center [739, 356] width 629 height 32
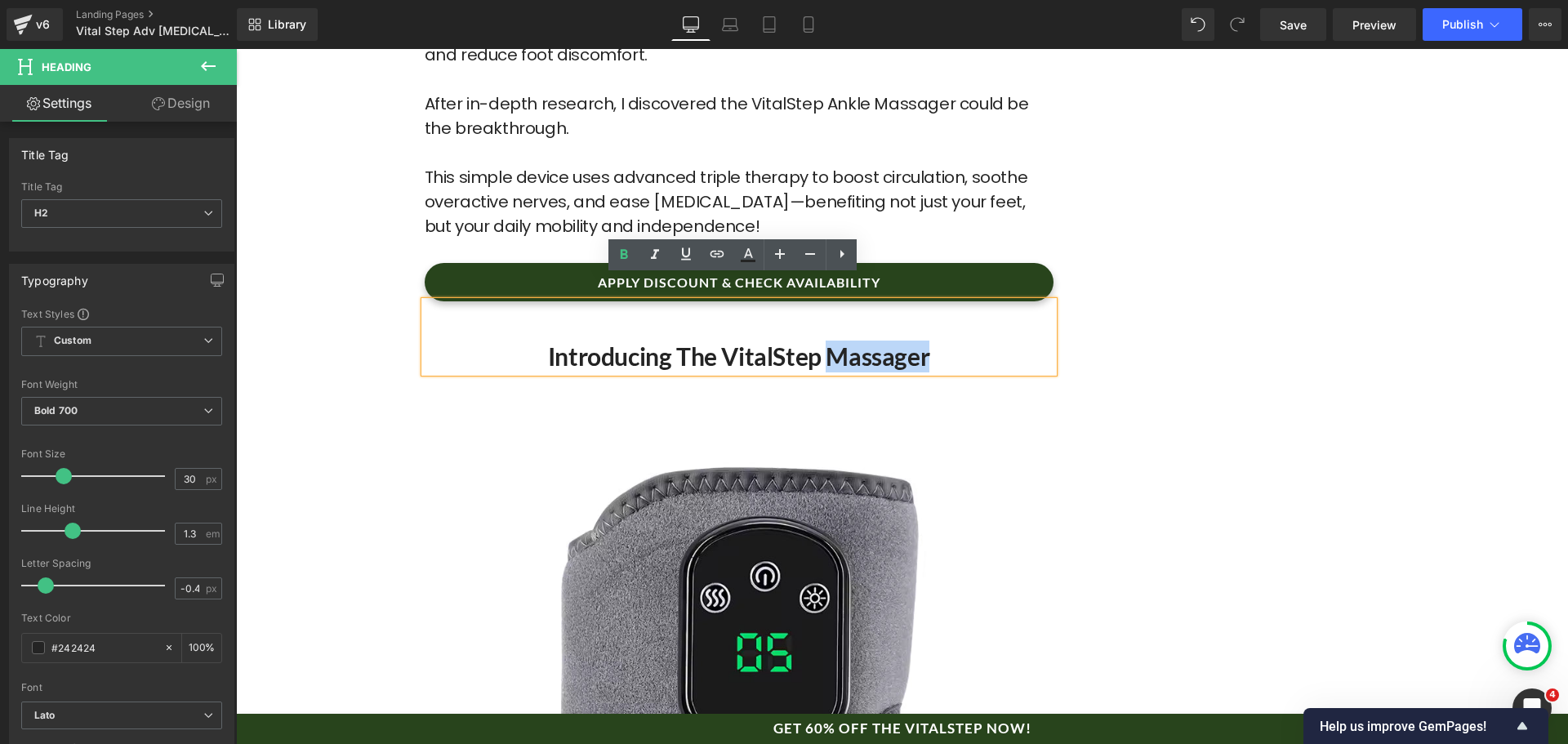
drag, startPoint x: 819, startPoint y: 334, endPoint x: 1001, endPoint y: 340, distance: 182.1
click at [1001, 340] on h2 "Introducing the VitalStep Massager" at bounding box center [739, 356] width 629 height 32
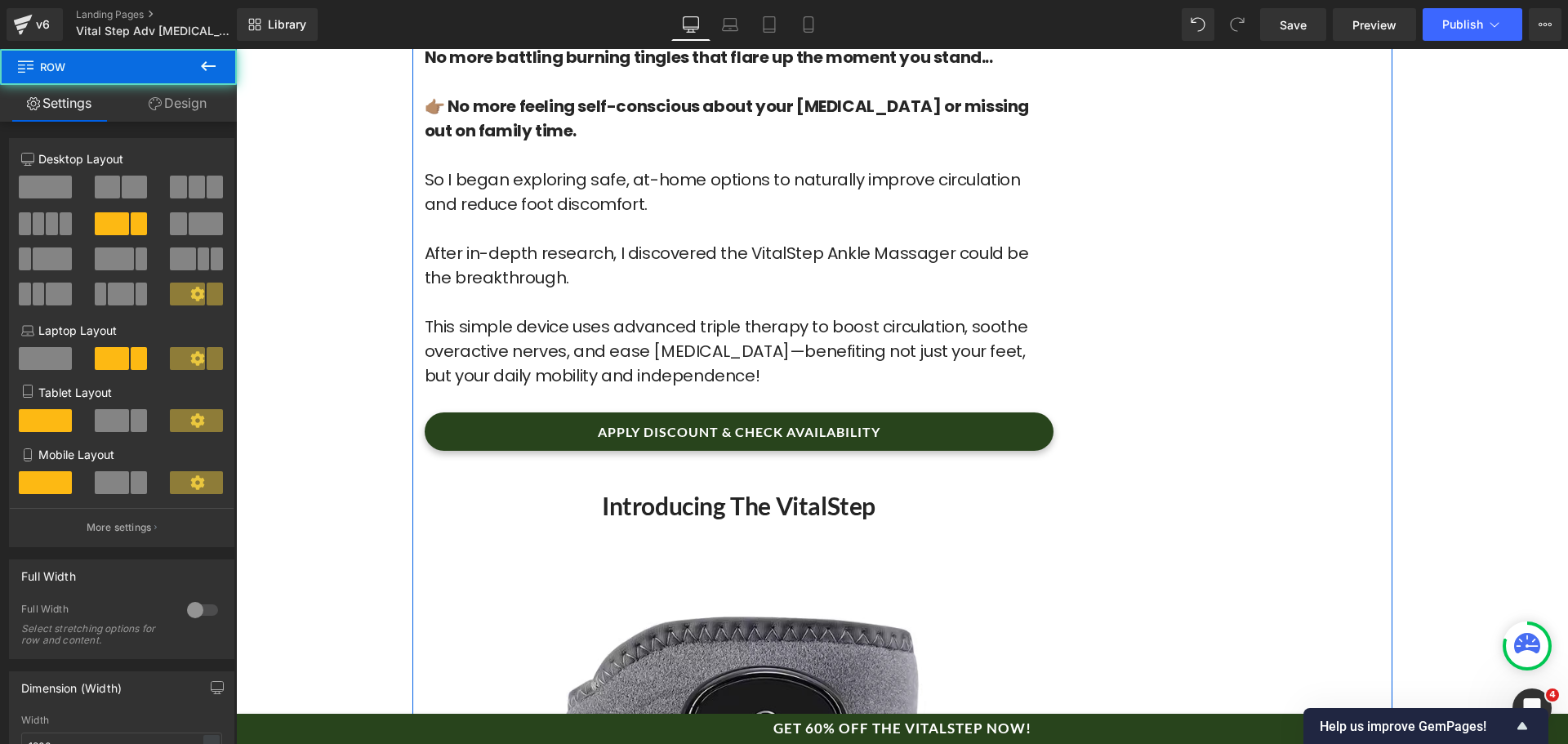
scroll to position [6370, 0]
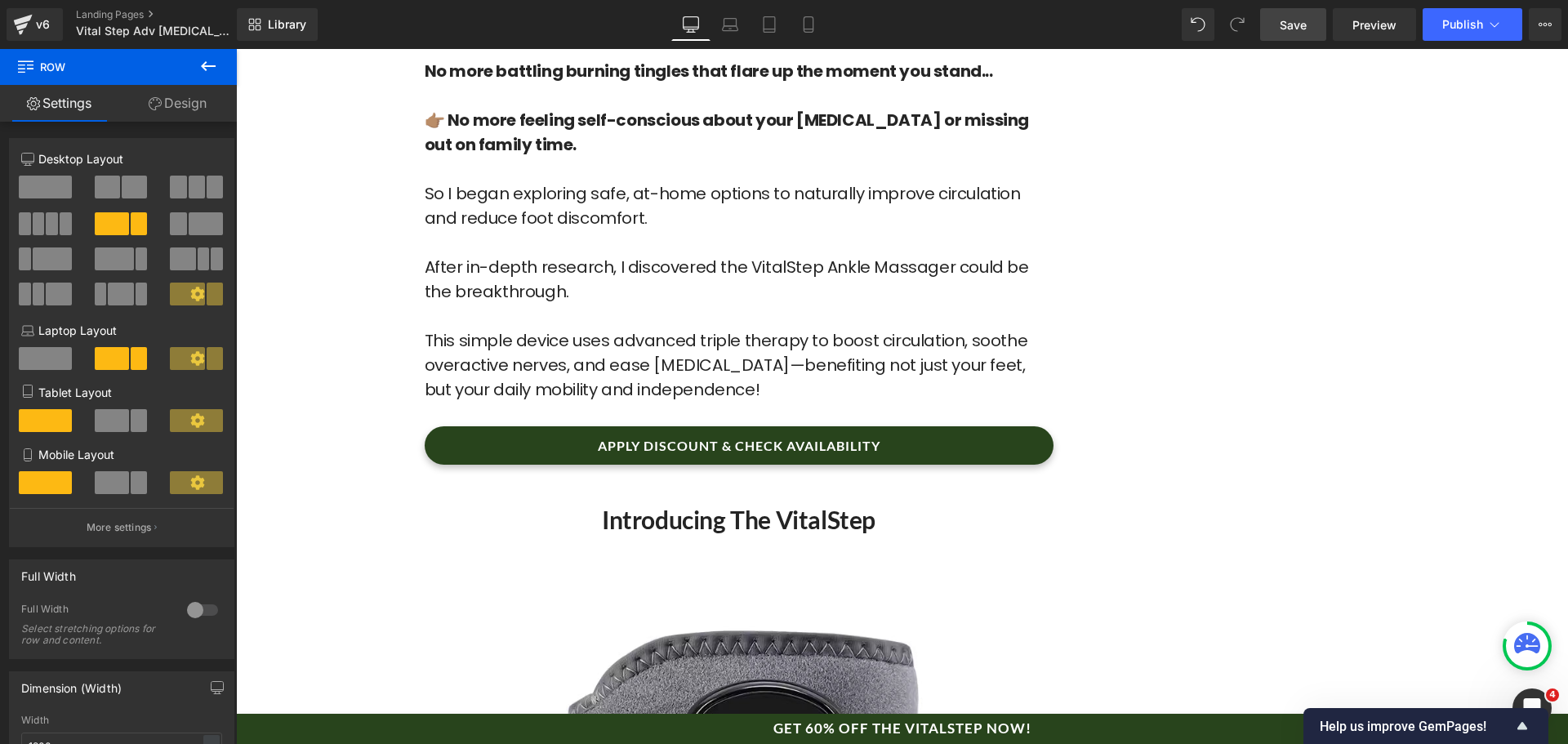
click at [1293, 25] on span "Save" at bounding box center [1293, 24] width 27 height 17
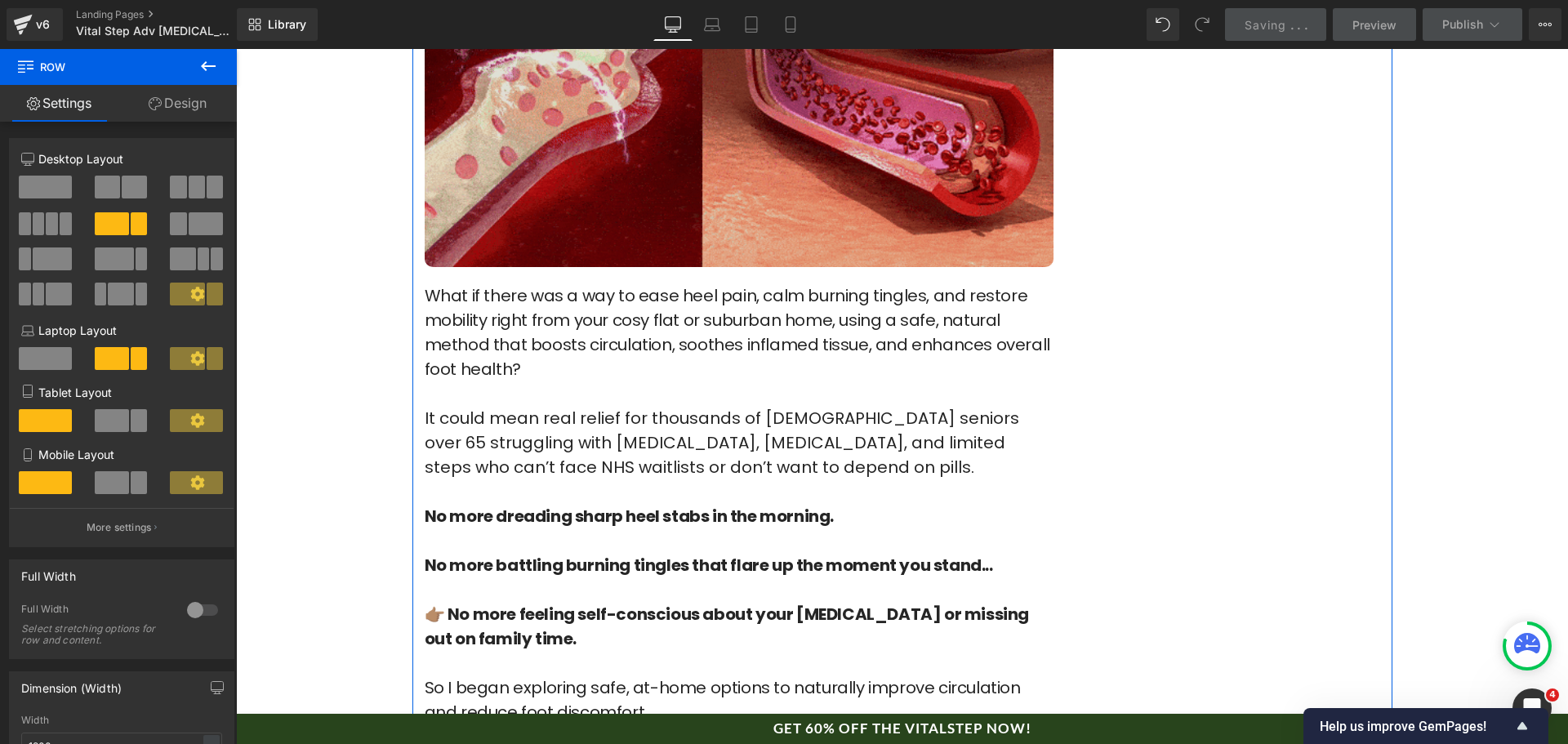
scroll to position [5880, 0]
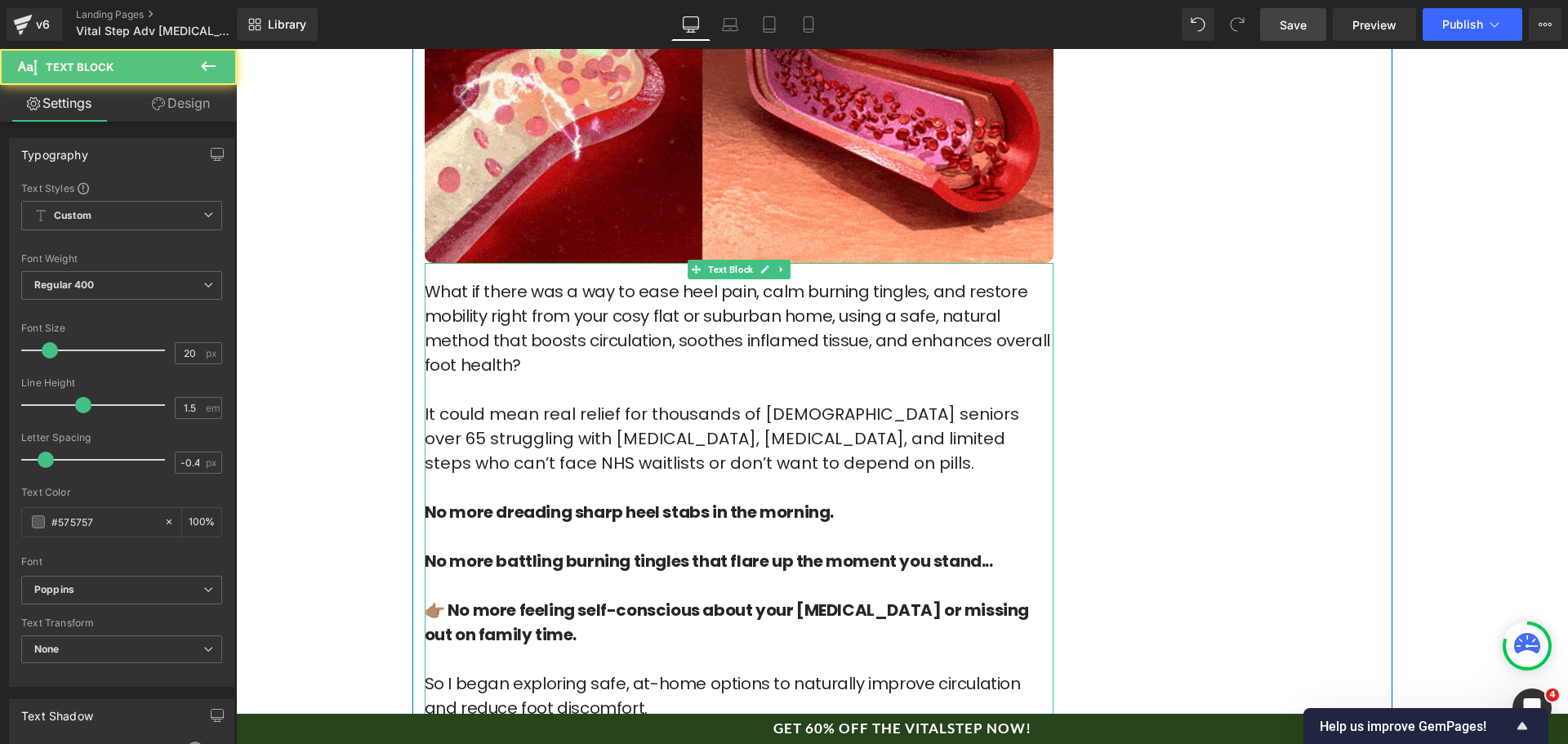
click at [902, 403] on span "It could mean real relief for thousands of [DEMOGRAPHIC_DATA] seniors over 65 s…" at bounding box center [722, 439] width 595 height 72
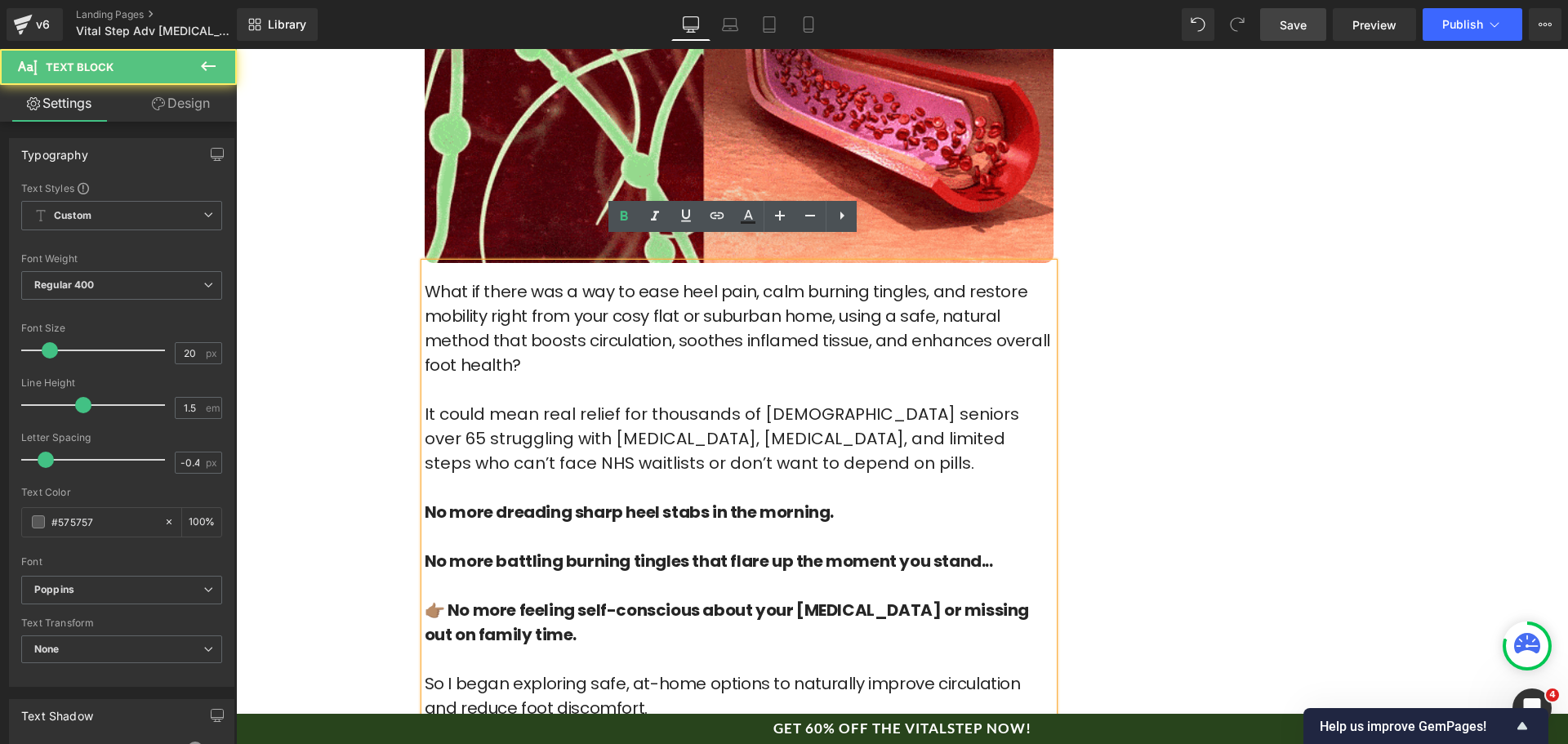
click at [891, 403] on span "It could mean real relief for thousands of [DEMOGRAPHIC_DATA] seniors over 65 s…" at bounding box center [722, 439] width 595 height 72
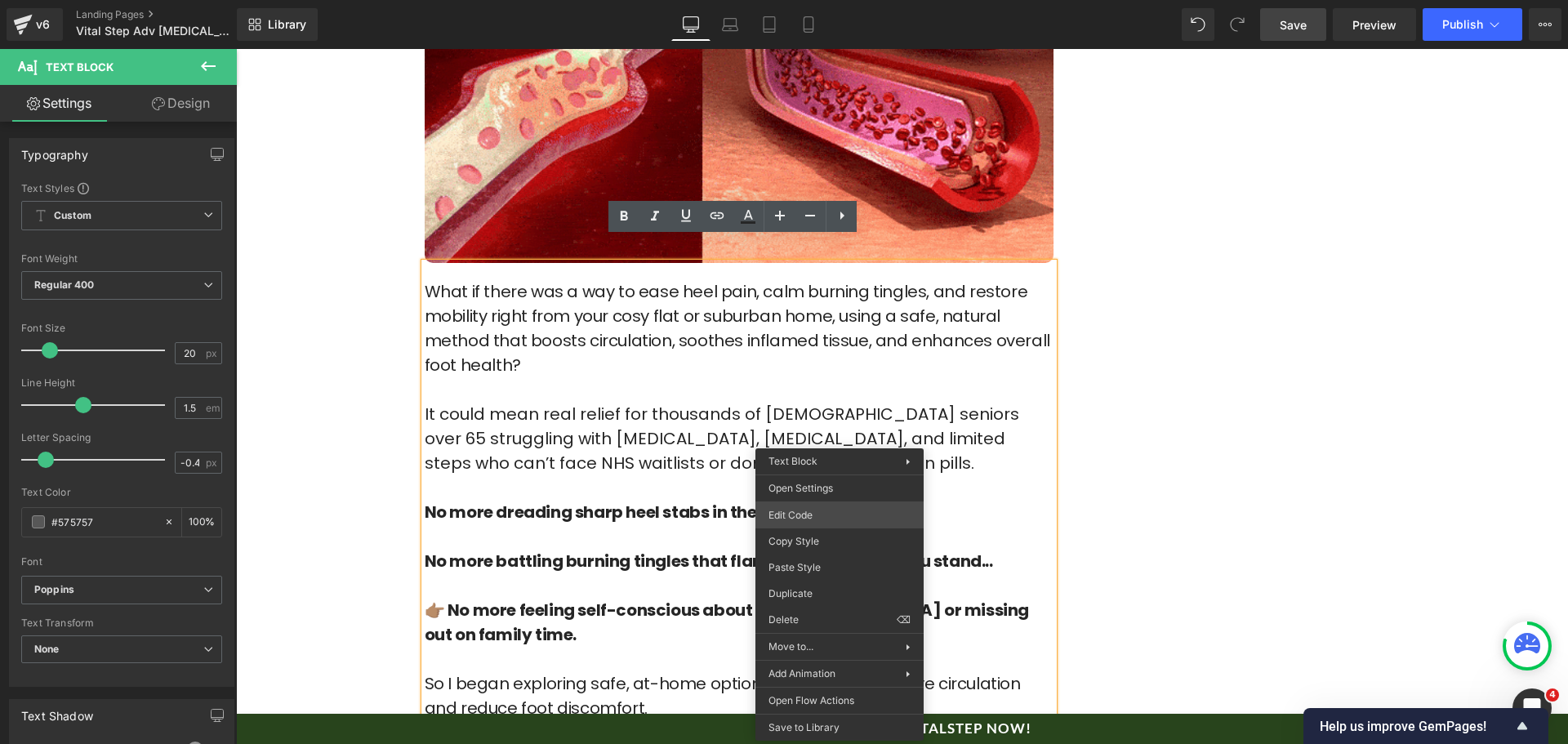
click at [869, 0] on div "Text Block You are previewing how the will restyle your page. You can not edit …" at bounding box center [784, 0] width 1568 height 0
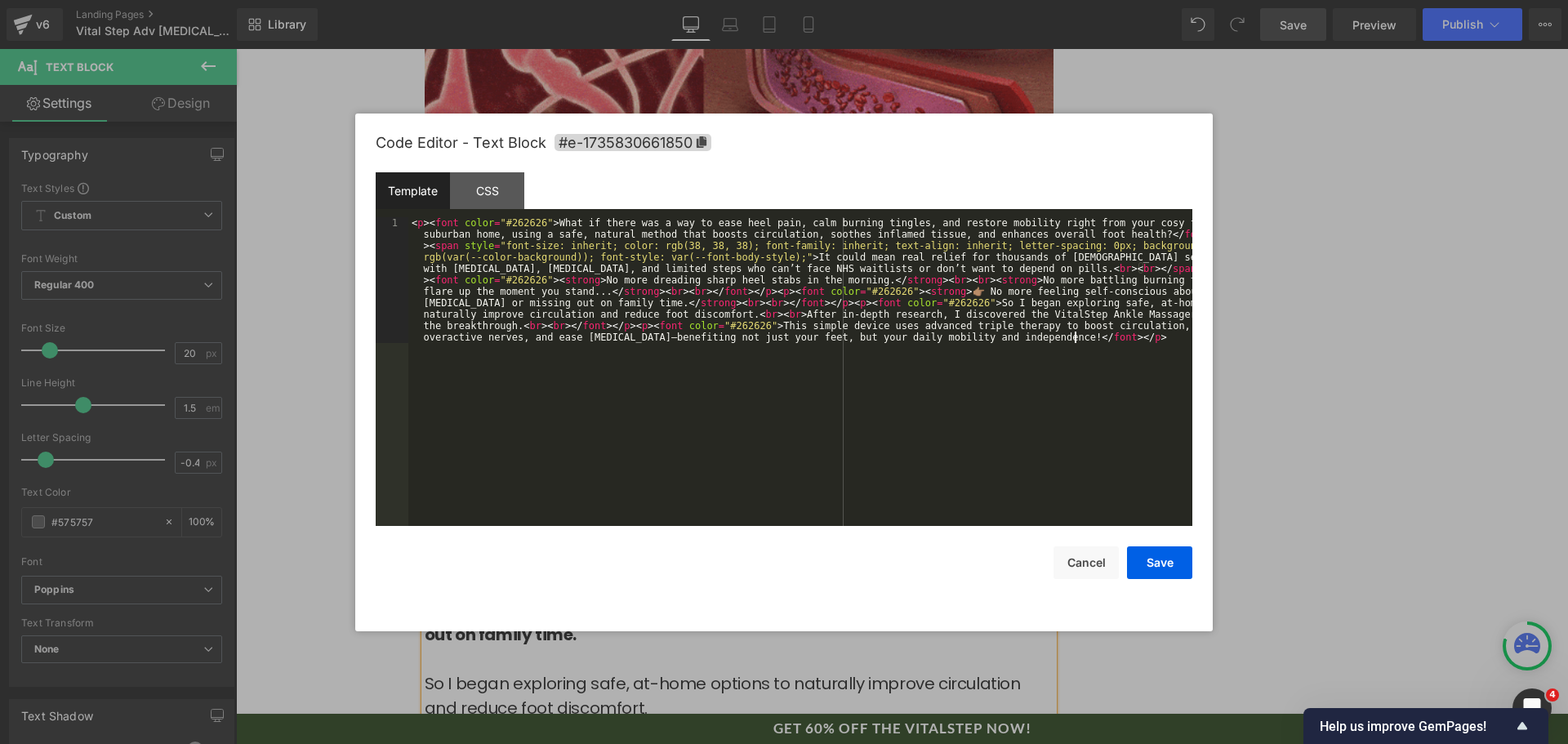
click at [938, 420] on div "< p > < font color = "#262626" > What if there was a way to ease heel pain, cal…" at bounding box center [800, 498] width 784 height 560
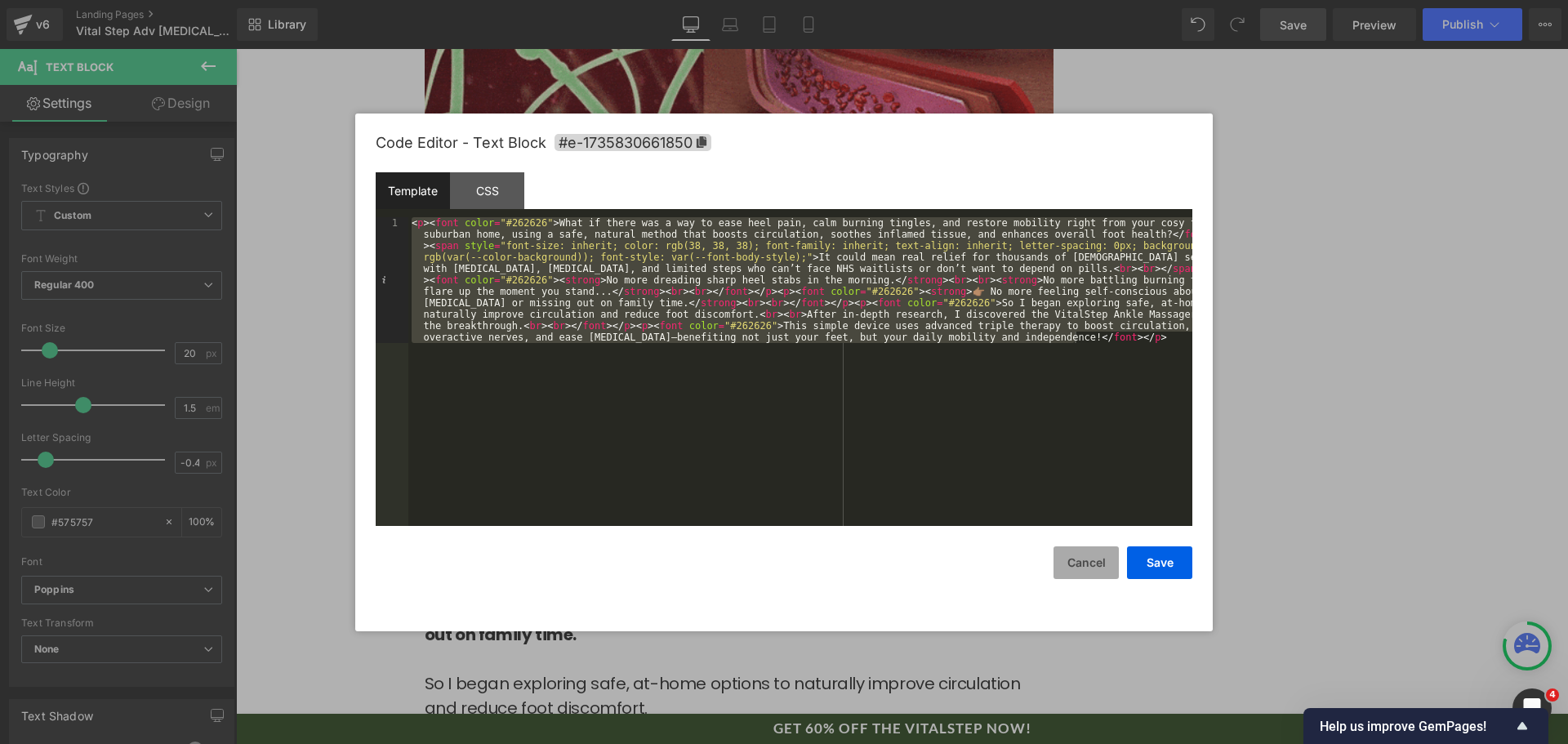
click at [1113, 564] on button "Cancel" at bounding box center [1086, 562] width 66 height 33
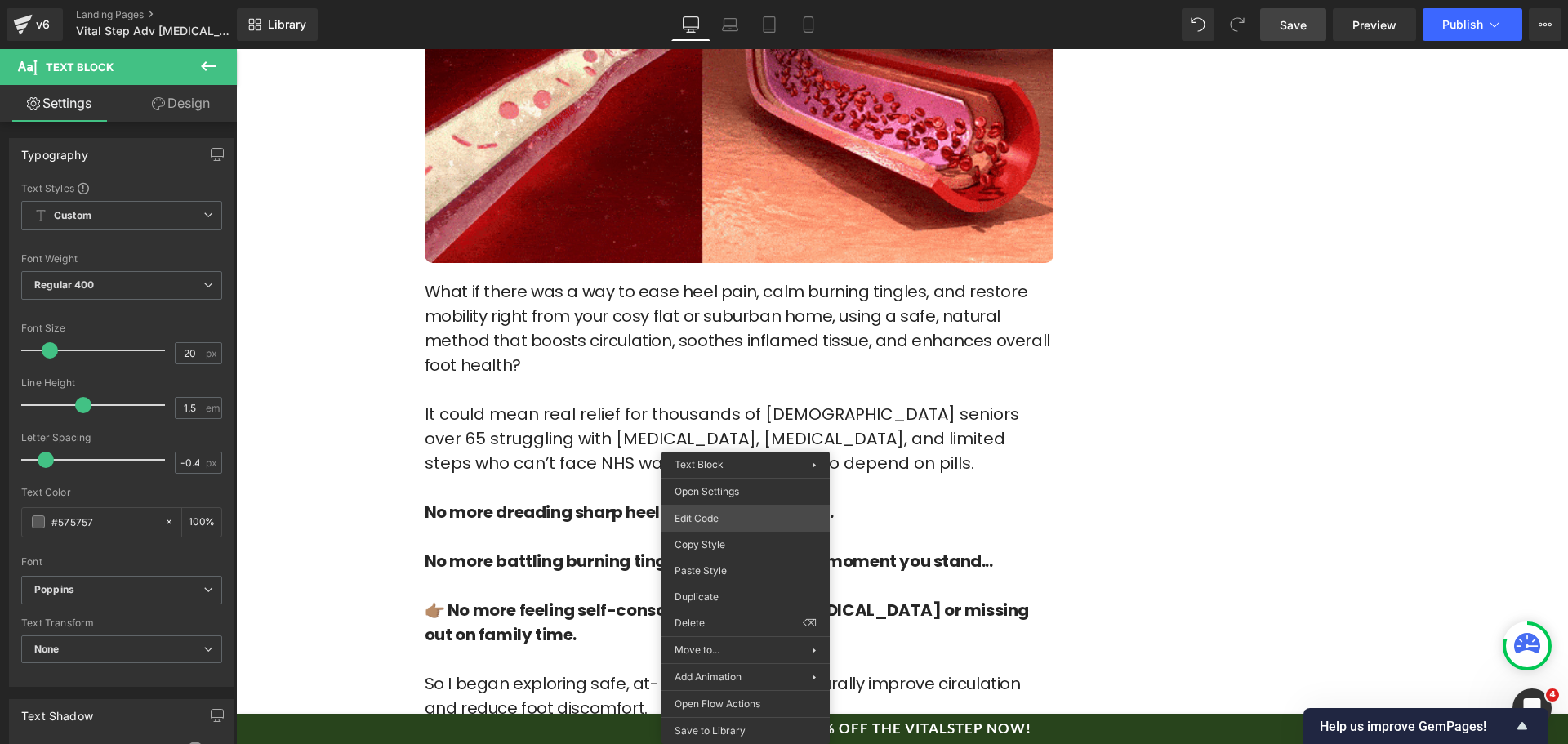
click at [724, 0] on div "Text Block You are previewing how the will restyle your page. You can not edit …" at bounding box center [784, 0] width 1568 height 0
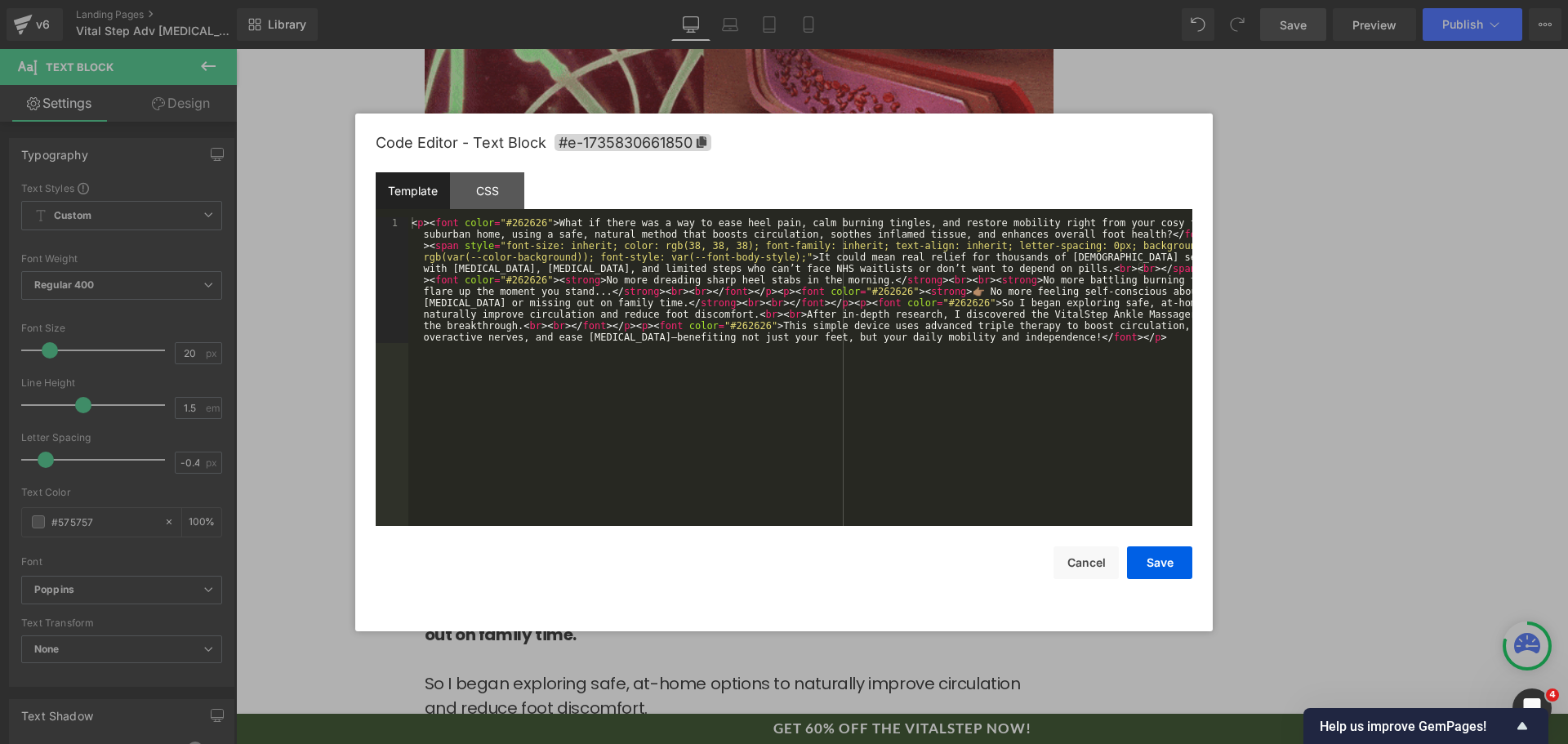
click at [753, 442] on div "< p > < font color = "#262626" > What if there was a way to ease heel pain, cal…" at bounding box center [800, 498] width 784 height 560
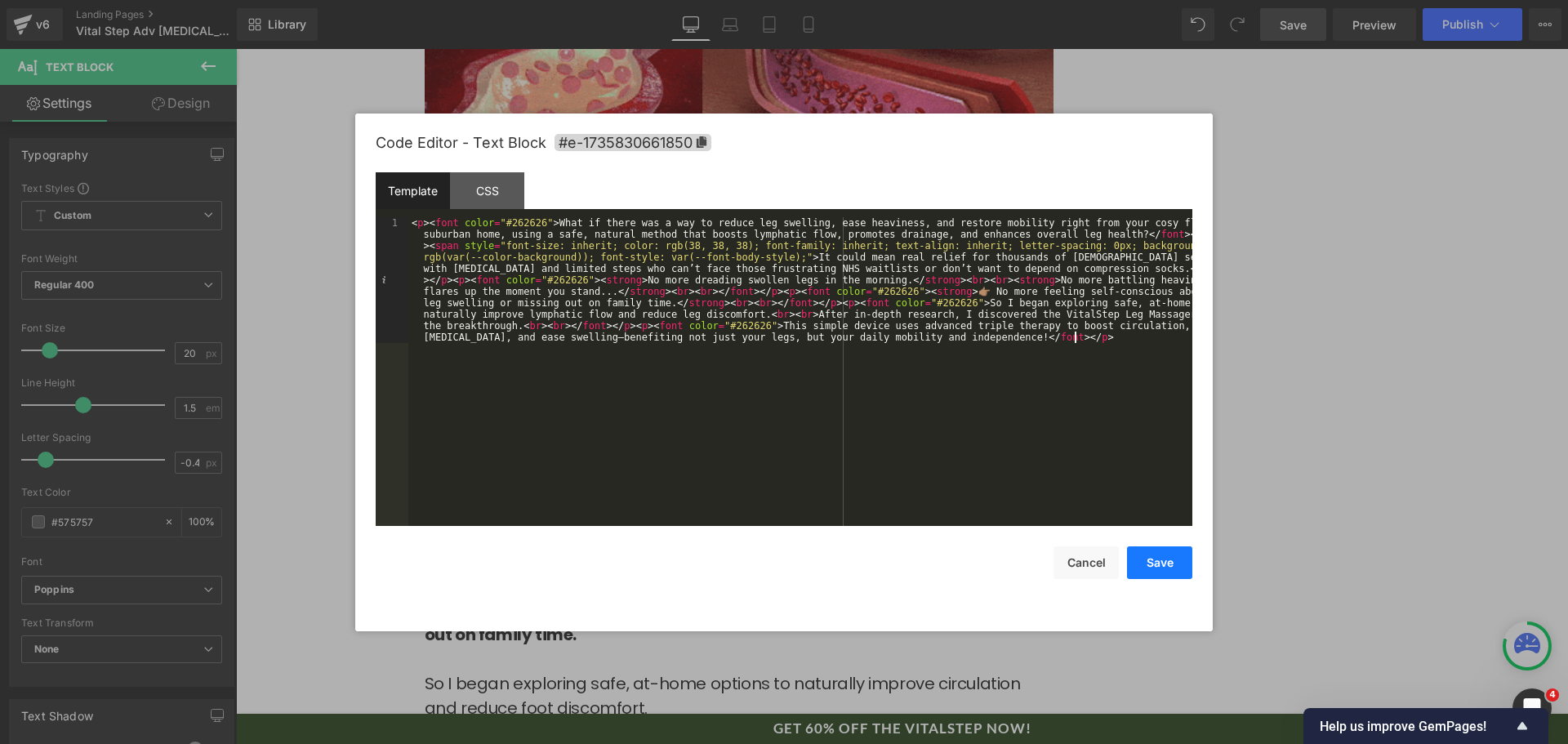
click at [1169, 547] on button "Save" at bounding box center [1160, 562] width 66 height 33
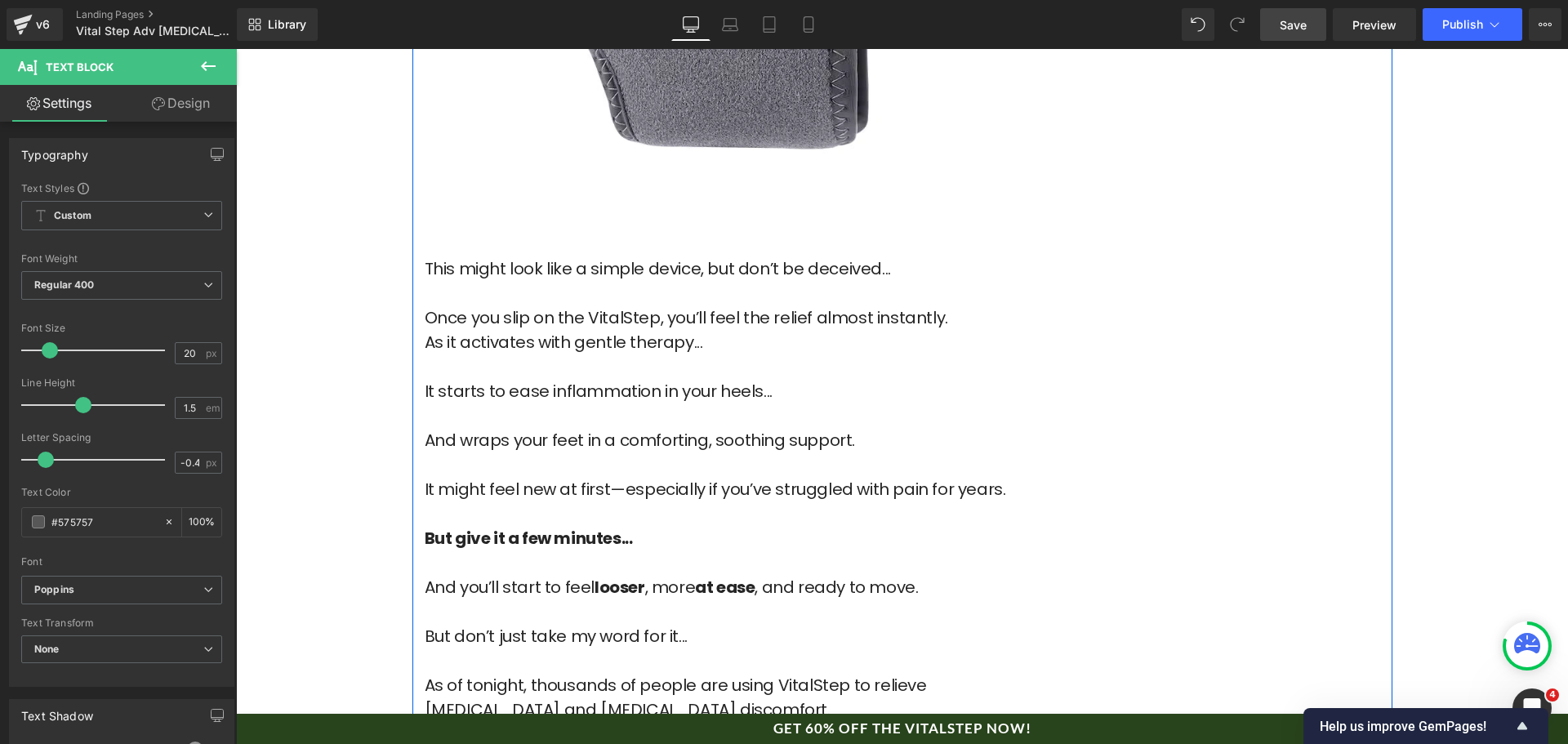
scroll to position [7350, 0]
click at [662, 379] on font "It starts to ease inflammation in your heels..." at bounding box center [598, 390] width 348 height 22
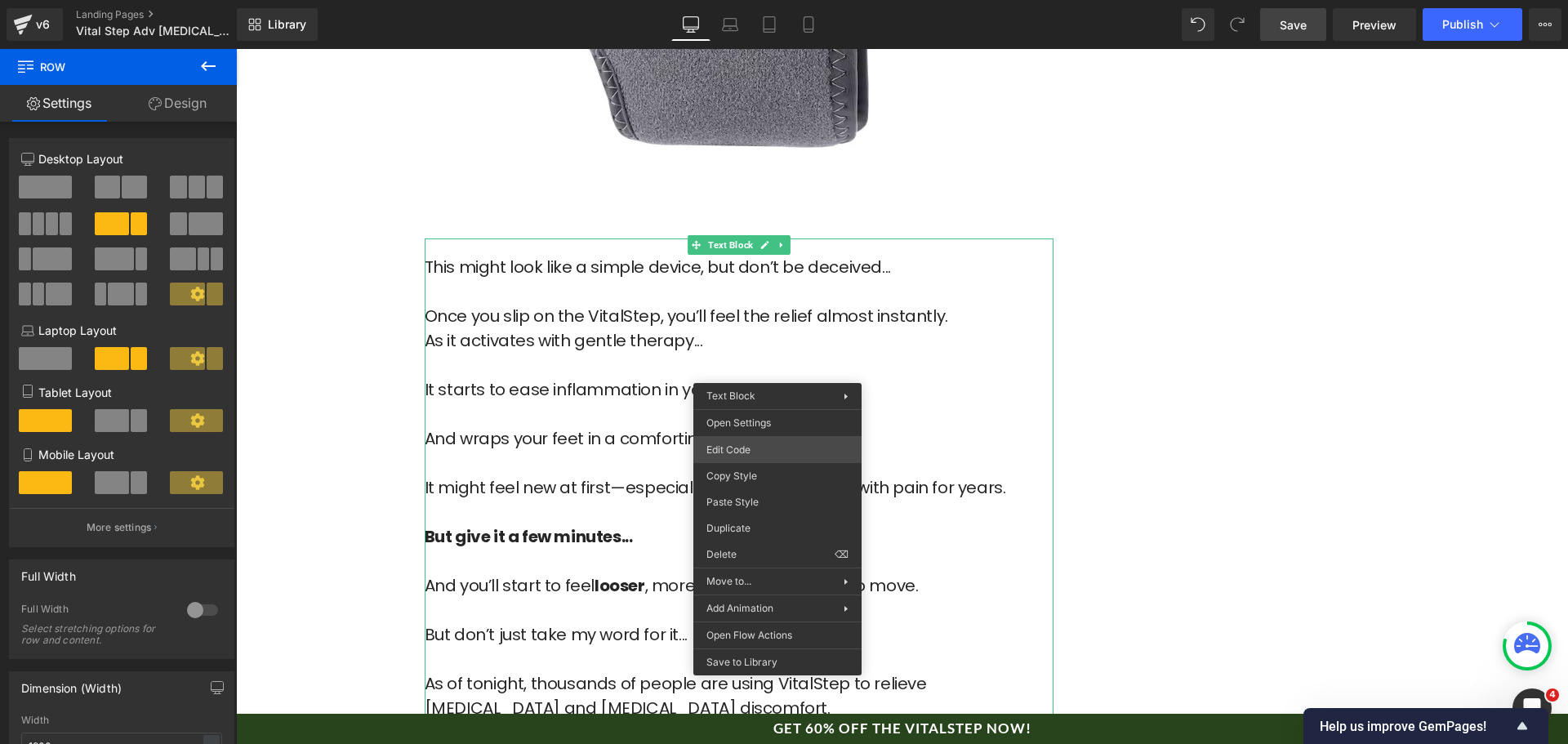
click at [783, 0] on div "Text Block You are previewing how the will restyle your page. You can not edit …" at bounding box center [784, 0] width 1568 height 0
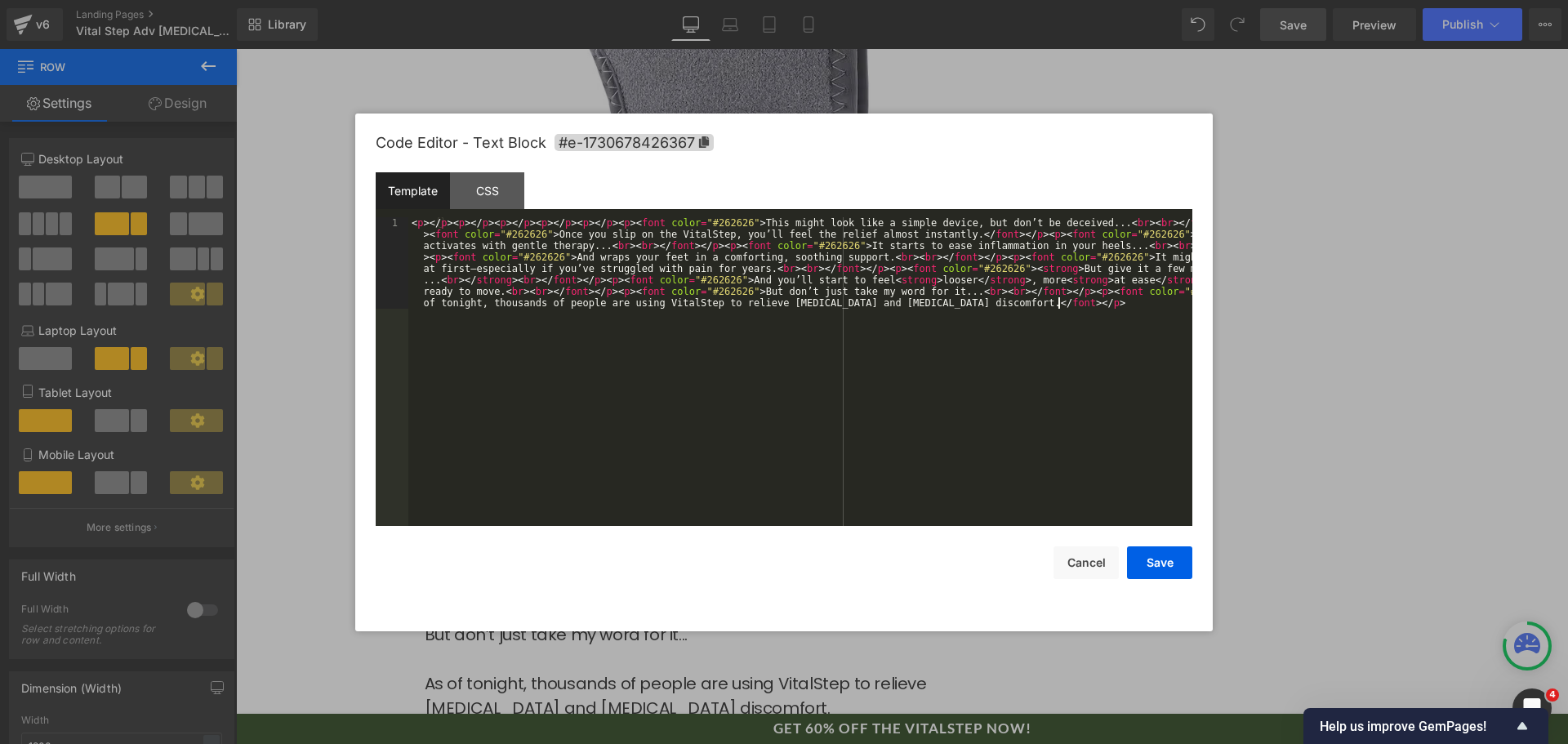
click at [791, 349] on div "< p > </ p > < p > </ p > < p > </ p > < p > </ p > < p > </ p > < p > < font c…" at bounding box center [800, 463] width 784 height 492
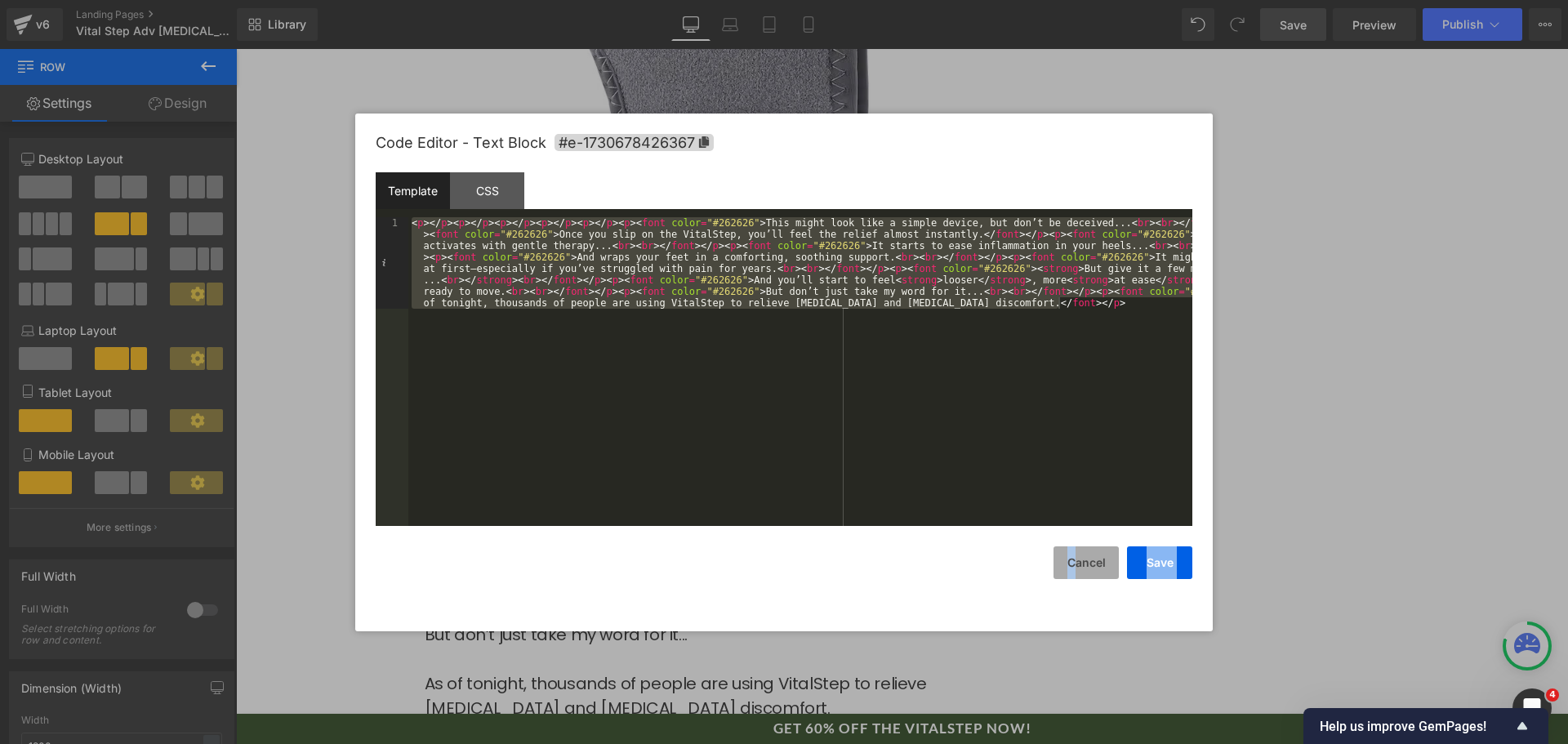
drag, startPoint x: 1567, startPoint y: 508, endPoint x: 1092, endPoint y: 557, distance: 477.5
click at [1072, 546] on div "Save Cancel" at bounding box center [784, 552] width 817 height 53
click at [1057, 552] on button "Cancel" at bounding box center [1086, 562] width 66 height 33
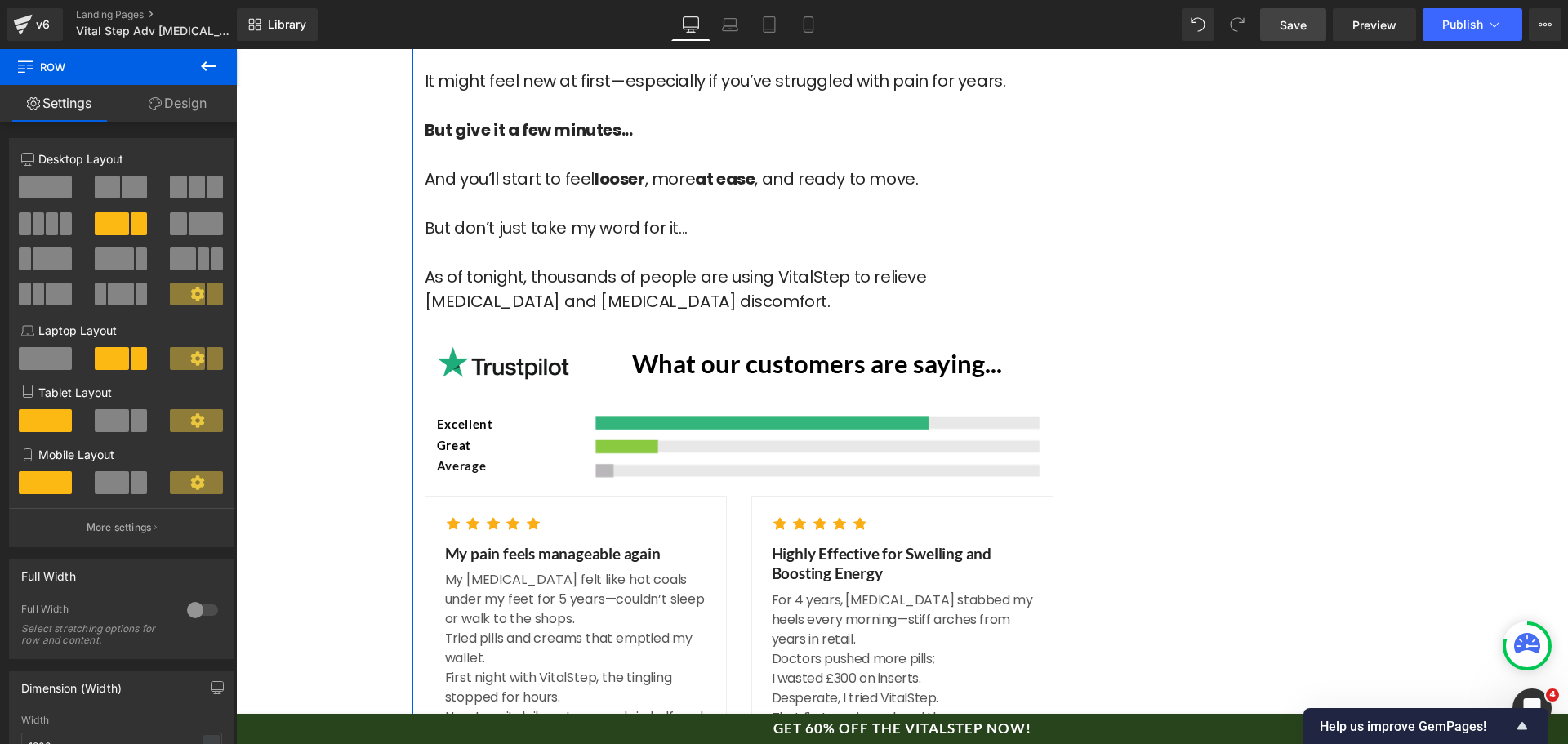
scroll to position [7514, 0]
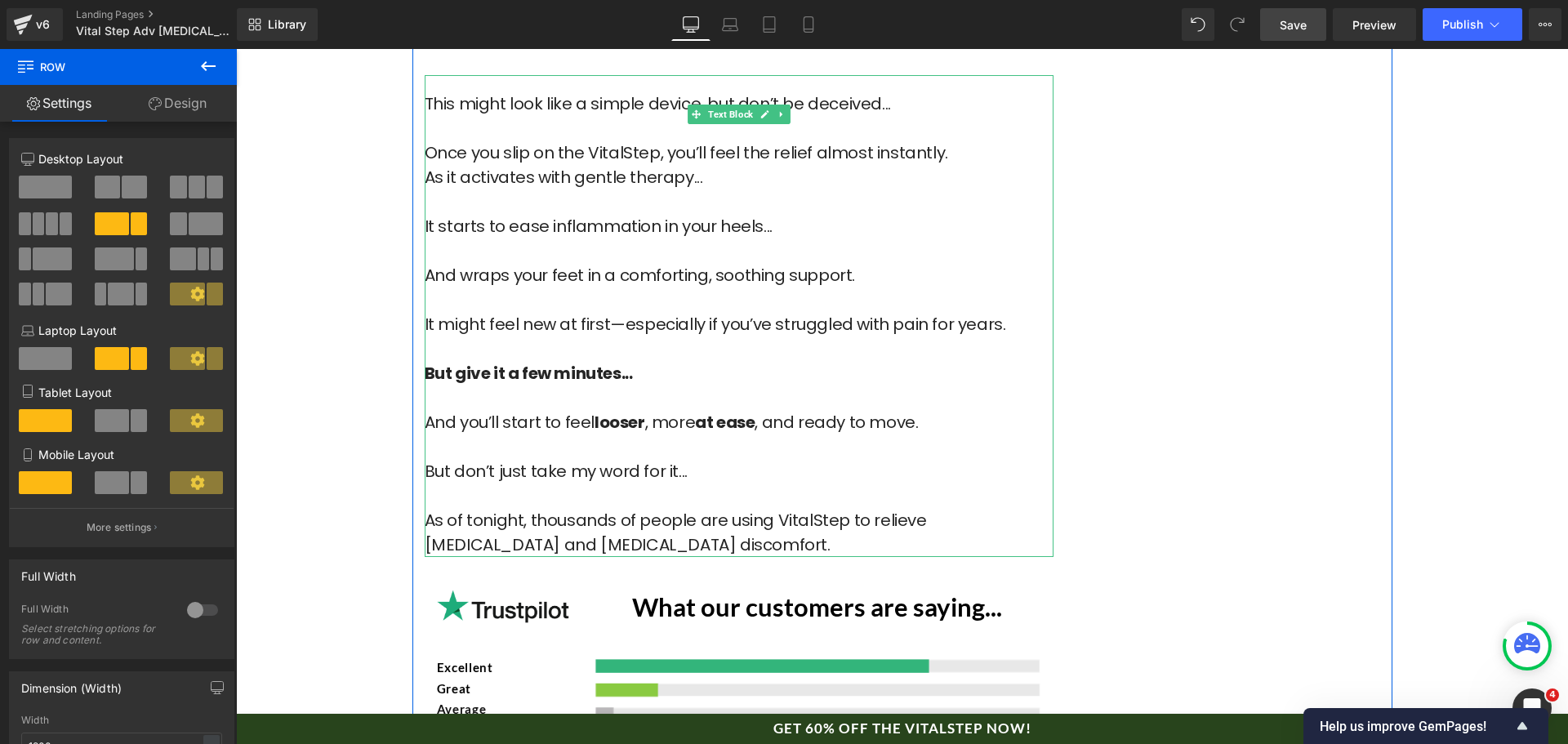
click at [693, 312] on p "It might feel new at first—especially if you’ve struggled with pain for years." at bounding box center [739, 336] width 629 height 49
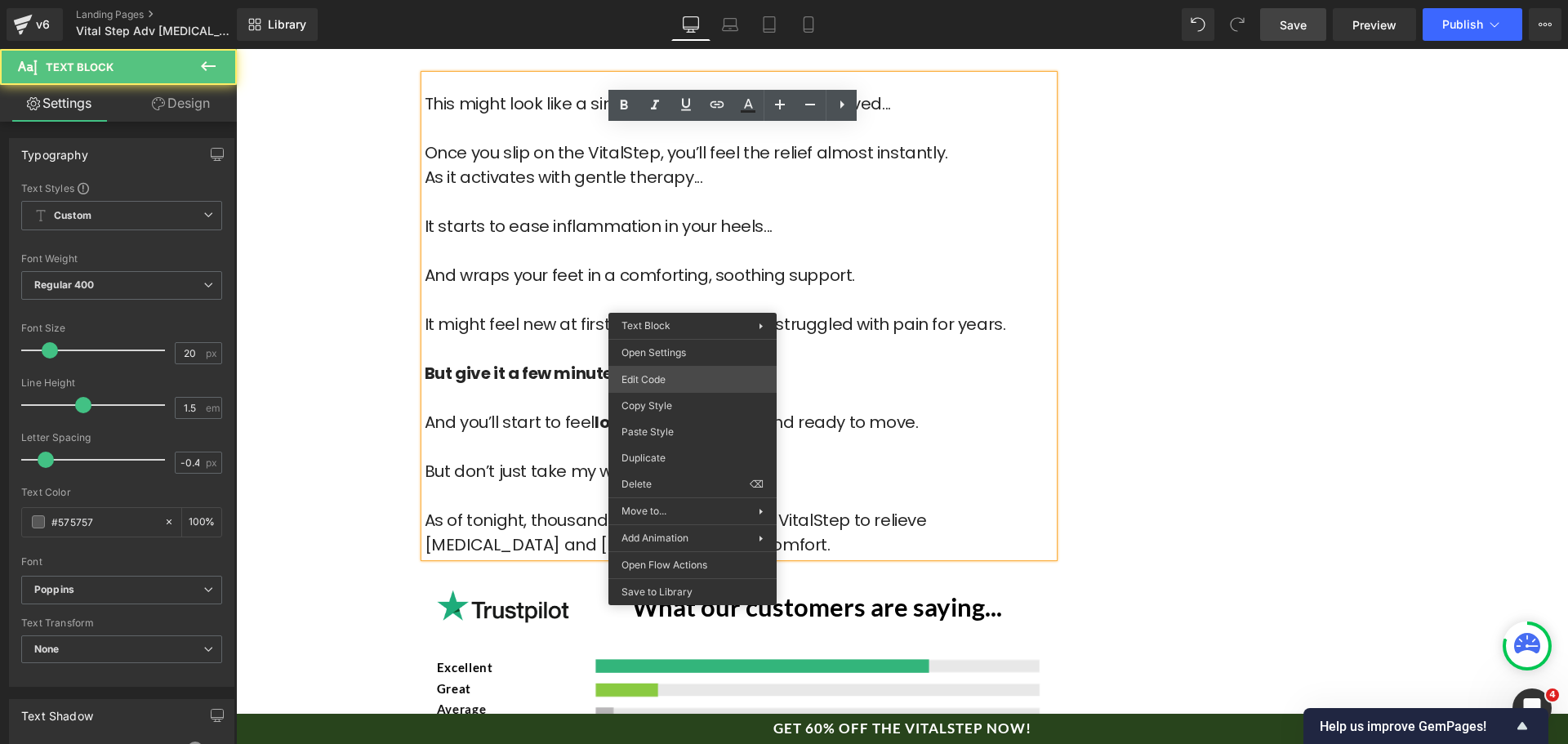
click at [723, 0] on div "Text Block You are previewing how the will restyle your page. You can not edit …" at bounding box center [784, 0] width 1568 height 0
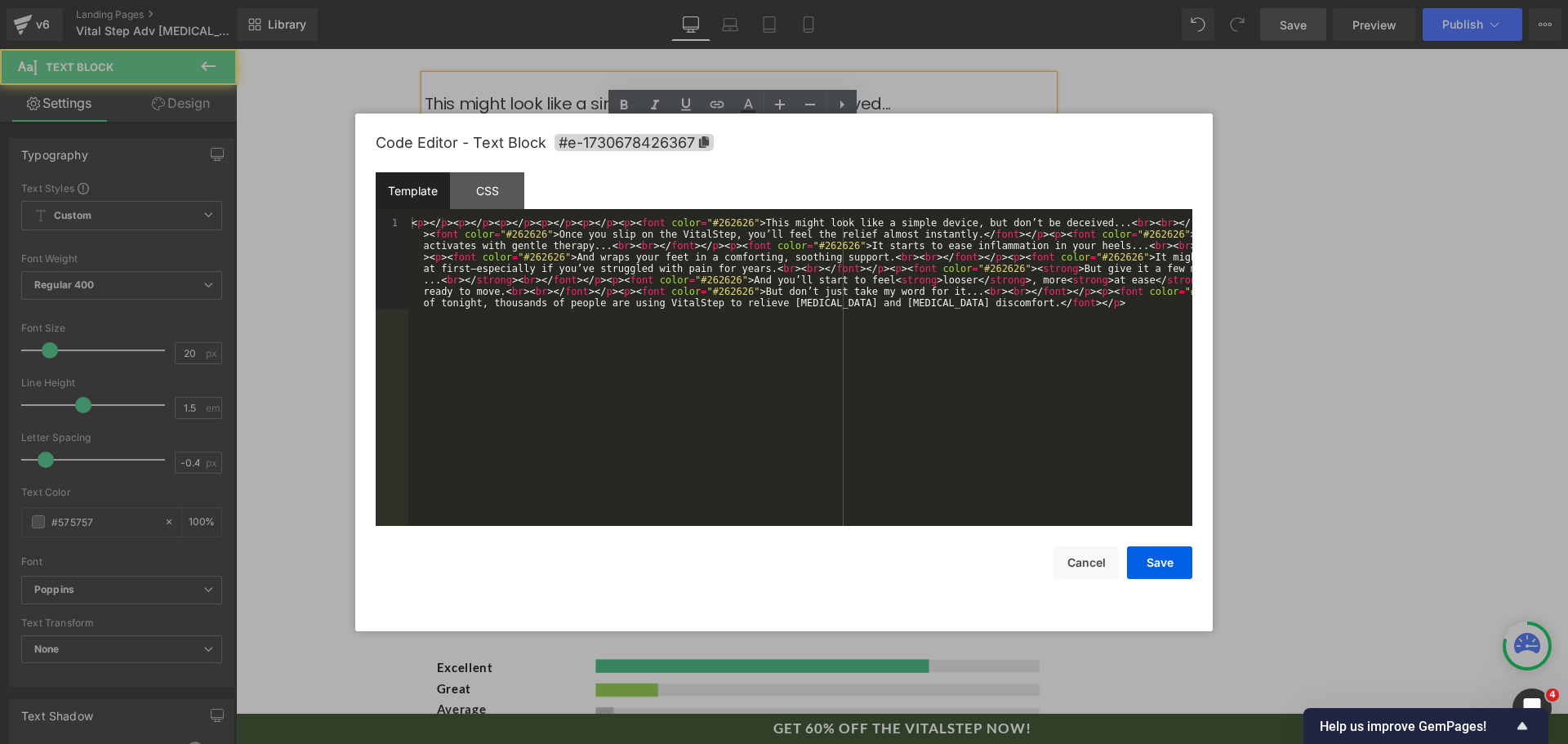
click at [767, 350] on div "< p > </ p > < p > </ p > < p > </ p > < p > </ p > < p > </ p > < p > < font c…" at bounding box center [800, 463] width 784 height 492
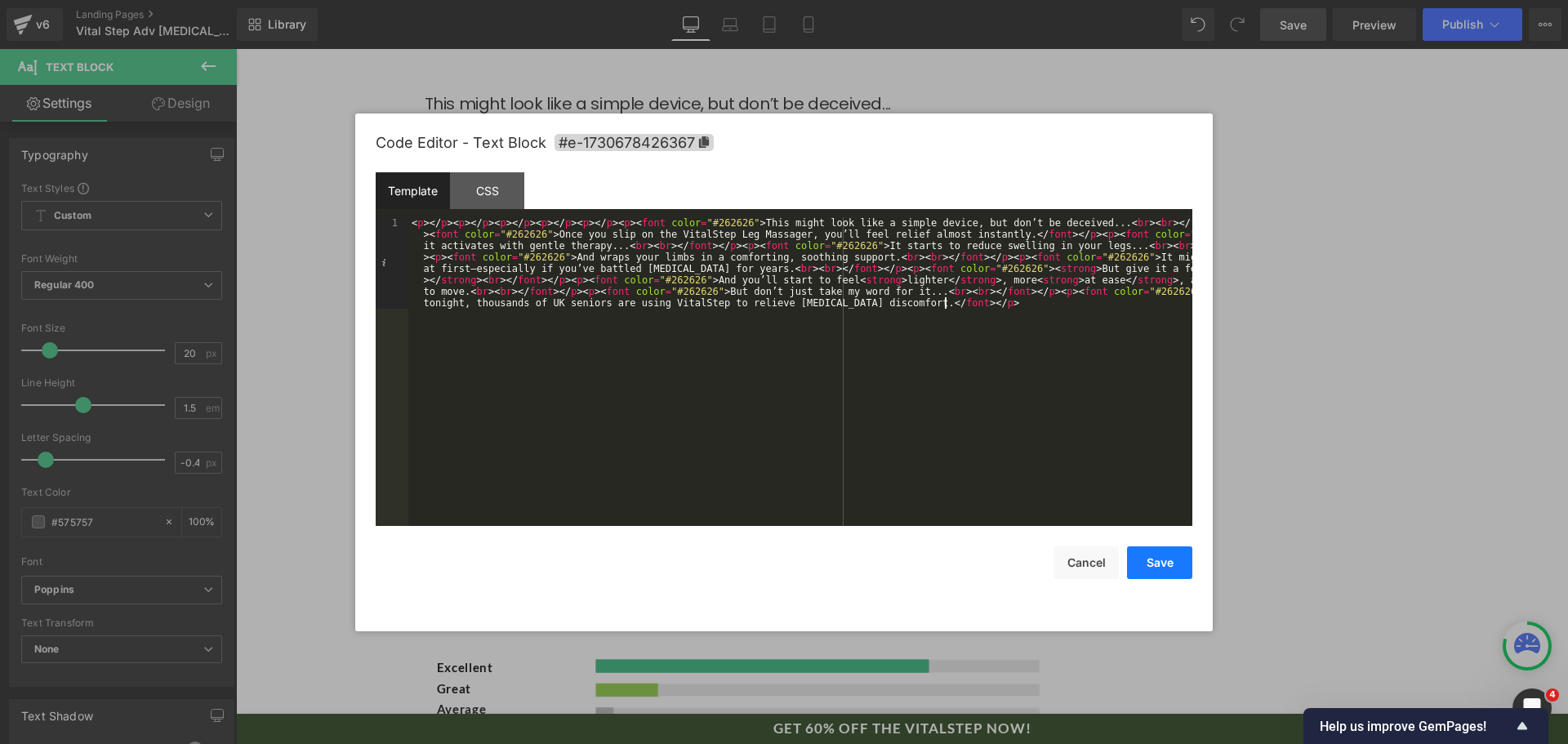
drag, startPoint x: 1158, startPoint y: 564, endPoint x: 888, endPoint y: 498, distance: 277.9
click at [1158, 564] on button "Save" at bounding box center [1160, 562] width 66 height 33
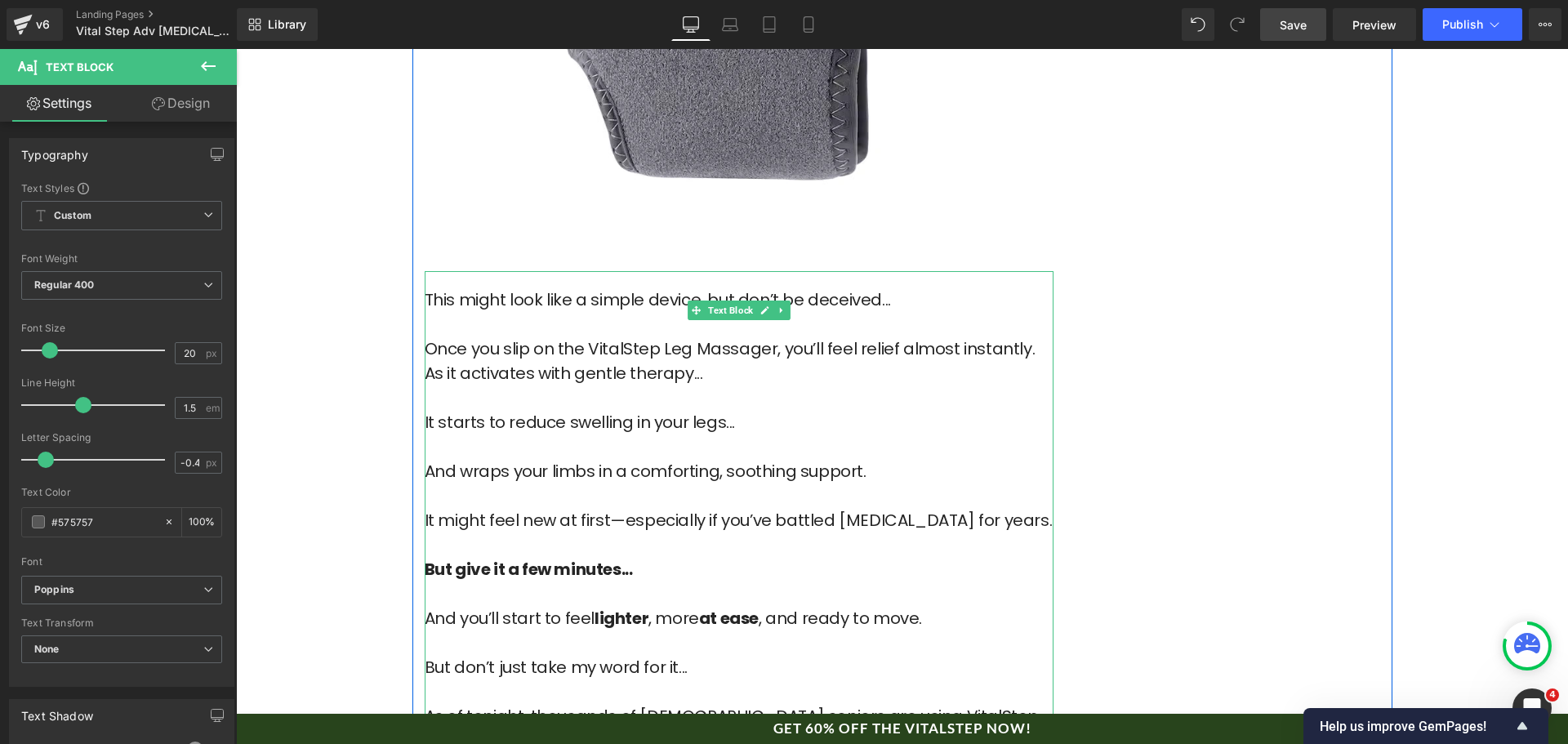
scroll to position [7269, 0]
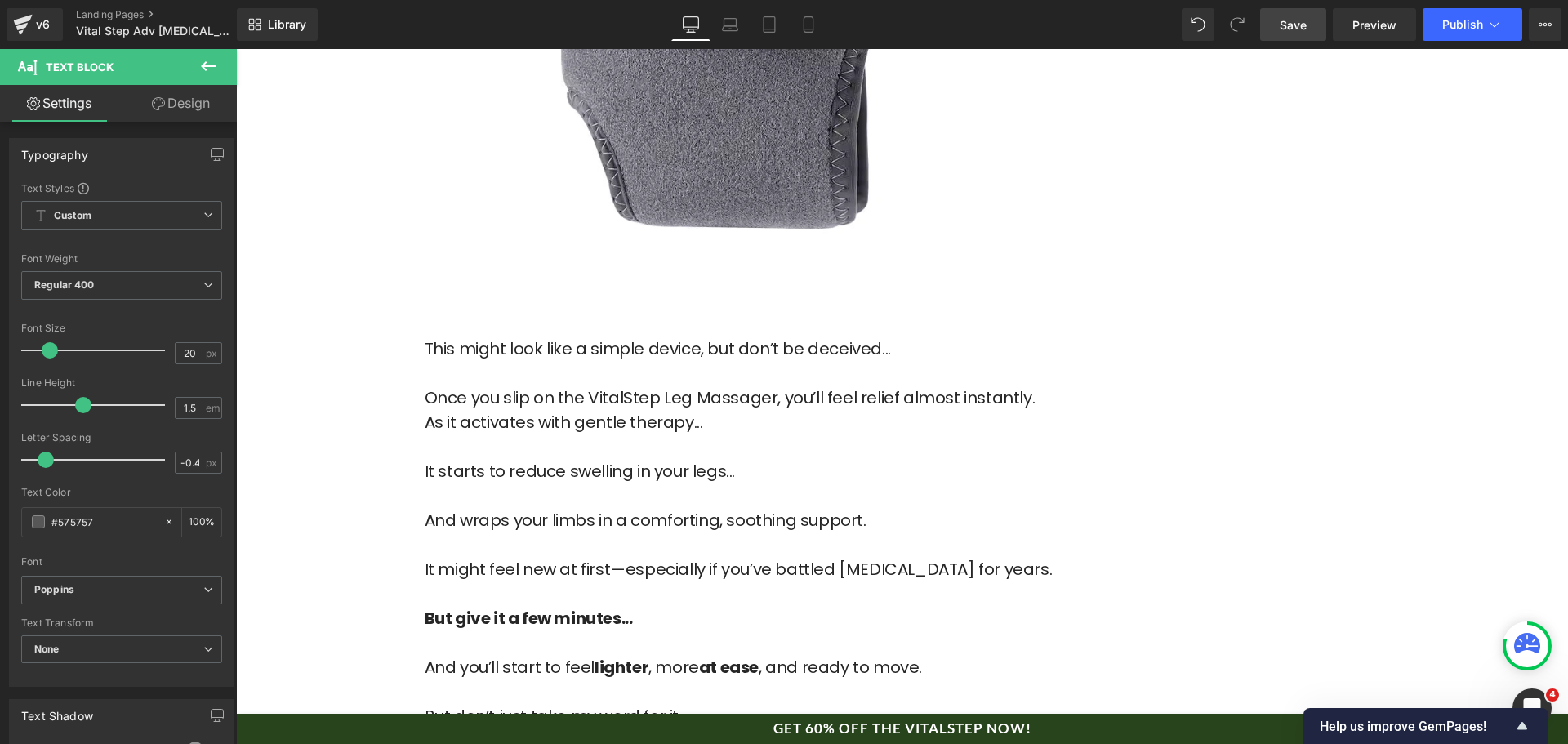
drag, startPoint x: 1314, startPoint y: 29, endPoint x: 423, endPoint y: 247, distance: 917.3
click at [1314, 29] on link "Save" at bounding box center [1293, 24] width 67 height 33
click at [1457, 26] on span "Publish" at bounding box center [1463, 24] width 41 height 13
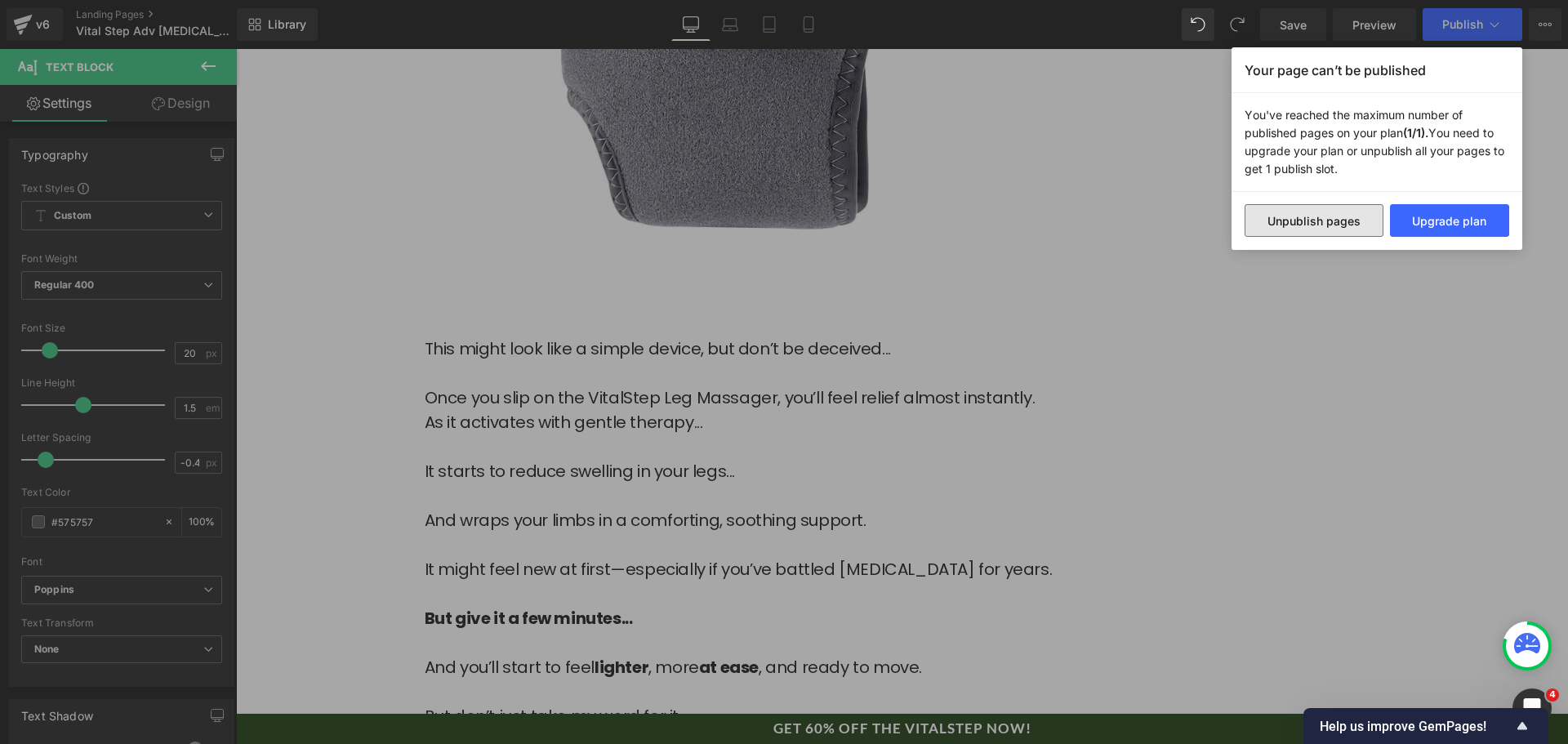
click at [1311, 223] on button "Unpublish pages" at bounding box center [1314, 220] width 139 height 33
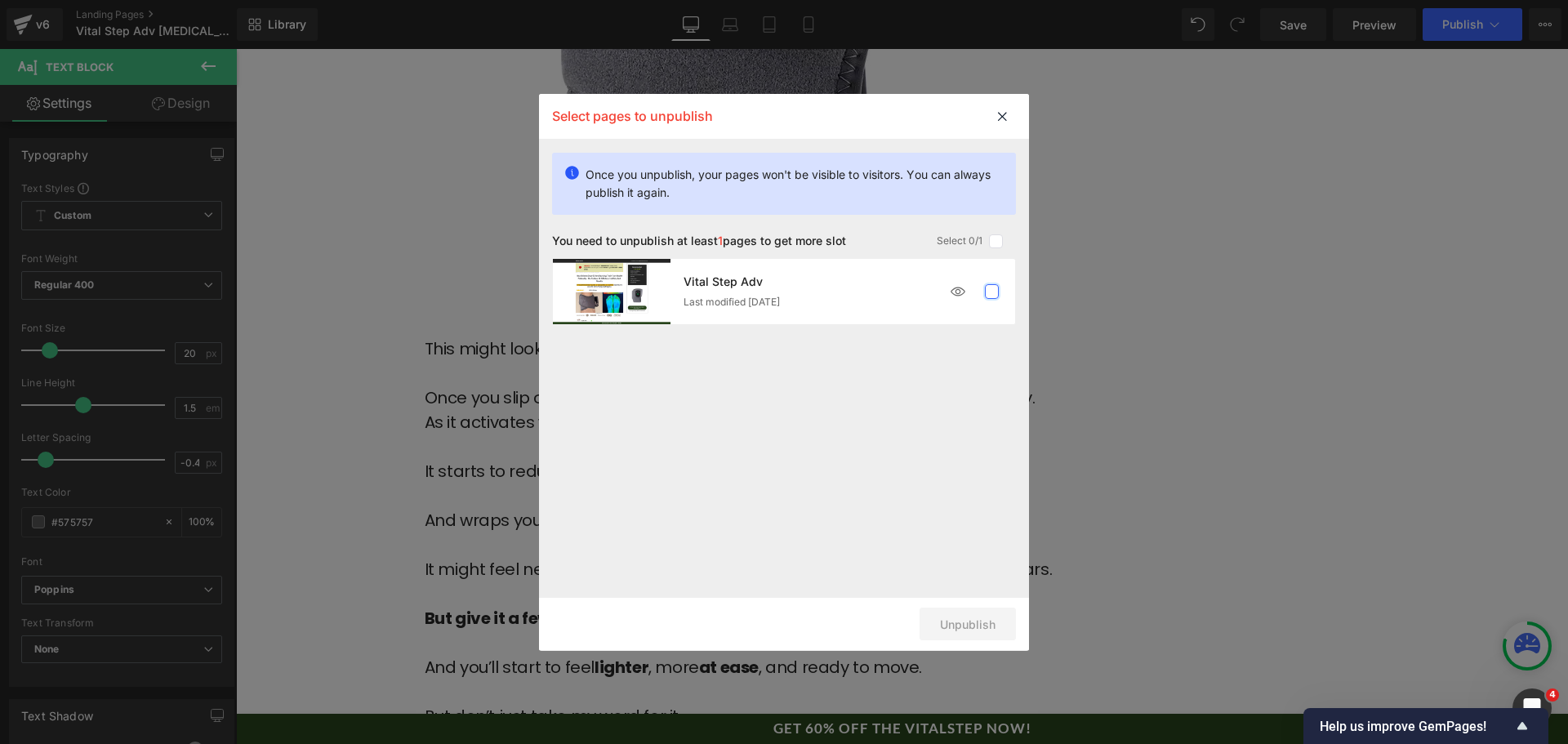
click at [998, 291] on label at bounding box center [993, 291] width 15 height 15
click at [992, 291] on input "checkbox" at bounding box center [992, 291] width 0 height 0
click at [968, 618] on button "Unpublish 1 pages" at bounding box center [945, 623] width 142 height 33
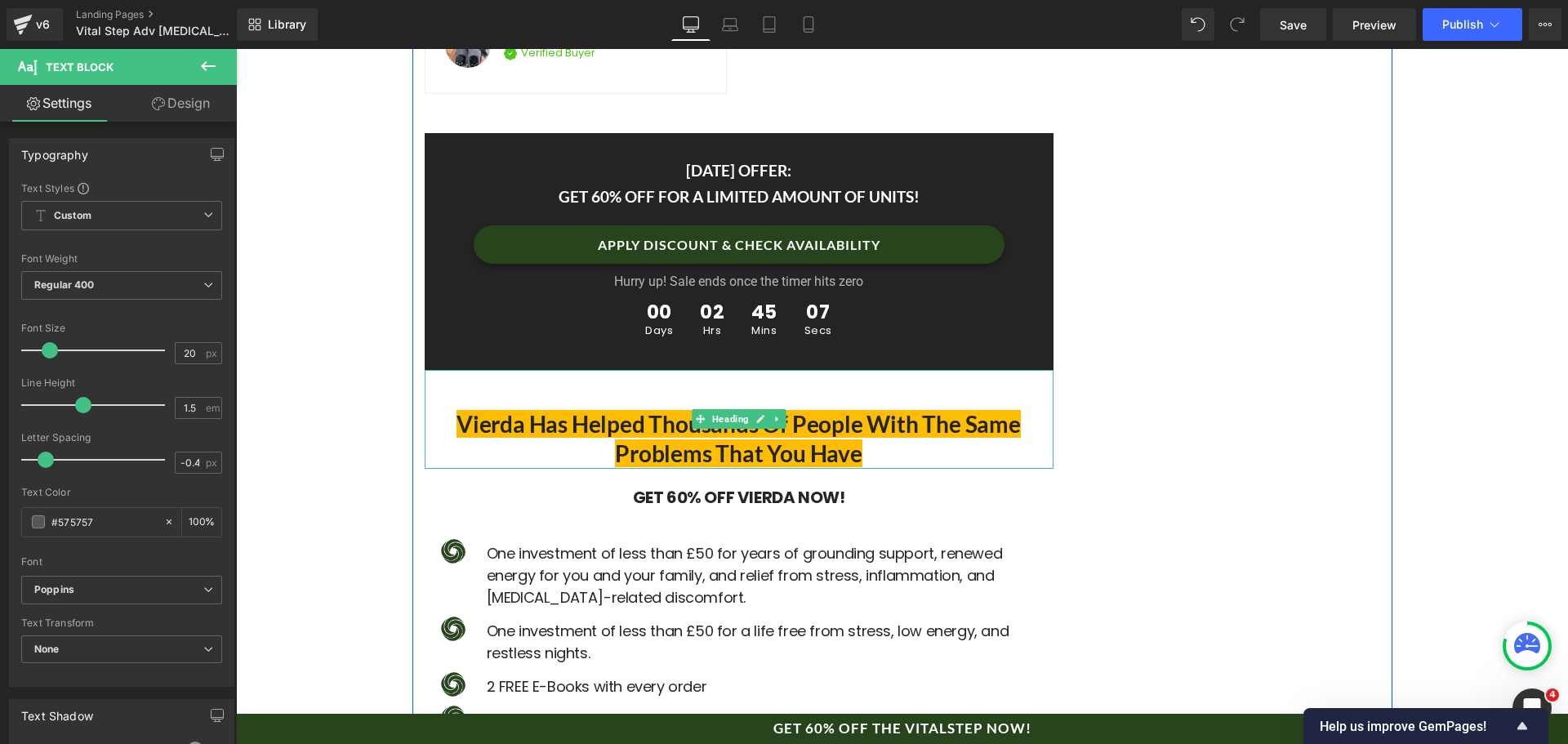
scroll to position [8983, 0]
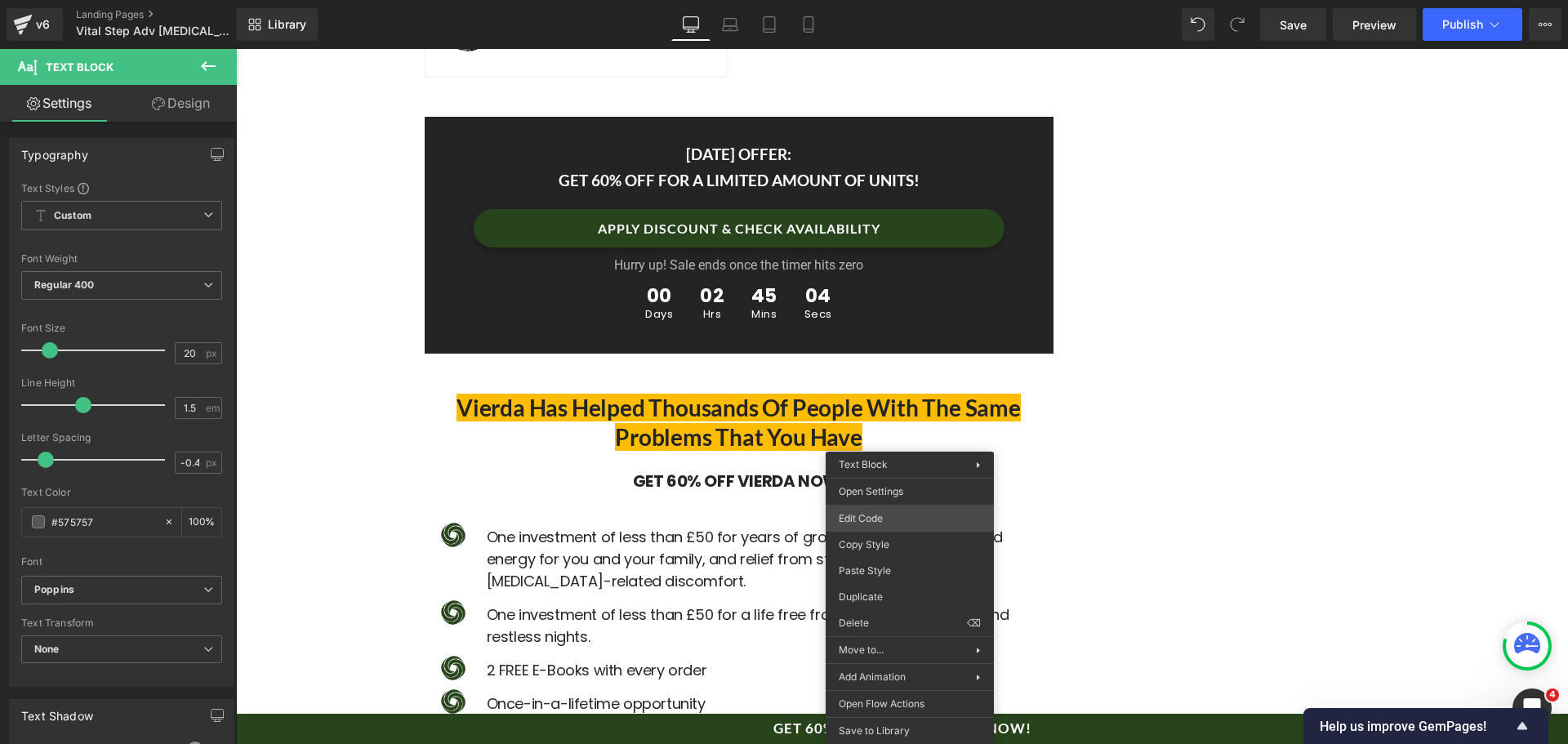
click at [906, 0] on div "Text Block You are previewing how the will restyle your page. You can not edit …" at bounding box center [784, 0] width 1568 height 0
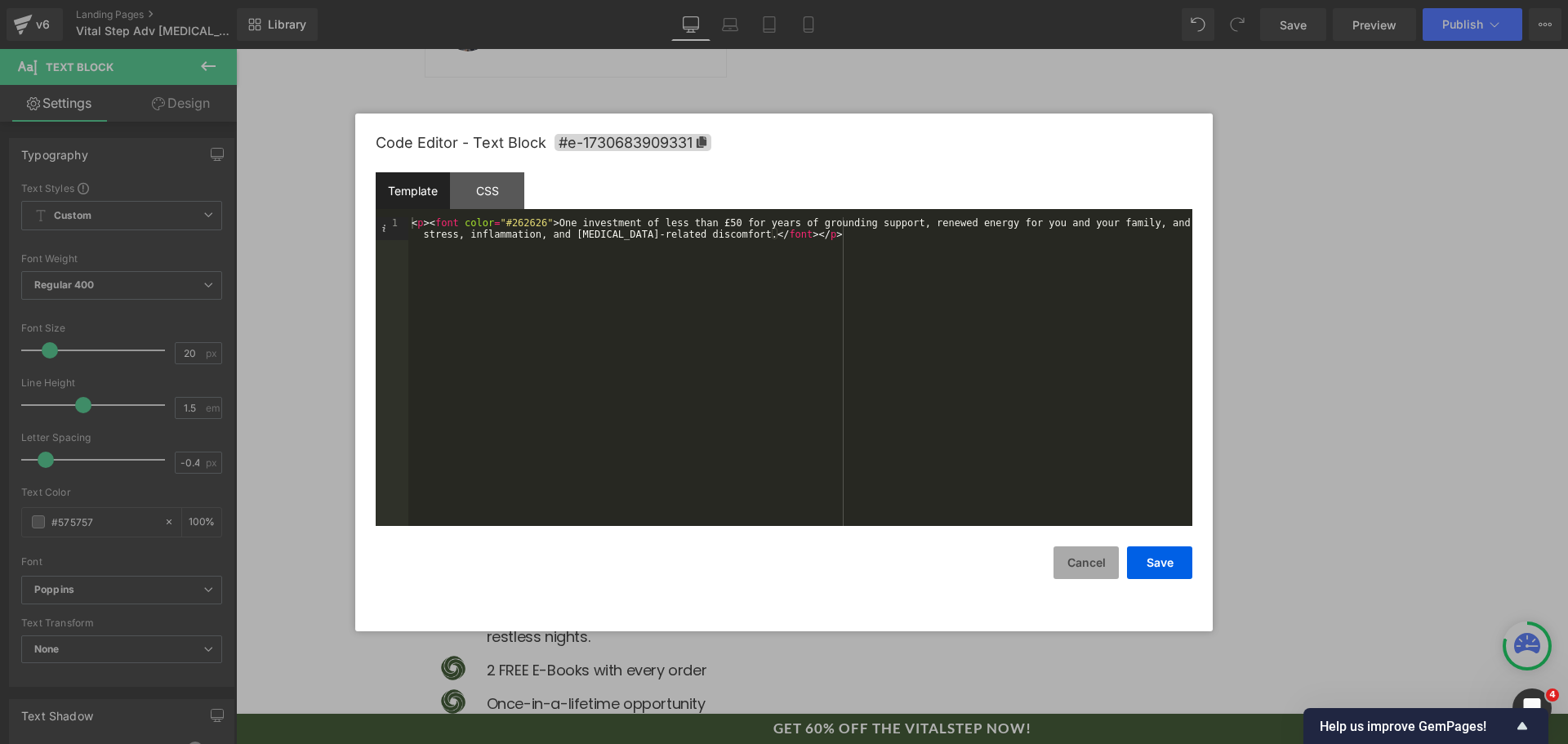
click at [1083, 550] on button "Cancel" at bounding box center [1086, 562] width 66 height 33
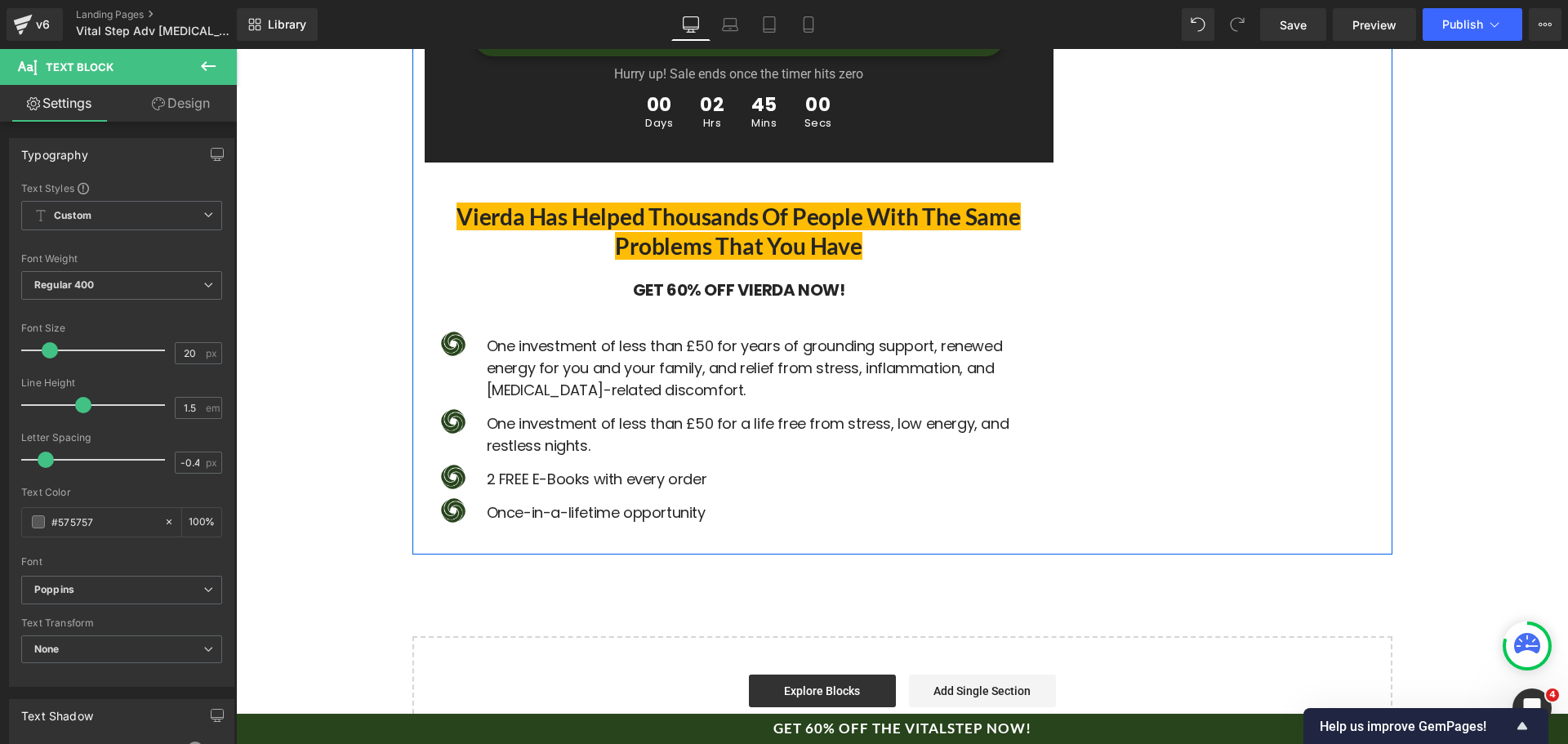
scroll to position [9176, 0]
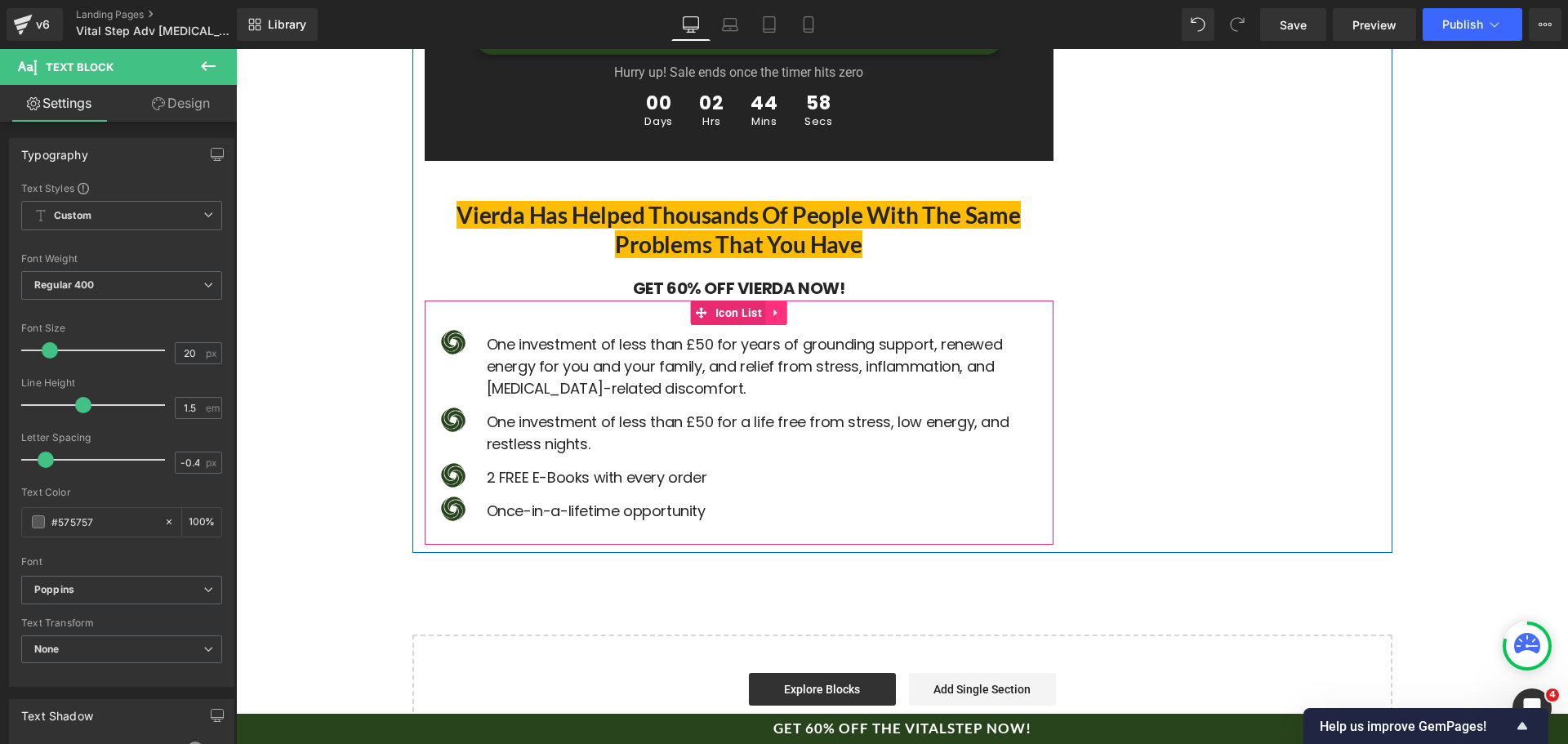
click at [774, 308] on icon at bounding box center [775, 312] width 3 height 7
click at [782, 307] on icon at bounding box center [787, 313] width 11 height 11
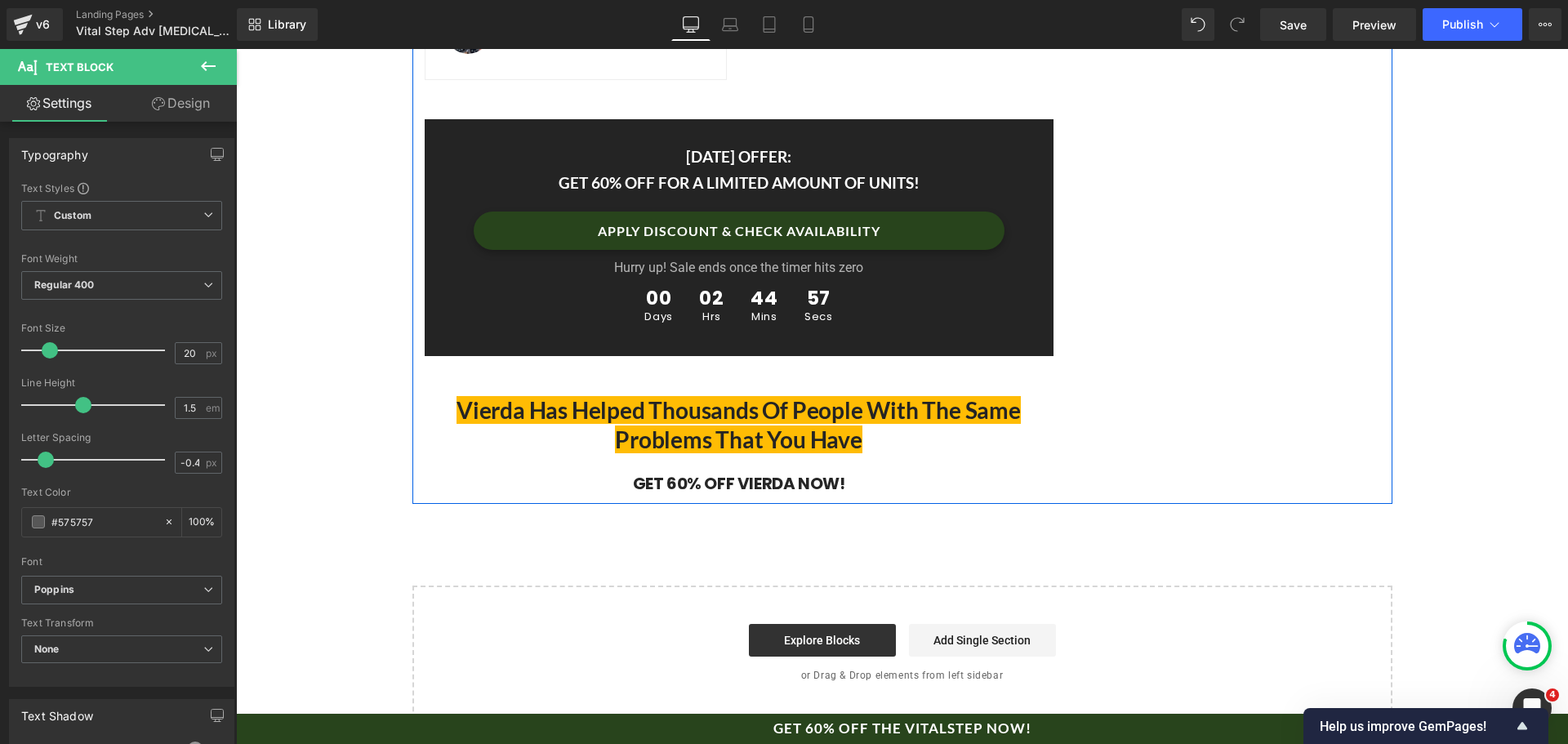
scroll to position [8924, 0]
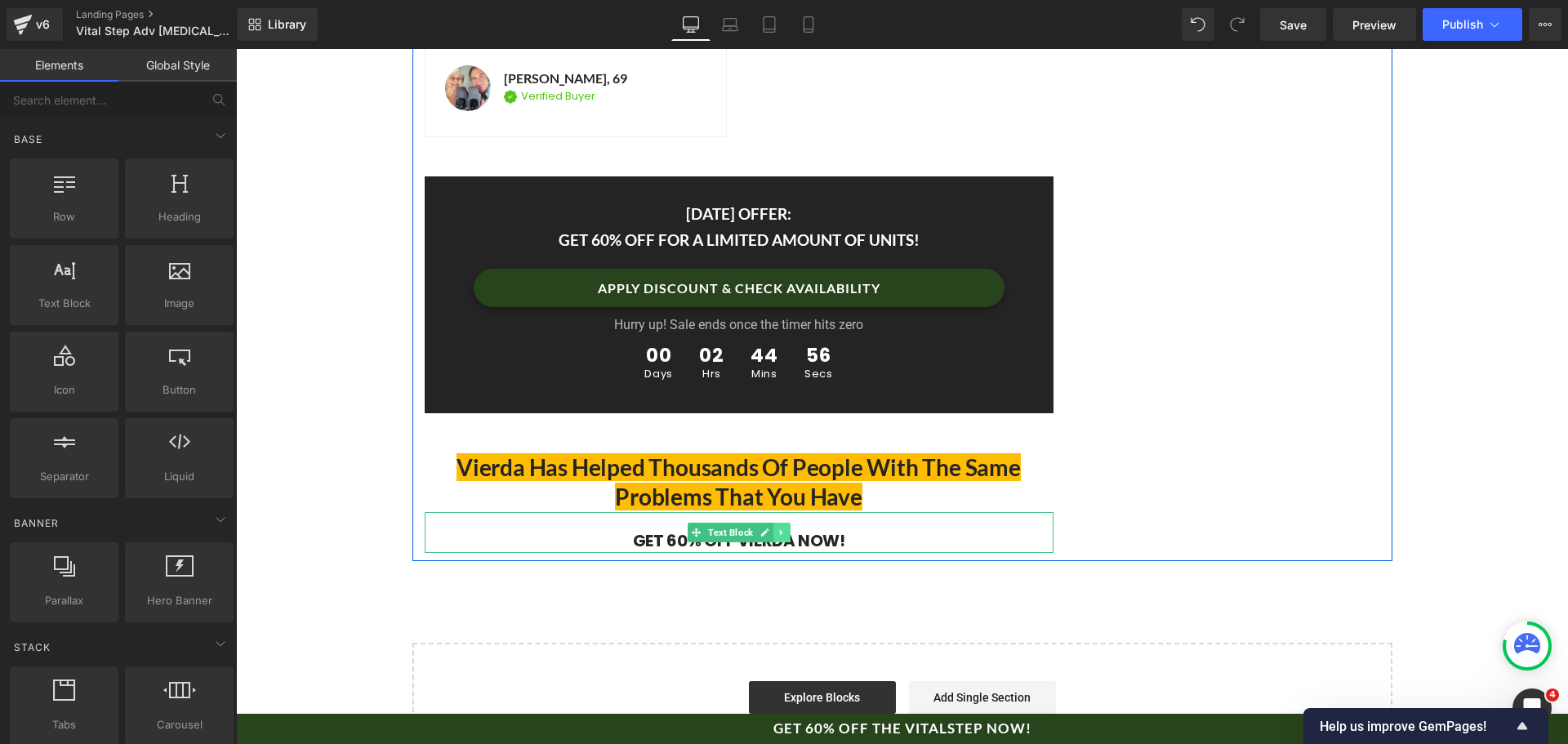
click at [777, 528] on icon at bounding box center [782, 532] width 9 height 9
click at [785, 528] on icon at bounding box center [790, 532] width 9 height 9
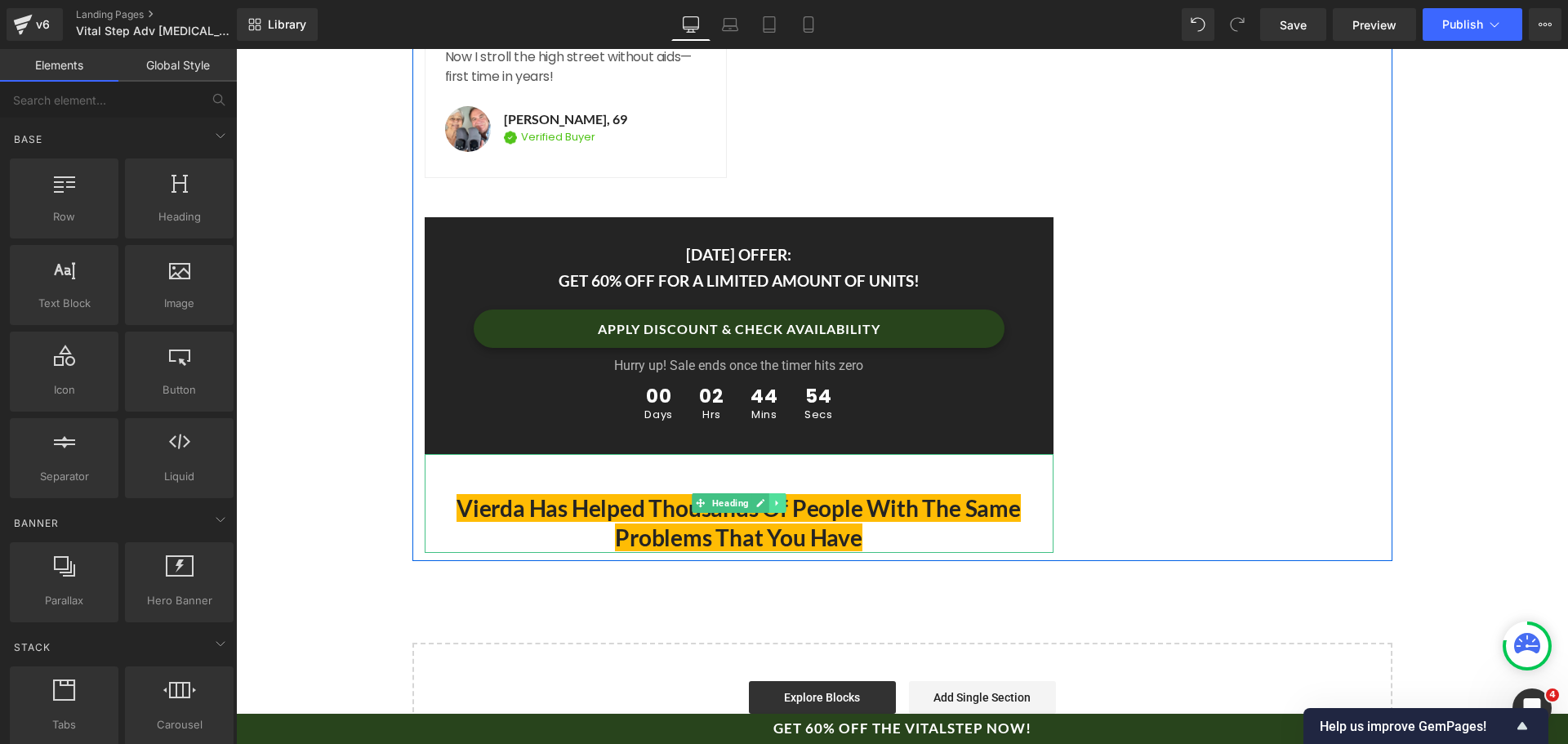
click at [775, 500] on icon at bounding box center [776, 503] width 3 height 6
click at [782, 499] on icon at bounding box center [786, 504] width 9 height 9
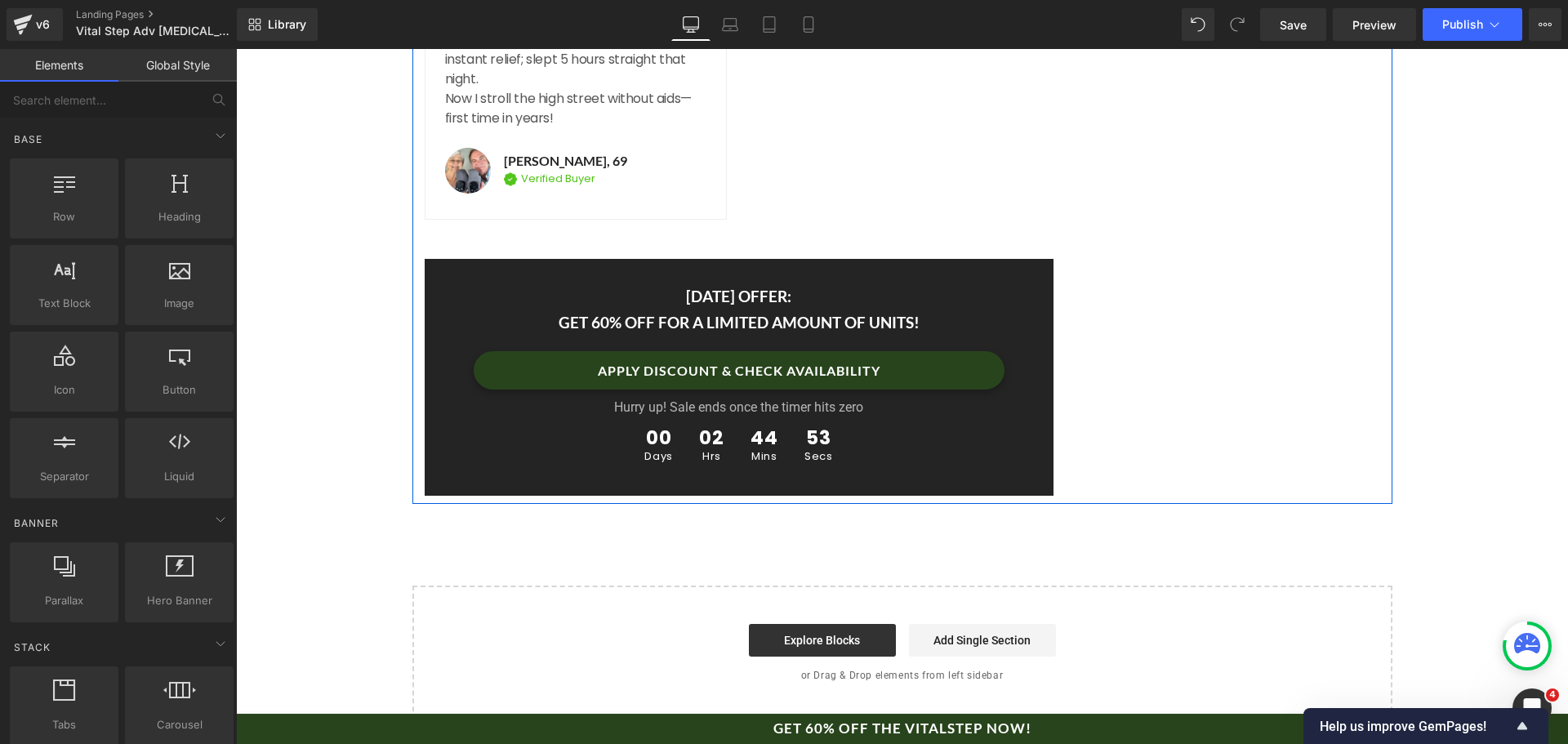
scroll to position [8785, 0]
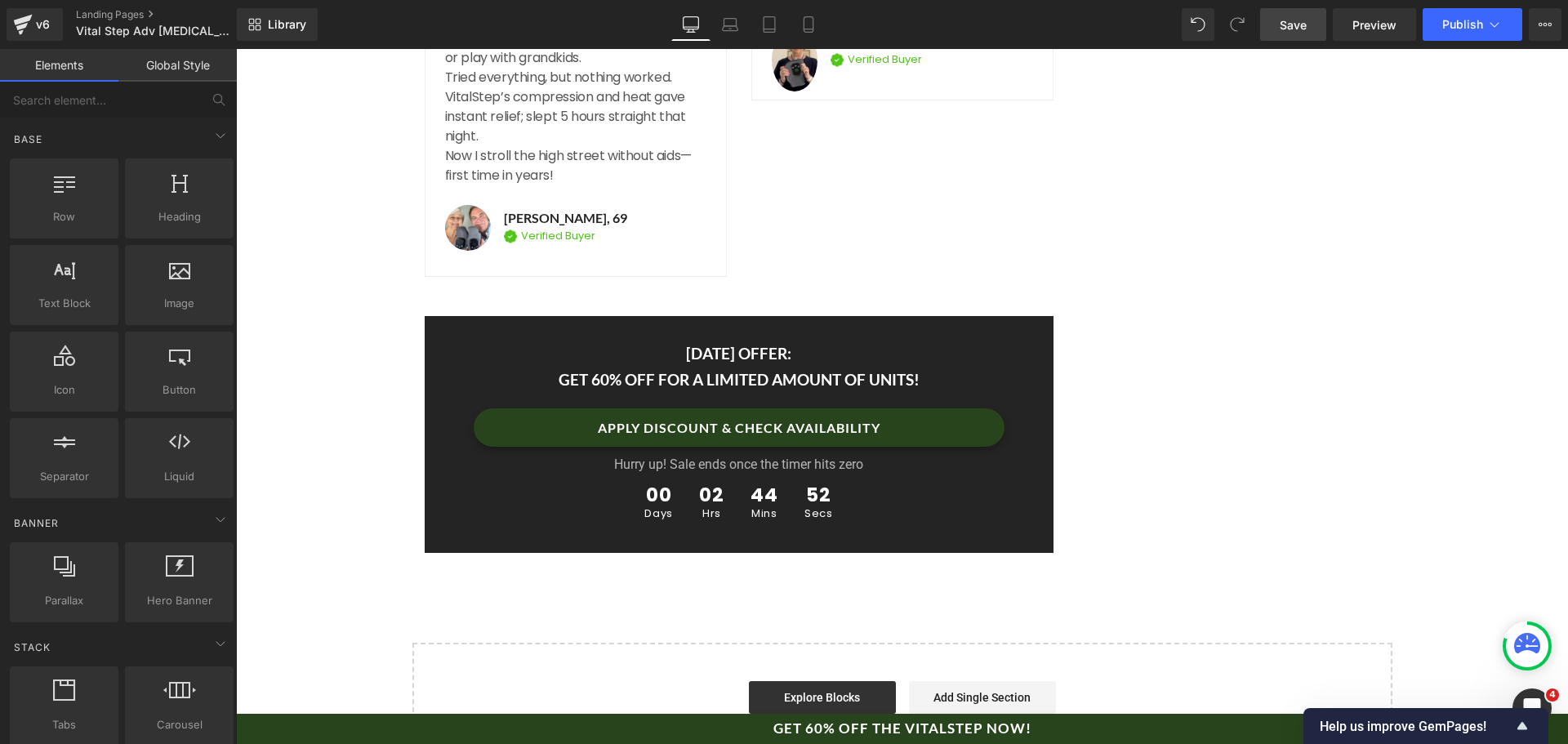
click at [1294, 22] on span "Save" at bounding box center [1293, 24] width 27 height 17
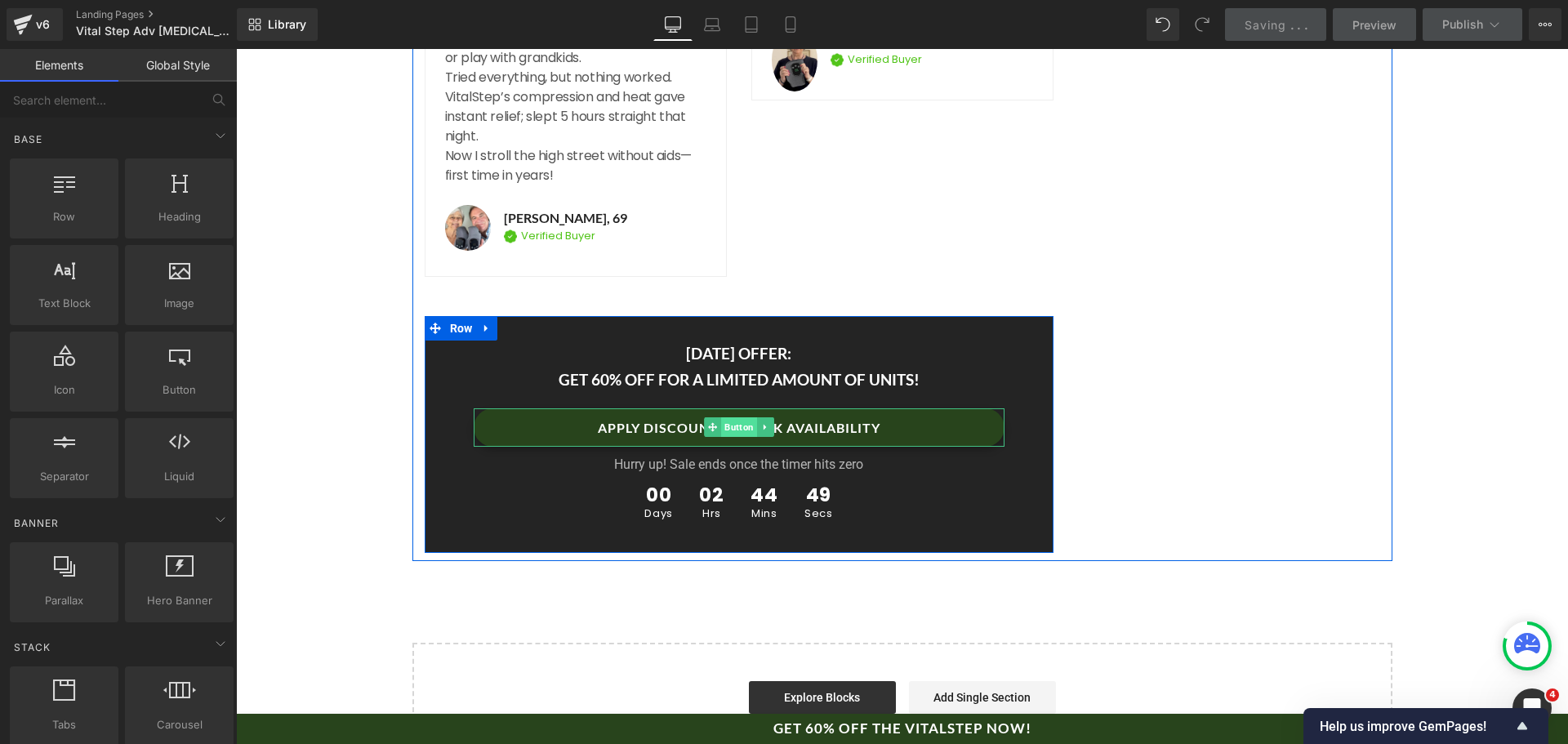
click at [735, 417] on span "Button" at bounding box center [739, 426] width 36 height 20
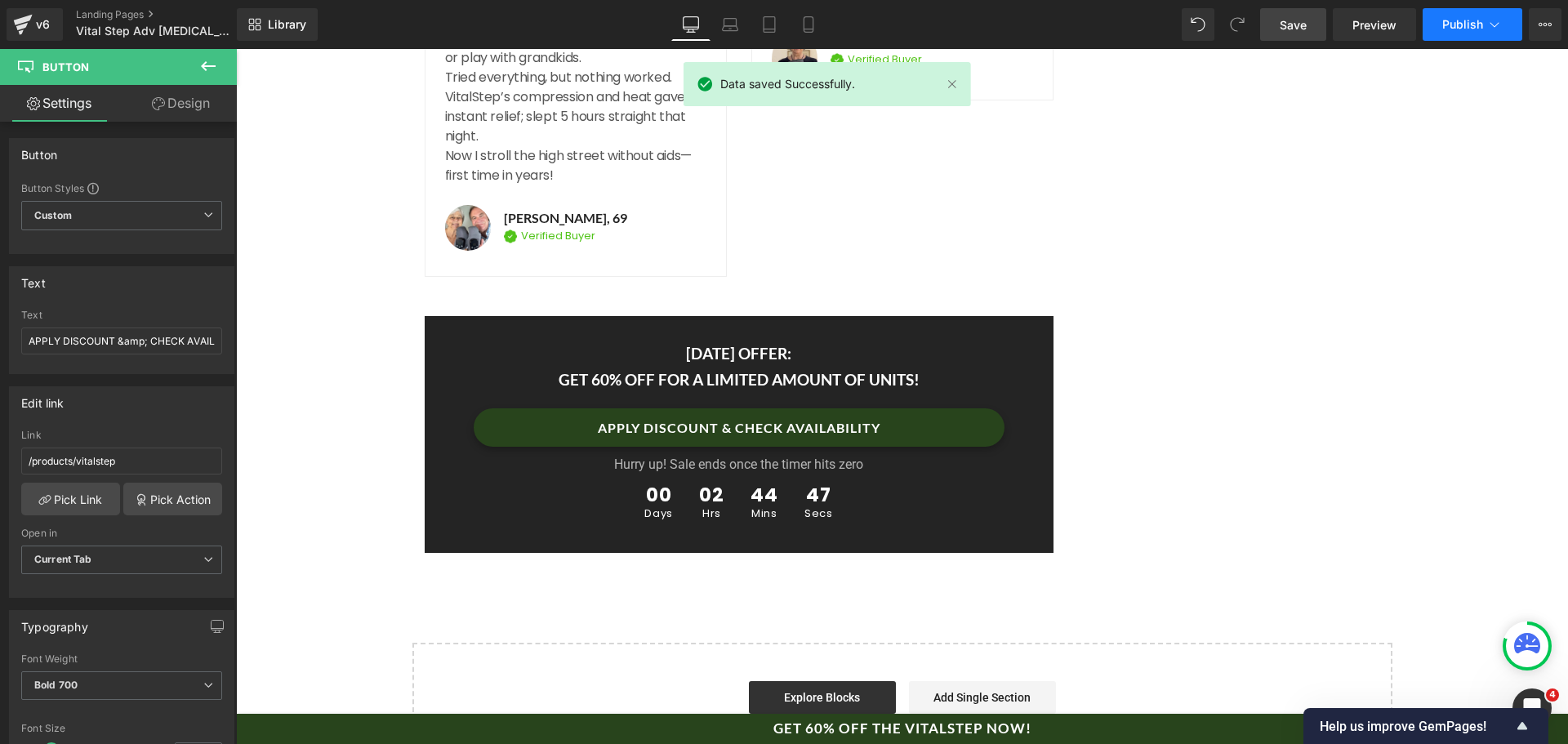
click at [1482, 26] on span "Publish" at bounding box center [1463, 24] width 41 height 13
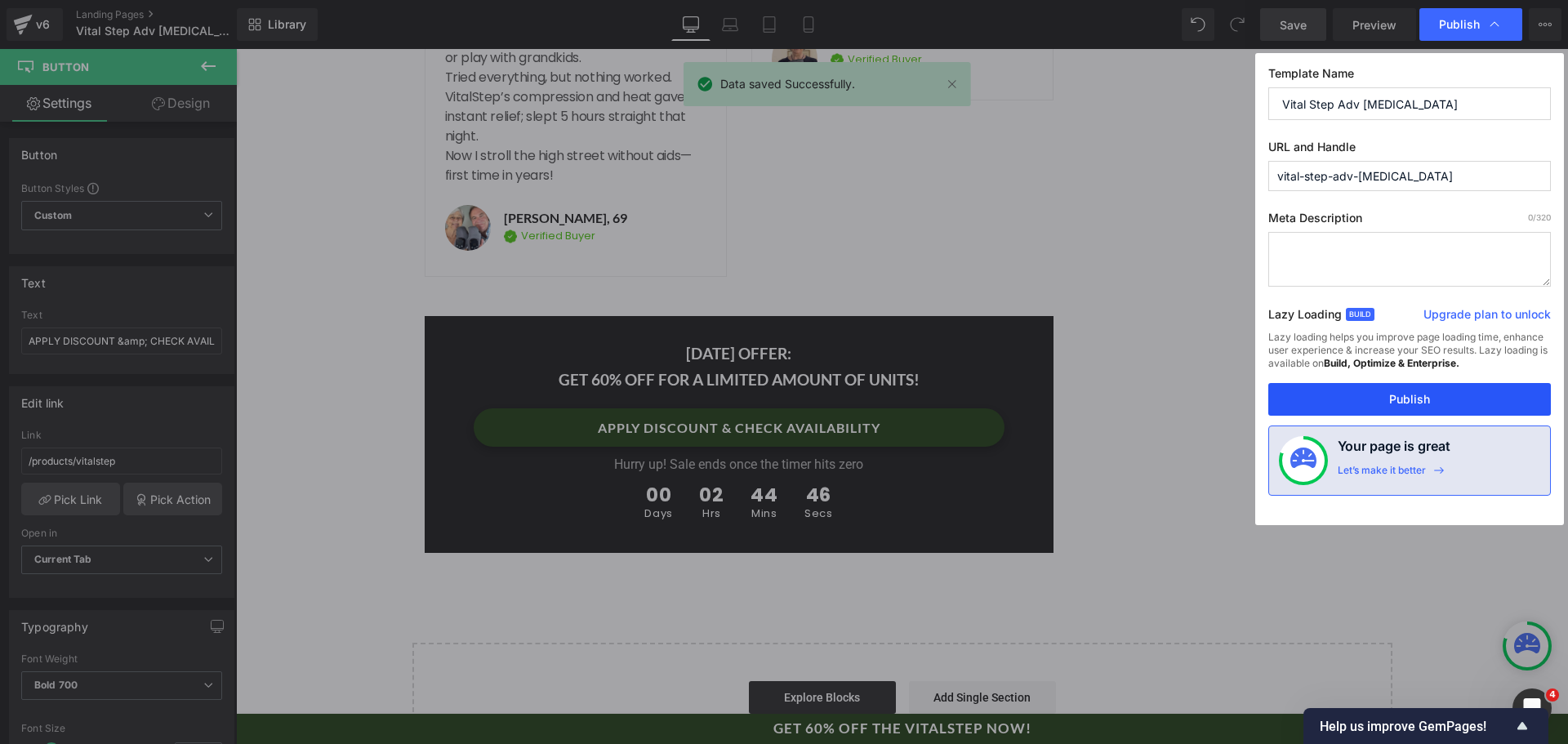
click at [1385, 403] on button "Publish" at bounding box center [1411, 399] width 283 height 33
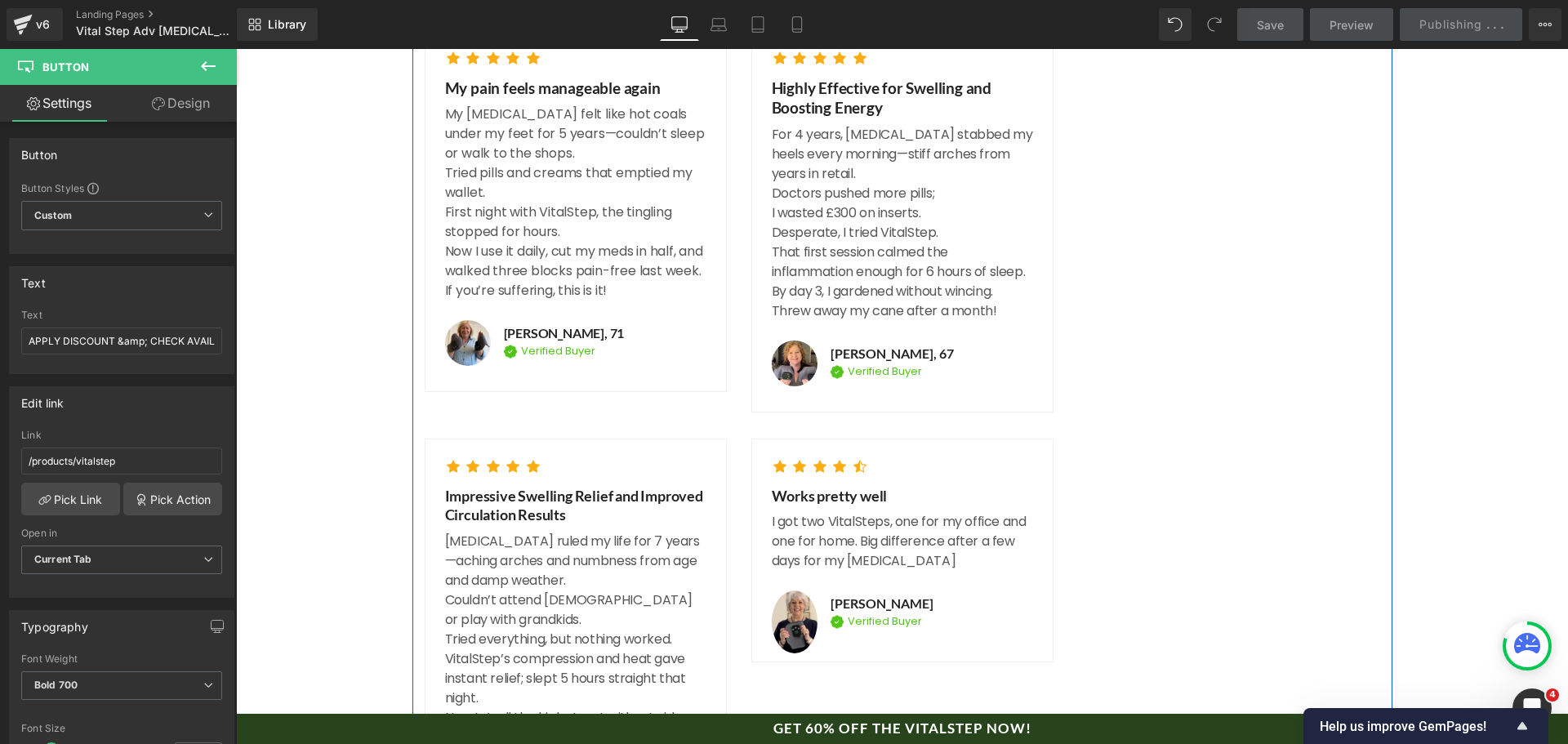
scroll to position [8213, 0]
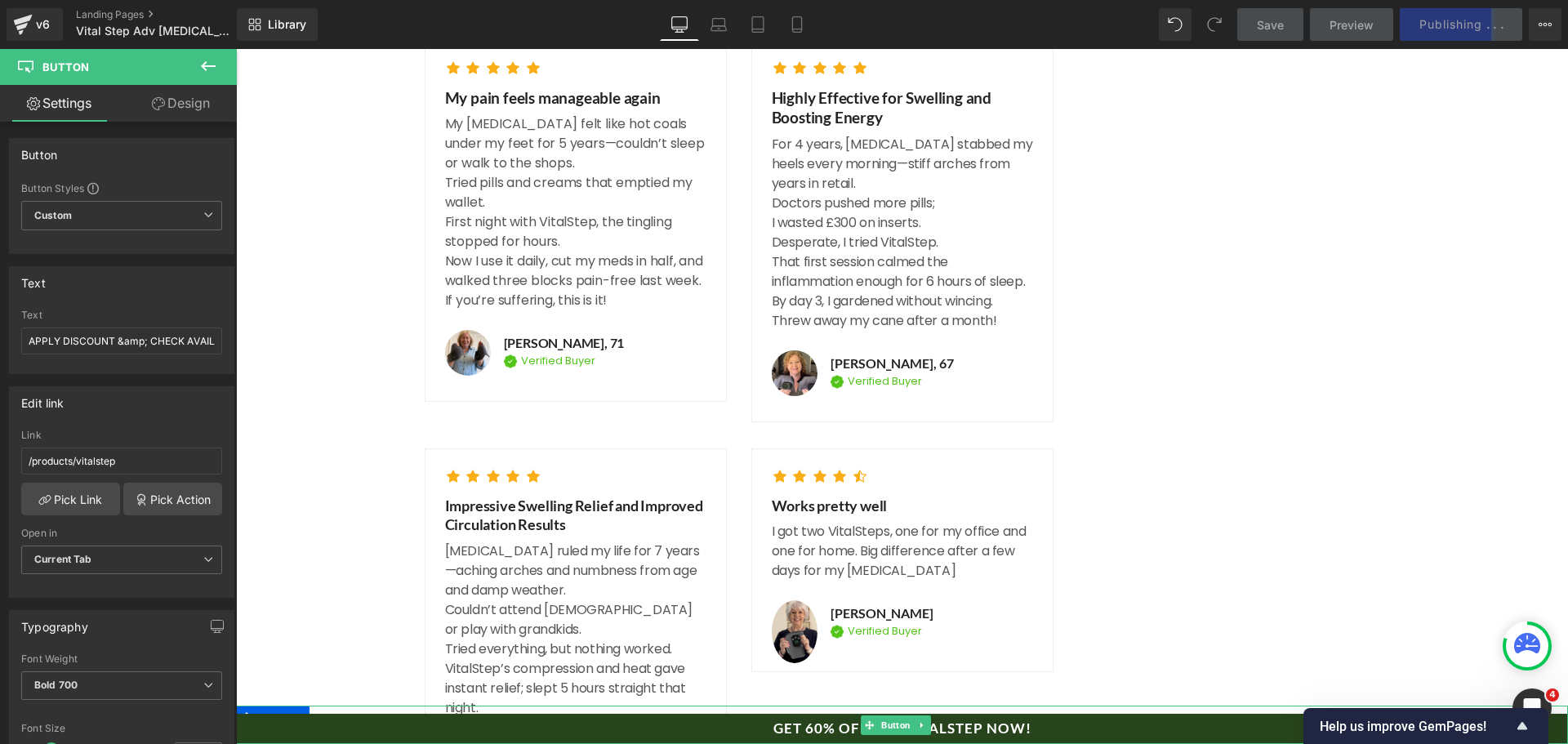
click at [902, 728] on span "Button" at bounding box center [896, 725] width 36 height 20
click at [113, 344] on input "GET 60% OFF THE VITALSTEP NOW!" at bounding box center [122, 341] width 201 height 27
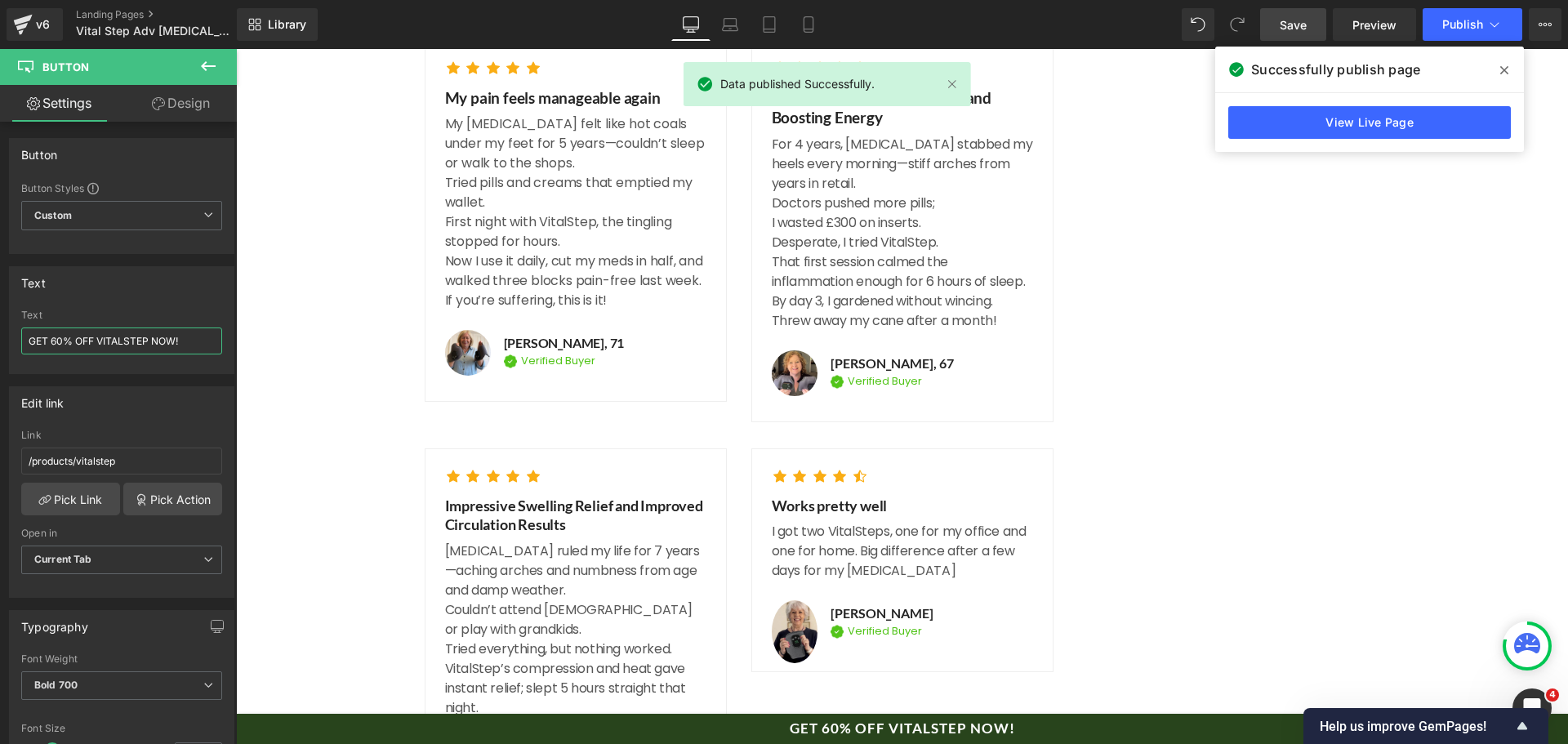
type input "GET 60% OFF VITALSTEP NOW!"
click at [1292, 34] on link "Save" at bounding box center [1293, 24] width 67 height 33
click at [1458, 22] on span "Publish" at bounding box center [1463, 24] width 41 height 13
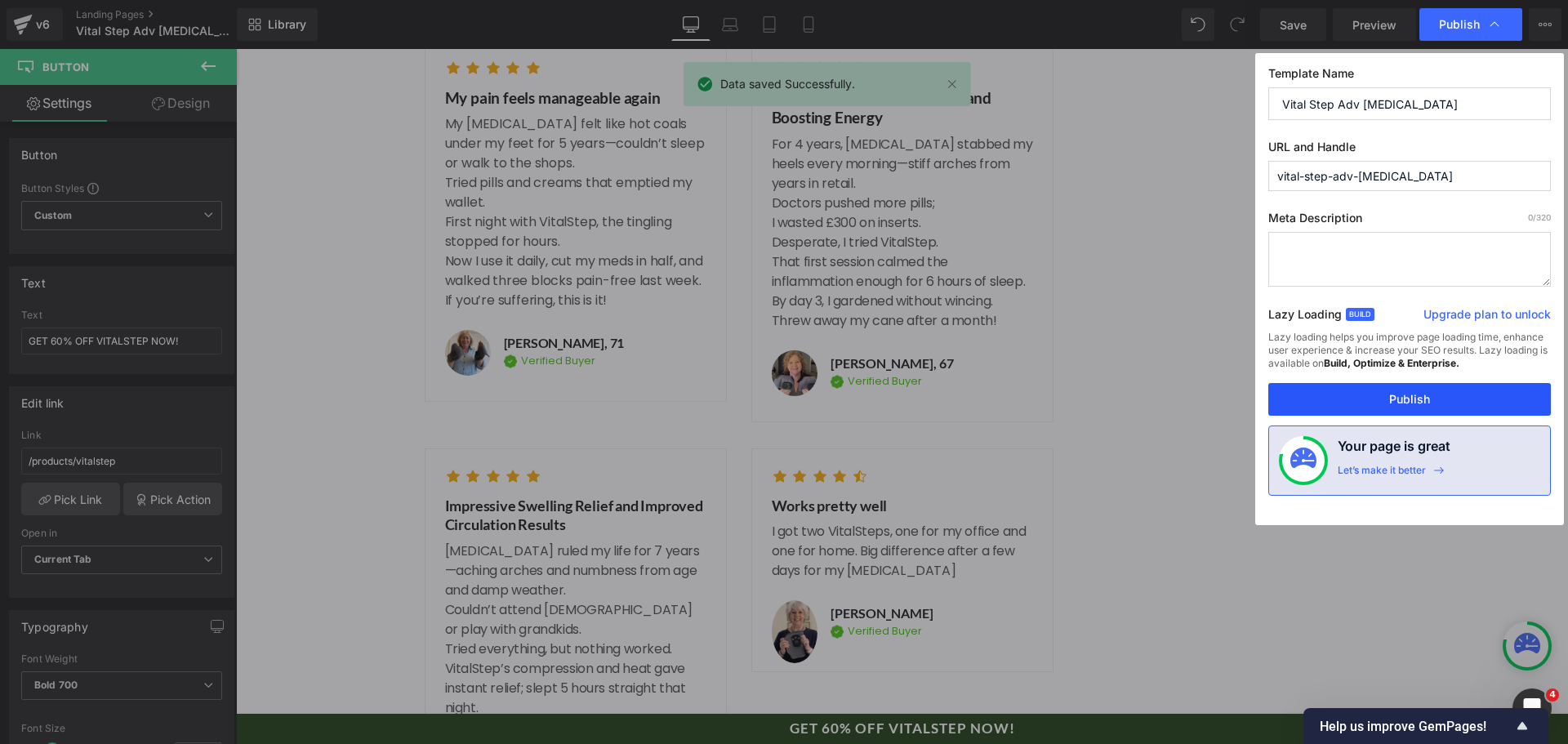
click at [1351, 405] on button "Publish" at bounding box center [1411, 399] width 283 height 33
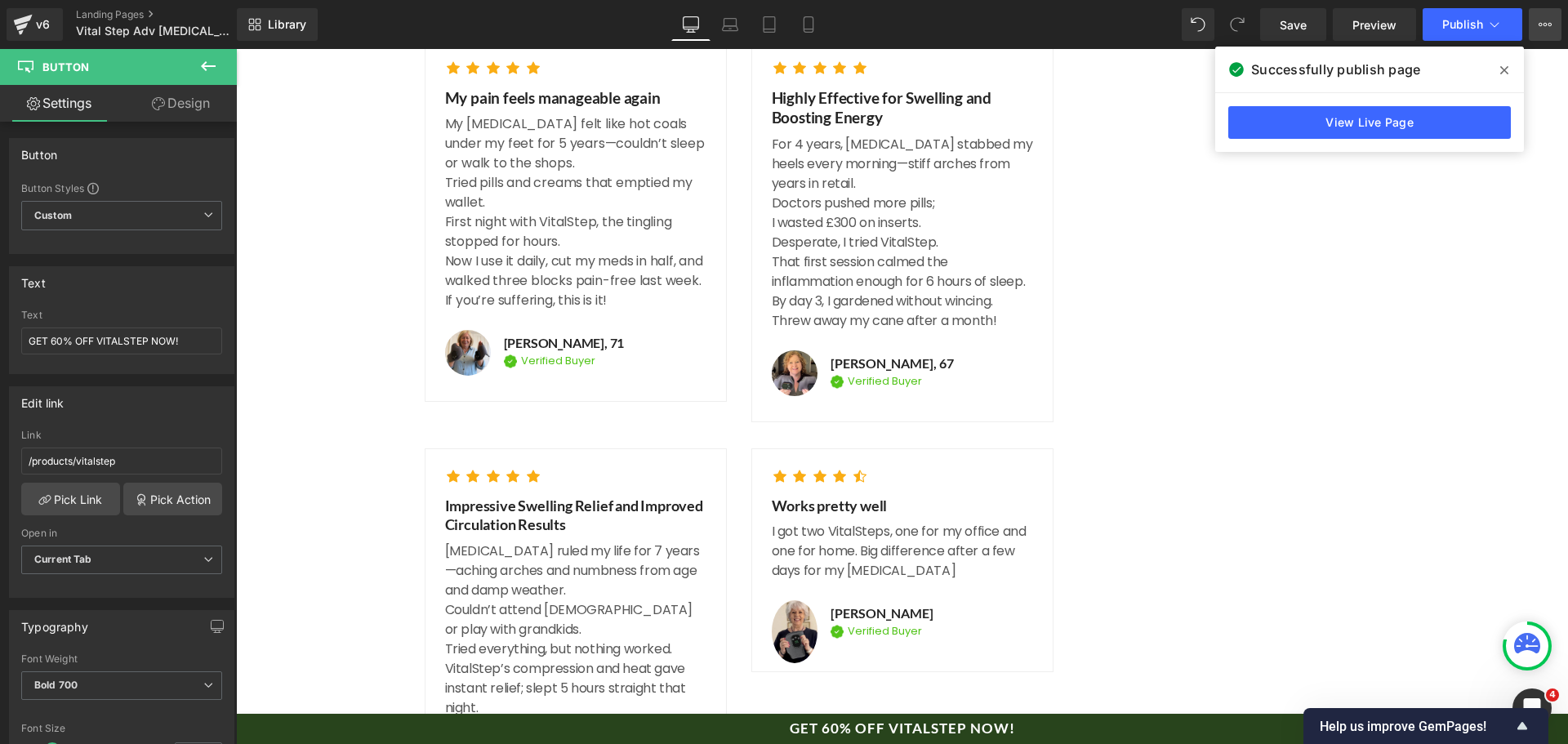
click at [1547, 29] on icon at bounding box center [1546, 24] width 13 height 13
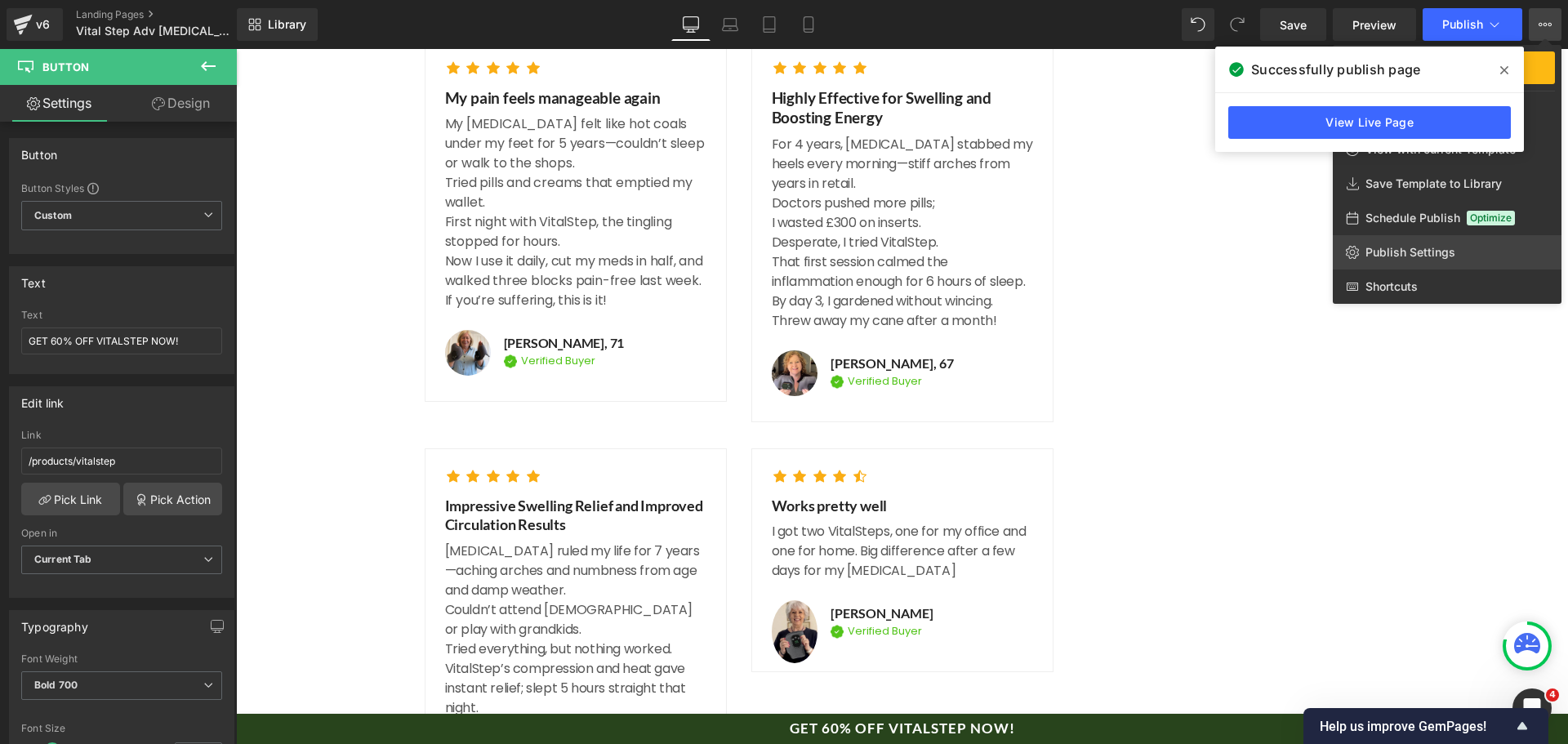
click at [1396, 258] on span "Publish Settings" at bounding box center [1411, 252] width 90 height 15
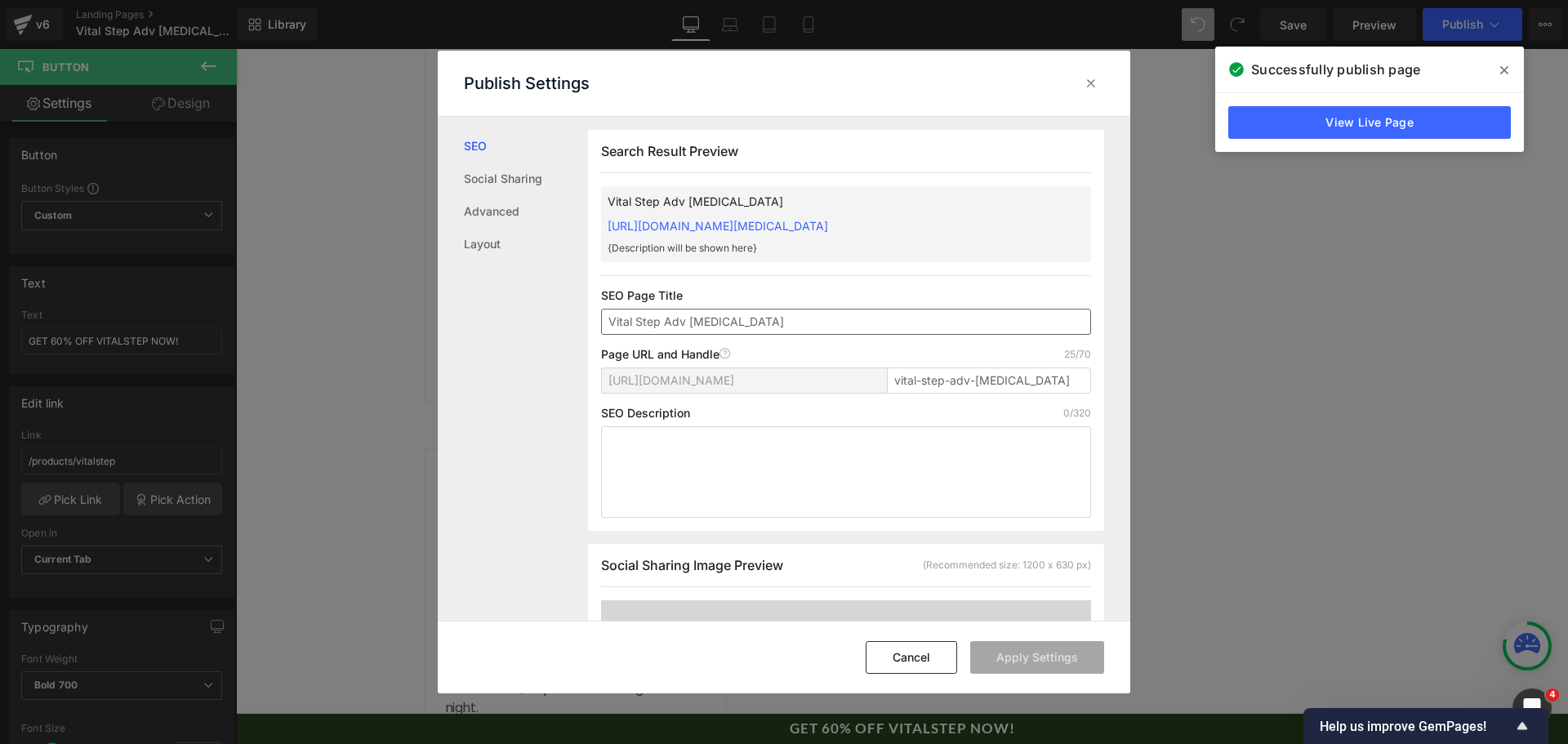
scroll to position [1, 0]
drag, startPoint x: 973, startPoint y: 227, endPoint x: 609, endPoint y: 229, distance: 364.0
click at [609, 229] on div "Vital Step Adv [MEDICAL_DATA] [URL][DOMAIN_NAME][MEDICAL_DATA] {Description wil…" at bounding box center [845, 223] width 490 height 76
copy link "[URL][DOMAIN_NAME][MEDICAL_DATA]"
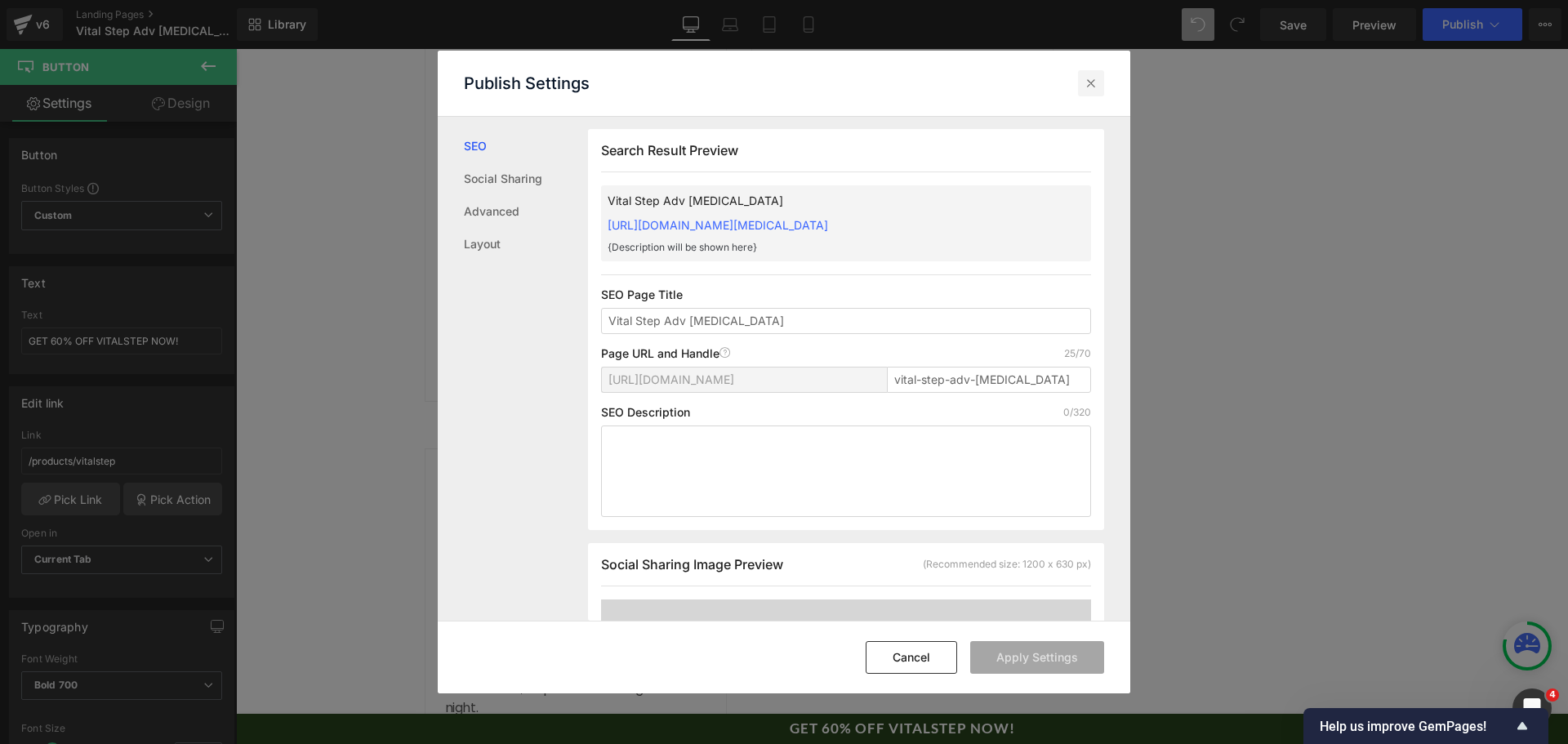
click at [1102, 82] on div at bounding box center [1091, 83] width 26 height 26
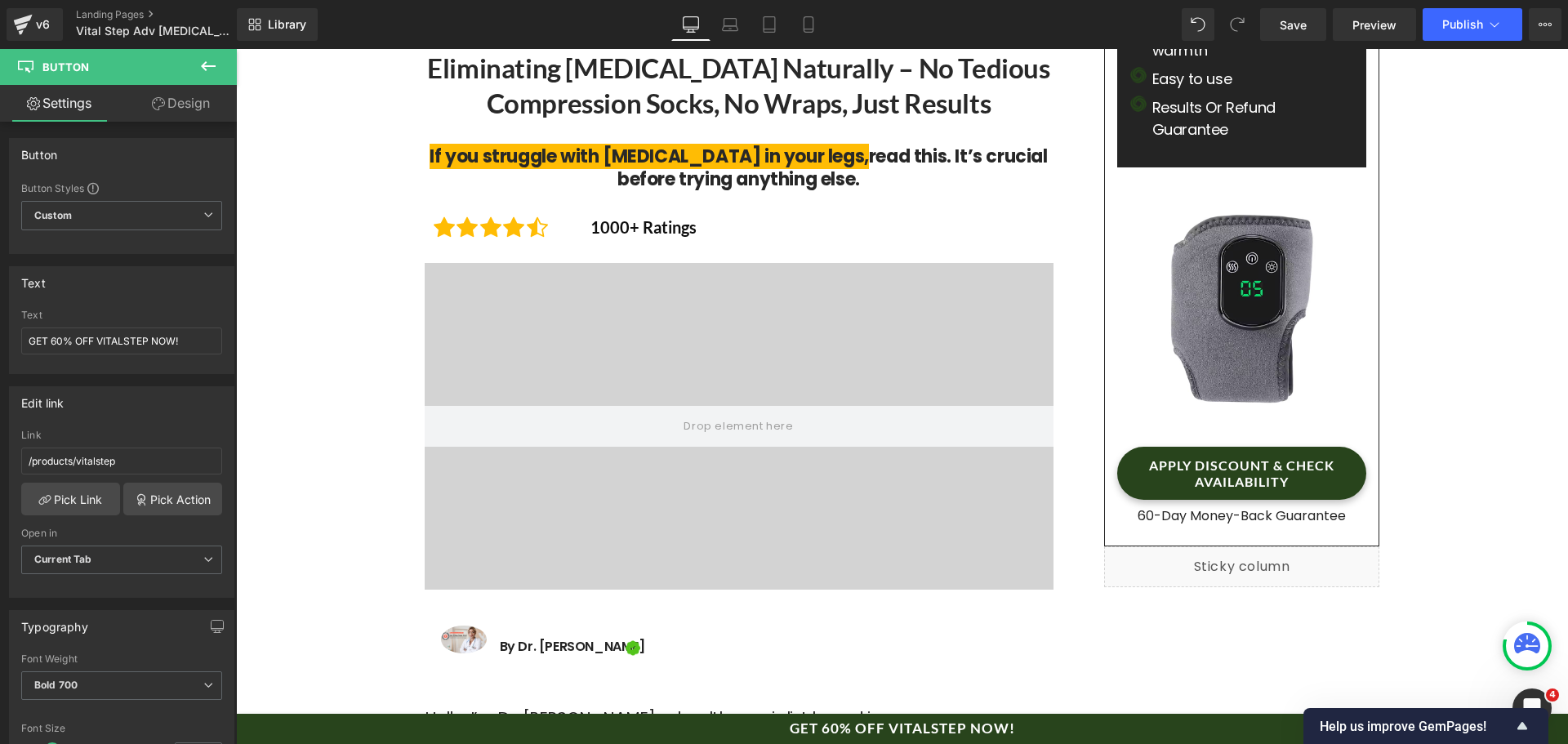
scroll to position [0, 0]
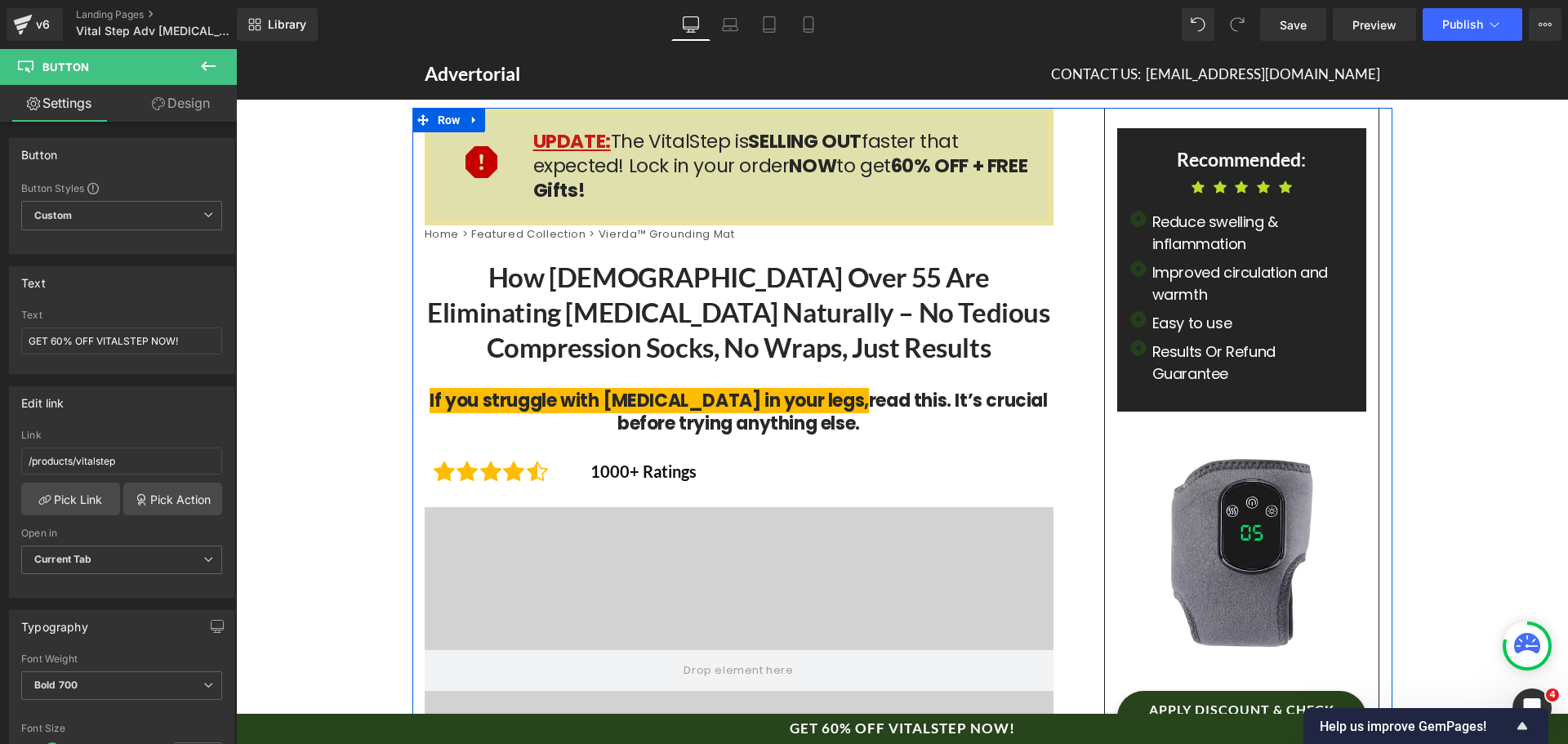
click at [654, 237] on p "Home > Featured Collection > Vierda™ Grounding Mat" at bounding box center [739, 234] width 629 height 18
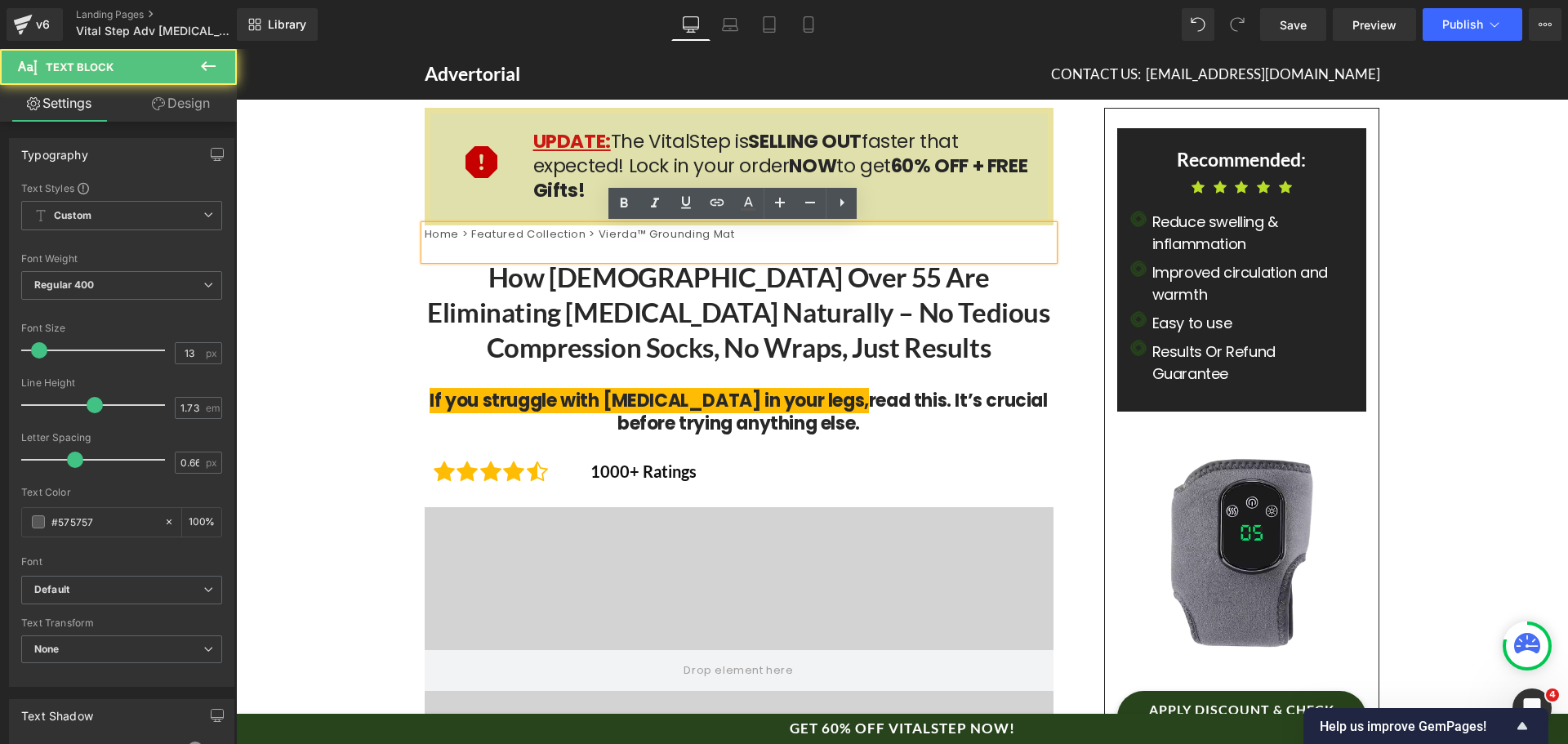
click at [613, 233] on p "Home > Featured Collection > Vierda™ Grounding Mat" at bounding box center [739, 234] width 629 height 18
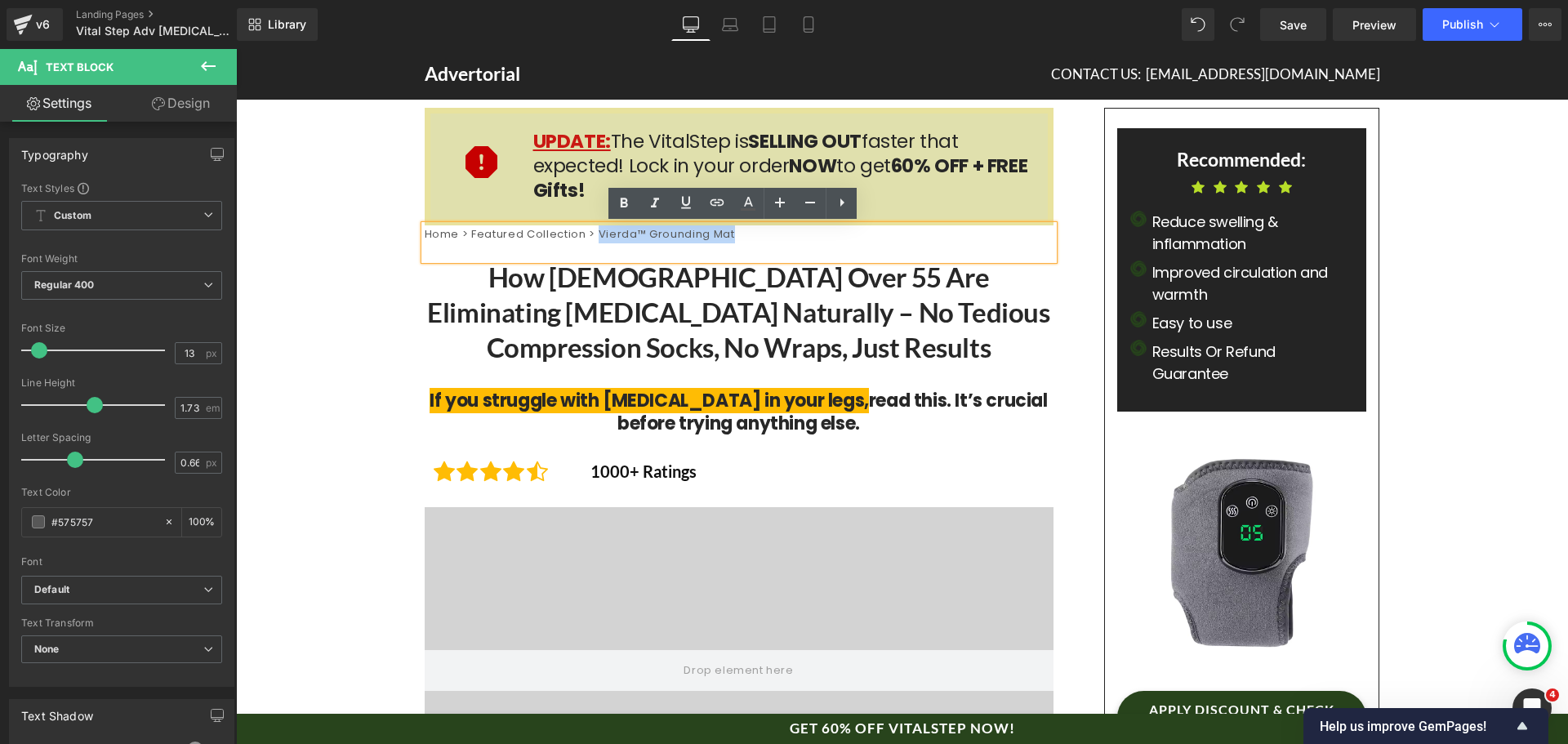
drag, startPoint x: 595, startPoint y: 232, endPoint x: 827, endPoint y: 244, distance: 232.3
click at [827, 244] on p "Home > Featured Collection > Vierda™ Grounding Mat" at bounding box center [739, 234] width 629 height 18
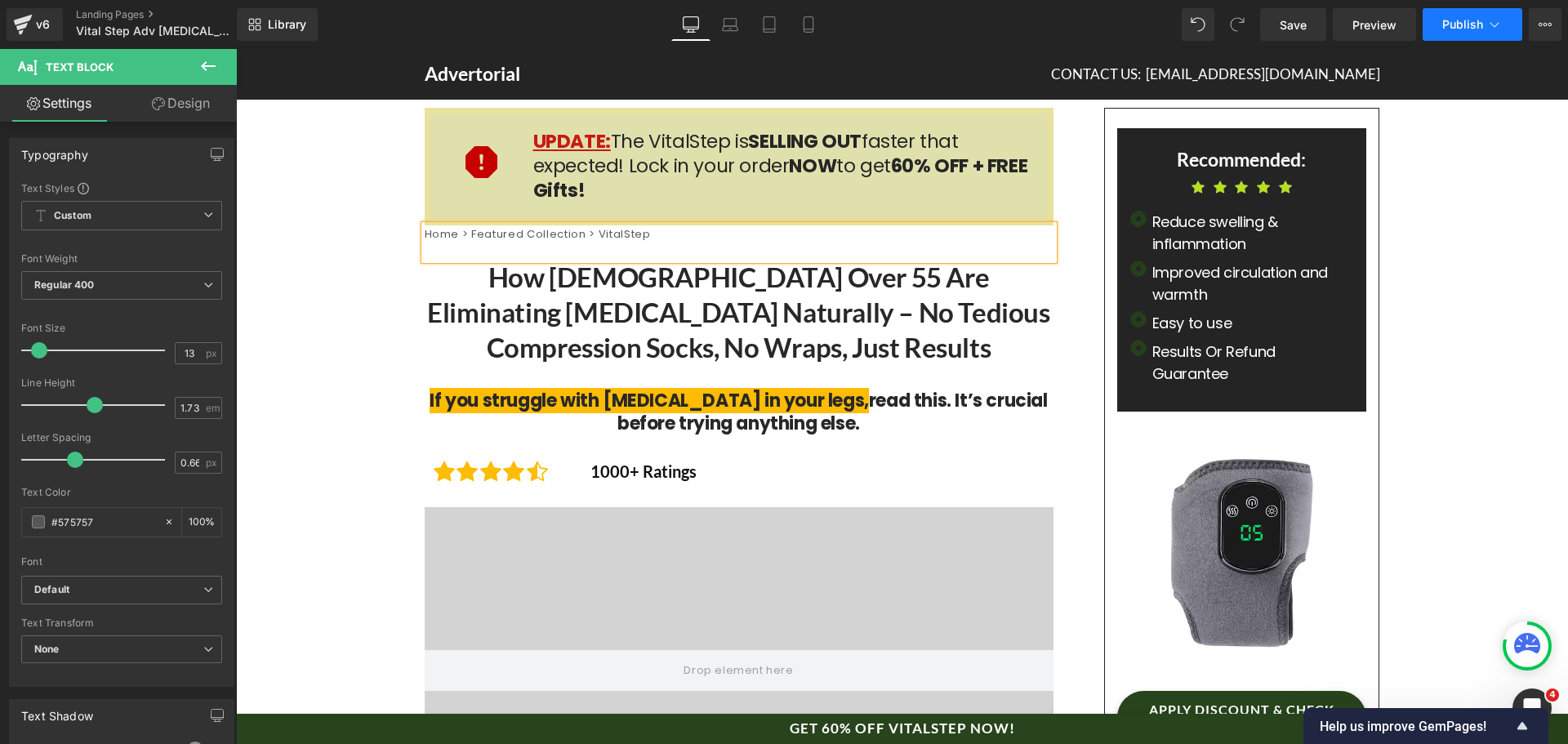
click at [1458, 18] on span "Publish" at bounding box center [1463, 24] width 41 height 13
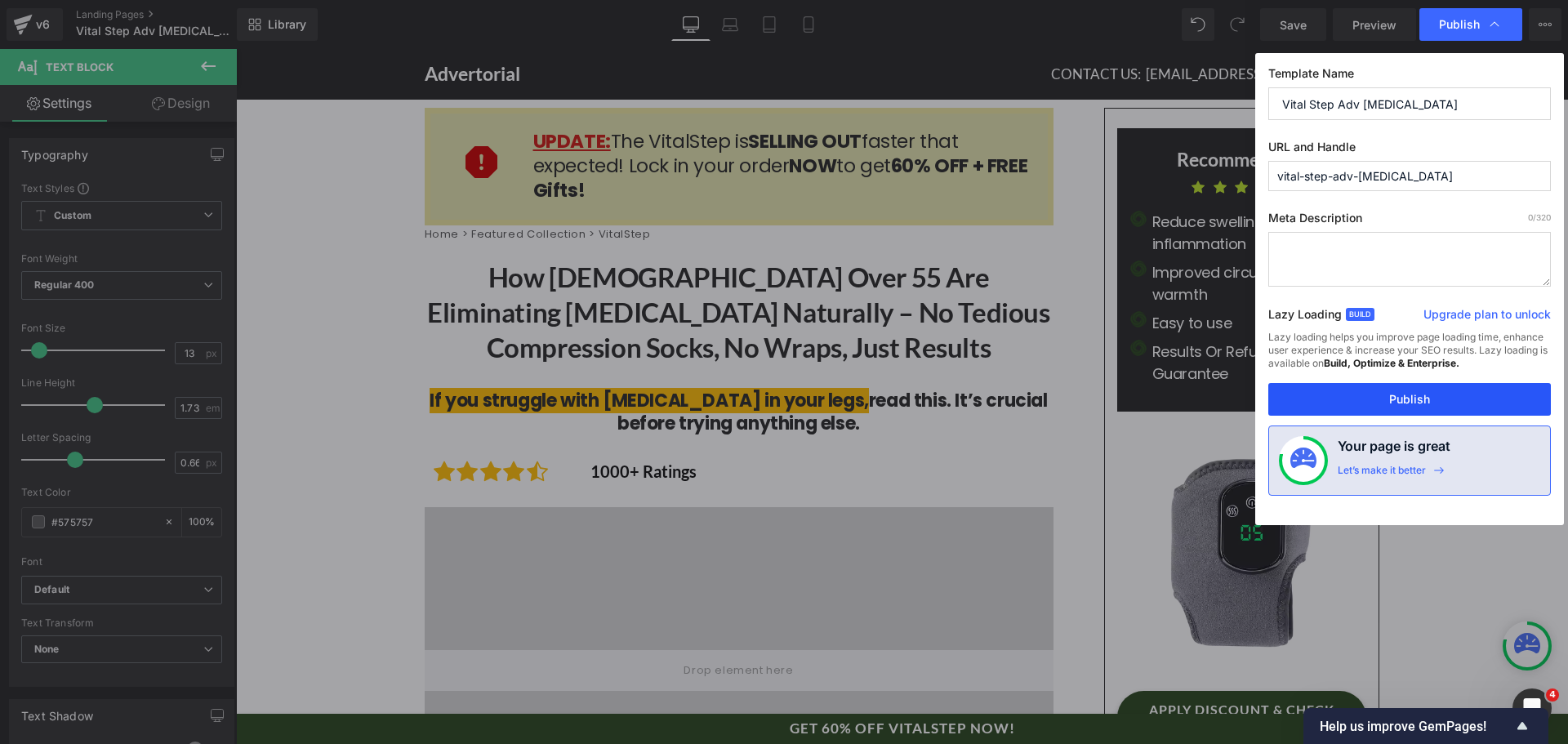
click at [1392, 401] on button "Publish" at bounding box center [1411, 399] width 283 height 33
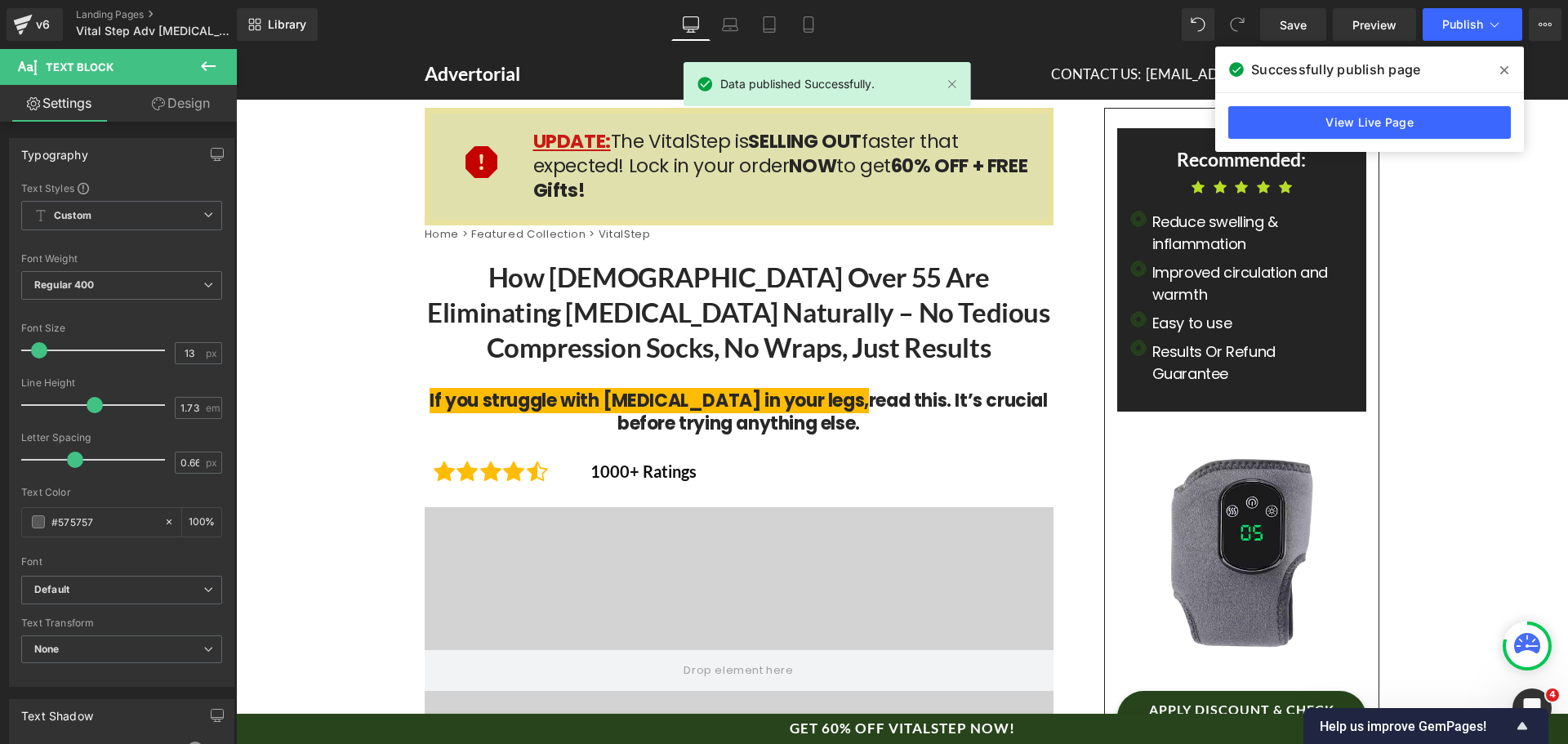
drag, startPoint x: 1512, startPoint y: 69, endPoint x: 1247, endPoint y: 22, distance: 269.1
click at [1512, 69] on span at bounding box center [1505, 70] width 26 height 26
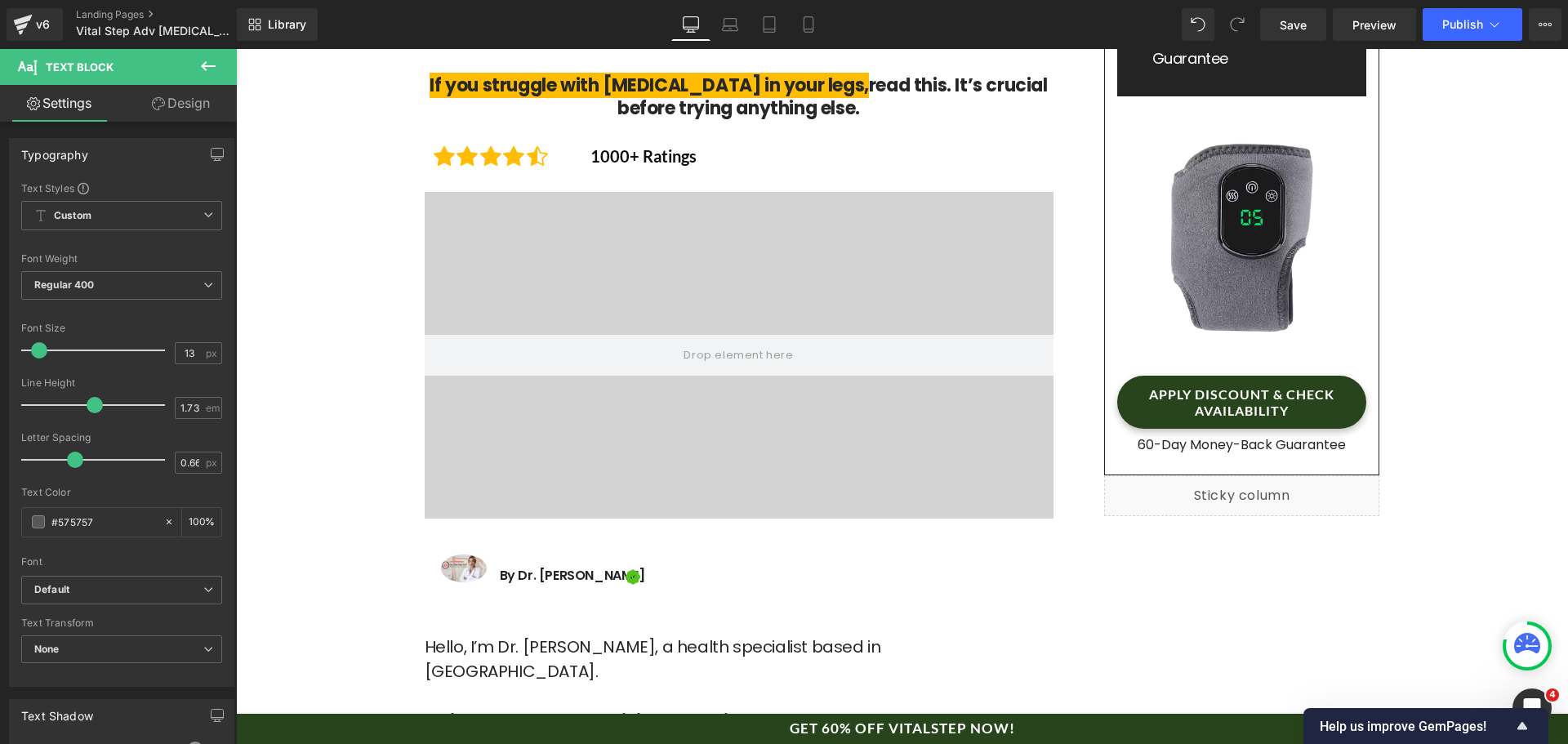
scroll to position [572, 0]
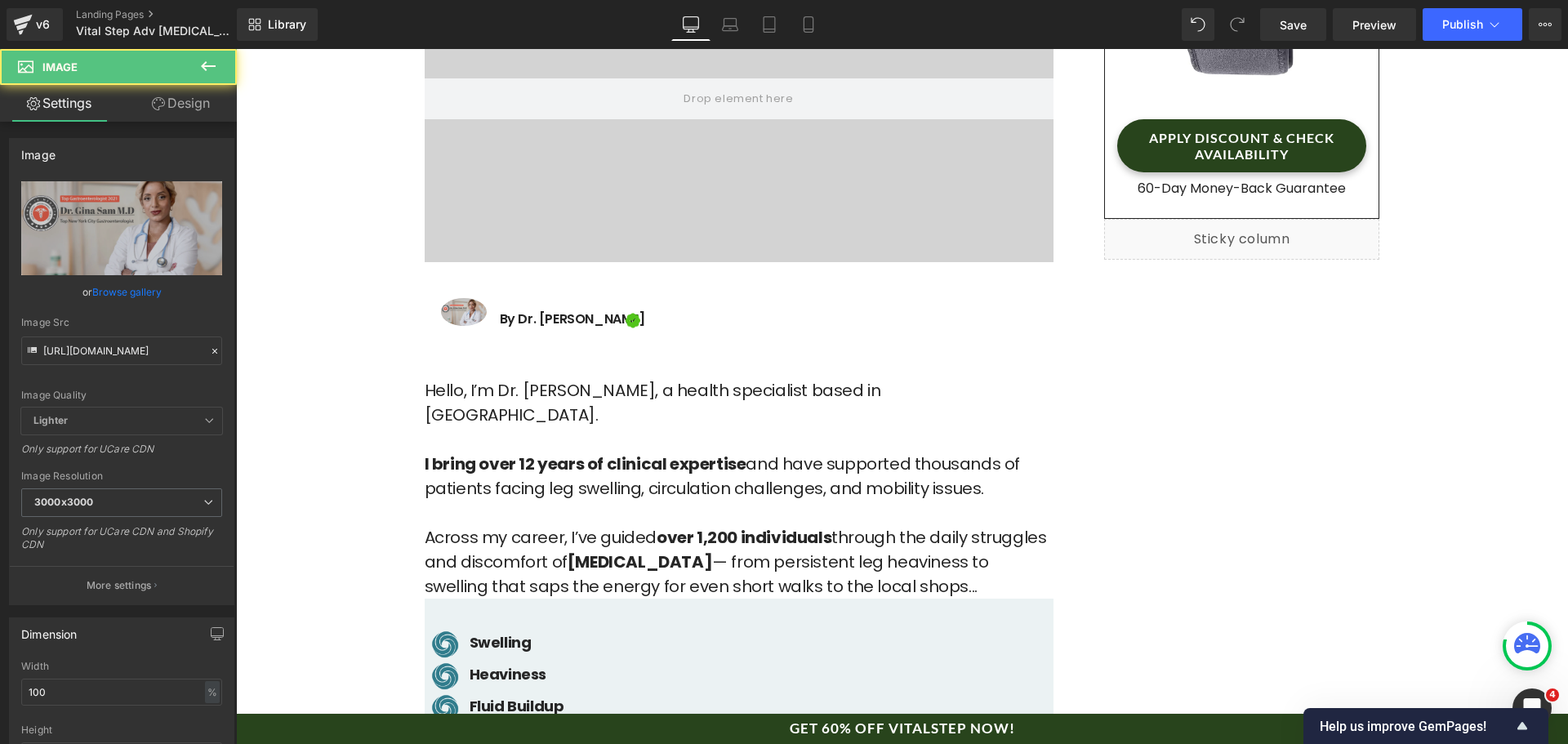
click at [461, 315] on div "Image" at bounding box center [464, 312] width 46 height 28
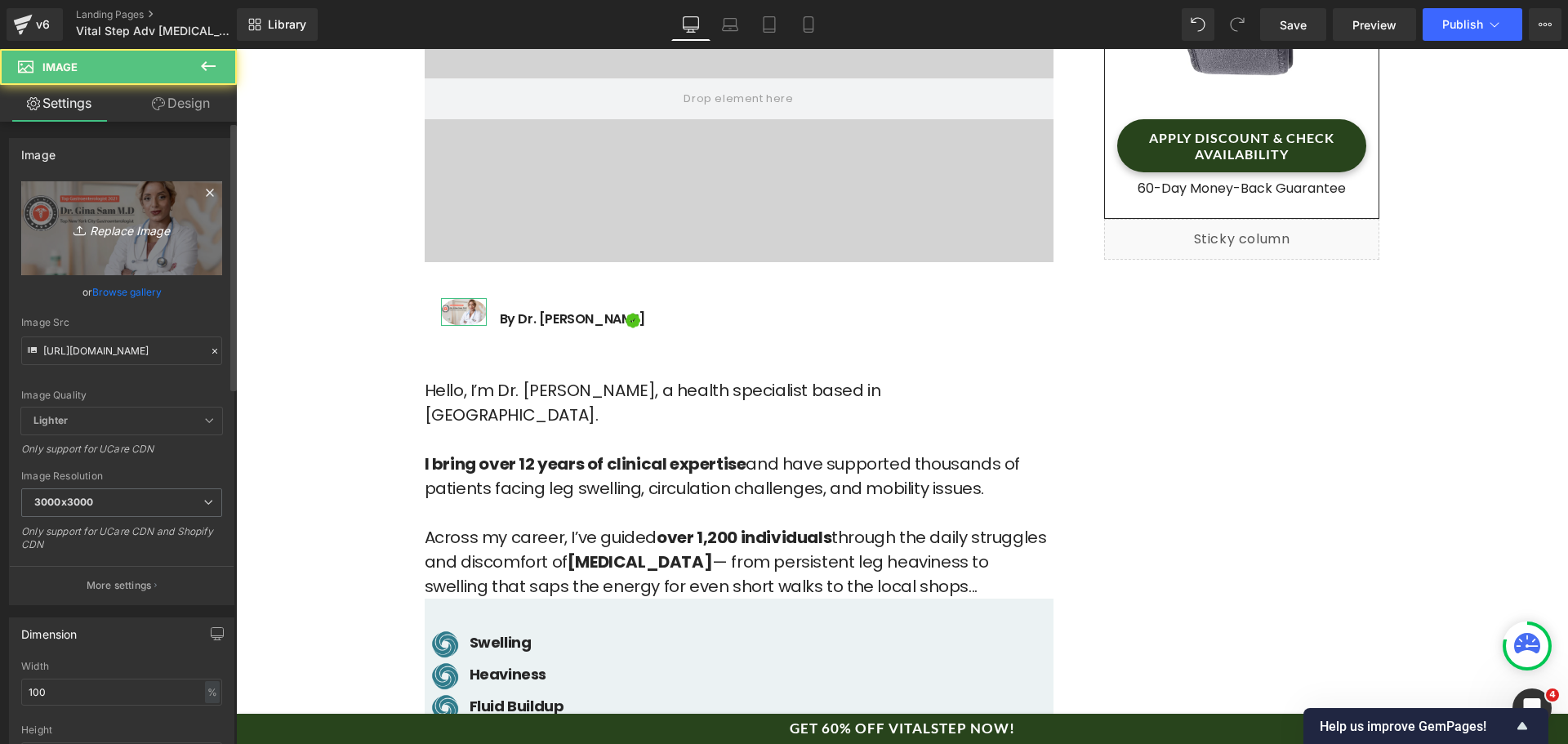
click at [108, 266] on link "Replace Image" at bounding box center [122, 228] width 201 height 94
type input "C:\fakepath\ChatGPT_Image_May_28_2025_08_20_23_PM.webp"
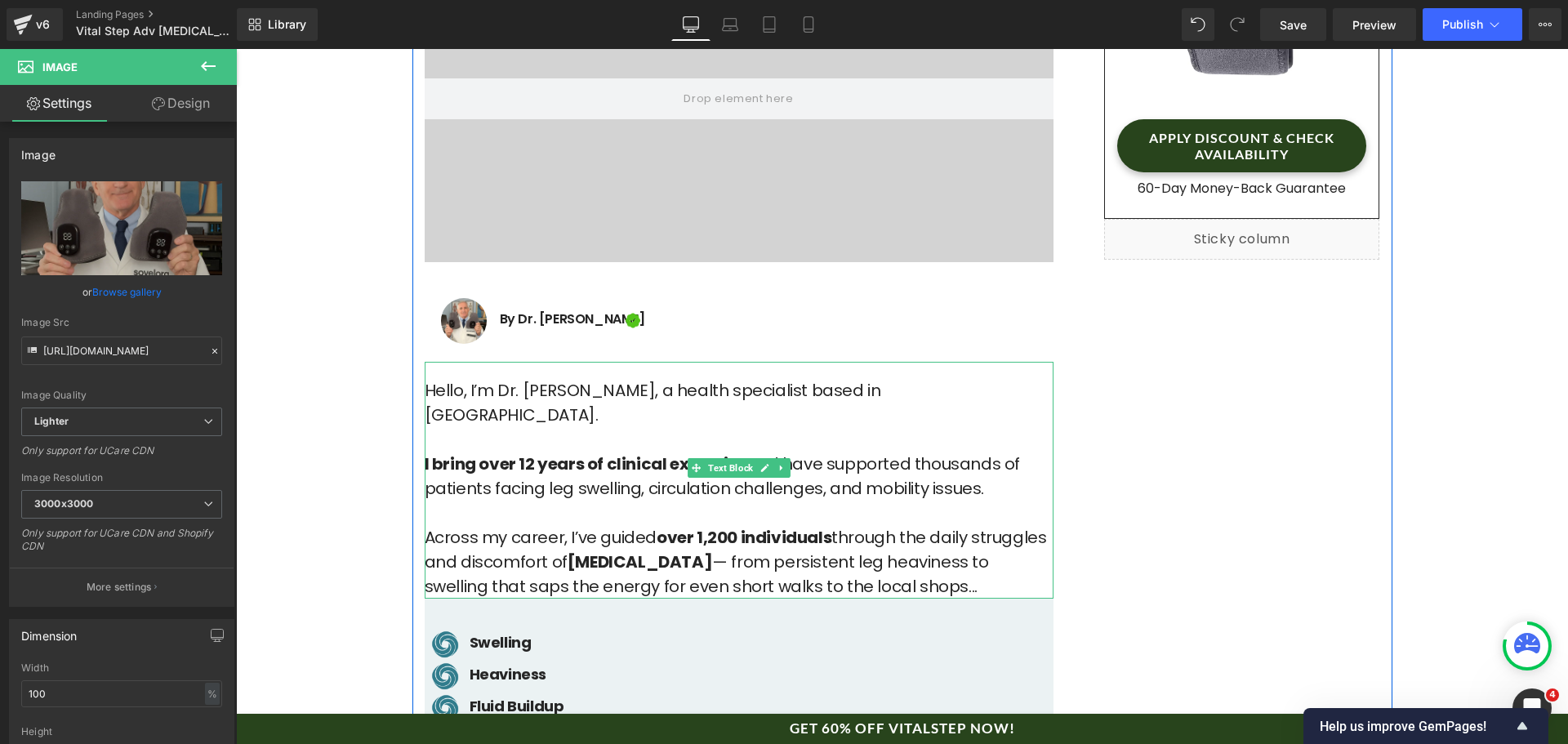
click at [532, 394] on p "Hello, I’m Dr. [PERSON_NAME], a health specialist based in [GEOGRAPHIC_DATA]. I…" at bounding box center [739, 488] width 629 height 220
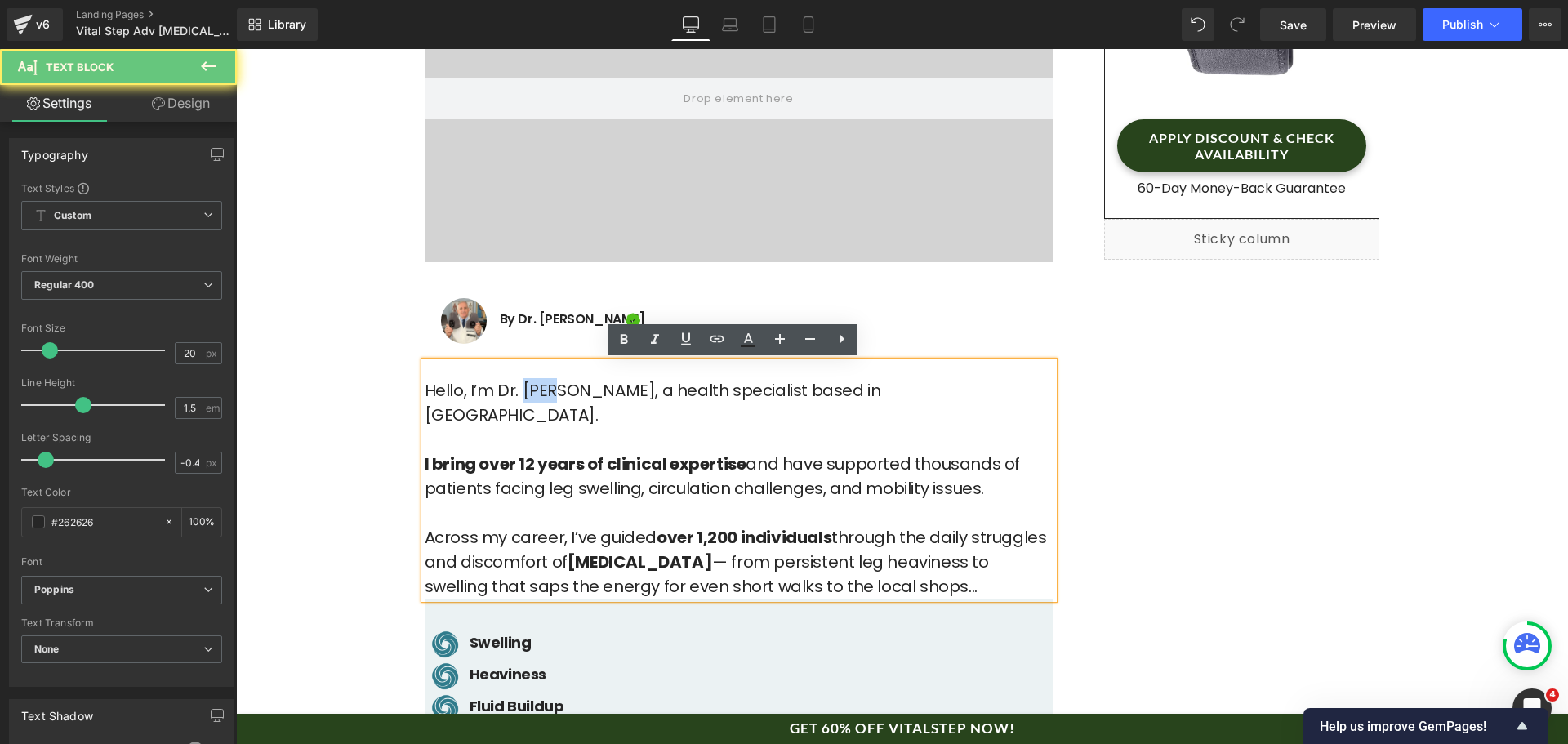
click at [532, 394] on p "Hello, I’m Dr. [PERSON_NAME], a health specialist based in [GEOGRAPHIC_DATA]. I…" at bounding box center [739, 488] width 629 height 220
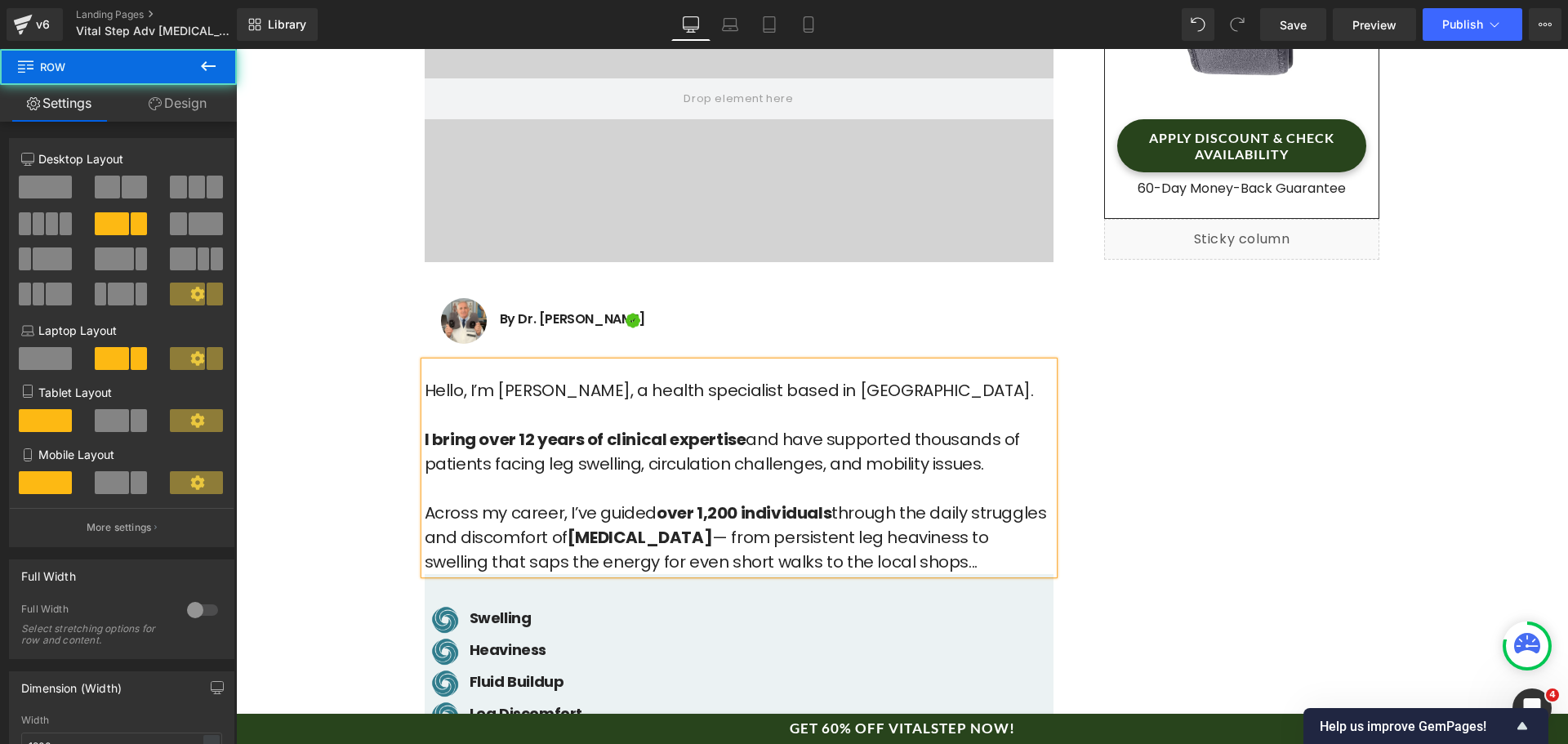
drag, startPoint x: 1182, startPoint y: 365, endPoint x: 1211, endPoint y: 337, distance: 40.3
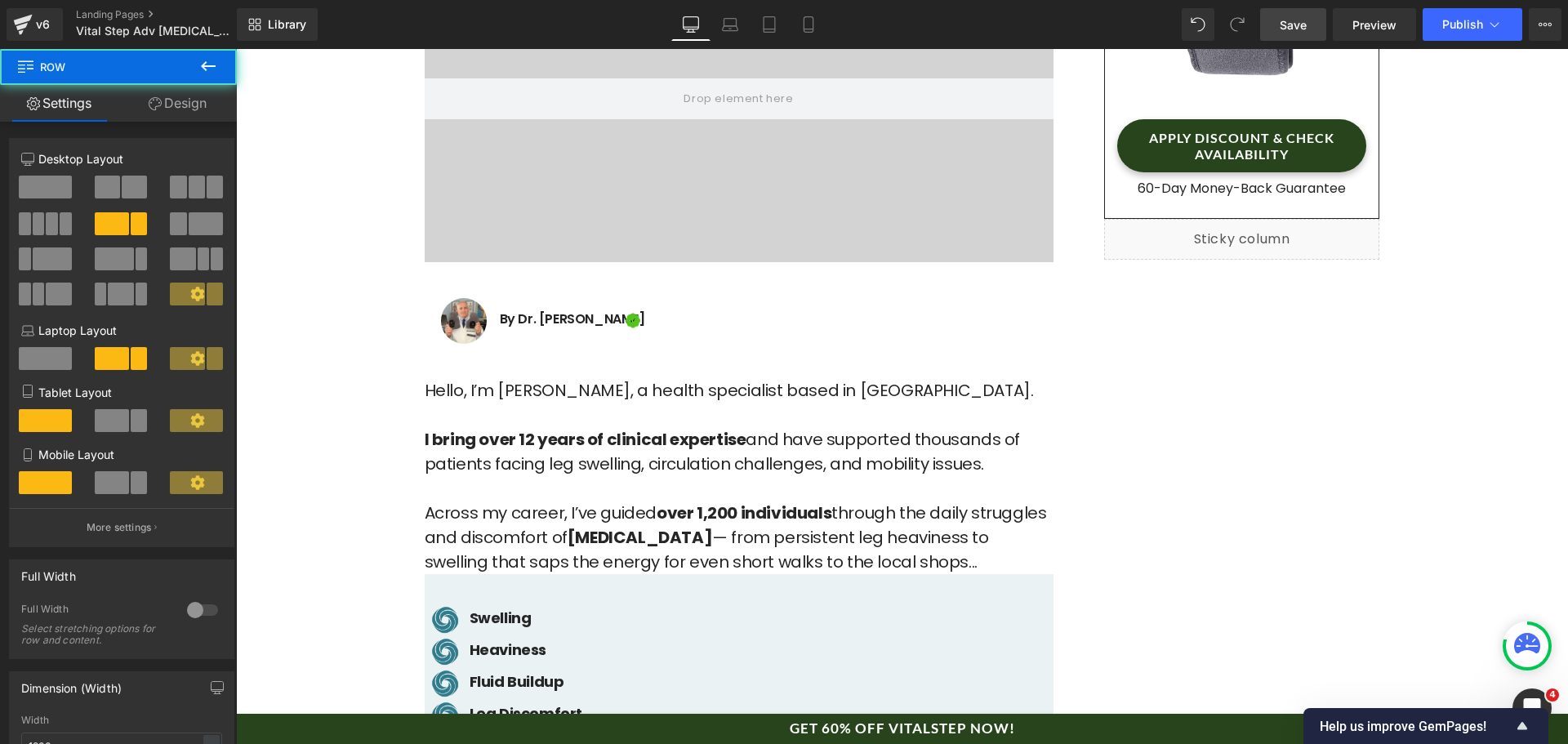
click at [1326, 26] on link "Save" at bounding box center [1293, 24] width 67 height 33
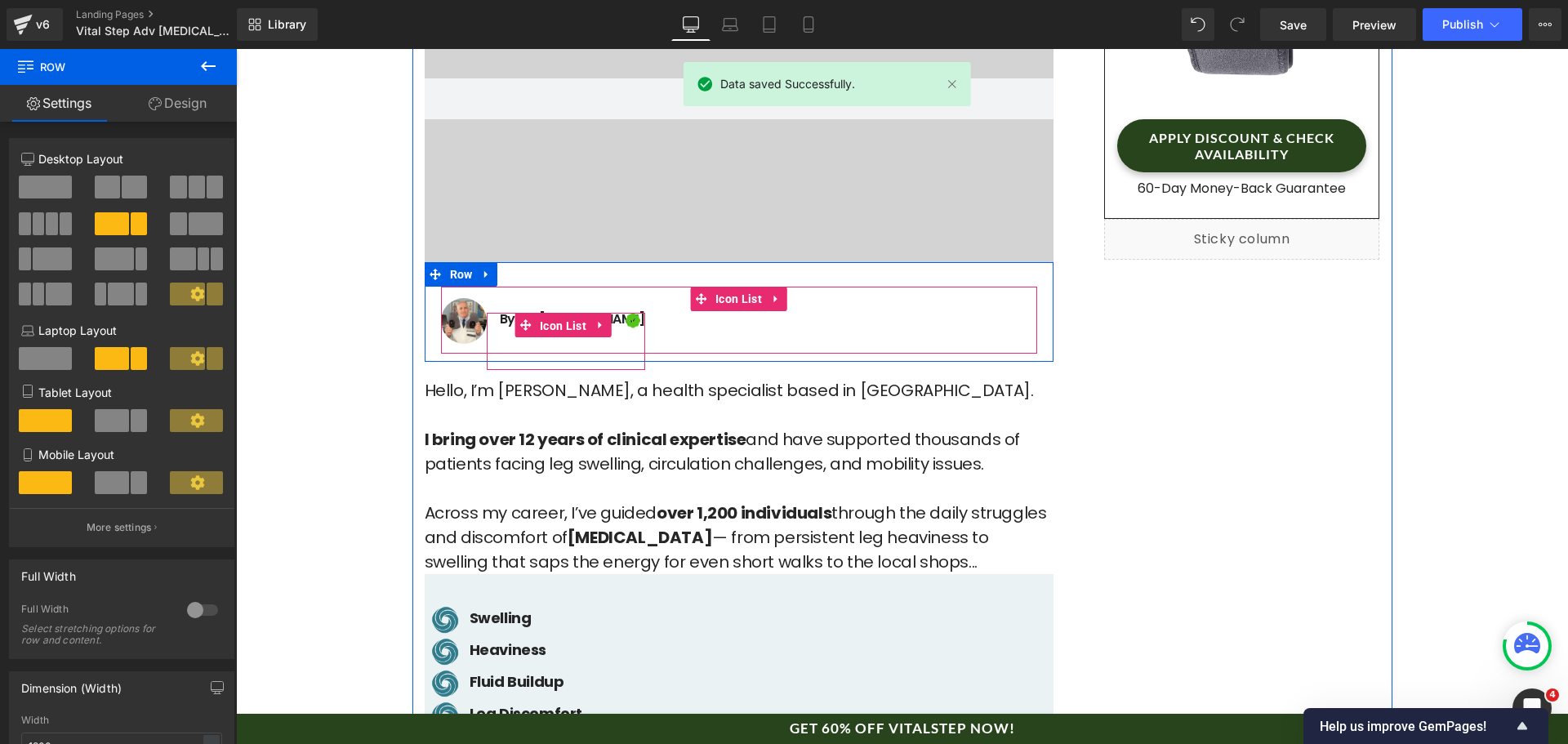
click at [550, 318] on span "Icon List" at bounding box center [563, 326] width 54 height 24
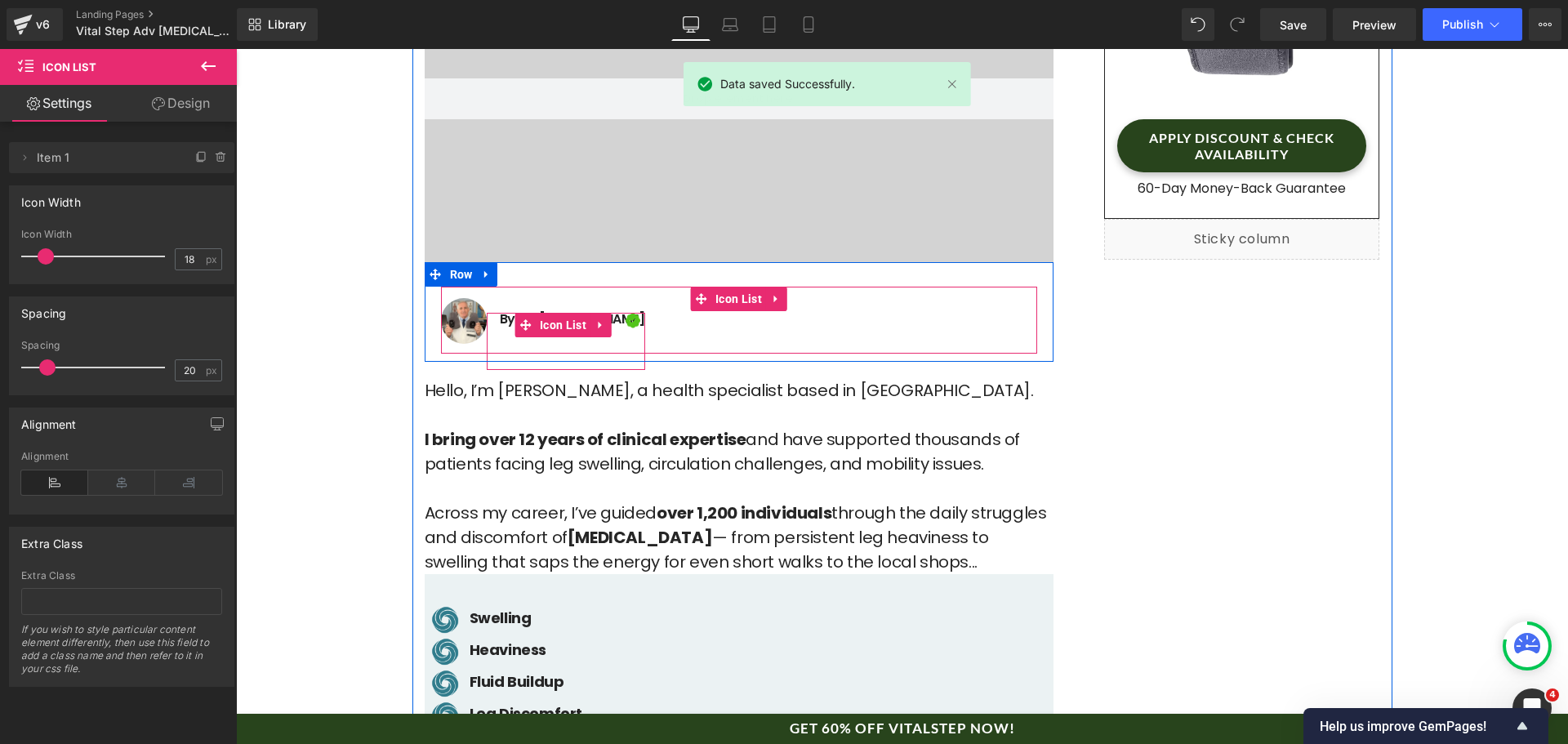
click at [495, 318] on div "Image Icon List" at bounding box center [565, 341] width 158 height 57
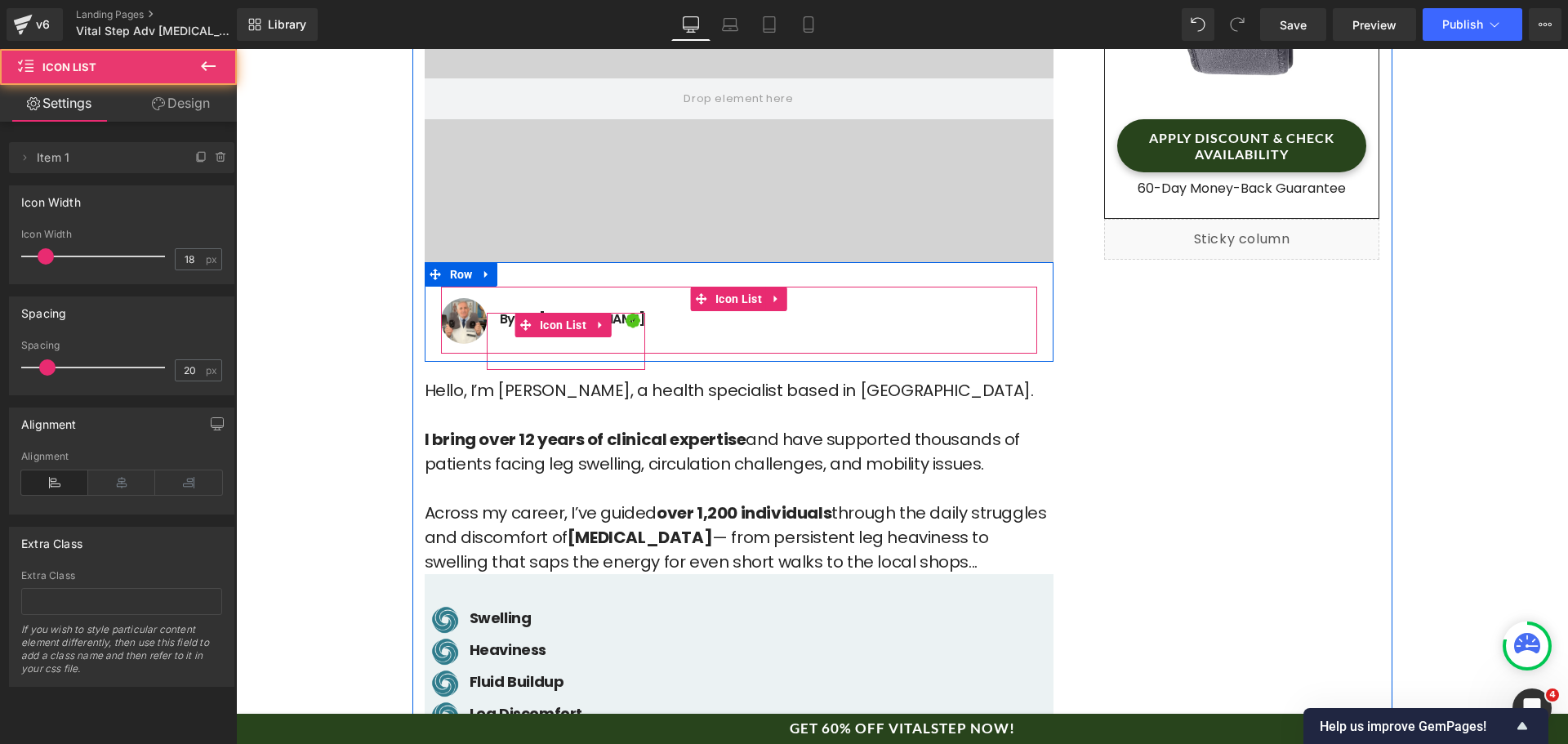
click at [500, 317] on div "Image Icon List" at bounding box center [565, 341] width 158 height 57
drag, startPoint x: 727, startPoint y: 345, endPoint x: 671, endPoint y: 340, distance: 56.2
click at [727, 346] on div "Image By Dr. [PERSON_NAME] Text Block Image Icon List [DATE] Text Block" at bounding box center [739, 330] width 596 height 48
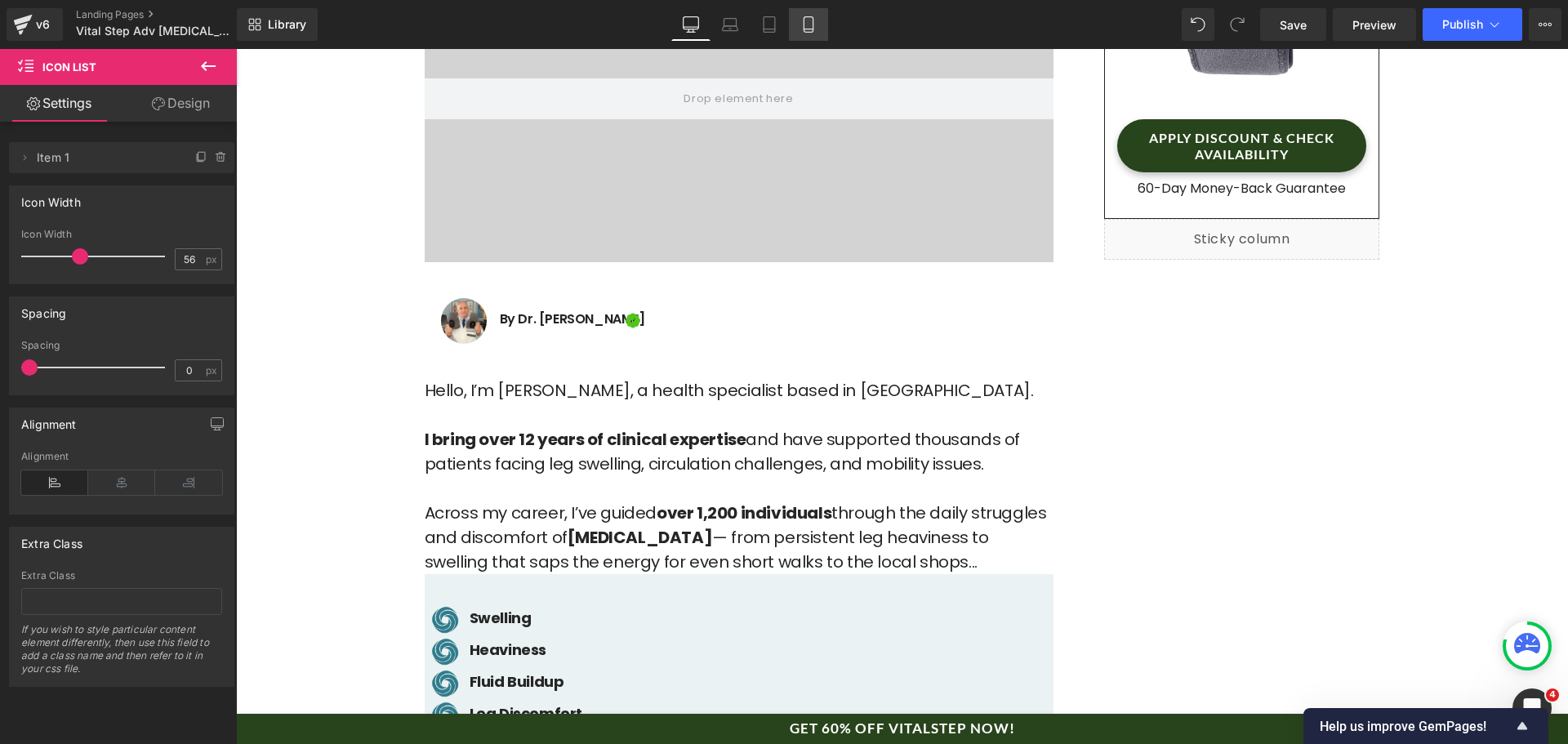
click at [811, 19] on icon at bounding box center [808, 23] width 16 height 16
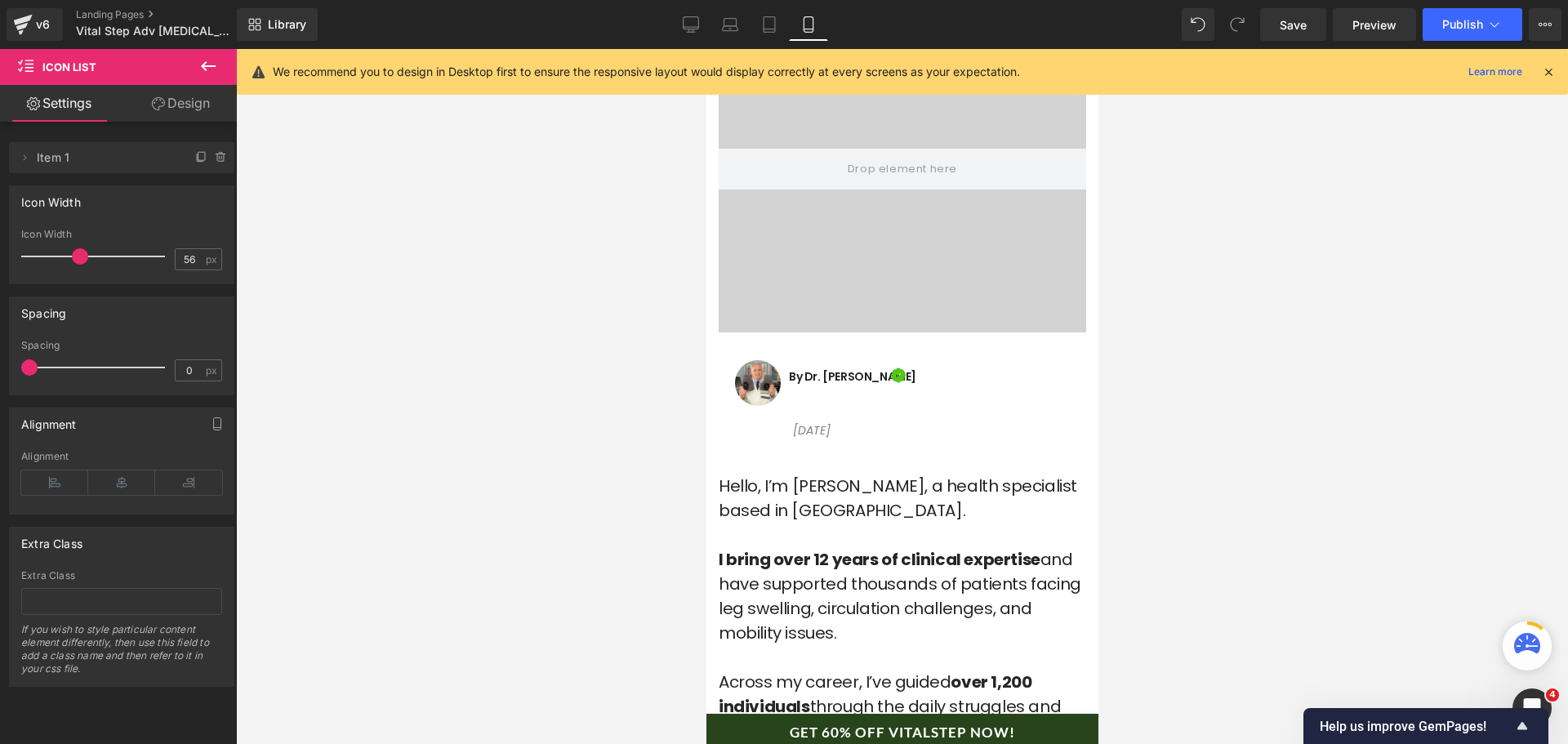
scroll to position [645, 0]
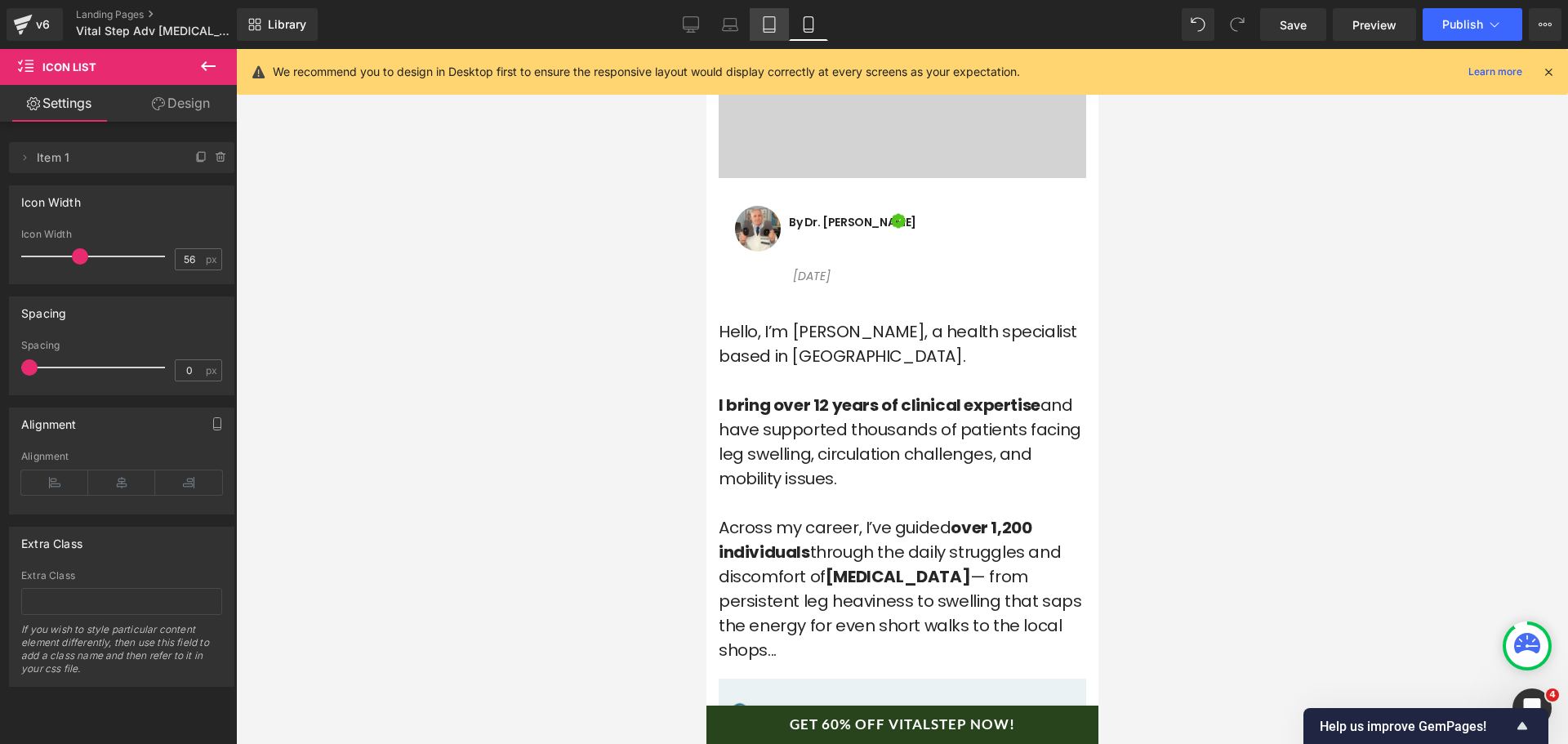
click at [781, 38] on link "Tablet" at bounding box center [769, 24] width 39 height 33
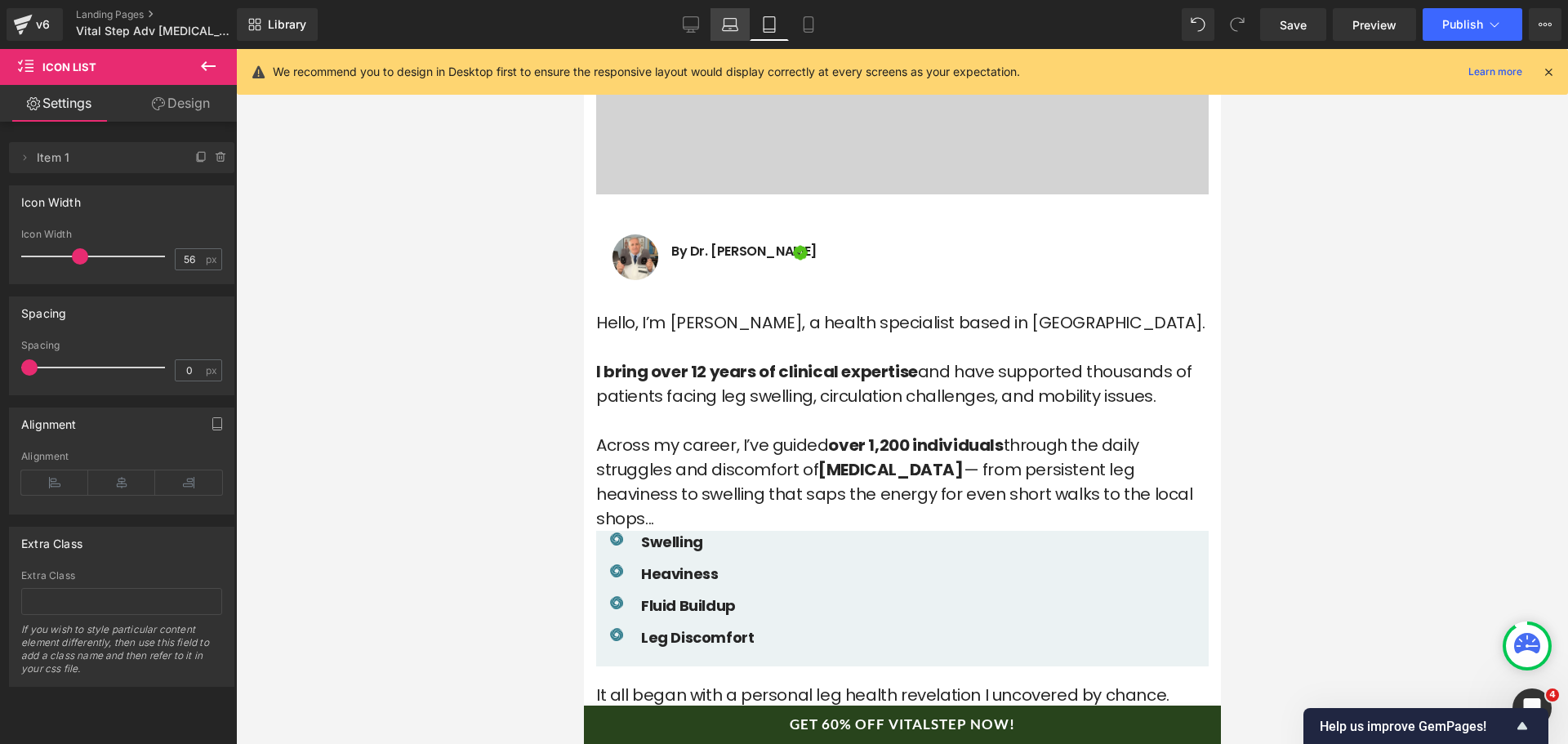
click at [734, 26] on icon at bounding box center [730, 28] width 16 height 5
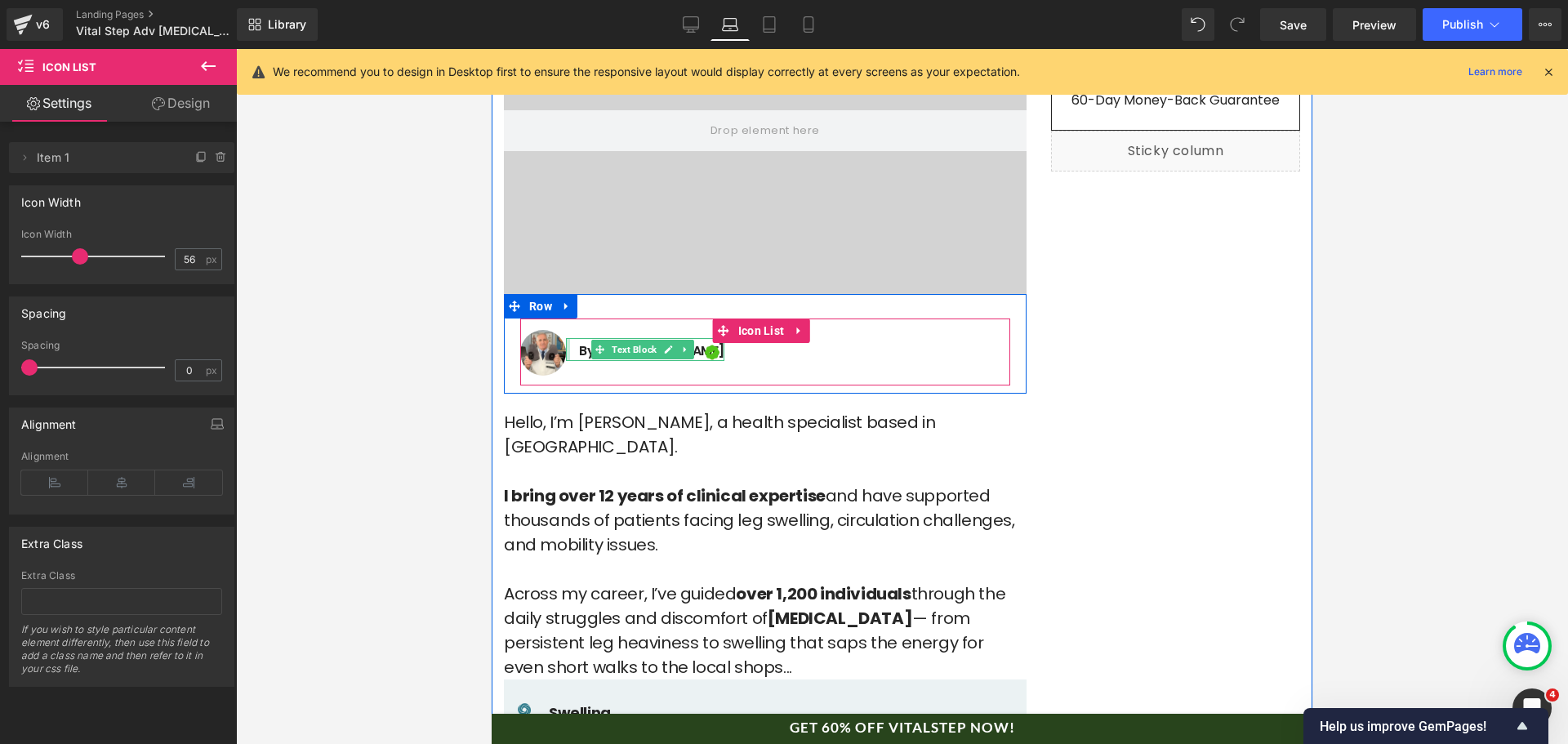
click at [568, 338] on div at bounding box center [568, 350] width 4 height 22
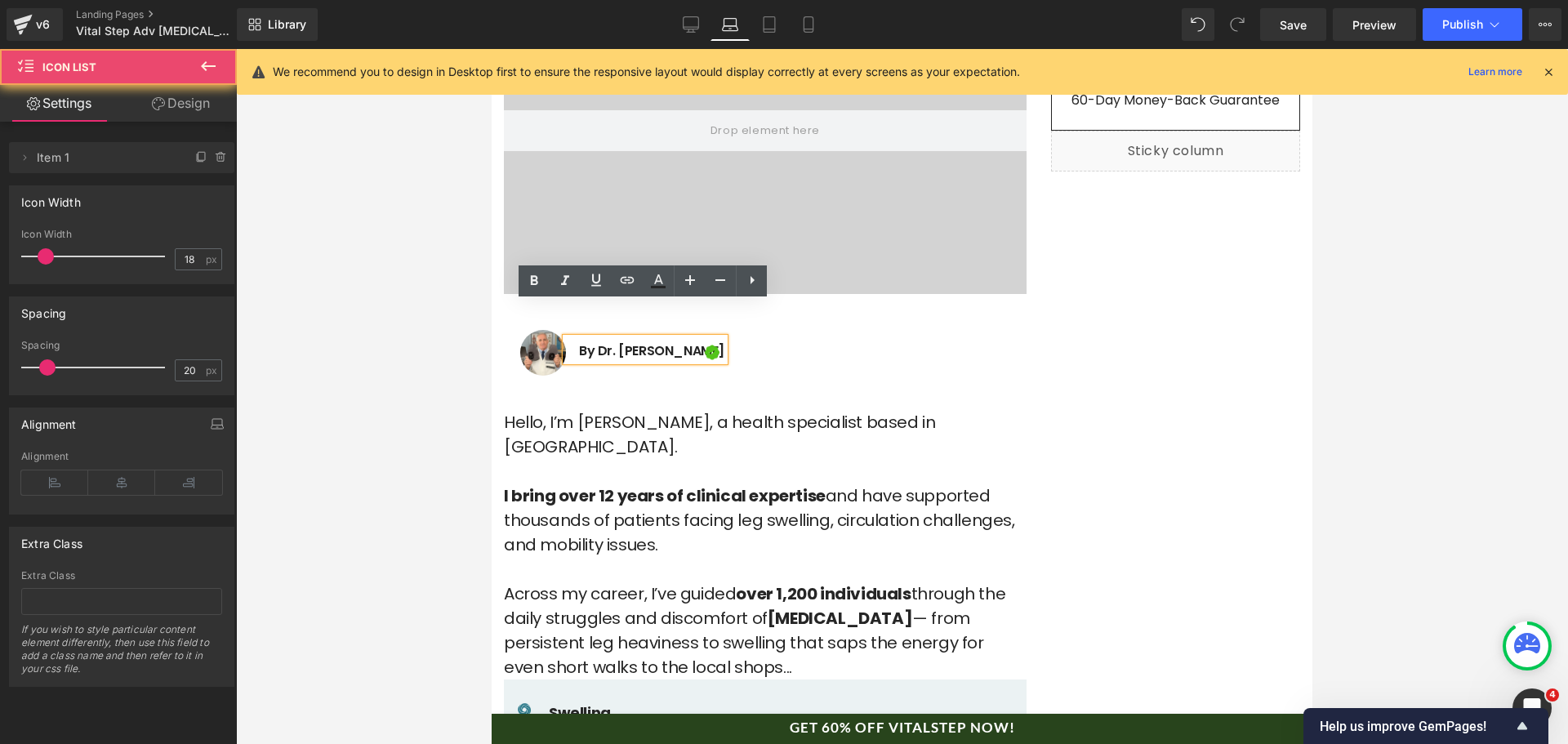
click at [492, 49] on div "170px" at bounding box center [492, 49] width 0 height 0
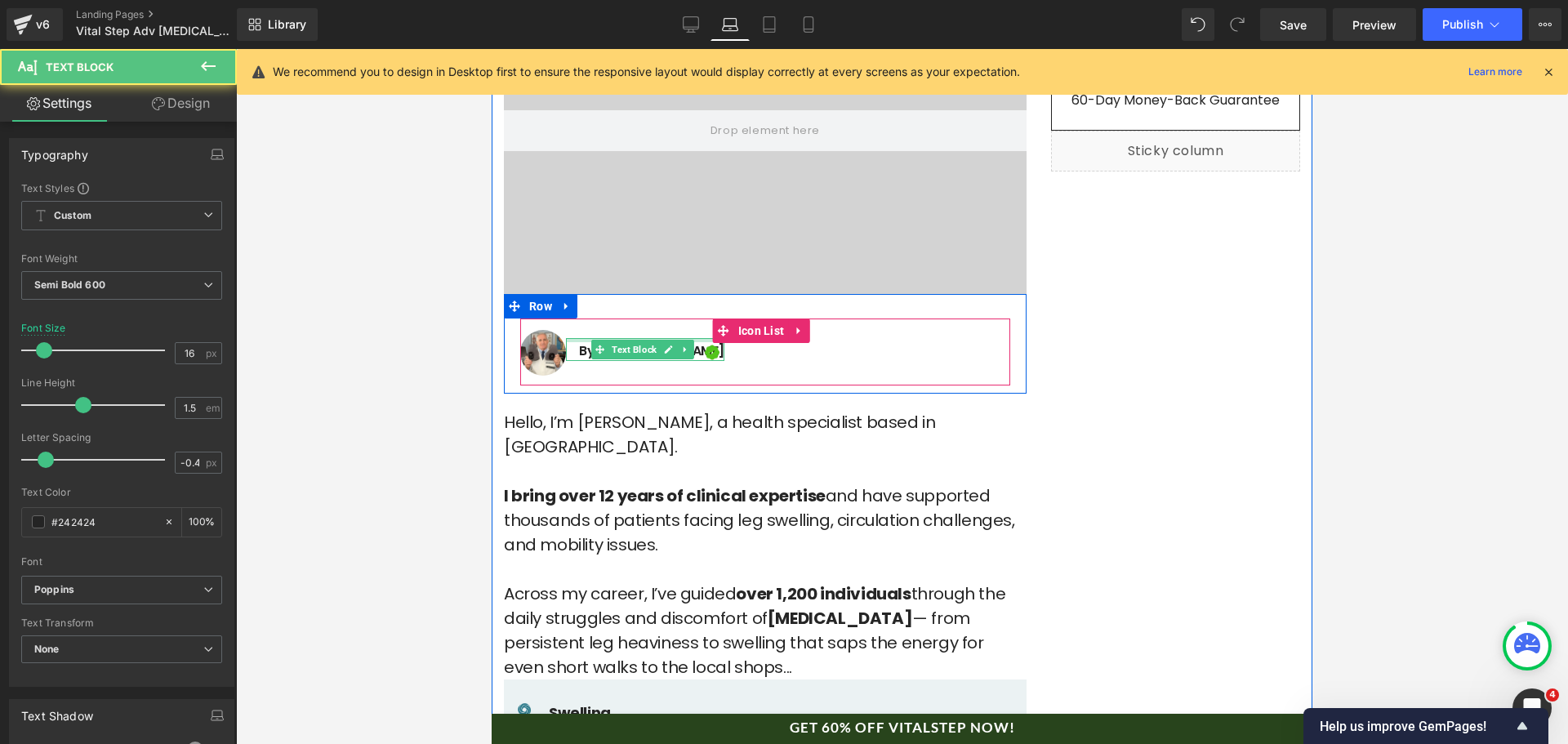
click at [575, 338] on div at bounding box center [645, 340] width 158 height 4
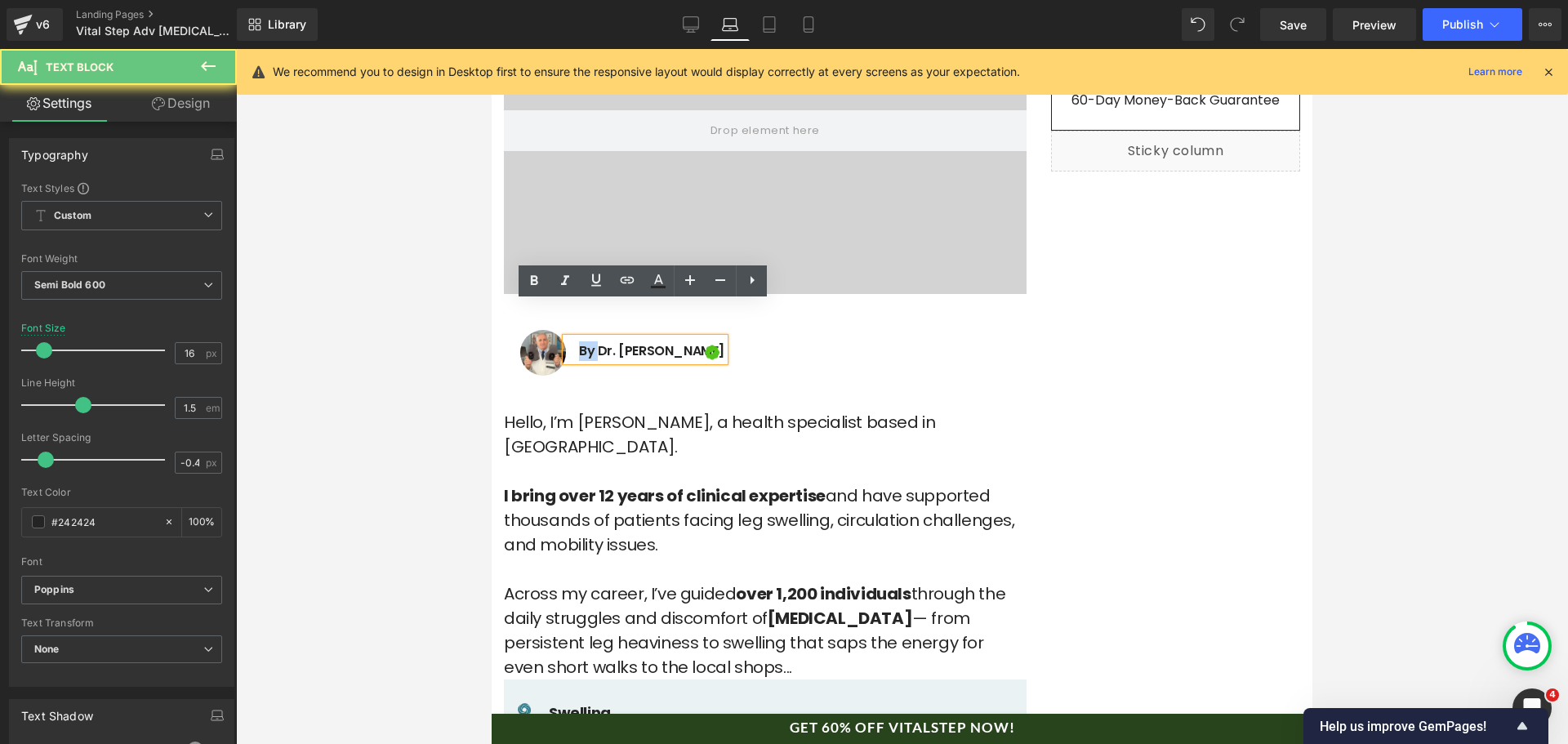
click at [575, 338] on div "By Dr. [PERSON_NAME]" at bounding box center [645, 350] width 158 height 22
click at [614, 345] on span at bounding box center [605, 357] width 22 height 24
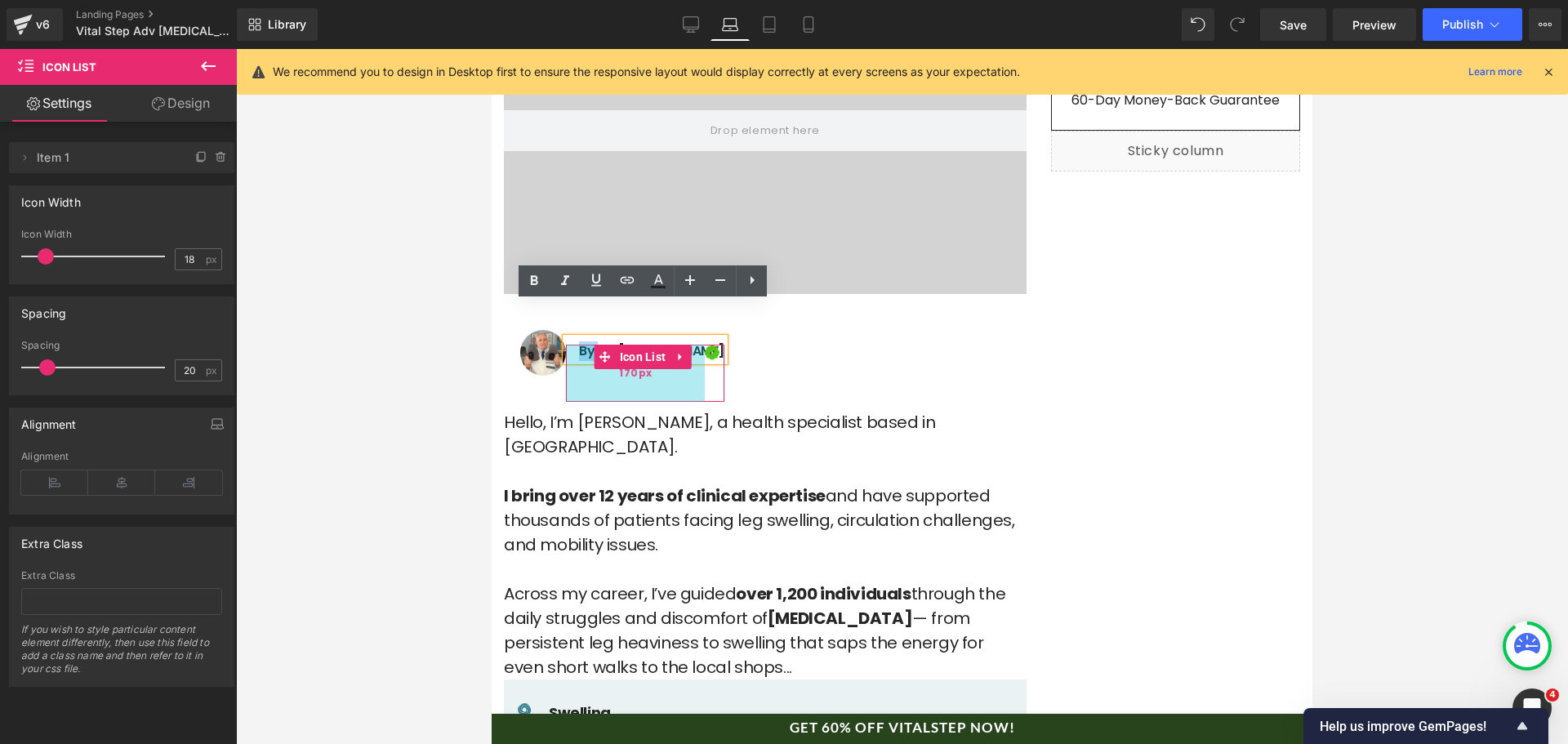
click at [589, 345] on div "170px" at bounding box center [635, 373] width 139 height 57
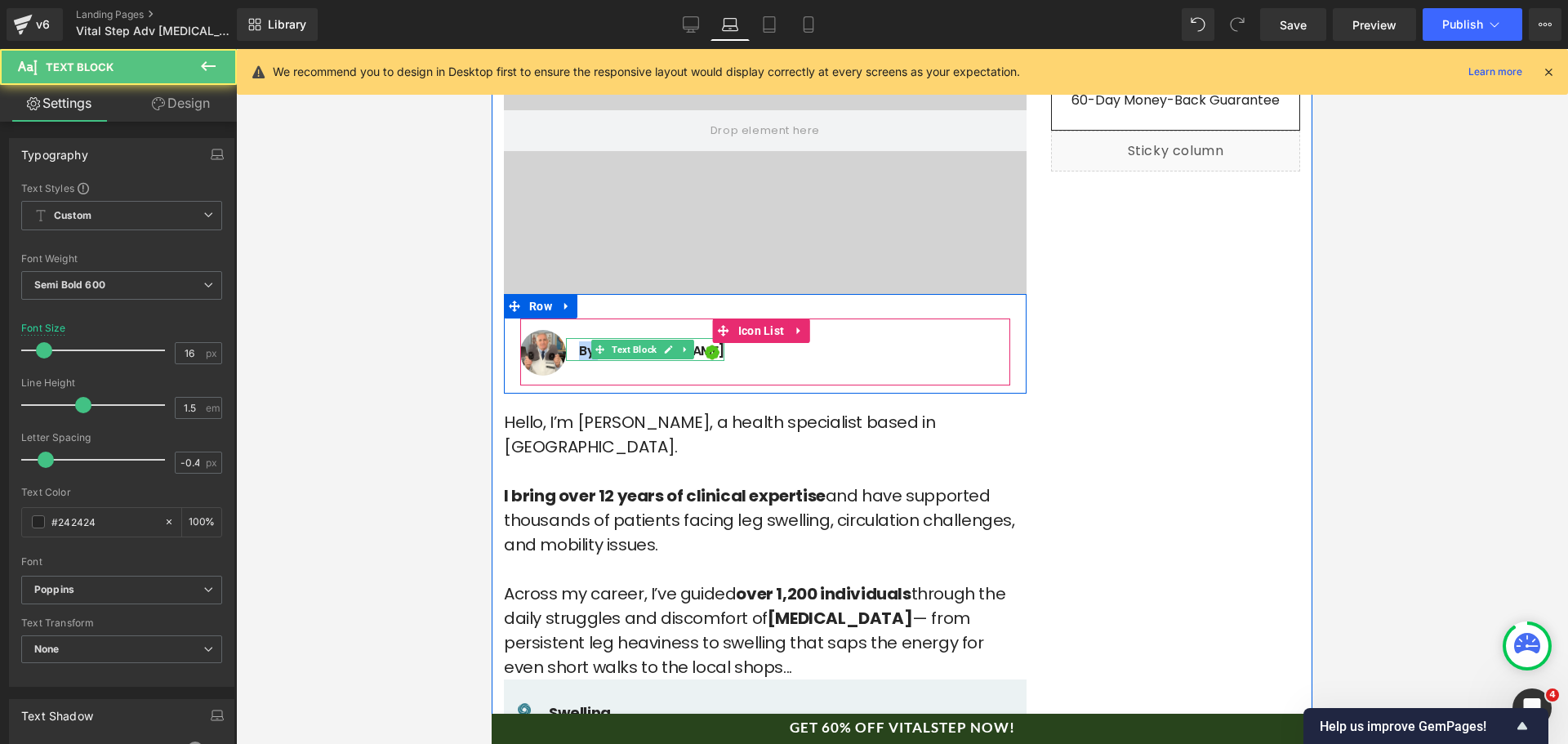
click at [588, 341] on p "By Dr. [PERSON_NAME]" at bounding box center [651, 350] width 145 height 20
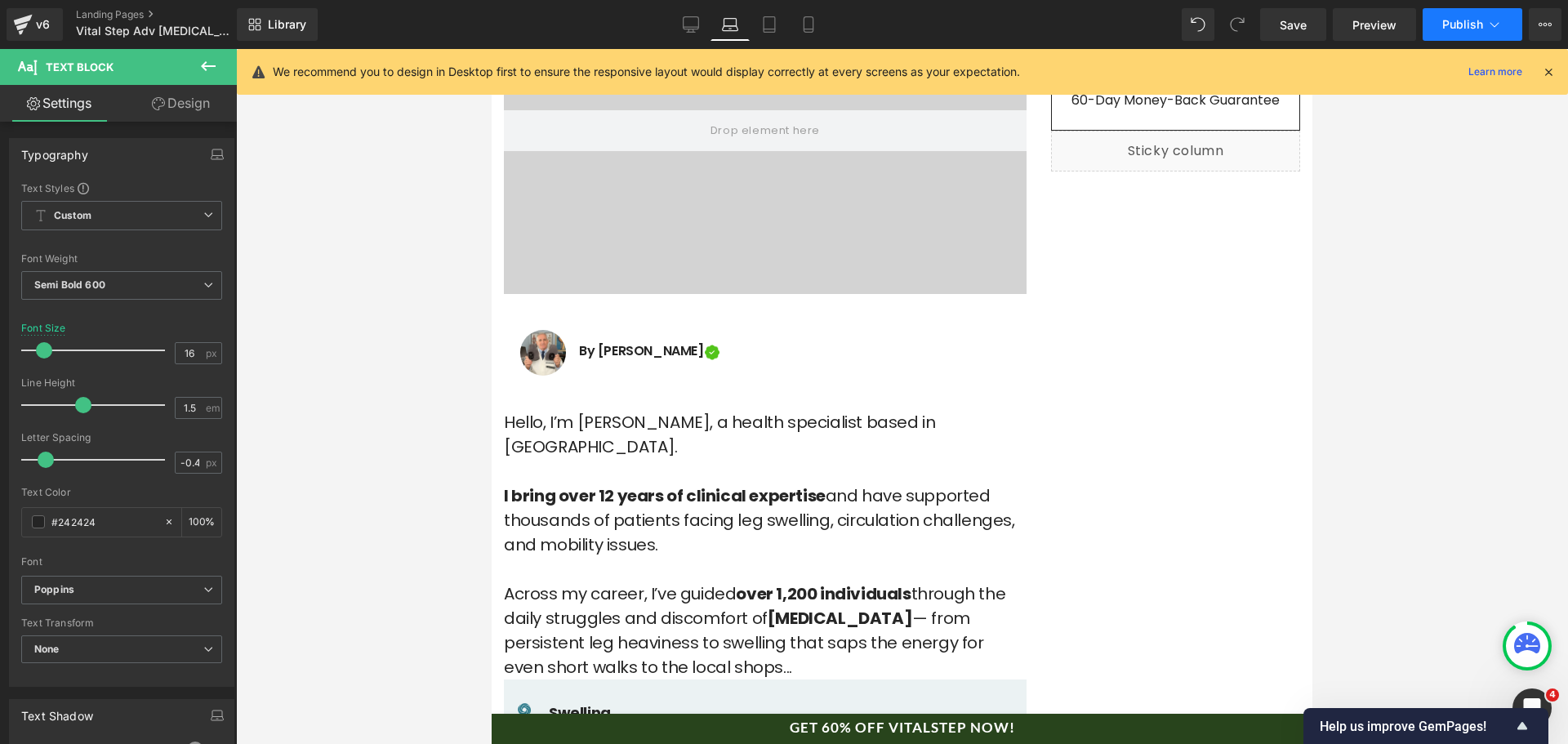
click at [1457, 22] on span "Publish" at bounding box center [1463, 24] width 41 height 13
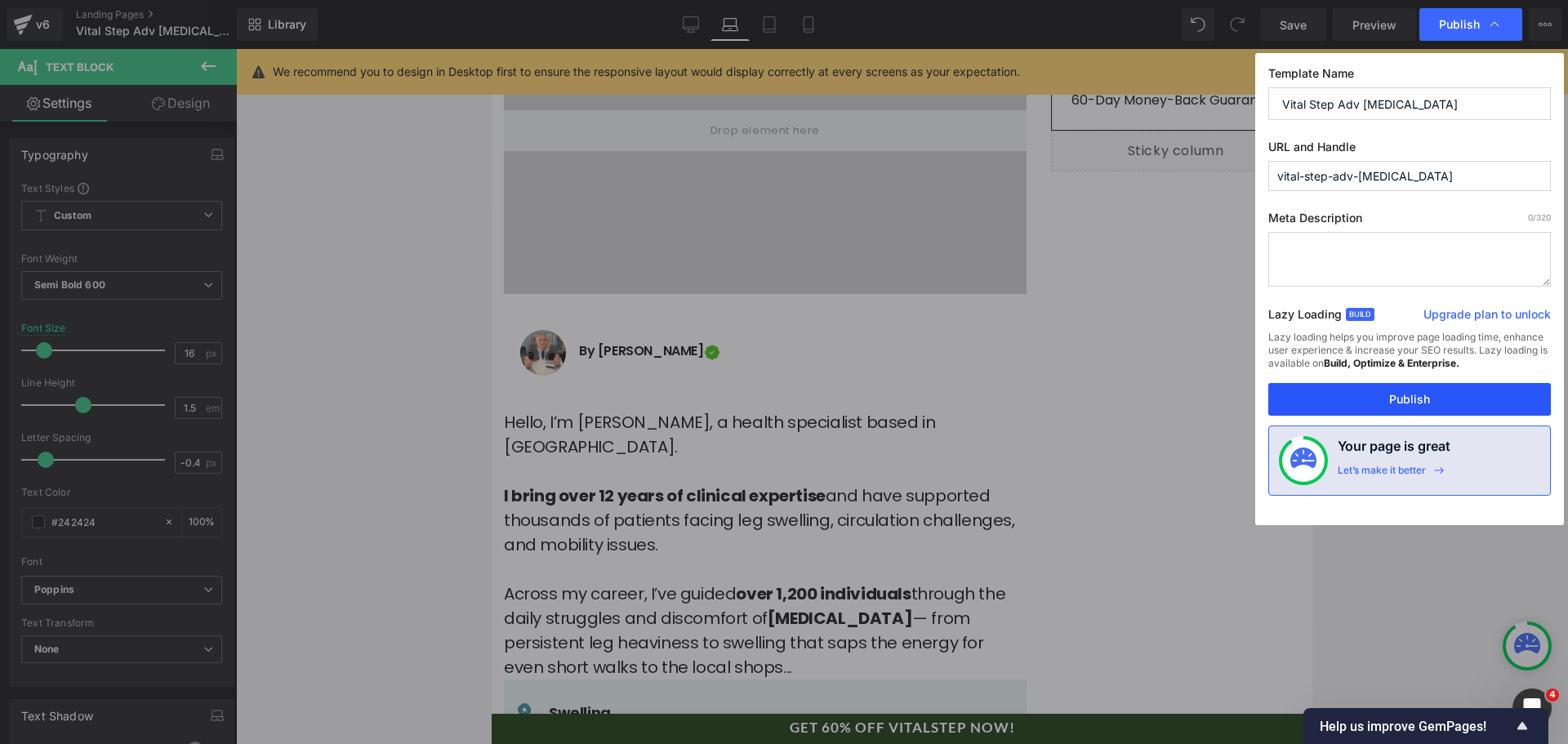
click at [1414, 394] on button "Publish" at bounding box center [1411, 399] width 283 height 33
